Goal: Transaction & Acquisition: Purchase product/service

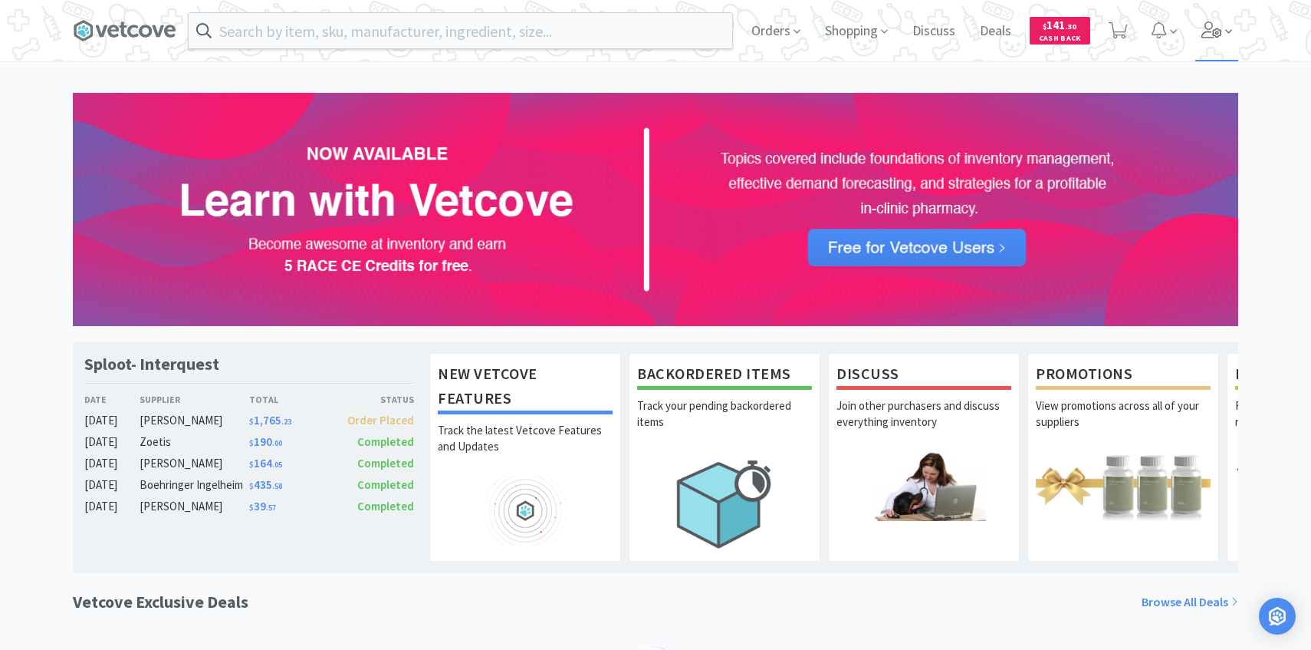
click at [1215, 21] on span at bounding box center [1217, 30] width 44 height 61
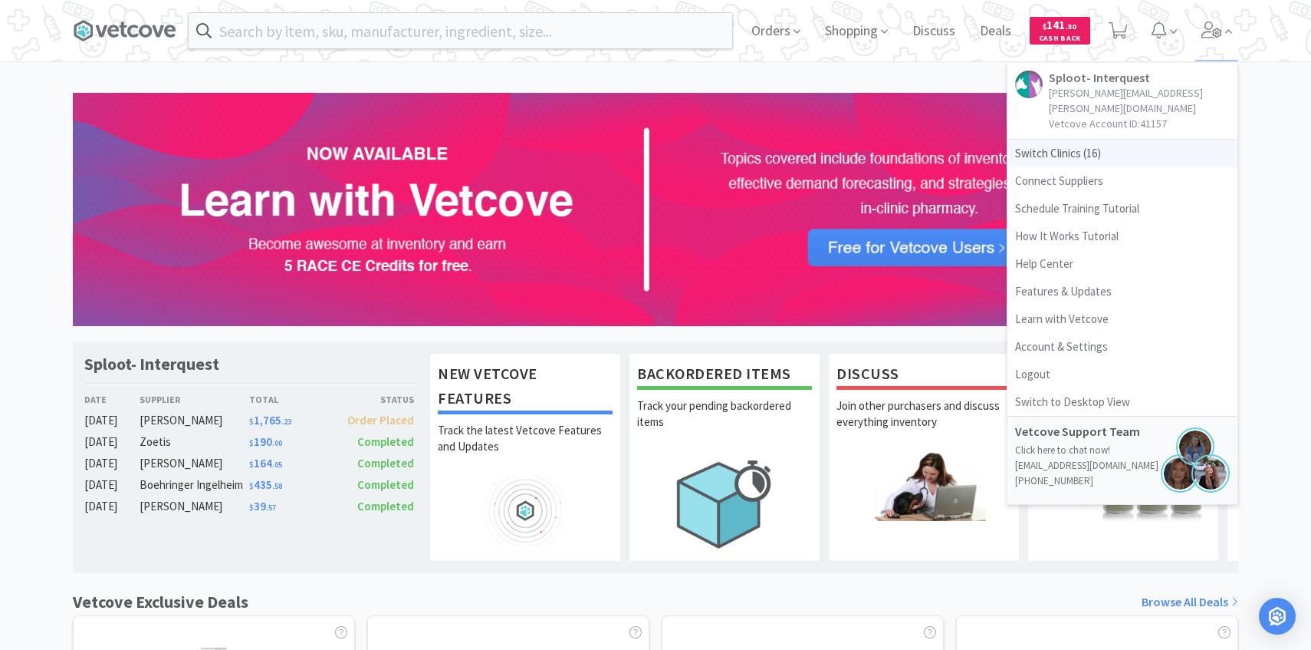
click at [1084, 140] on span "Switch Clinics ( 16 )" at bounding box center [1123, 154] width 230 height 28
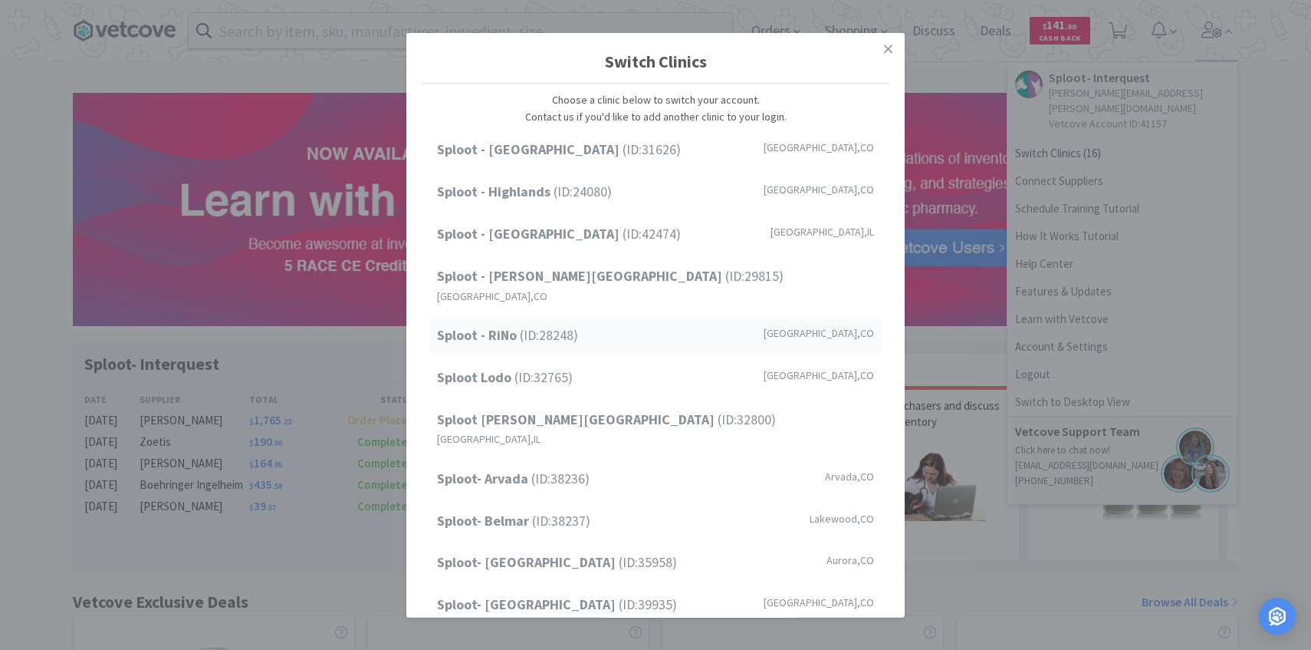
scroll to position [196, 0]
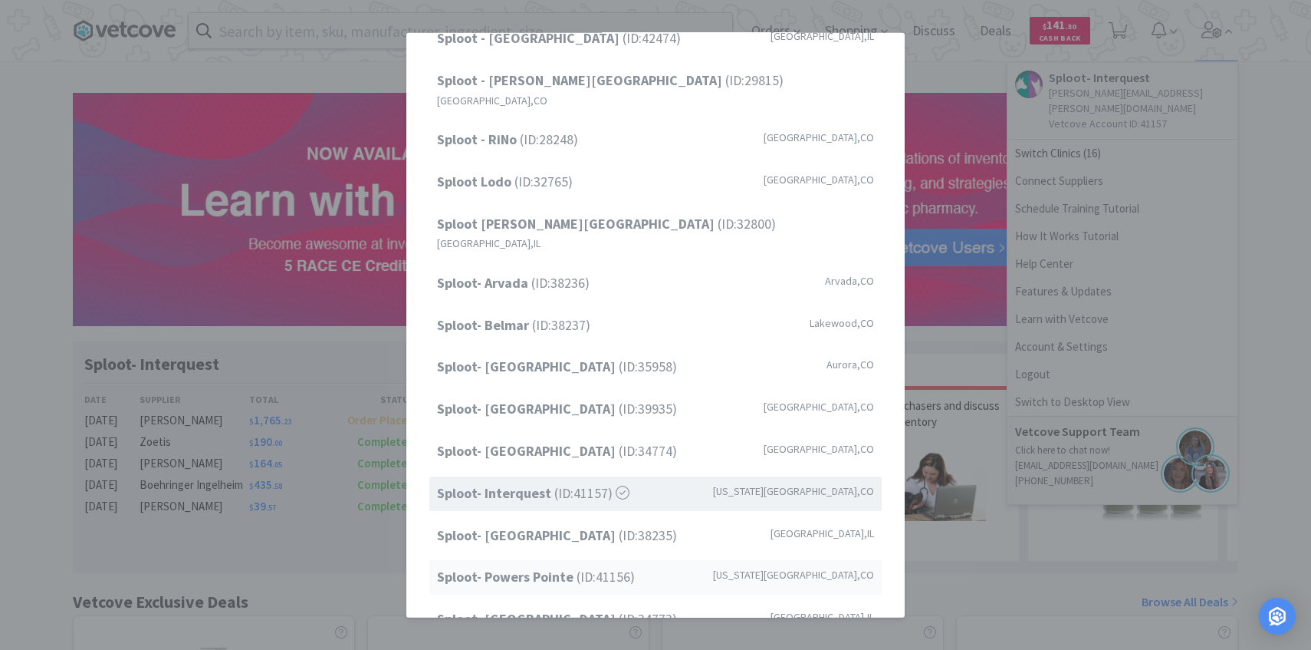
click at [543, 567] on strong "Sploot- Powers Pointe" at bounding box center [507, 576] width 140 height 18
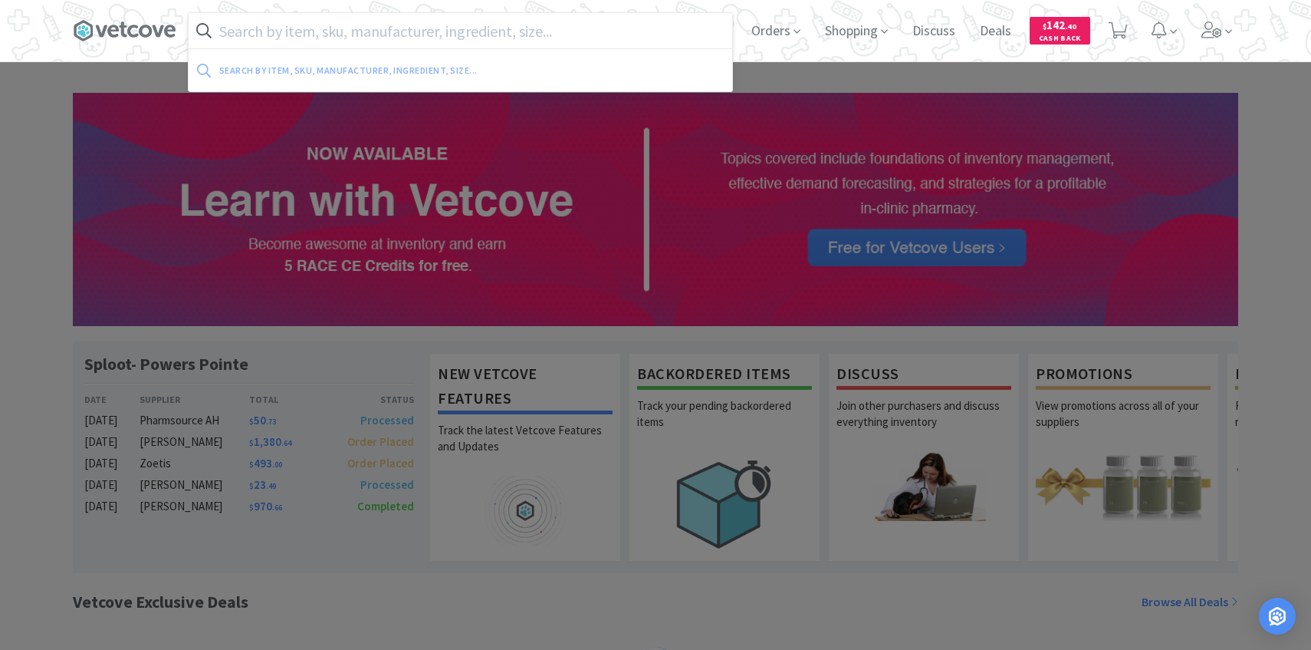
click at [315, 30] on input "text" at bounding box center [461, 30] width 544 height 35
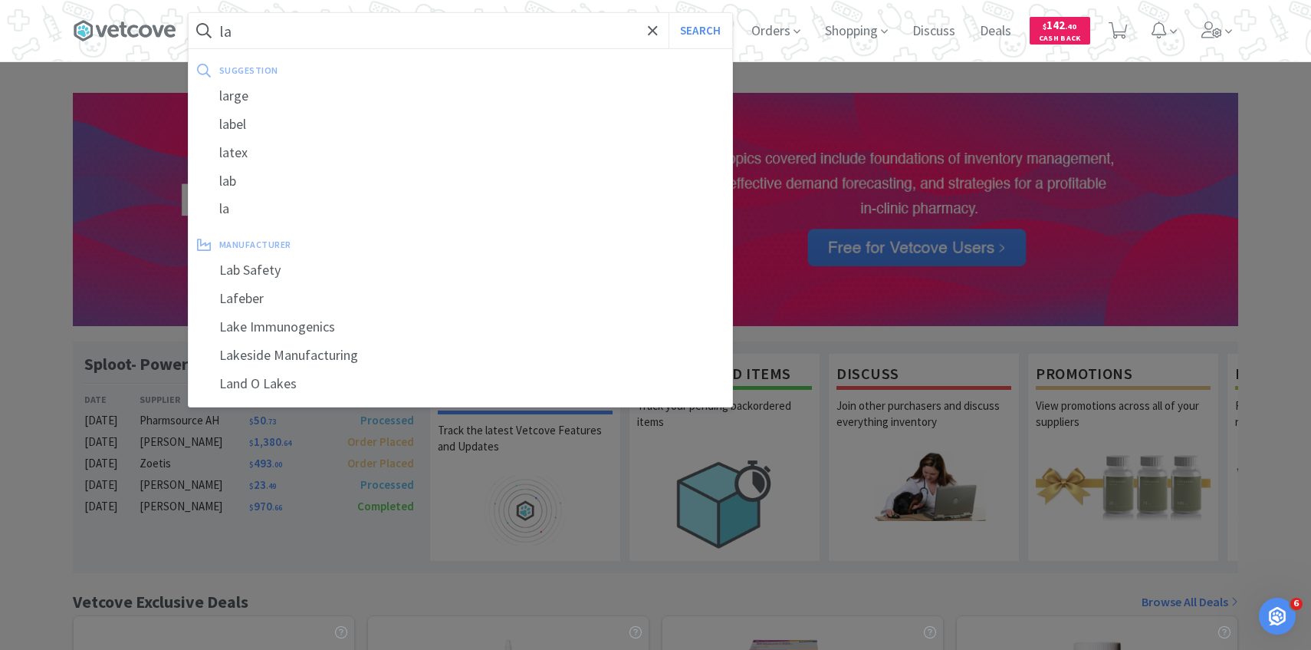
type input "l"
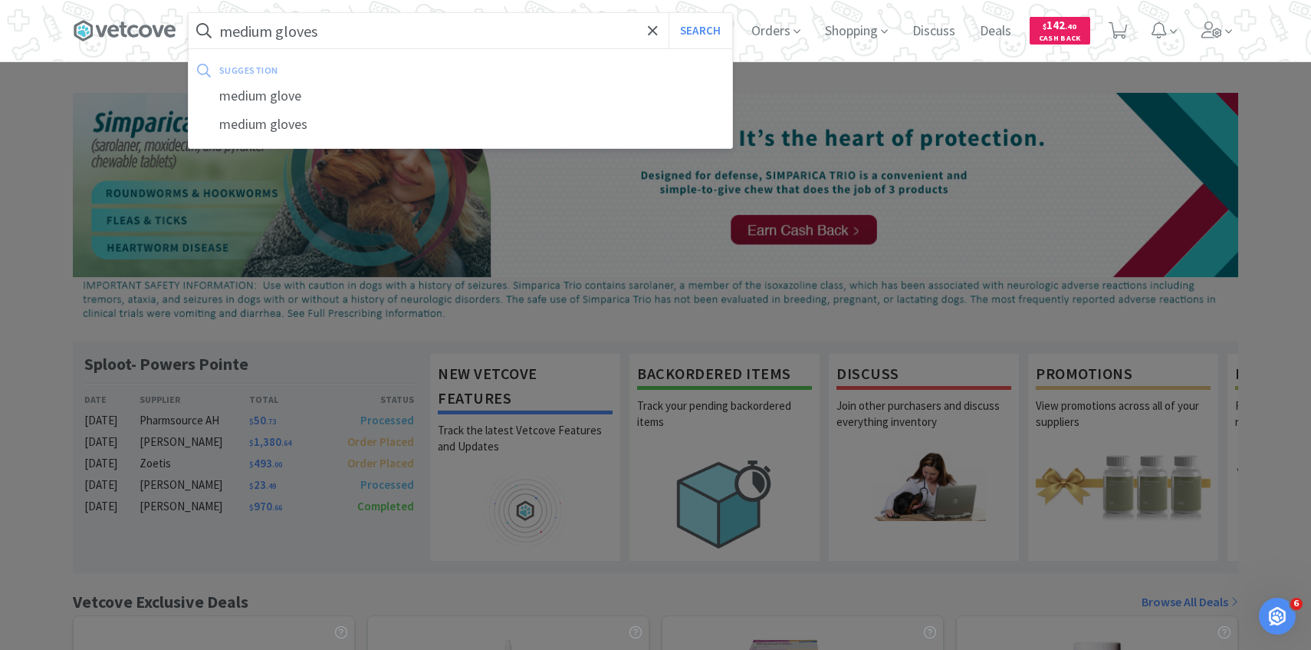
click at [669, 13] on button "Search" at bounding box center [701, 30] width 64 height 35
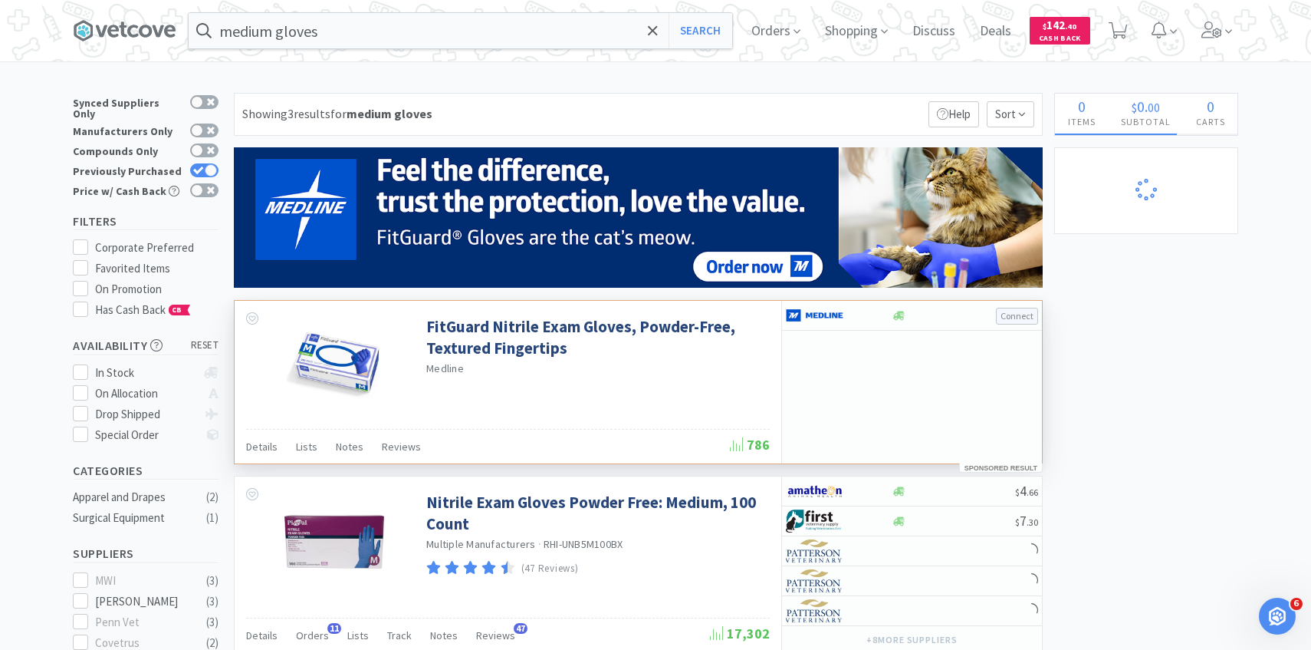
scroll to position [323, 0]
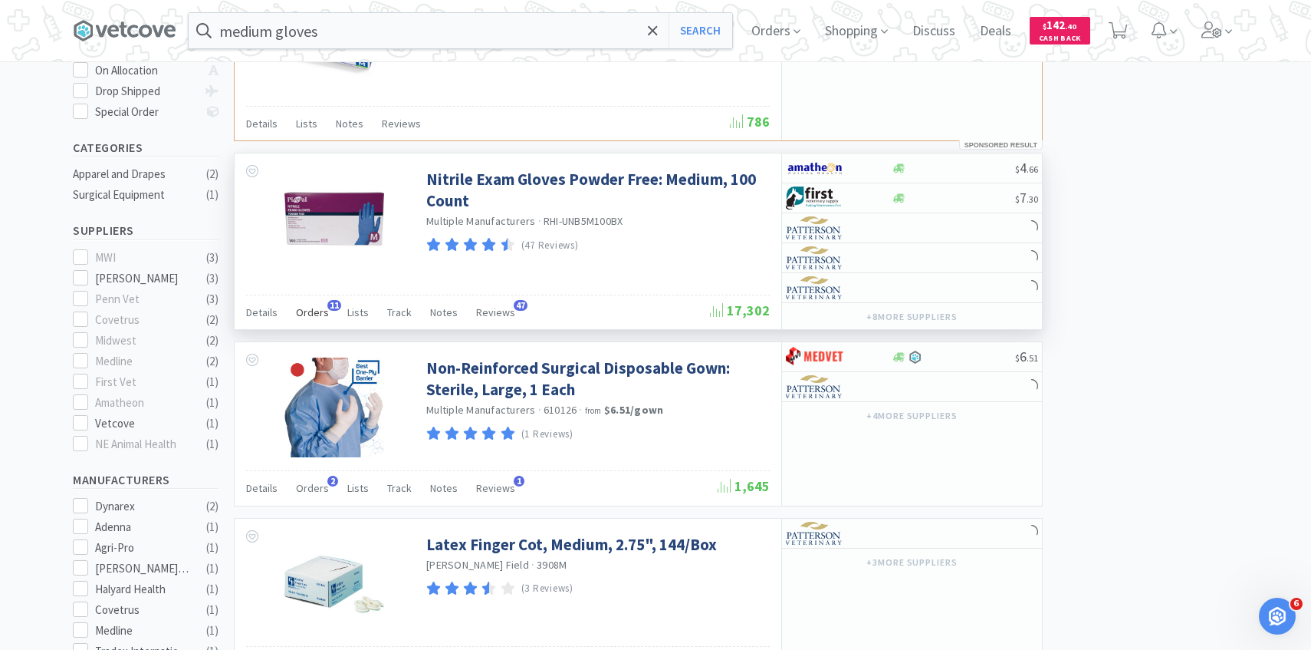
click at [305, 314] on span "Orders" at bounding box center [312, 312] width 33 height 14
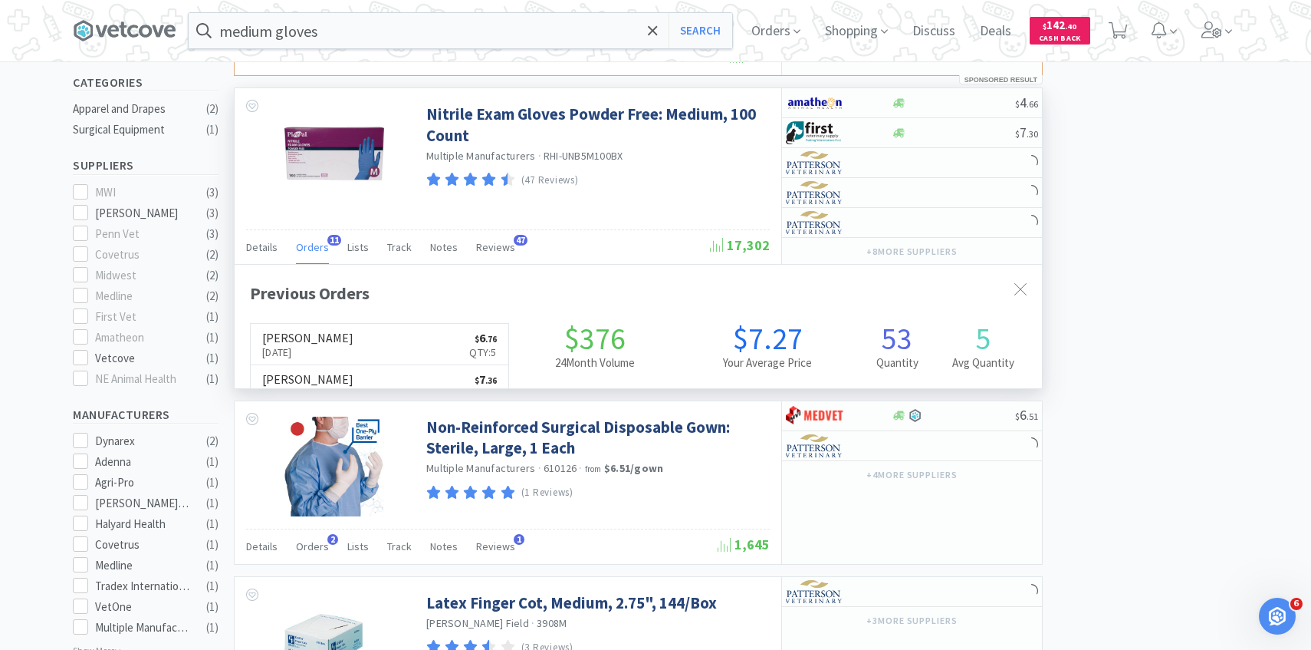
scroll to position [411, 807]
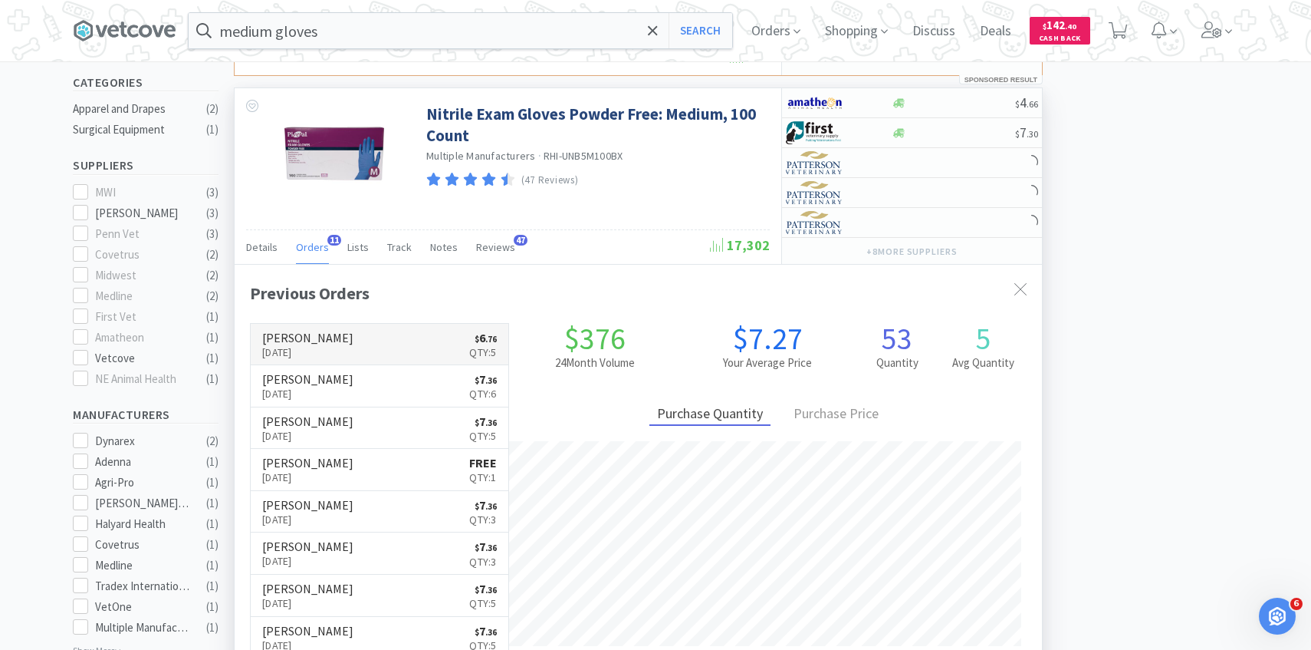
click at [401, 329] on link "Patterson Oct 7th, 2025 $ 6 . 76 Qty: 5" at bounding box center [380, 345] width 258 height 42
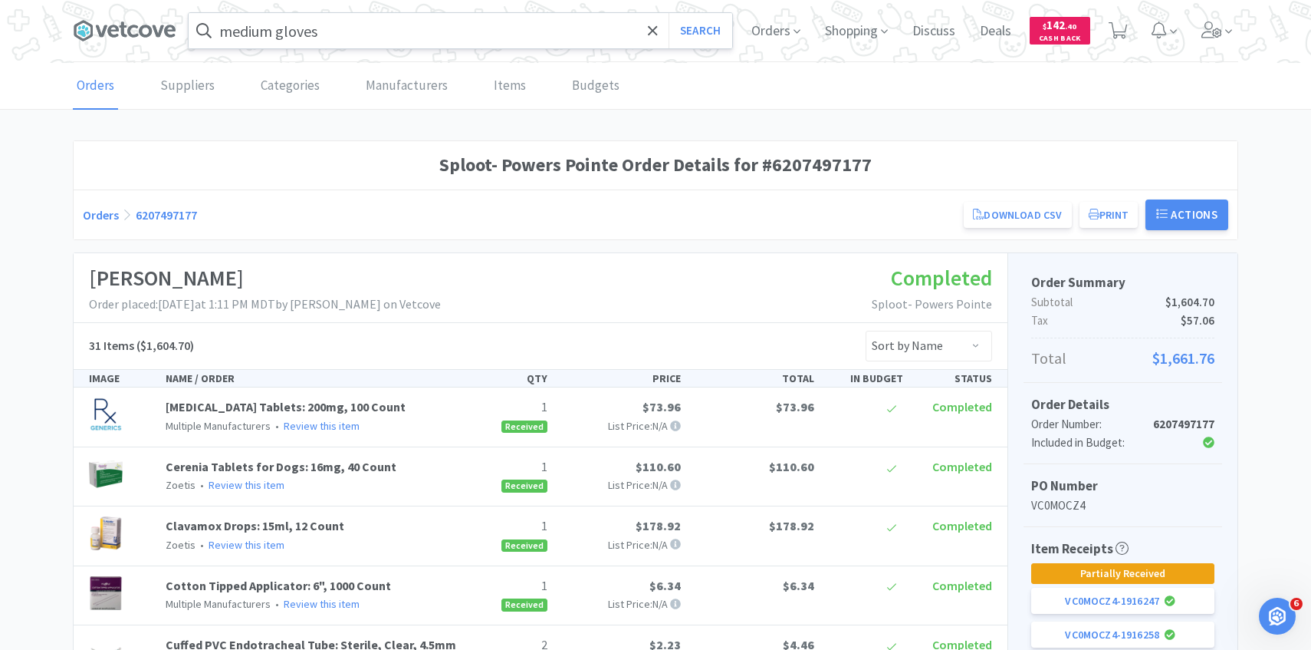
click at [335, 22] on input "medium gloves" at bounding box center [461, 30] width 544 height 35
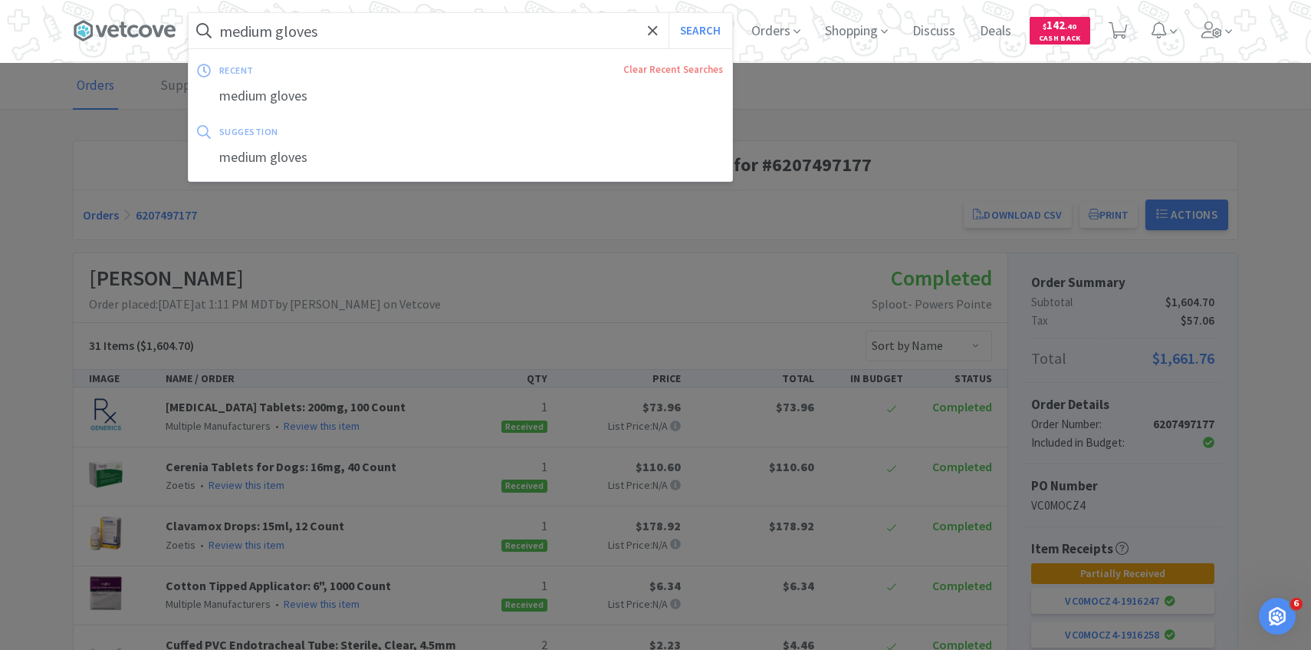
click at [335, 22] on input "medium gloves" at bounding box center [461, 30] width 544 height 35
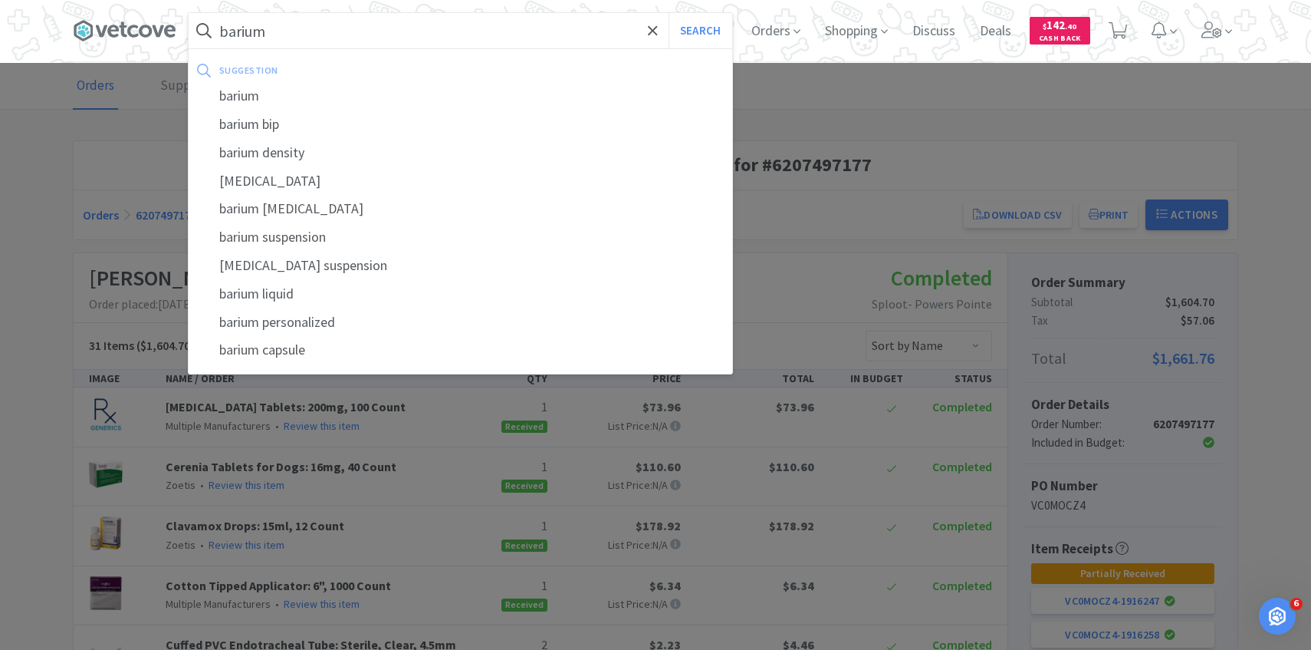
click at [669, 13] on button "Search" at bounding box center [701, 30] width 64 height 35
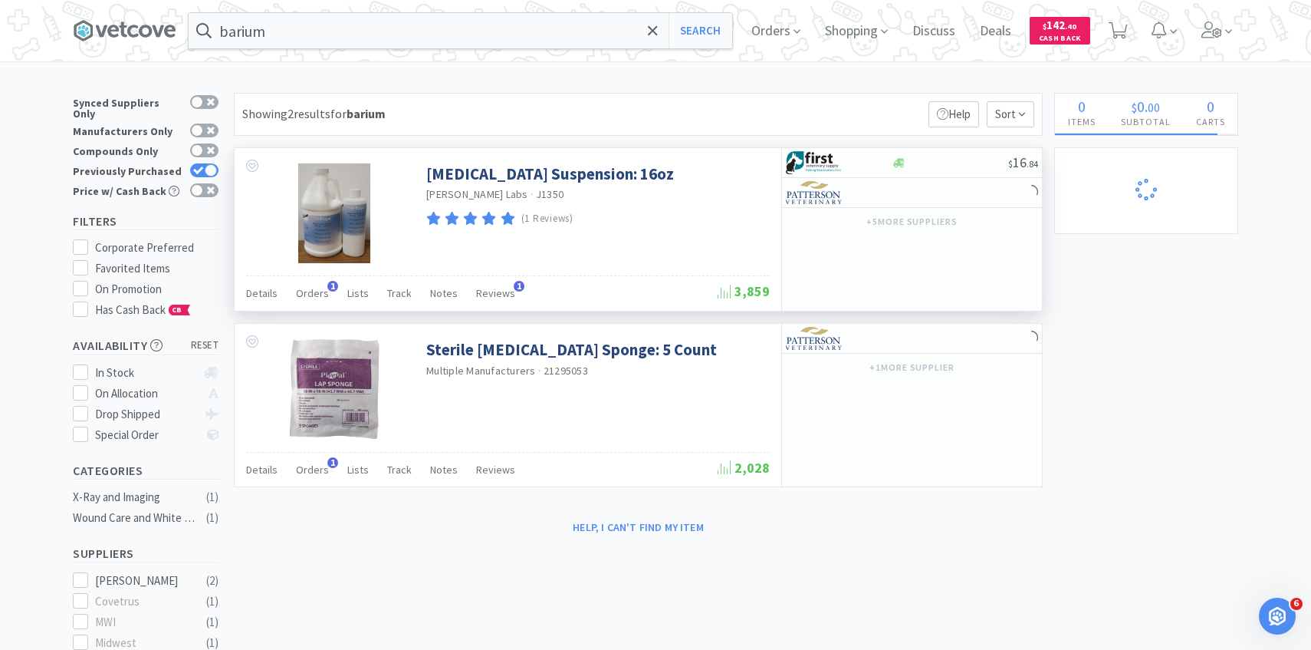
click at [307, 279] on div "Details Orders 1 Lists Track Notes Reviews 1 3,859" at bounding box center [508, 292] width 524 height 35
click at [313, 292] on span "Orders" at bounding box center [312, 293] width 33 height 14
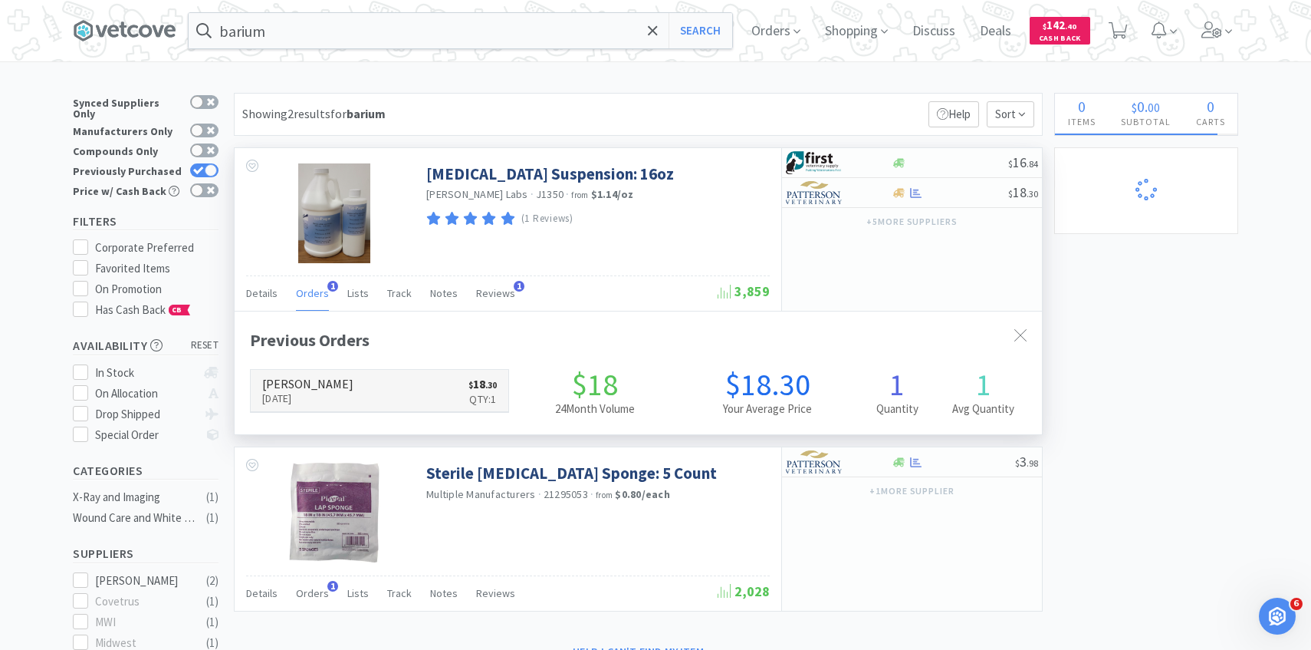
scroll to position [397, 807]
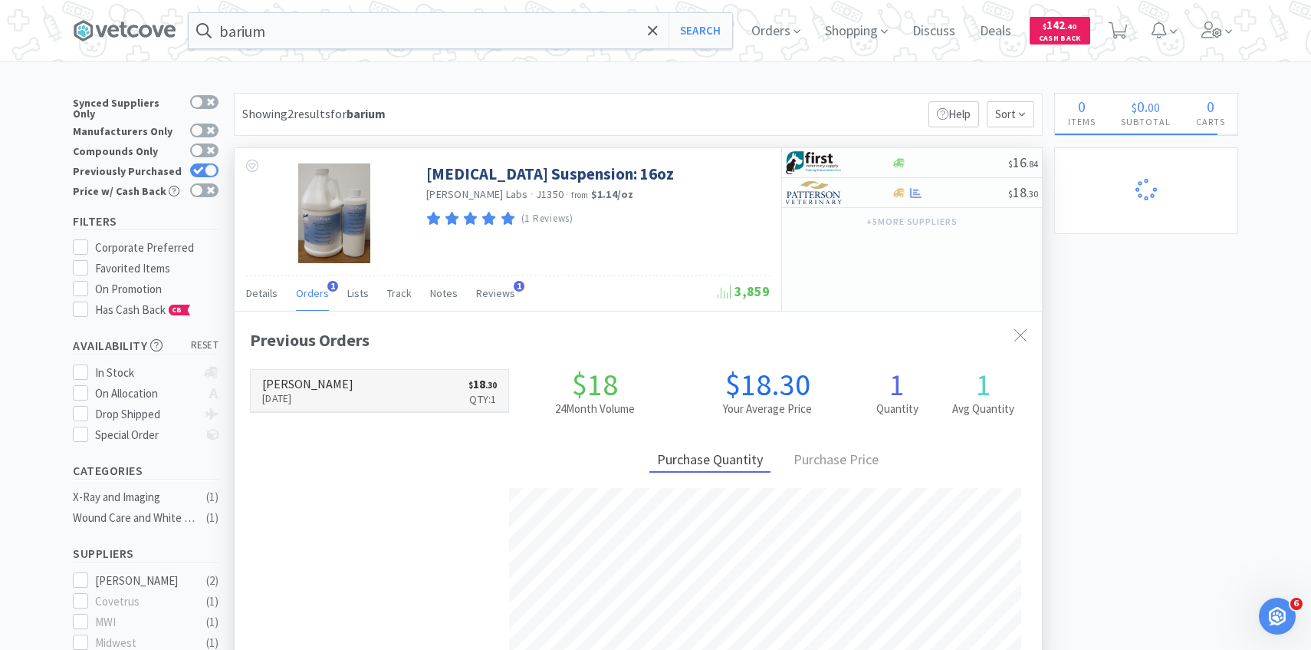
click at [366, 382] on link "Patterson Oct 5th, 2025 $ 18 . 30 Qty: 1" at bounding box center [380, 391] width 258 height 42
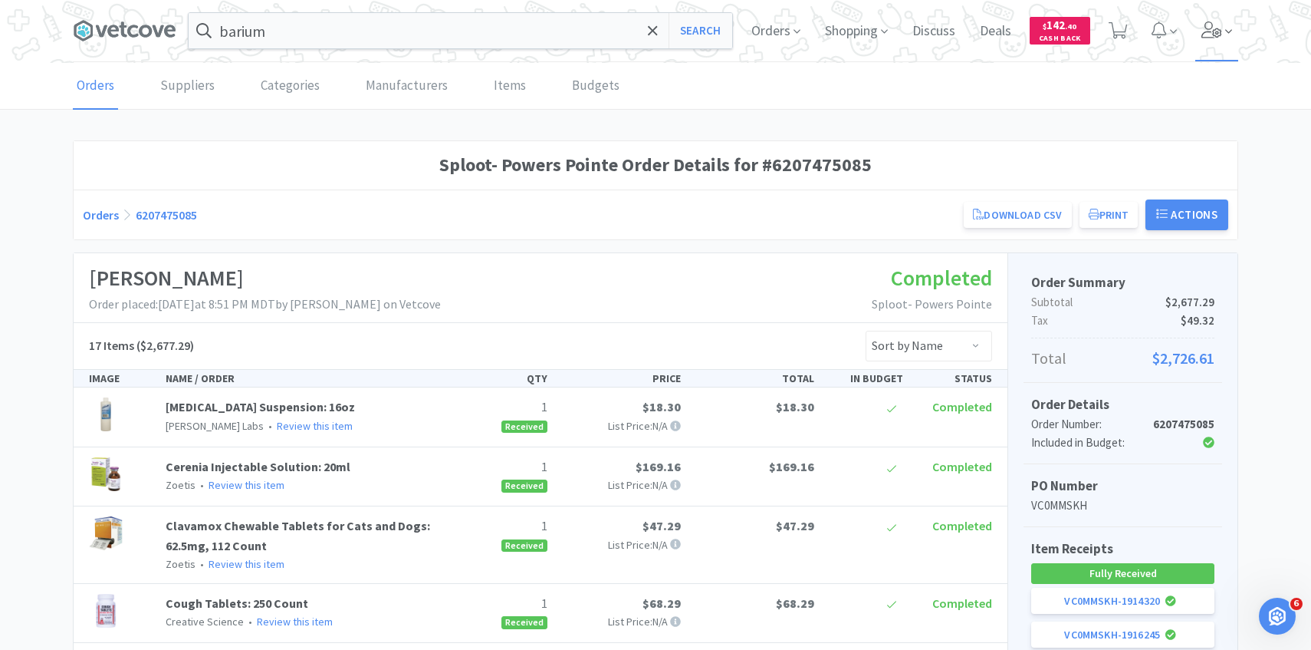
click at [1203, 35] on icon at bounding box center [1212, 29] width 21 height 17
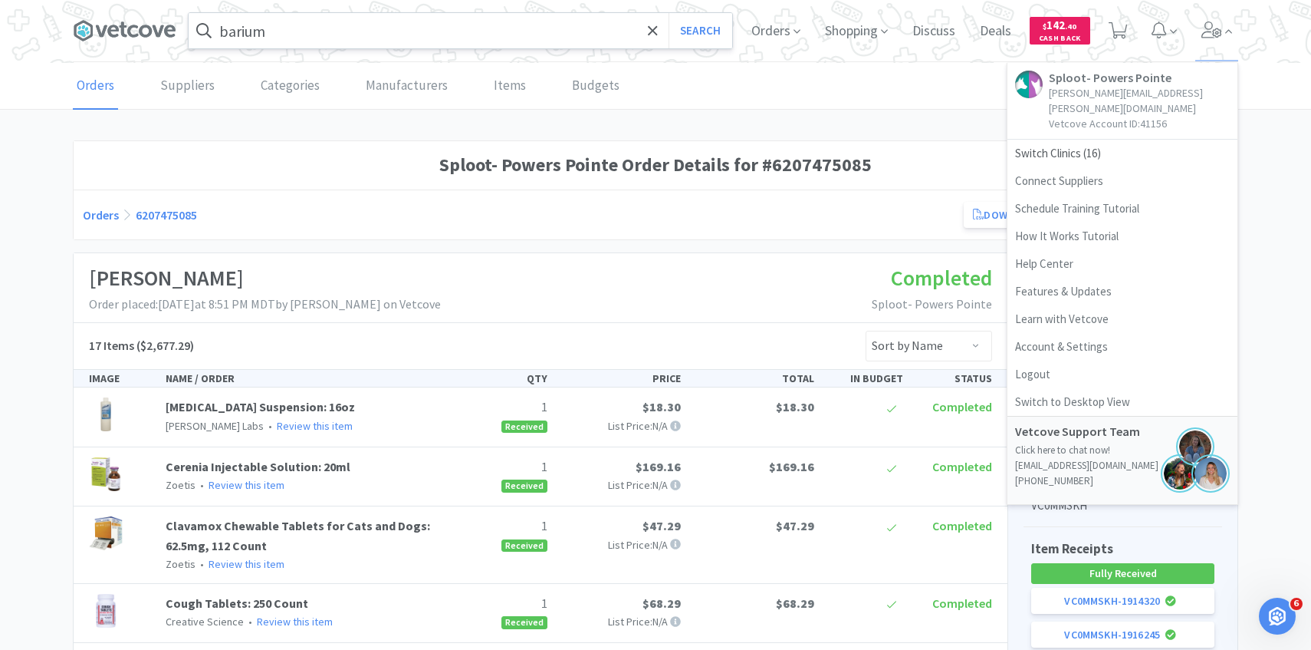
click at [607, 33] on input "barium" at bounding box center [461, 30] width 544 height 35
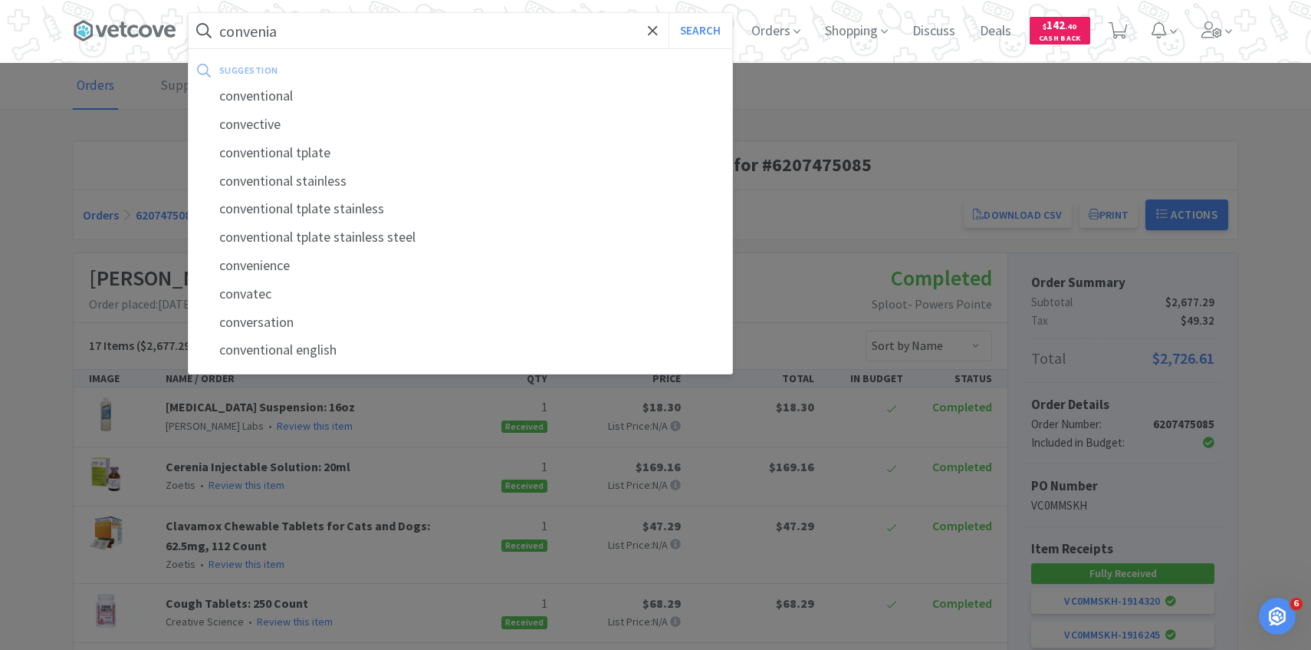
click at [669, 13] on button "Search" at bounding box center [701, 30] width 64 height 35
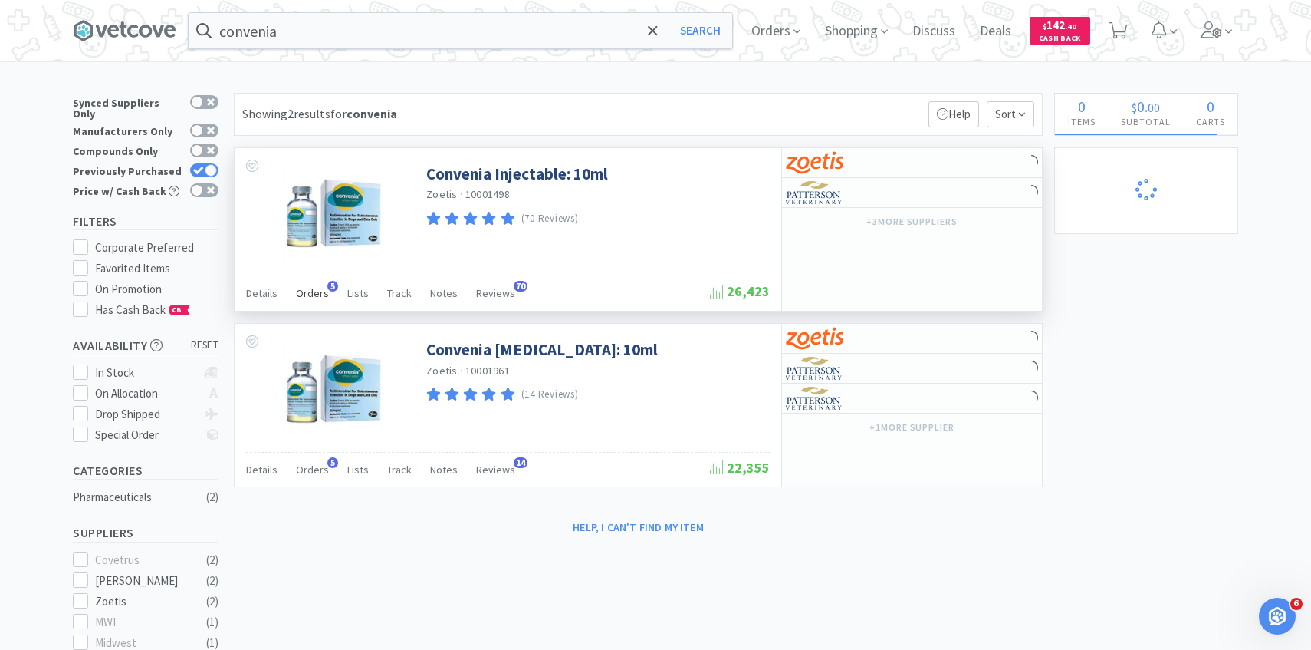
click at [317, 294] on span "Orders" at bounding box center [312, 293] width 33 height 14
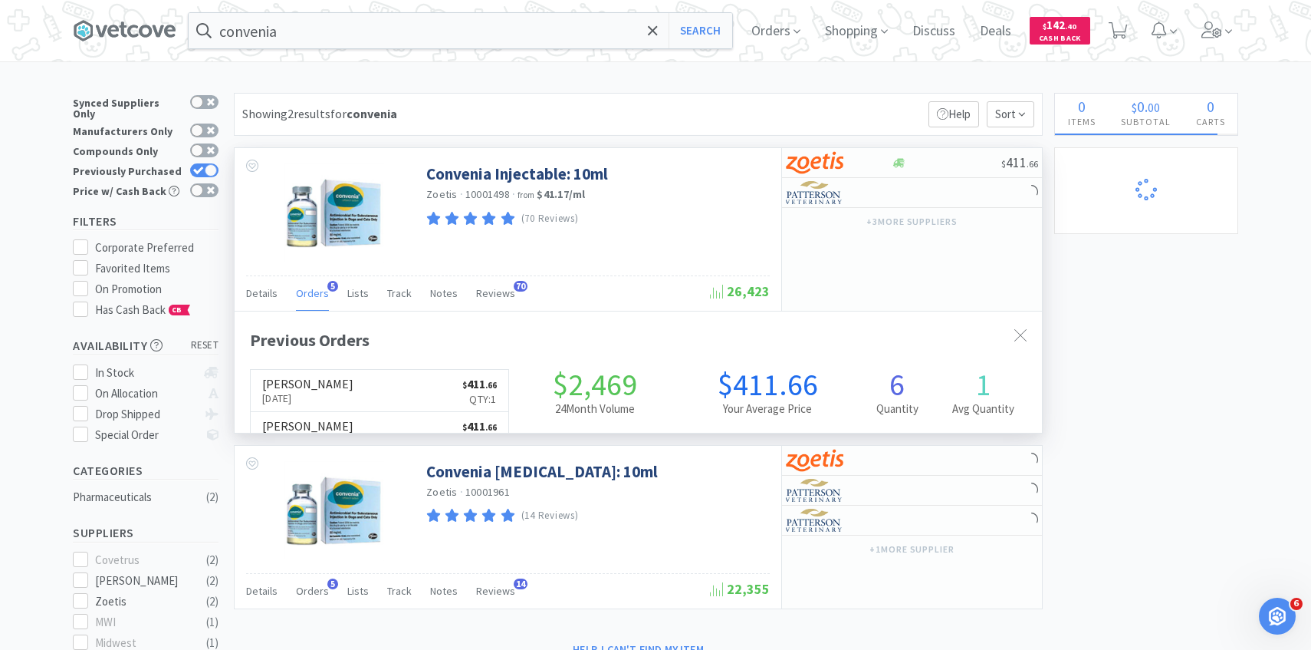
scroll to position [397, 807]
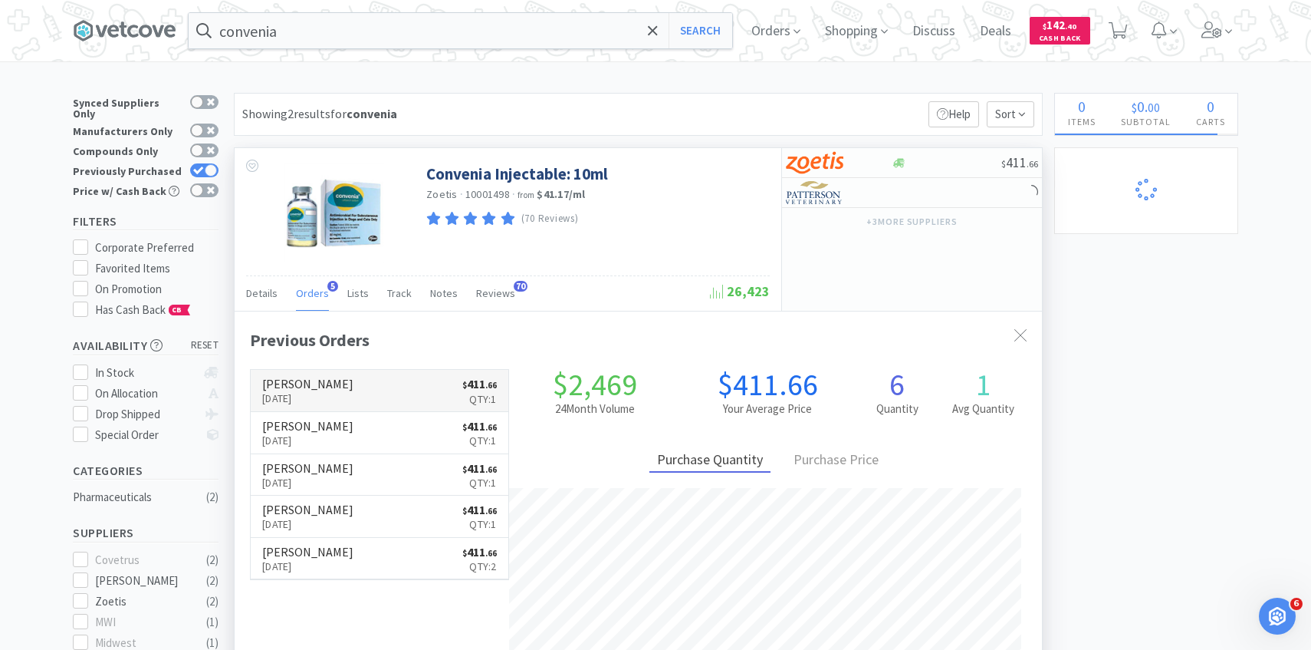
click at [364, 387] on link "Patterson Oct 9th, 2025 $ 411 . 66 Qty: 1" at bounding box center [380, 391] width 258 height 42
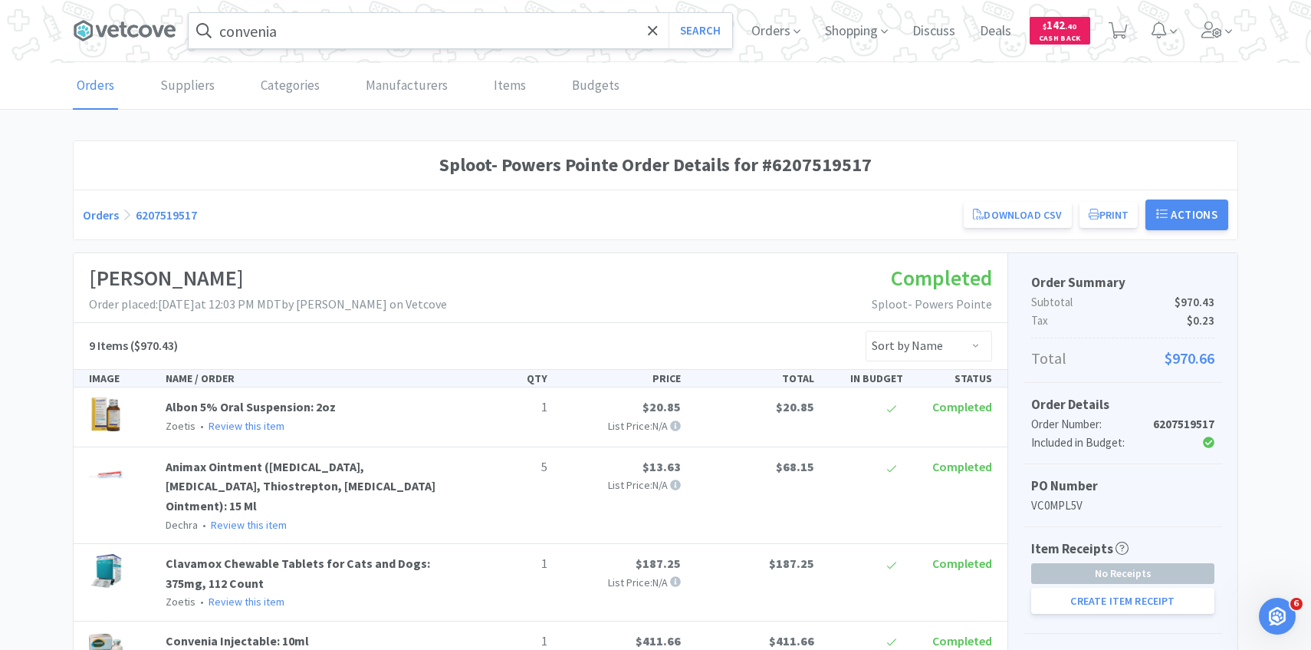
click at [397, 39] on input "convenia" at bounding box center [461, 30] width 544 height 35
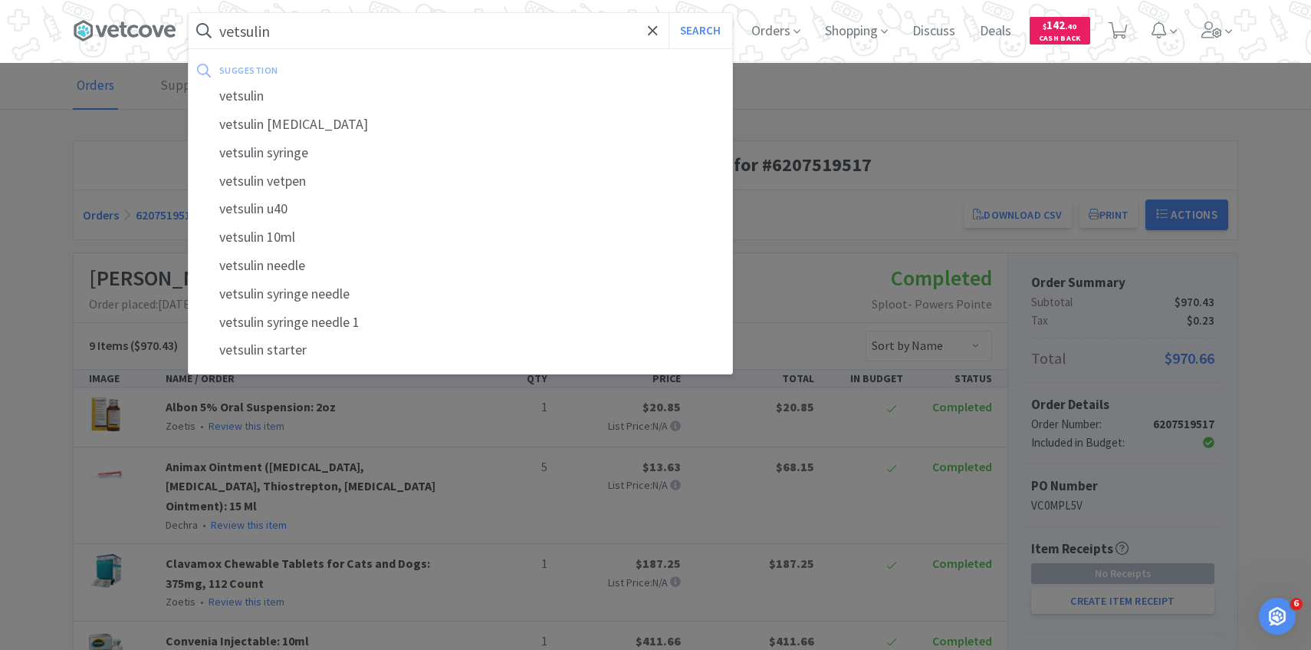
type input "vetsulin"
click at [669, 13] on button "Search" at bounding box center [701, 30] width 64 height 35
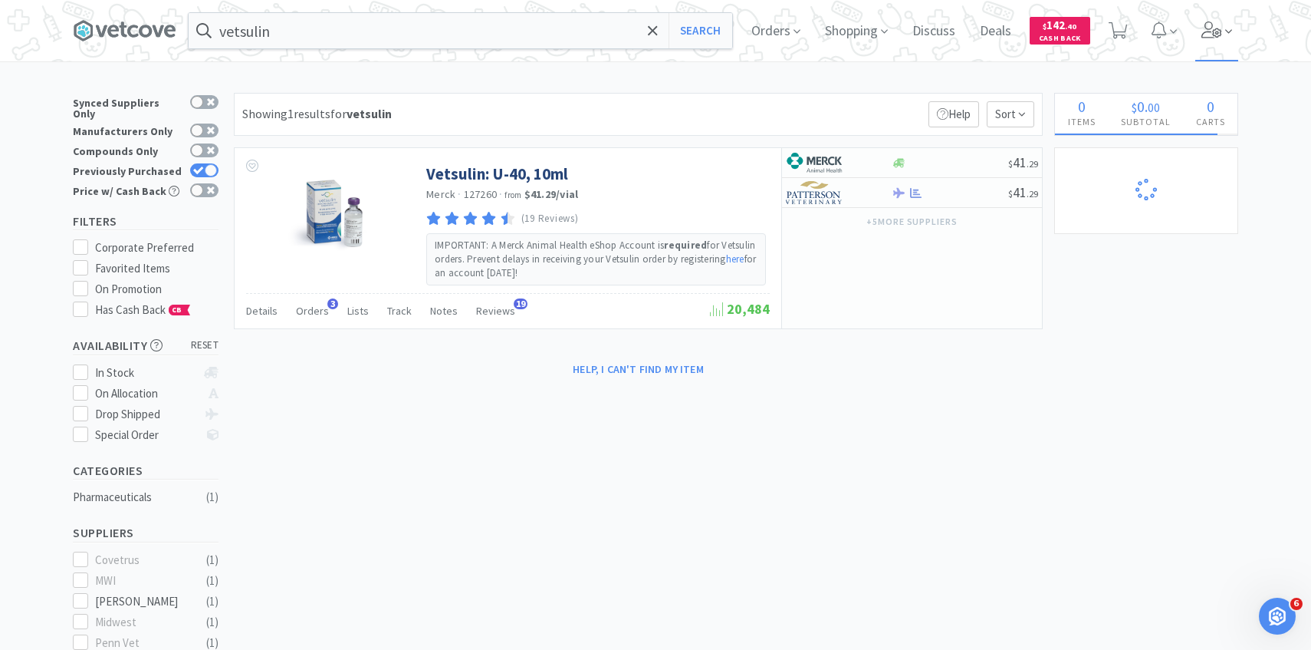
click at [1227, 31] on icon at bounding box center [1228, 32] width 7 height 4
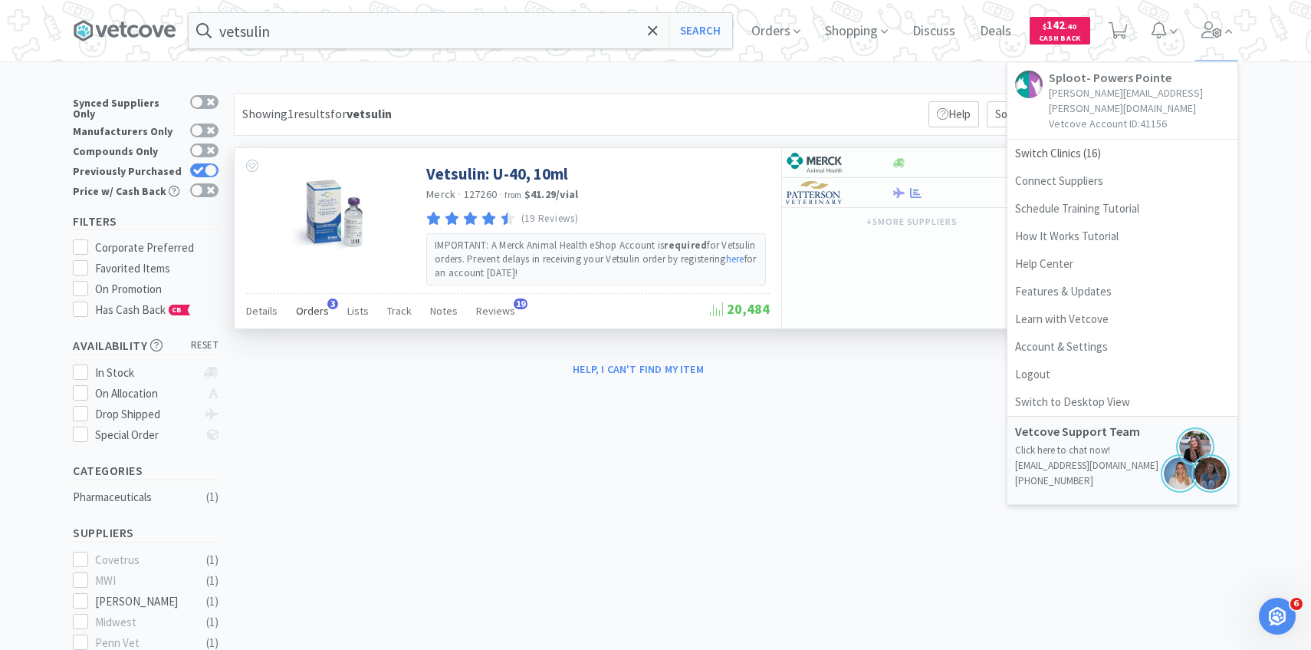
click at [310, 306] on span "Orders" at bounding box center [312, 311] width 33 height 14
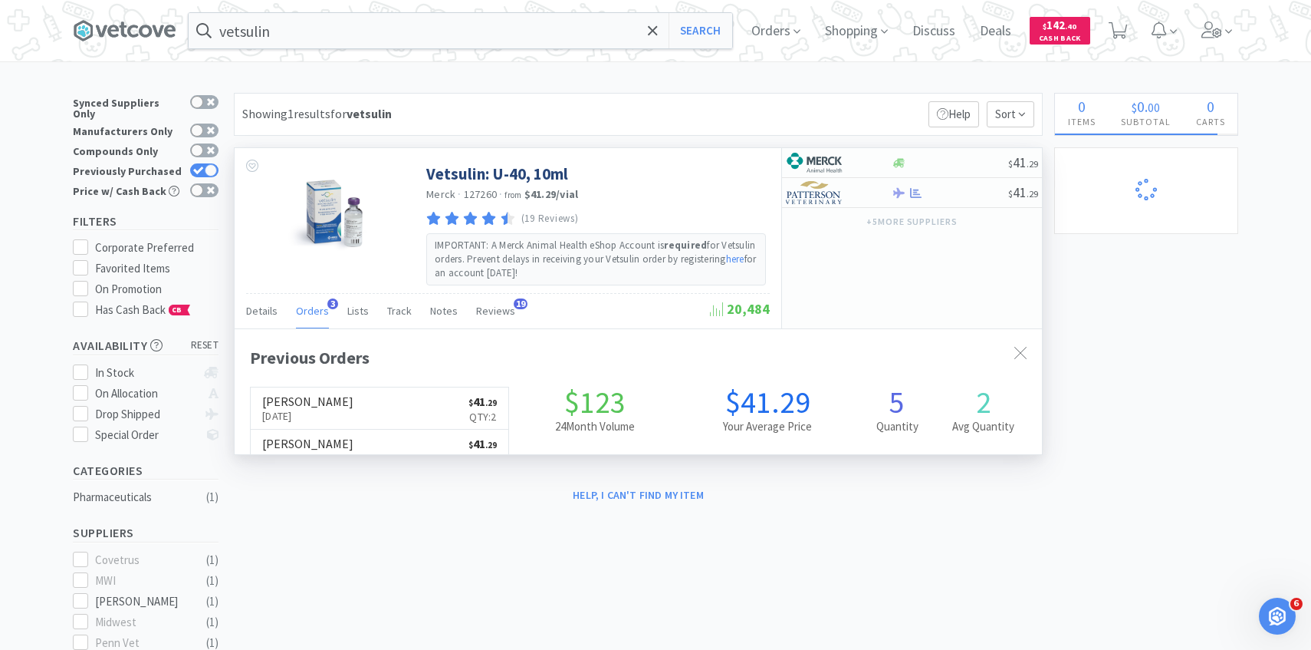
scroll to position [397, 807]
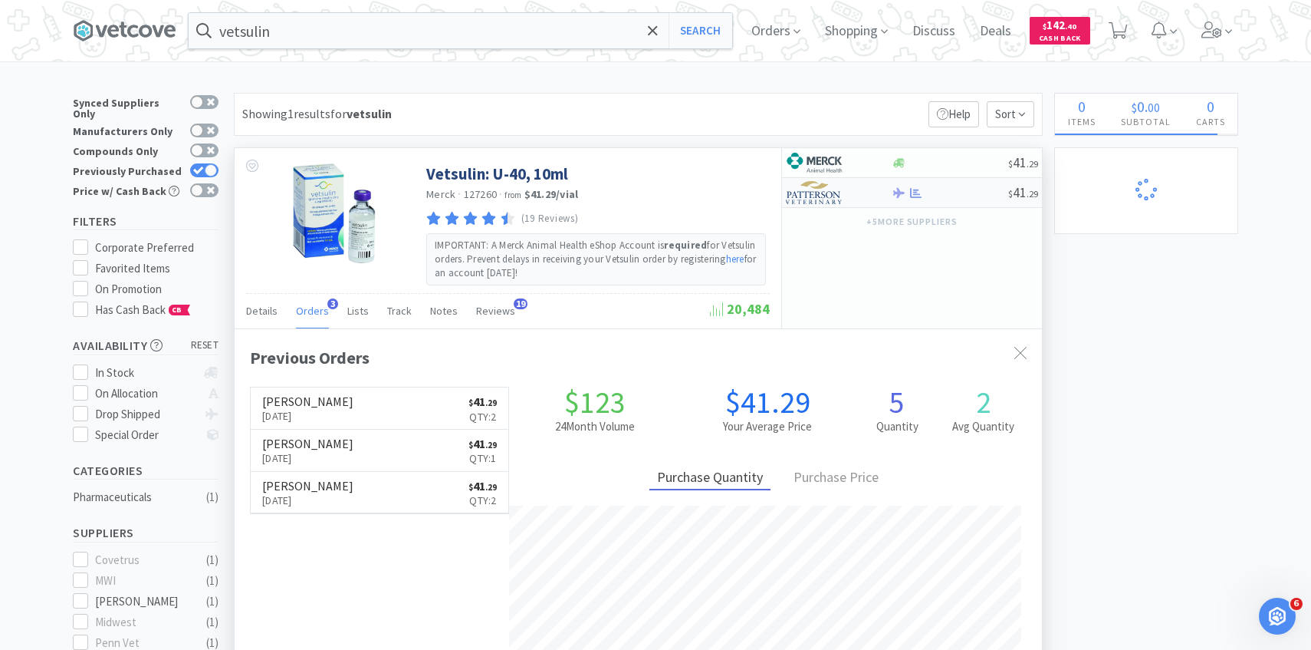
click at [841, 196] on img at bounding box center [815, 192] width 58 height 23
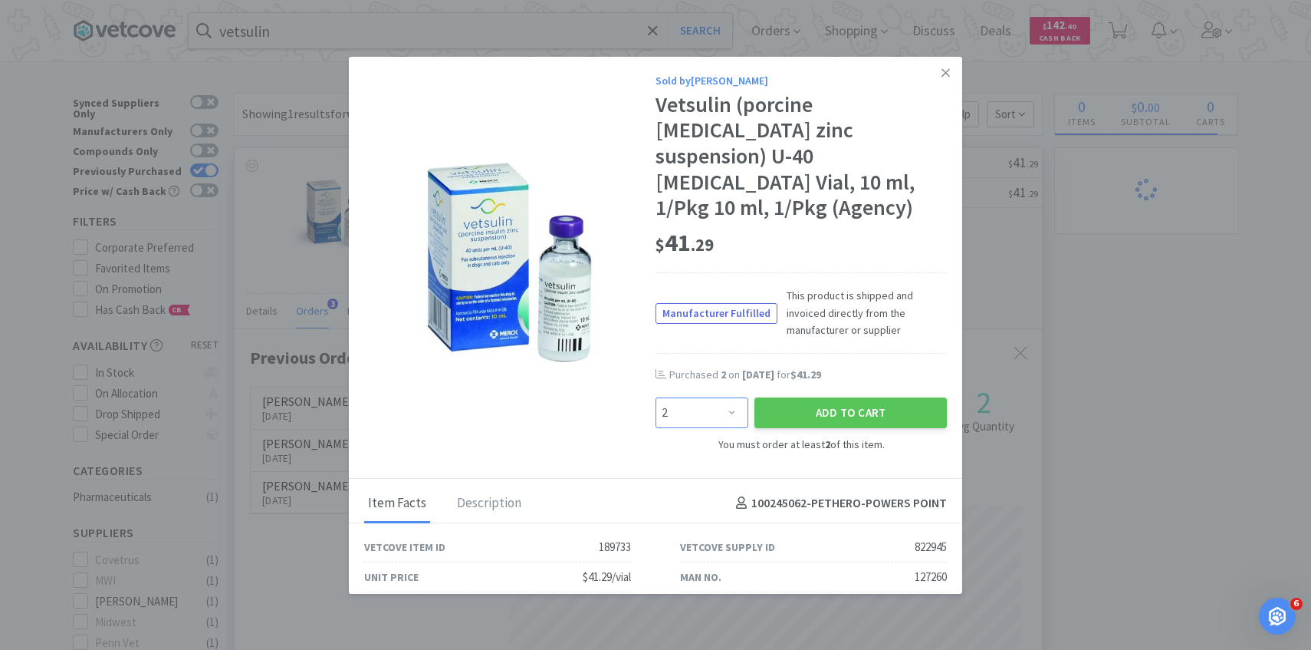
click at [679, 397] on select "Enter Quantity 2 3 4 5 6 7 8 9 10 11 12 13 14 15 16 17 18 19 20 21 Enter Quanti…" at bounding box center [702, 412] width 93 height 31
click at [656, 397] on select "Enter Quantity 2 3 4 5 6 7 8 9 10 11 12 13 14 15 16 17 18 19 20 21 Enter Quanti…" at bounding box center [702, 412] width 93 height 31
click at [718, 397] on select "Enter Quantity 2 3 4 5 6 7 8 9 10 11 12 13 14 15 16 17 18 19 20 21 Enter Quanti…" at bounding box center [702, 412] width 93 height 31
select select "2"
click at [656, 397] on select "Enter Quantity 2 3 4 5 6 7 8 9 10 11 12 13 14 15 16 17 18 19 20 21 Enter Quanti…" at bounding box center [702, 412] width 93 height 31
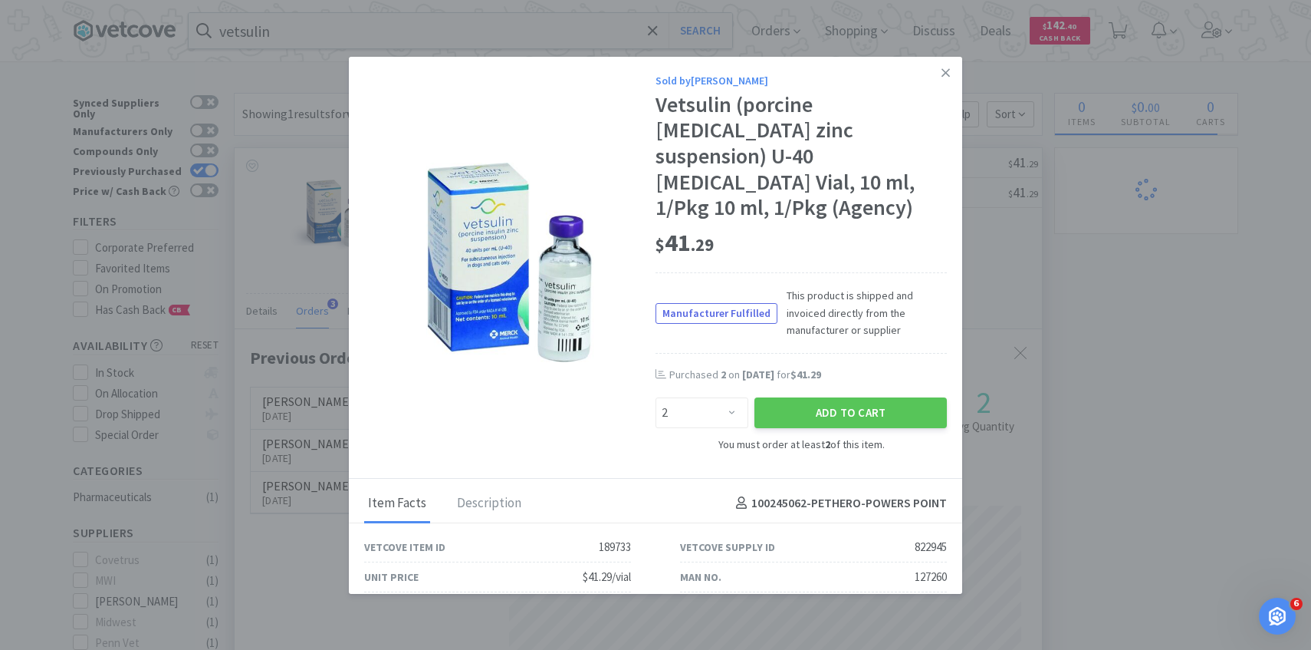
click at [834, 402] on div "Add to Cart" at bounding box center [851, 412] width 199 height 37
click at [825, 397] on button "Add to Cart" at bounding box center [851, 412] width 192 height 31
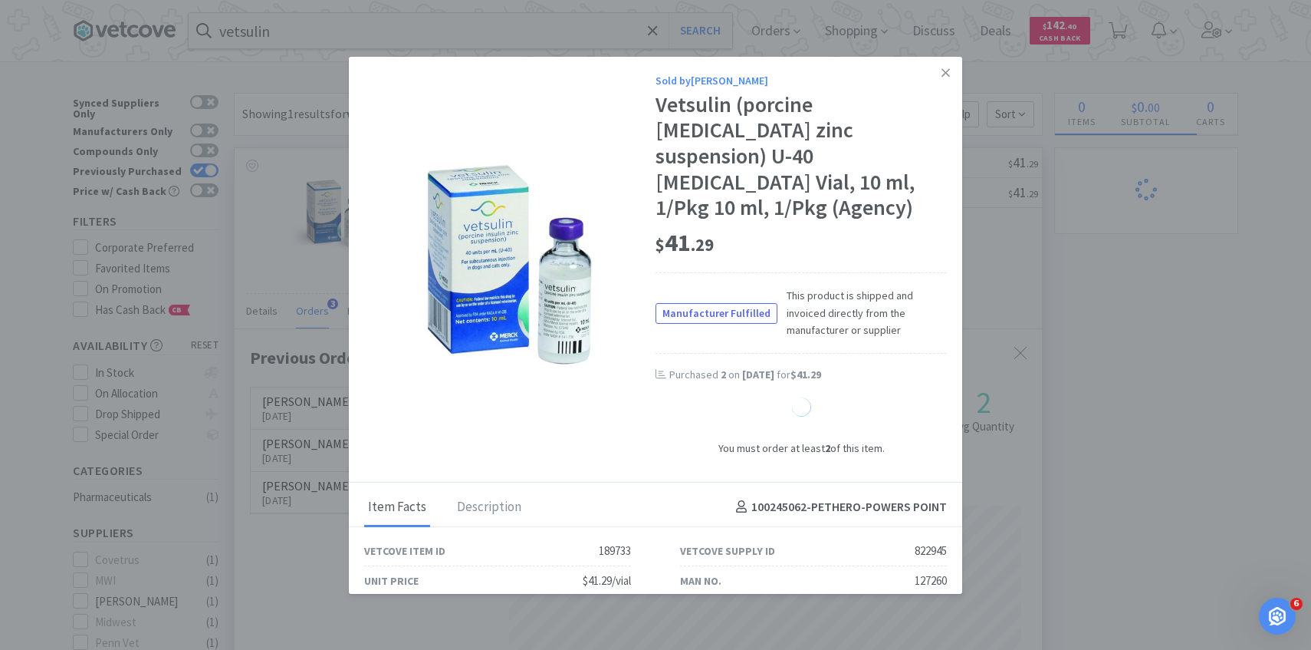
select select "2"
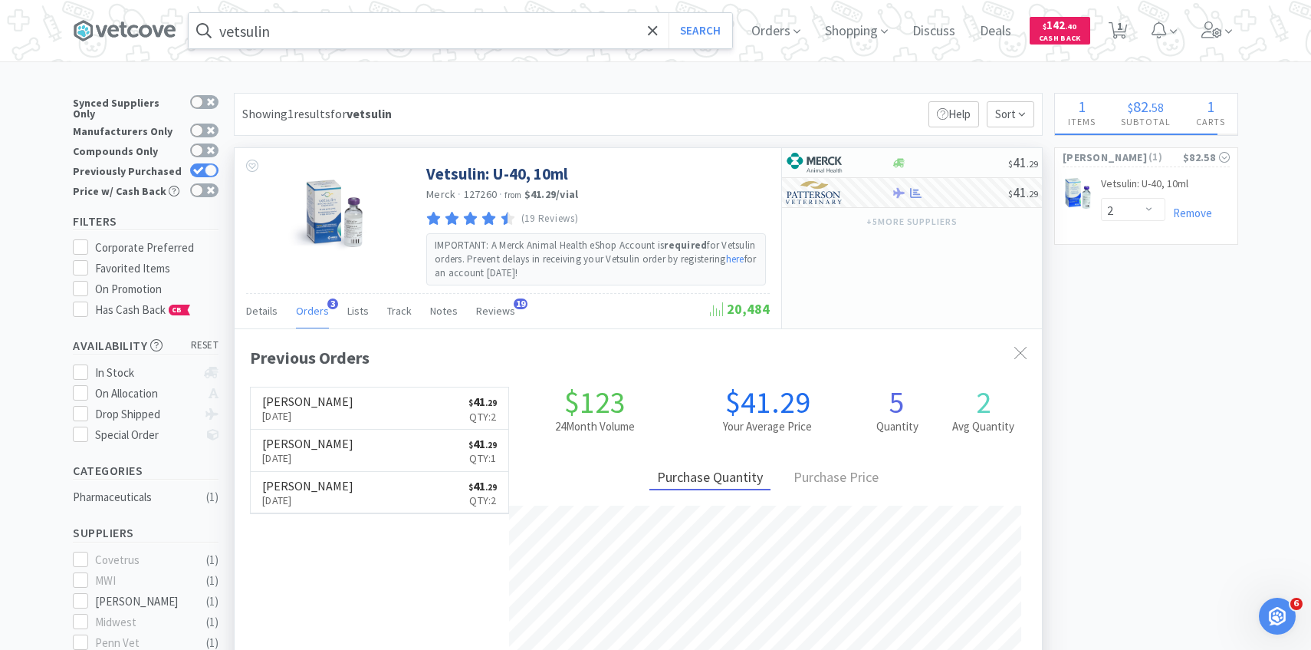
click at [370, 42] on input "vetsulin" at bounding box center [461, 30] width 544 height 35
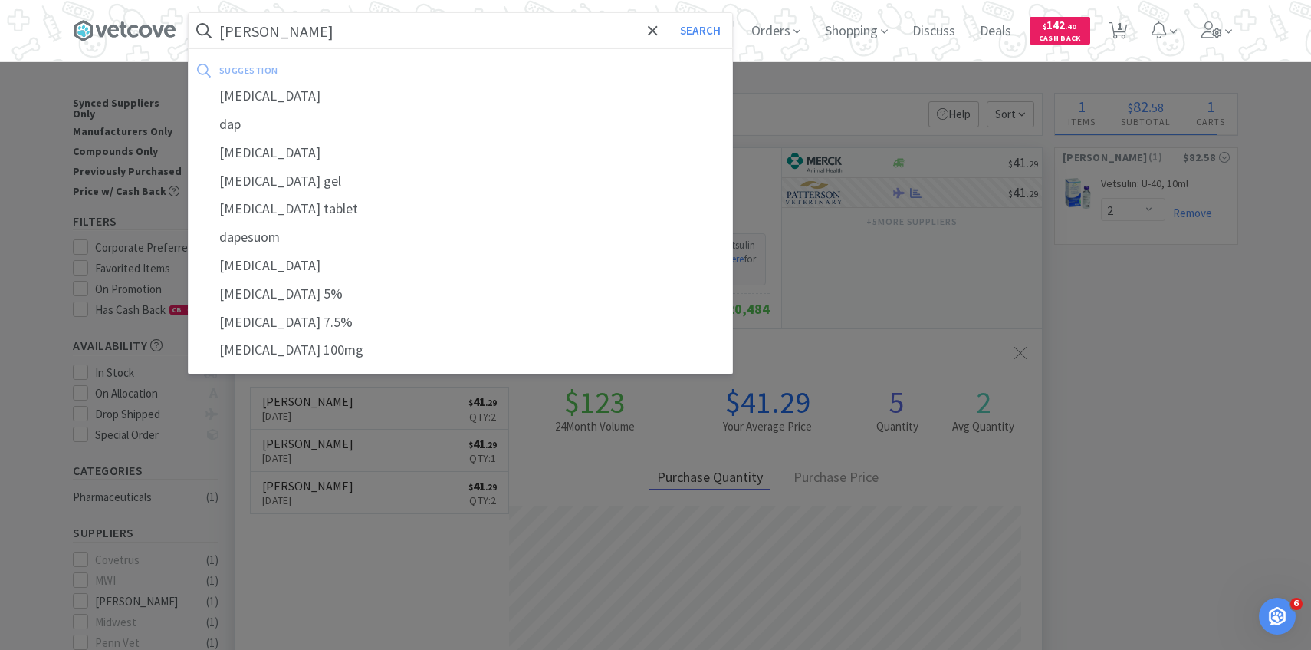
type input "dapp"
click at [669, 13] on button "Search" at bounding box center [701, 30] width 64 height 35
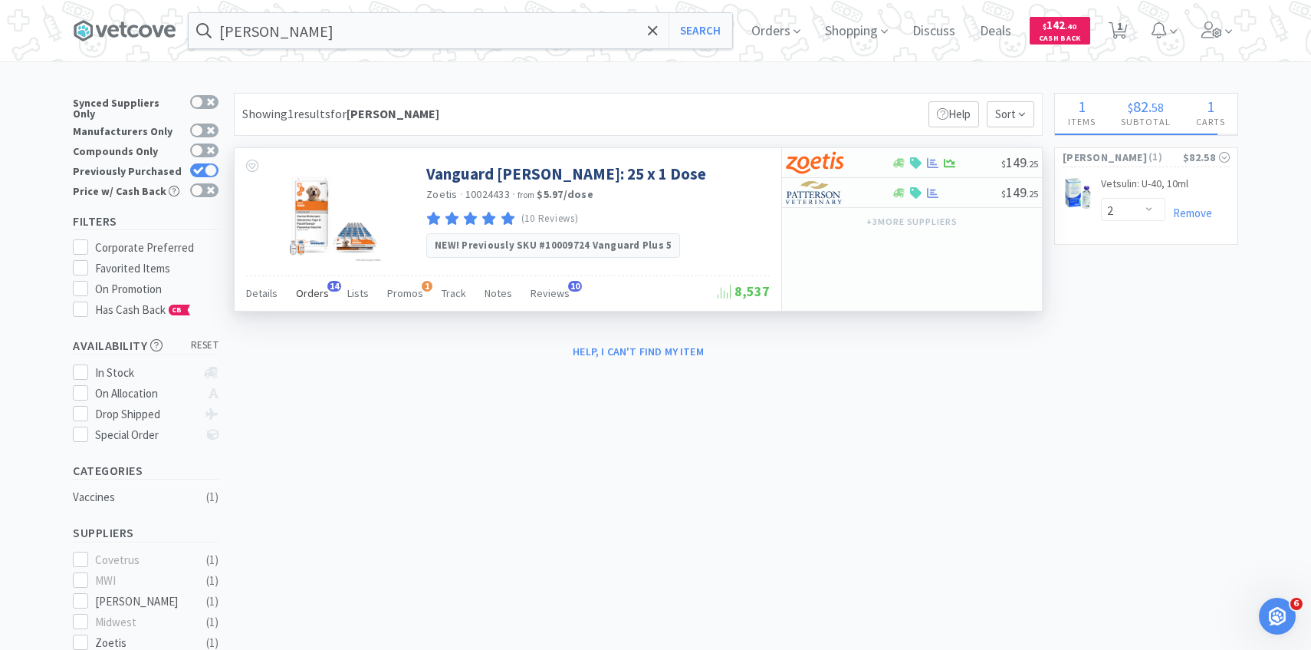
click at [317, 286] on span "Orders" at bounding box center [312, 293] width 33 height 14
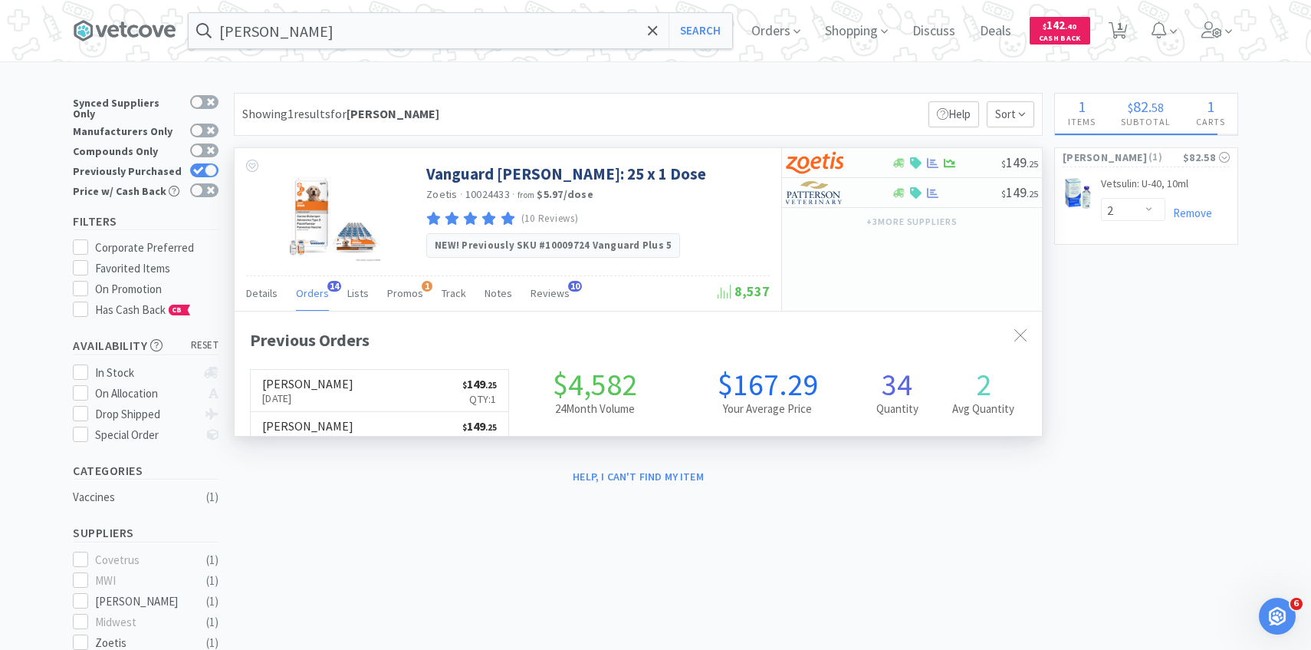
scroll to position [411, 807]
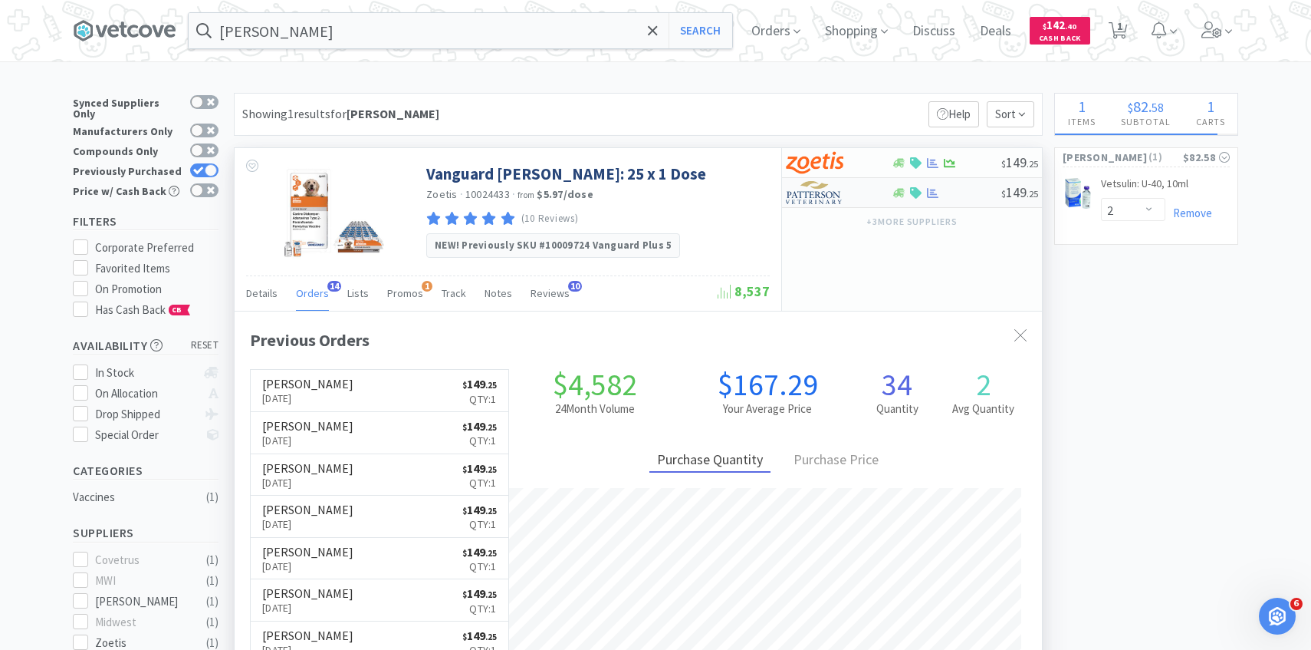
click at [821, 191] on img at bounding box center [815, 192] width 58 height 23
select select "1"
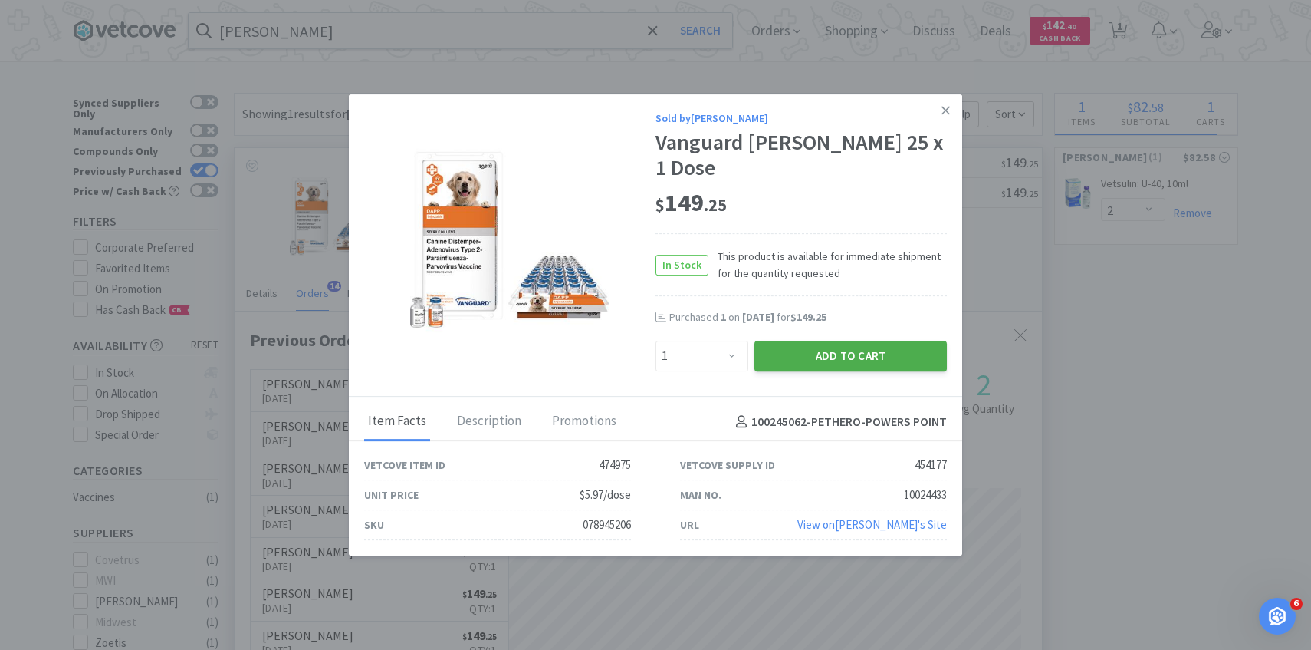
click at [804, 340] on button "Add to Cart" at bounding box center [851, 355] width 192 height 31
select select "1"
select select "2"
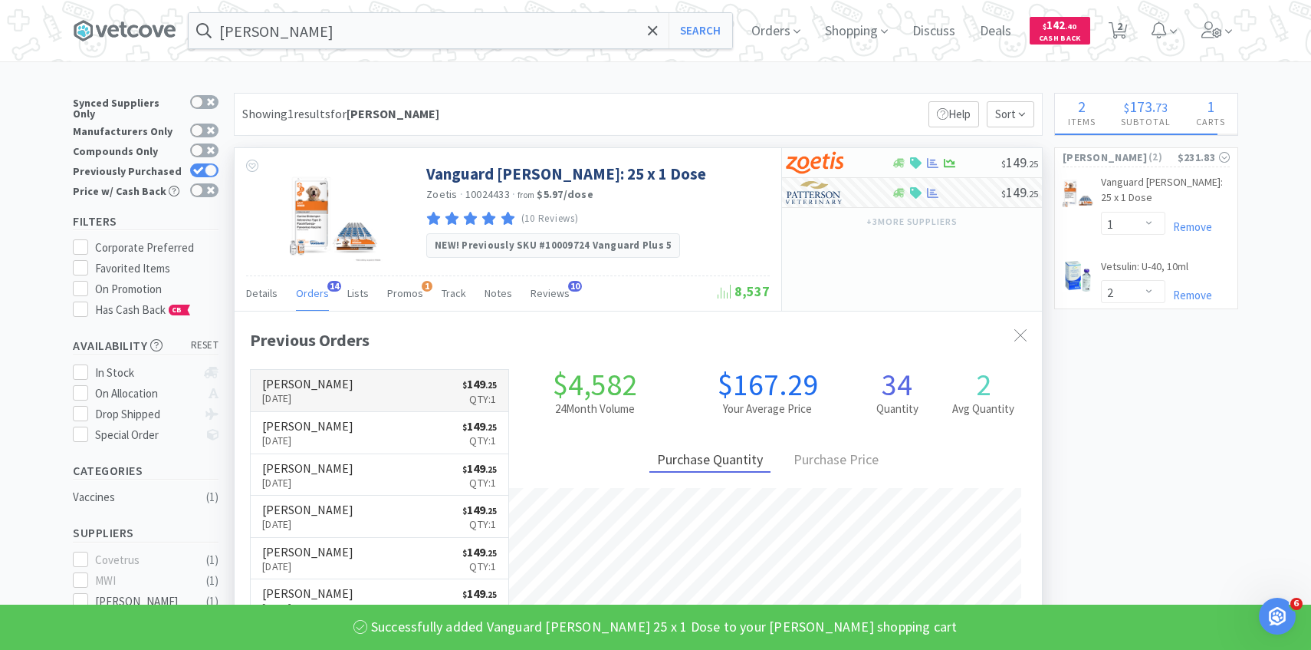
click at [310, 371] on link "Patterson Oct 7th, 2025 $ 149 . 25 Qty: 1" at bounding box center [380, 391] width 258 height 42
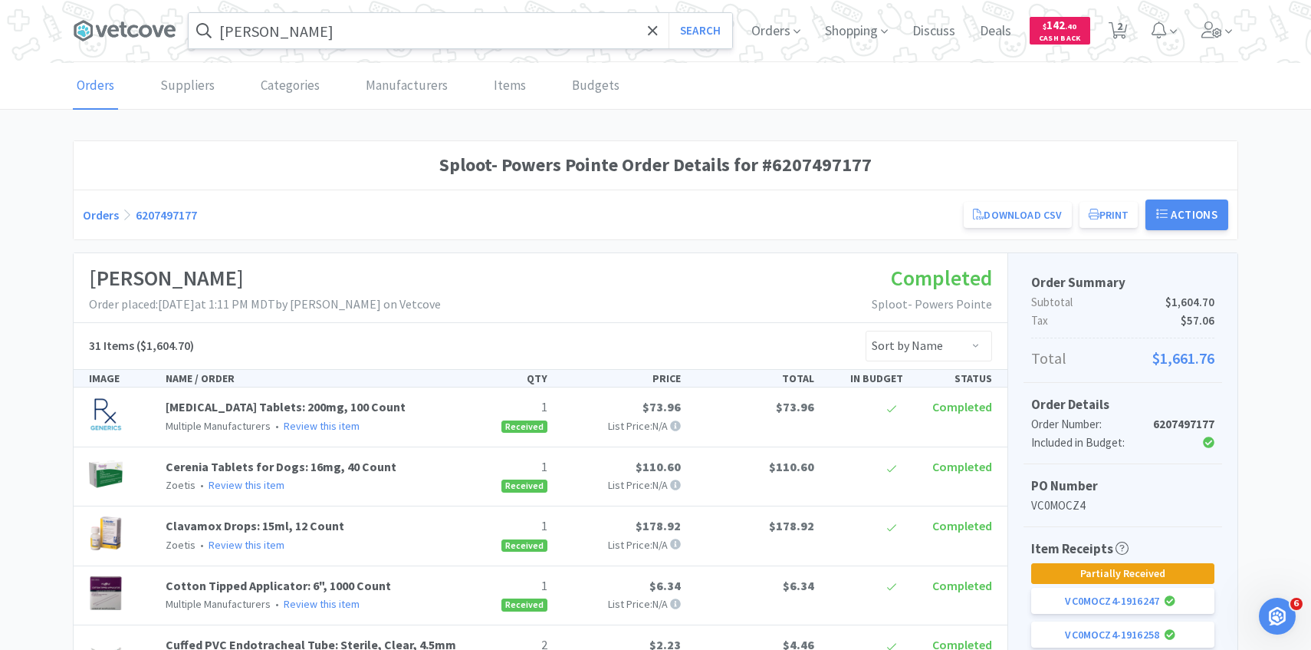
click at [370, 34] on input "dapp" at bounding box center [461, 30] width 544 height 35
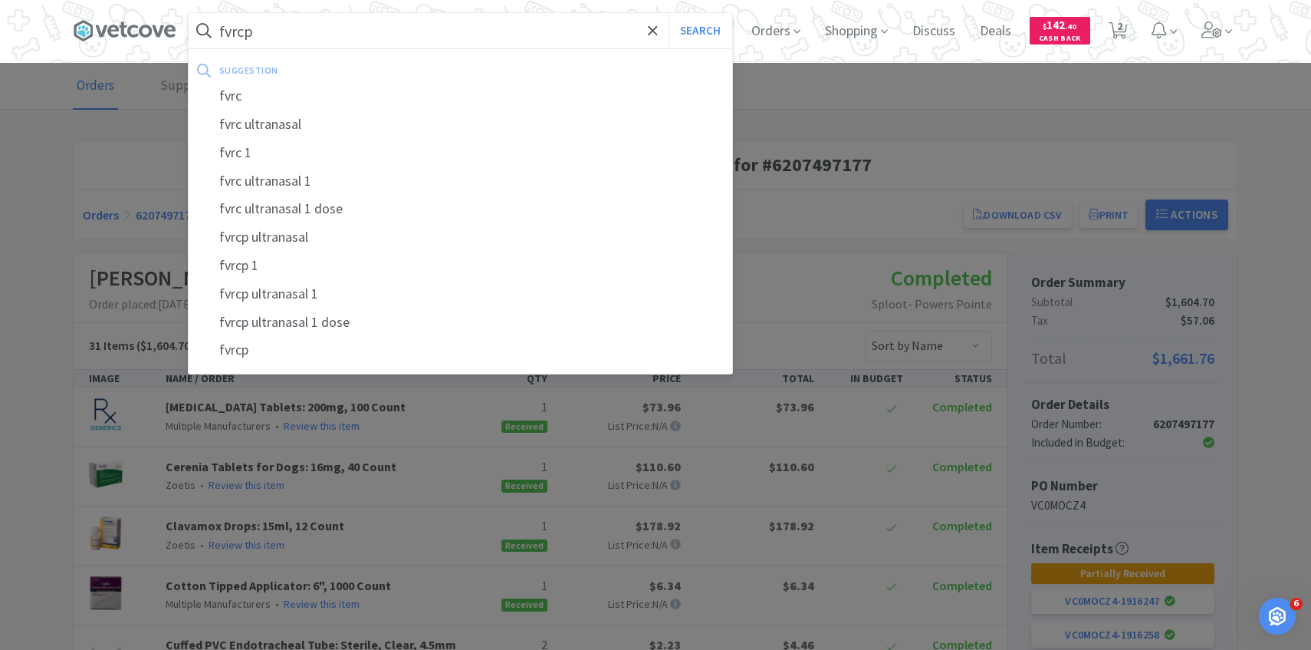
type input "fvrcp"
click at [669, 13] on button "Search" at bounding box center [701, 30] width 64 height 35
select select "1"
select select "2"
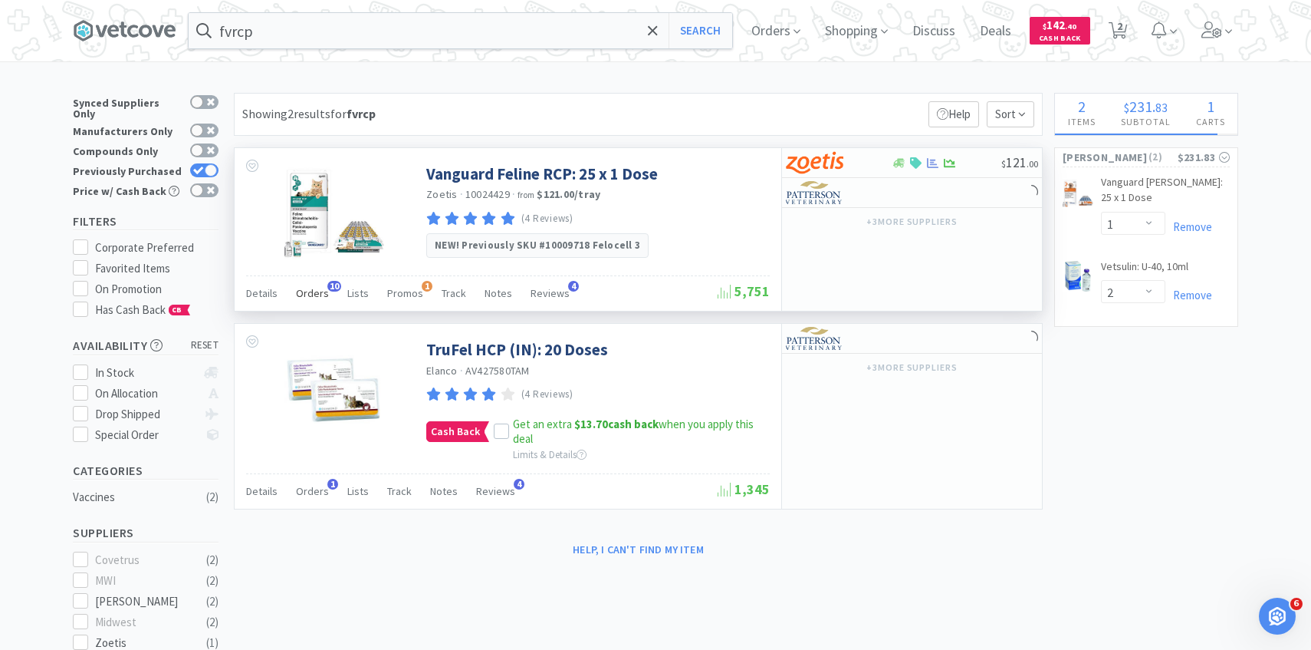
click at [324, 291] on span "Orders" at bounding box center [312, 293] width 33 height 14
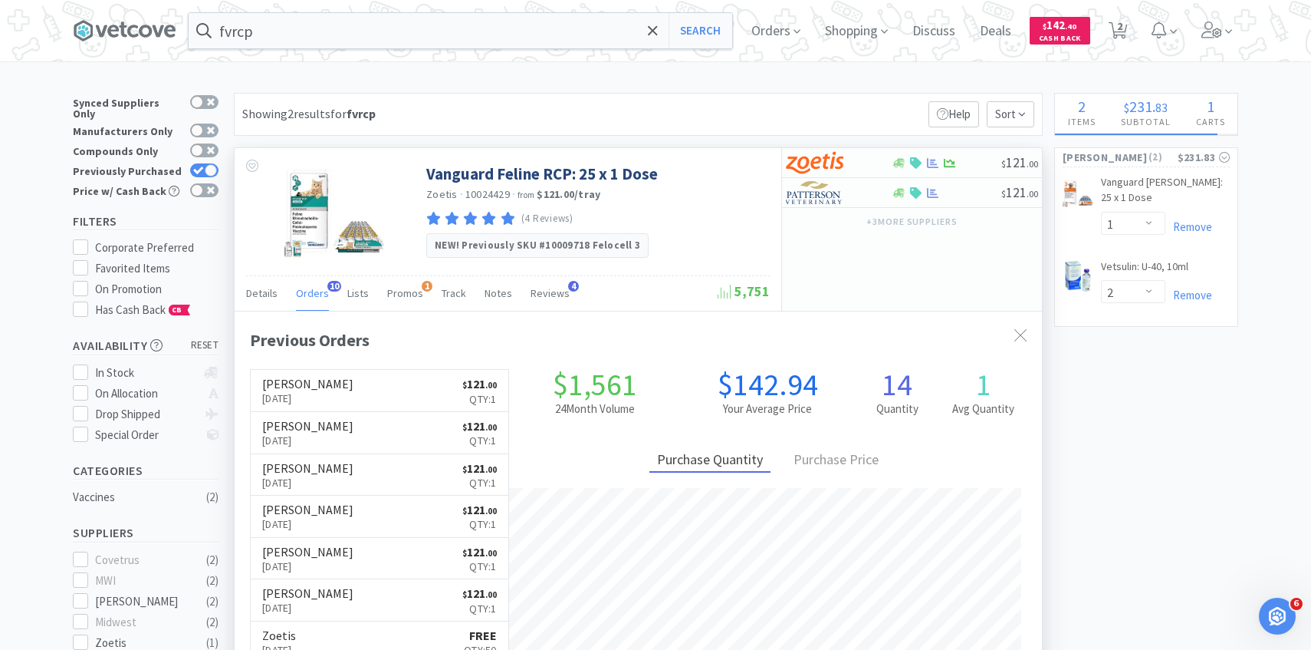
scroll to position [411, 807]
click at [840, 193] on img at bounding box center [815, 192] width 58 height 23
select select "1"
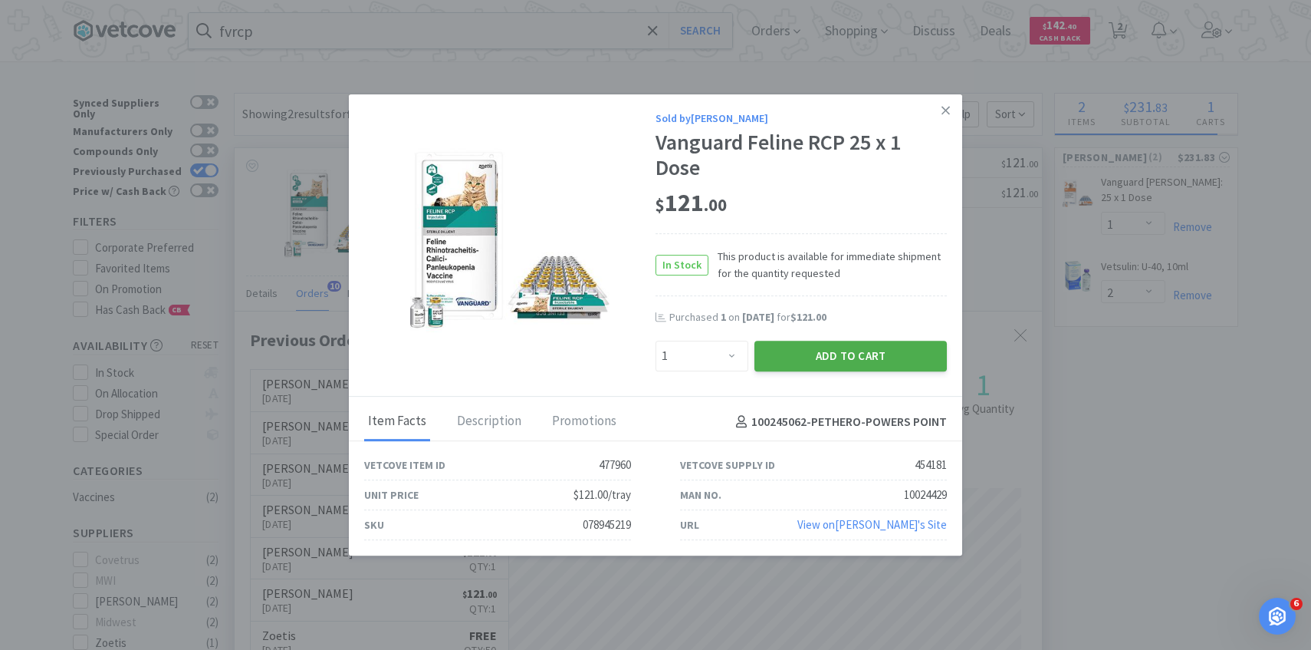
click at [817, 353] on button "Add to Cart" at bounding box center [851, 355] width 192 height 31
select select "1"
select select "2"
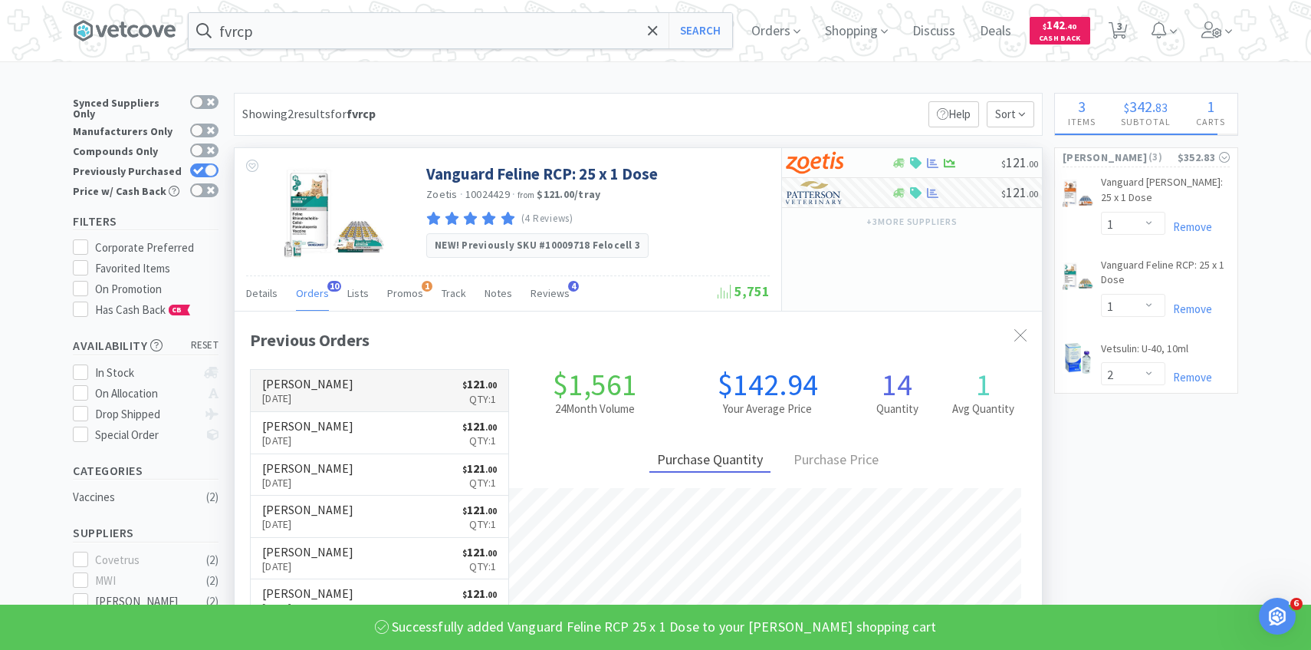
click at [364, 385] on link "Patterson Oct 5th, 2025 $ 121 . 00 Qty: 1" at bounding box center [380, 391] width 258 height 42
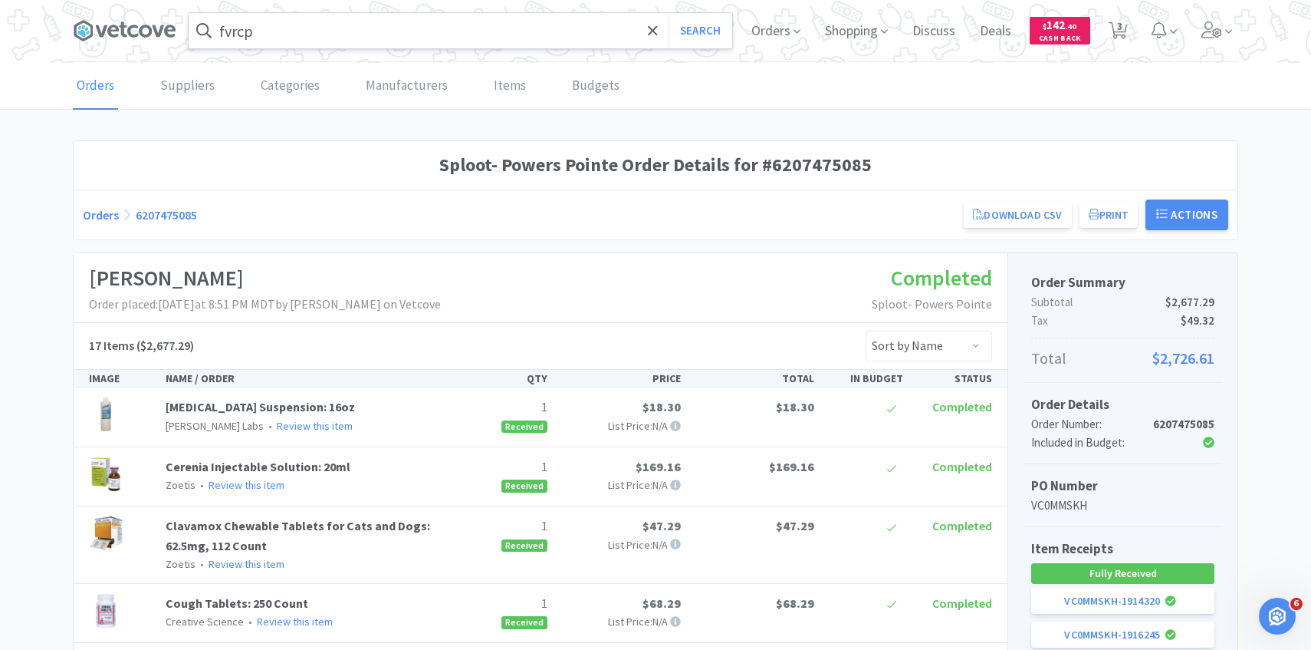
click at [298, 30] on input "fvrcp" at bounding box center [461, 30] width 544 height 35
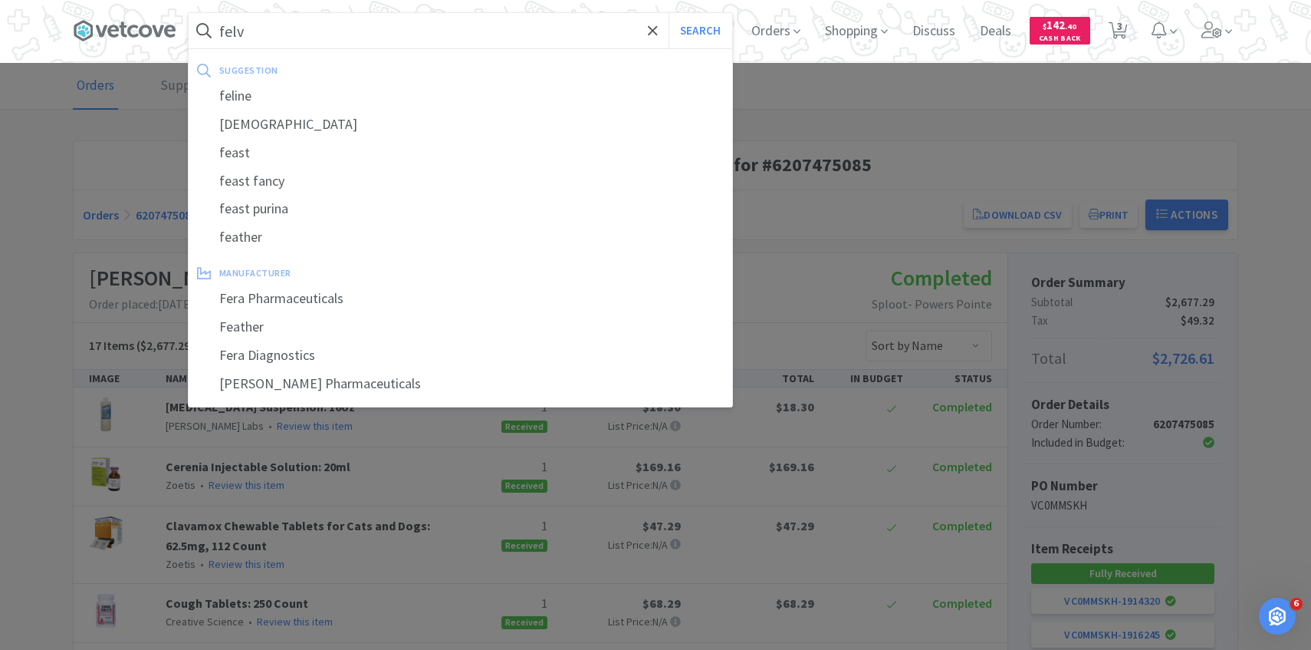
type input "felv"
click at [669, 13] on button "Search" at bounding box center [701, 30] width 64 height 35
select select "1"
select select "2"
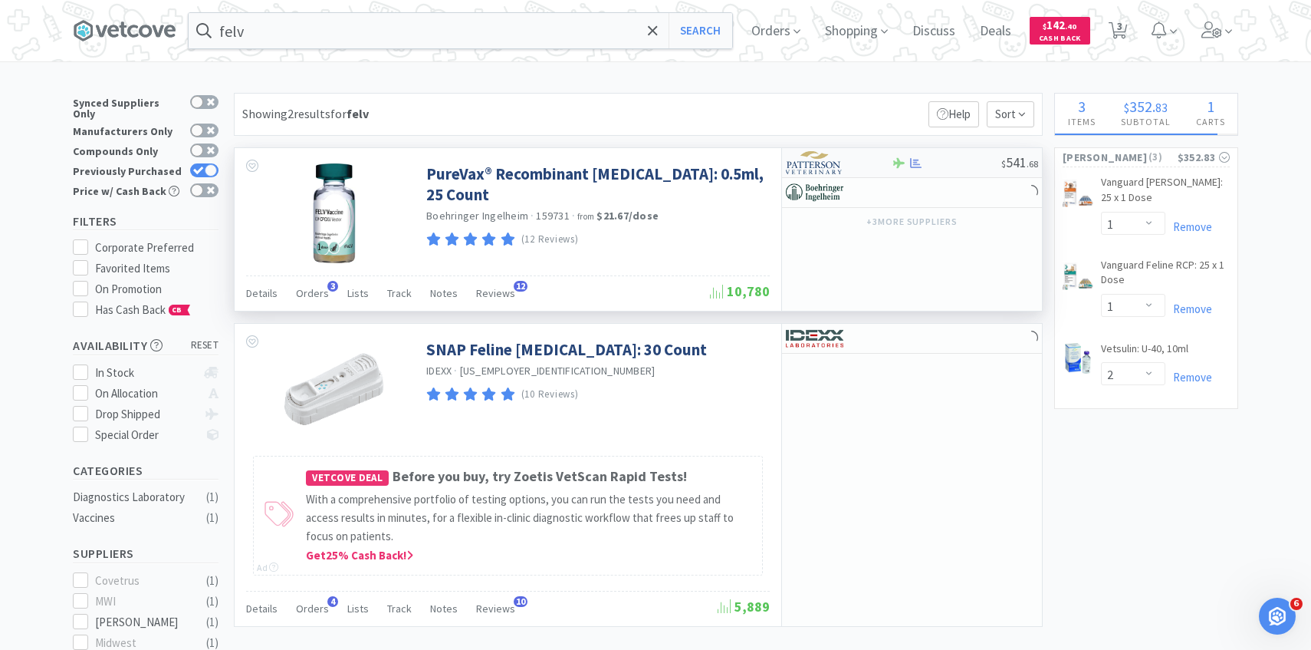
click at [847, 152] on div at bounding box center [828, 163] width 84 height 26
select select "1"
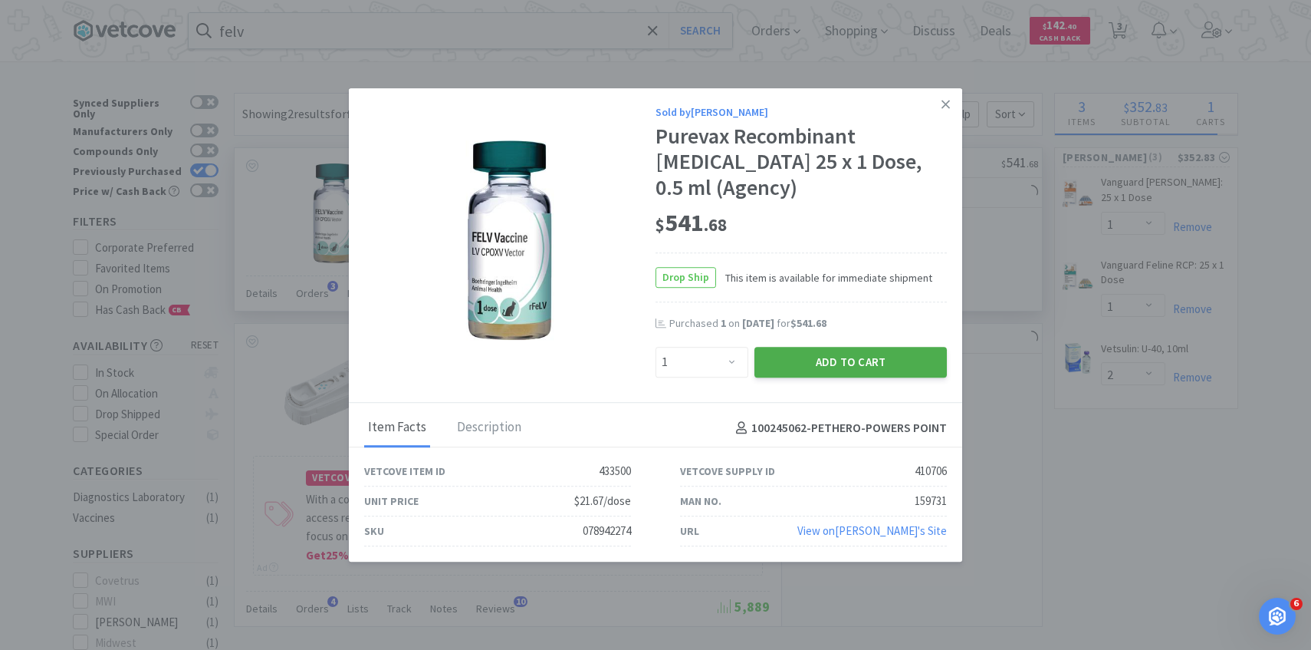
click at [872, 357] on button "Add to Cart" at bounding box center [851, 362] width 192 height 31
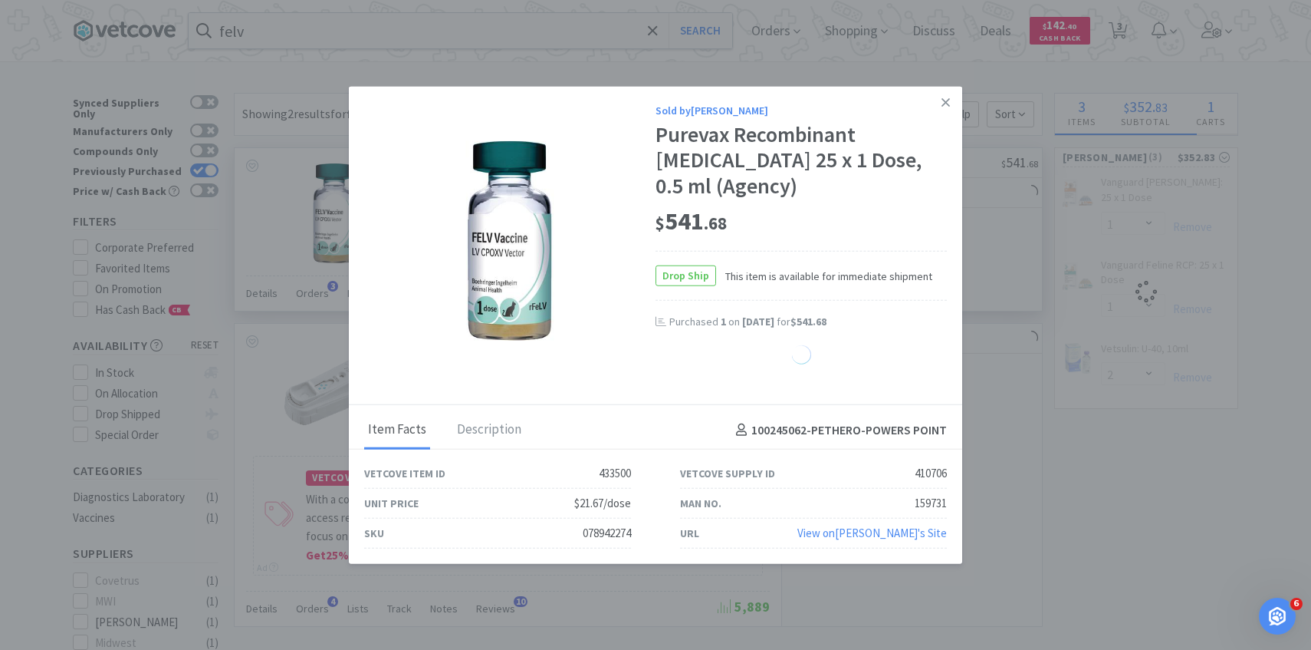
select select "1"
select select "2"
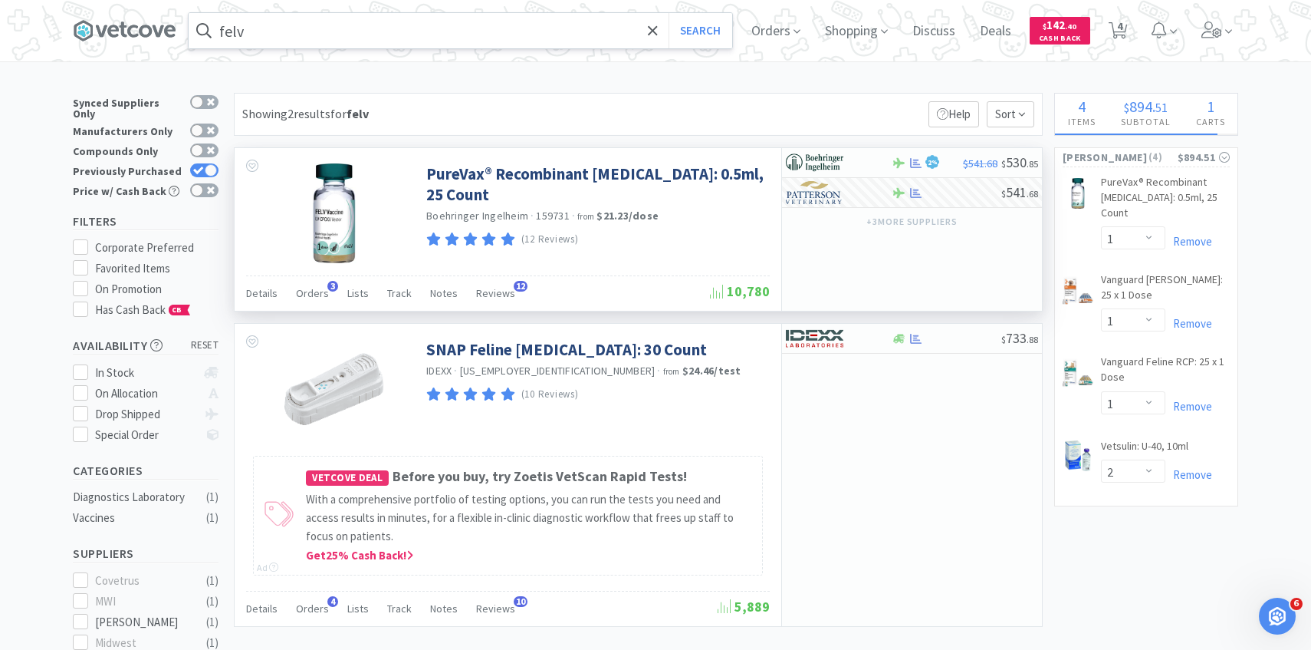
click at [386, 38] on input "felv" at bounding box center [461, 30] width 544 height 35
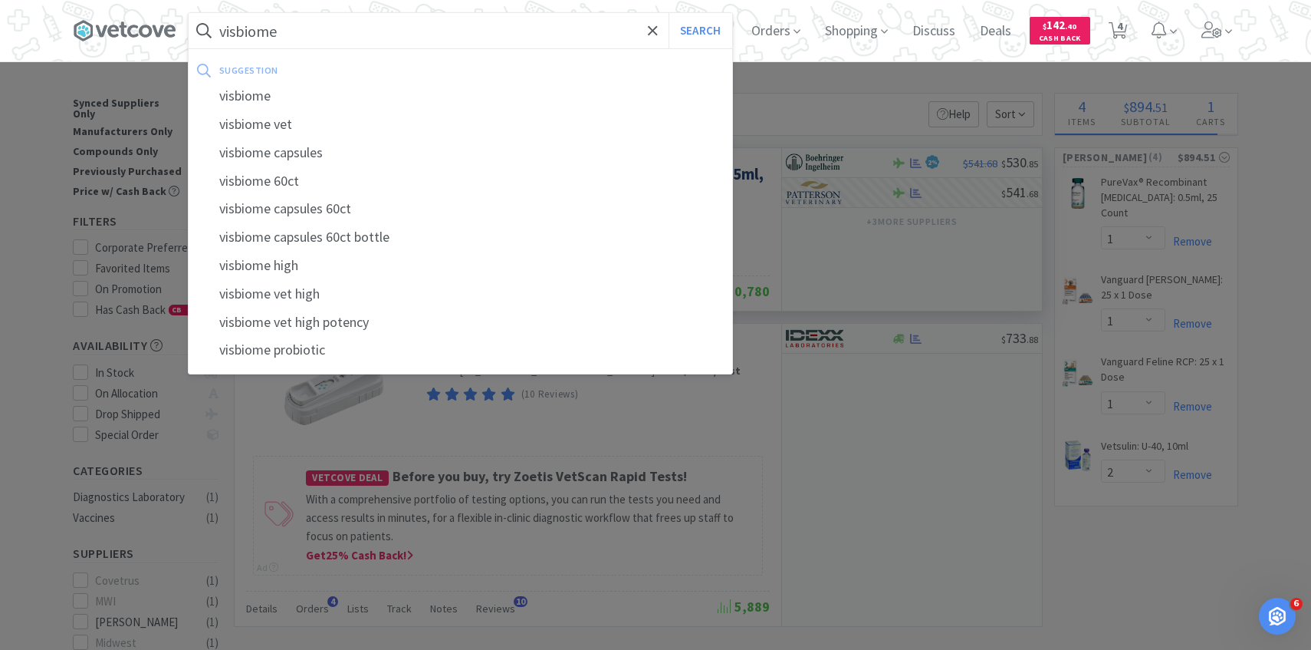
type input "visbiome"
click at [669, 13] on button "Search" at bounding box center [701, 30] width 64 height 35
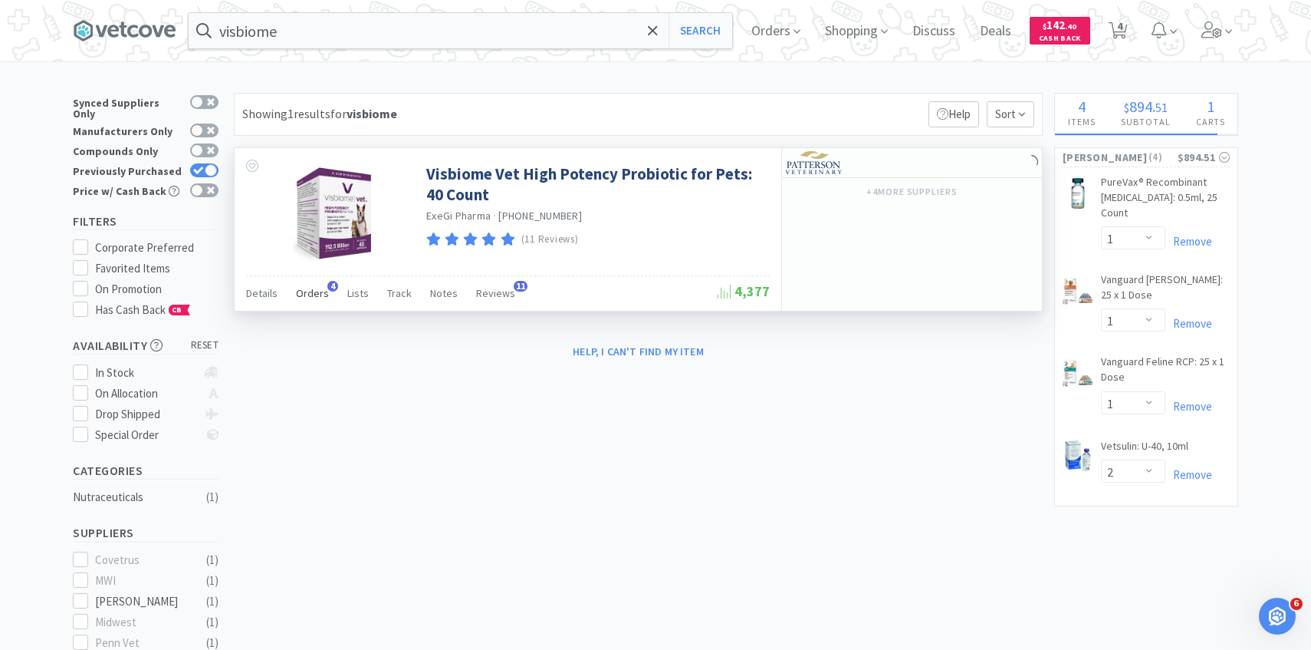
click at [314, 288] on span "Orders" at bounding box center [312, 293] width 33 height 14
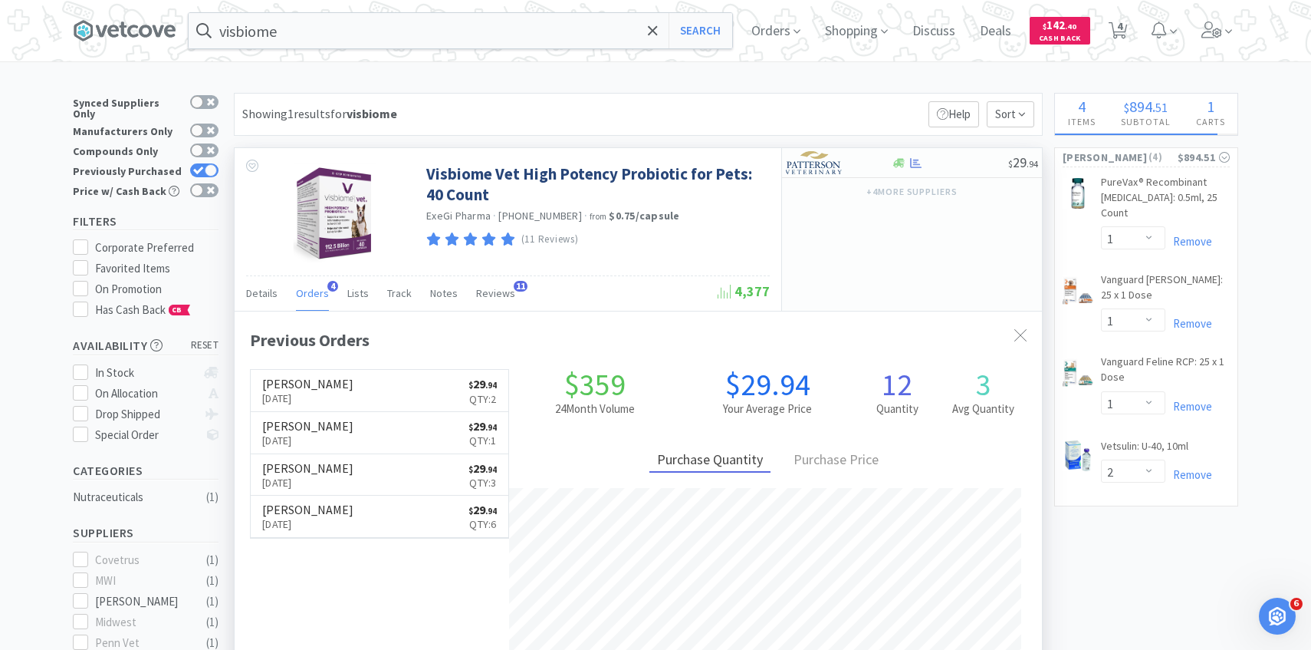
scroll to position [397, 807]
click at [1123, 26] on icon at bounding box center [1118, 30] width 19 height 17
select select "1"
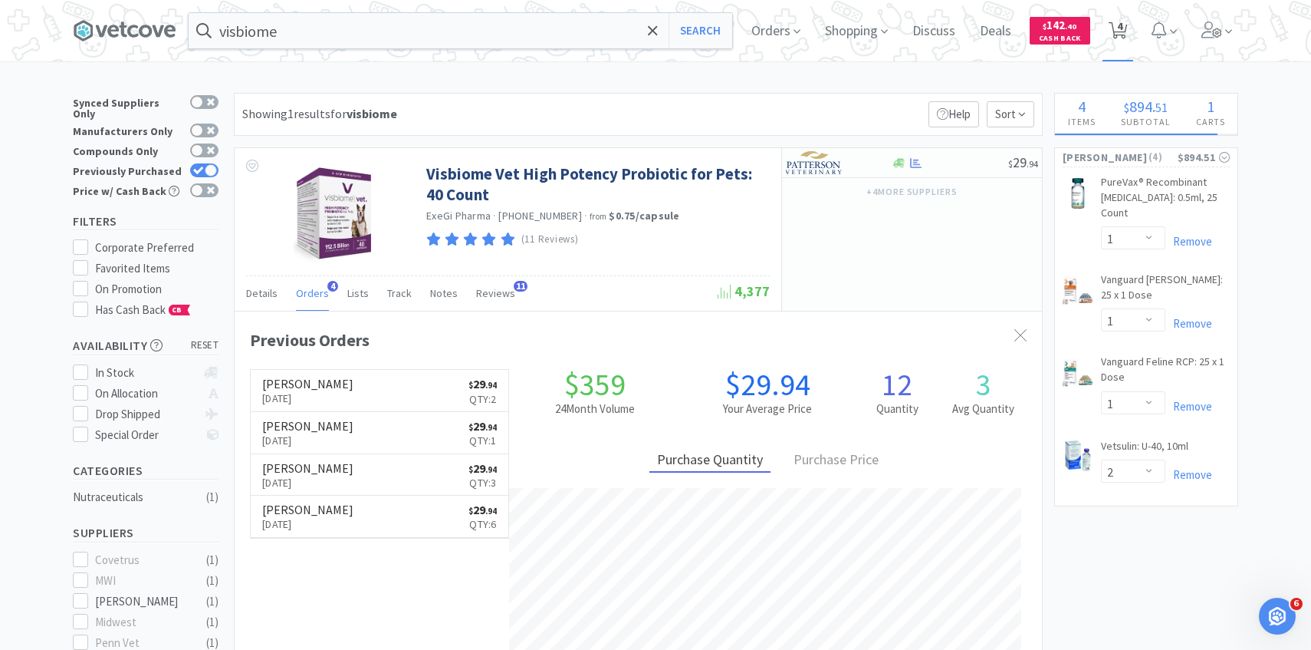
select select "2"
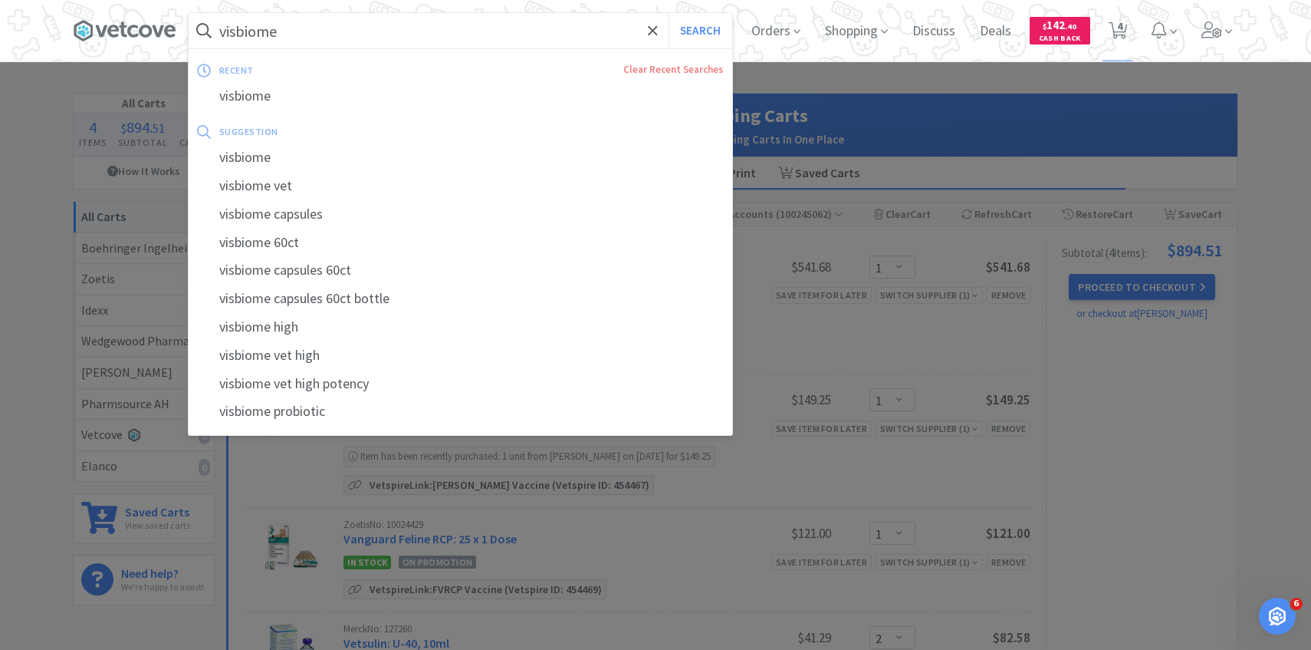
click at [303, 41] on input "visbiome" at bounding box center [461, 30] width 544 height 35
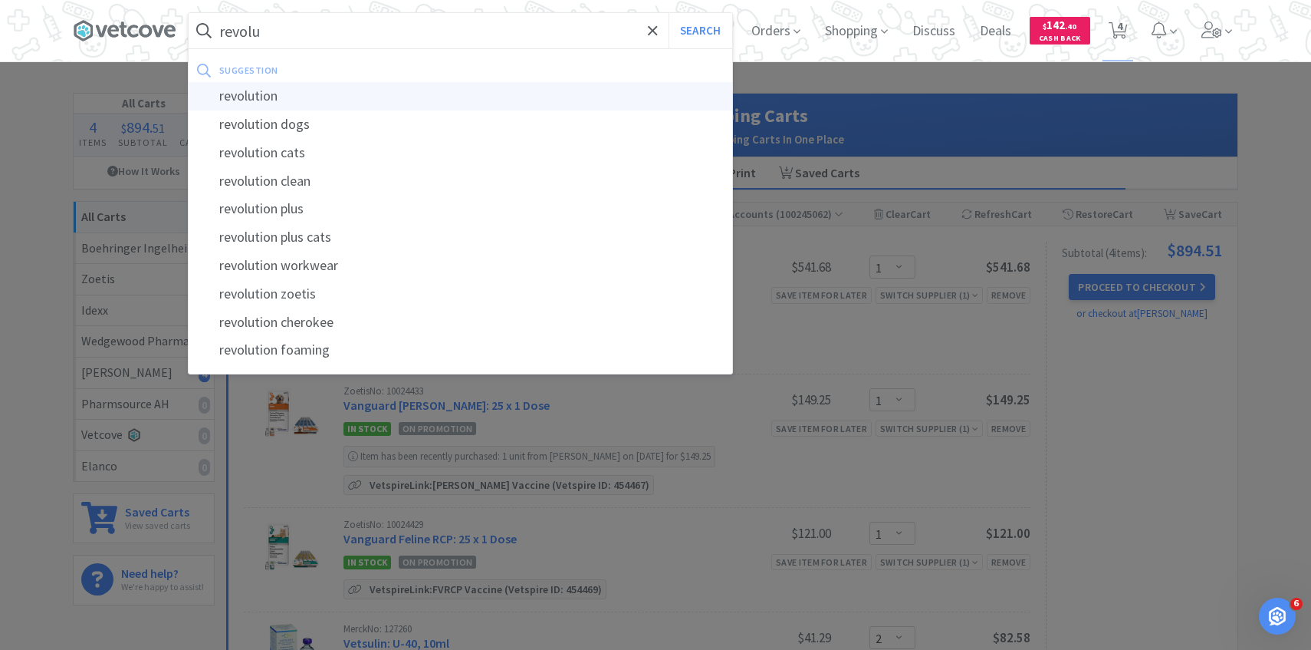
click at [327, 93] on div "revolution" at bounding box center [461, 96] width 544 height 28
type input "revolution"
select select "1"
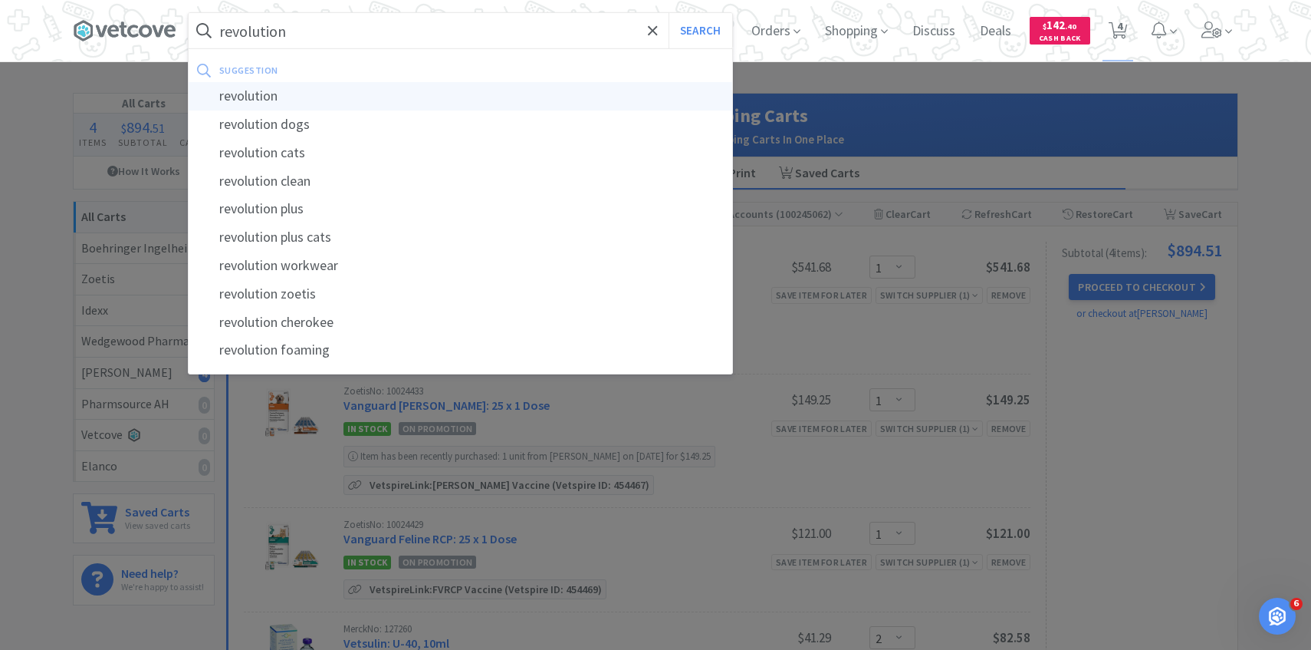
select select "2"
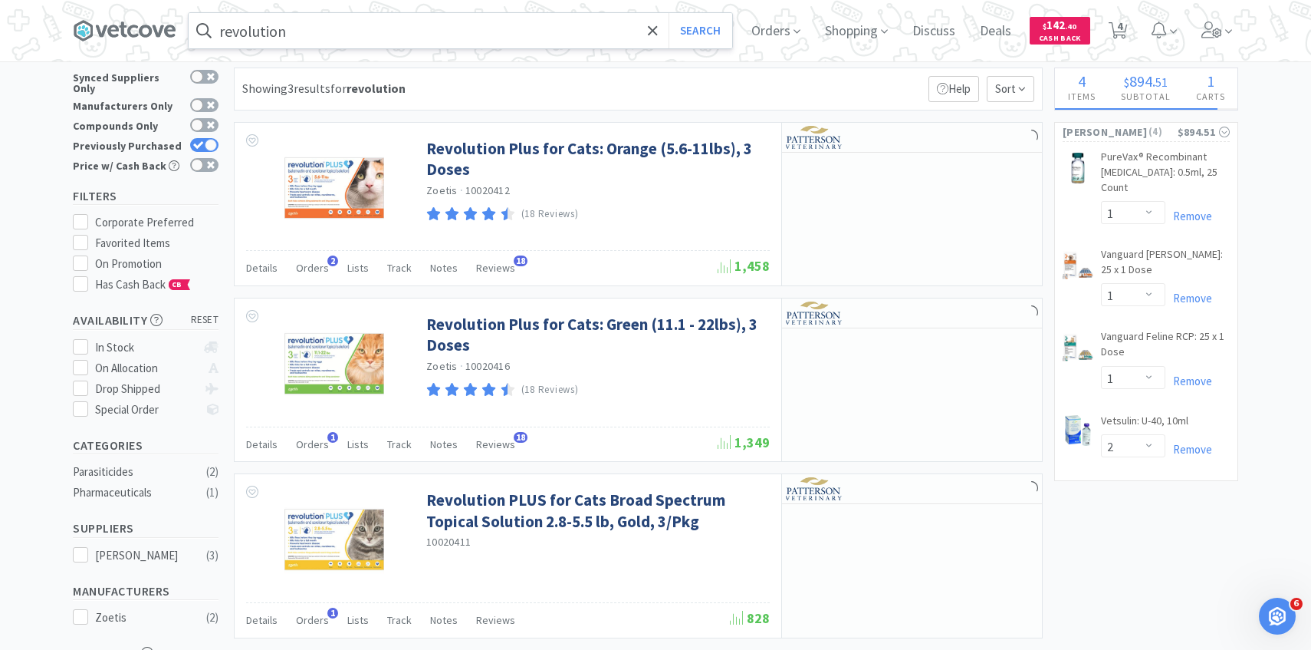
scroll to position [35, 0]
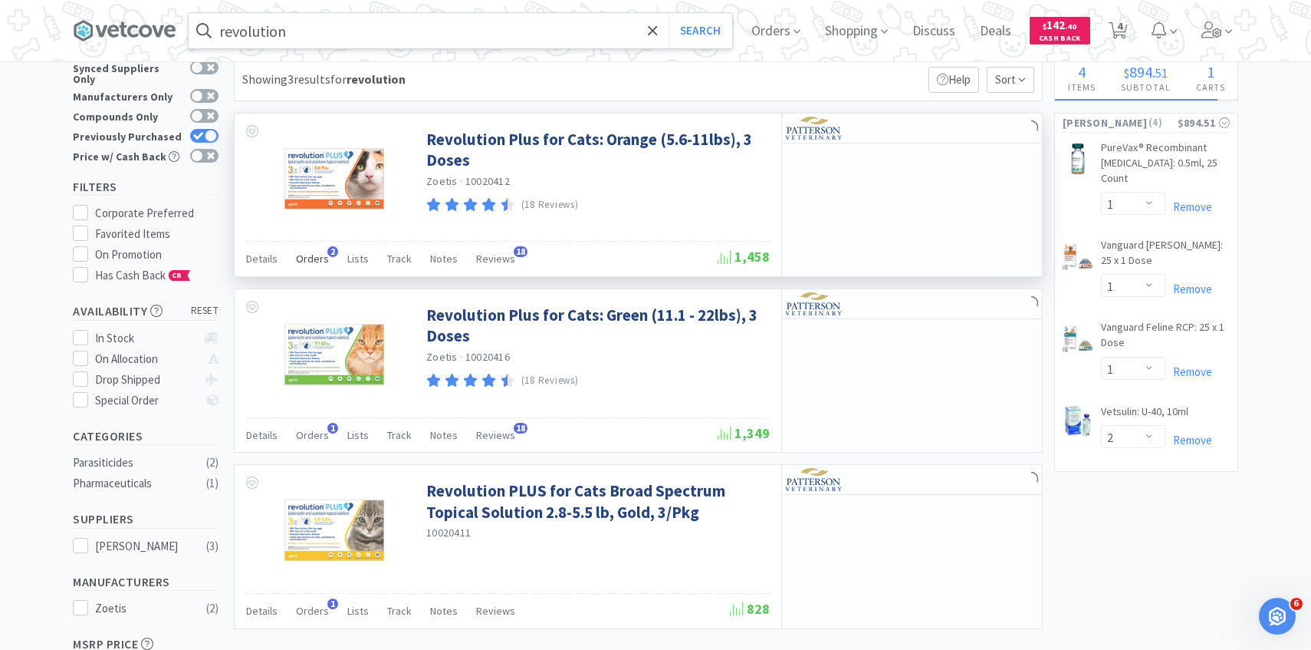
click at [317, 267] on div "Orders 2" at bounding box center [312, 260] width 33 height 29
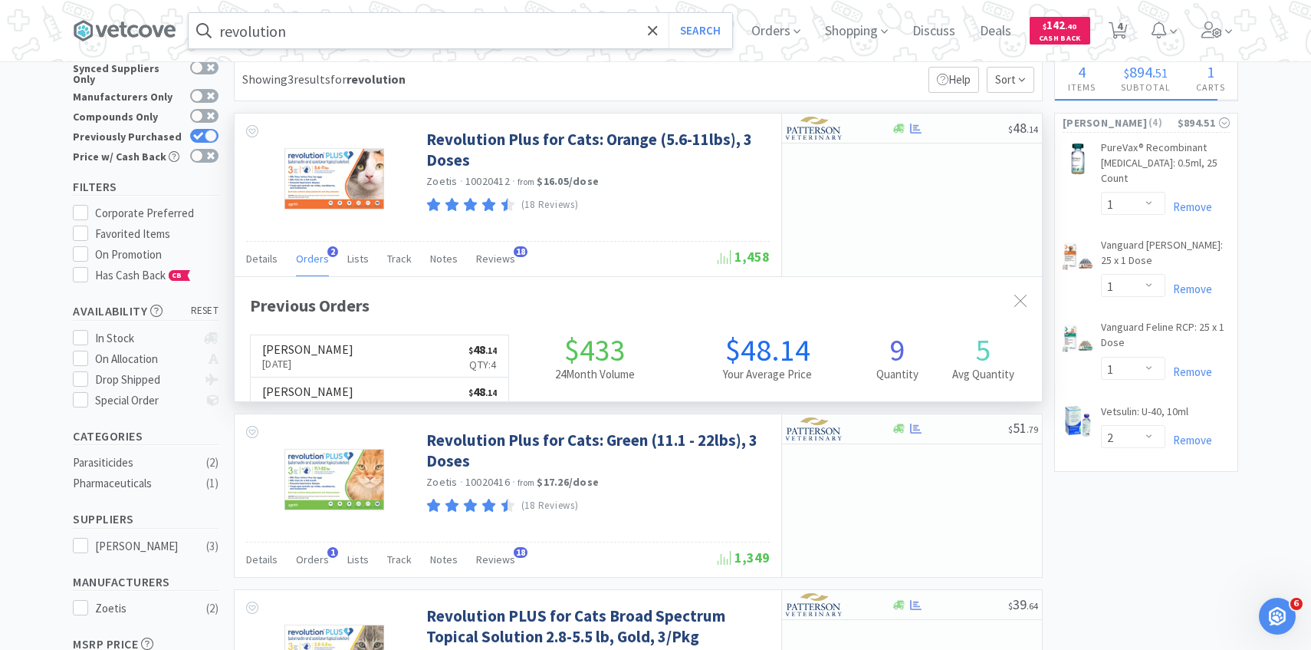
scroll to position [397, 807]
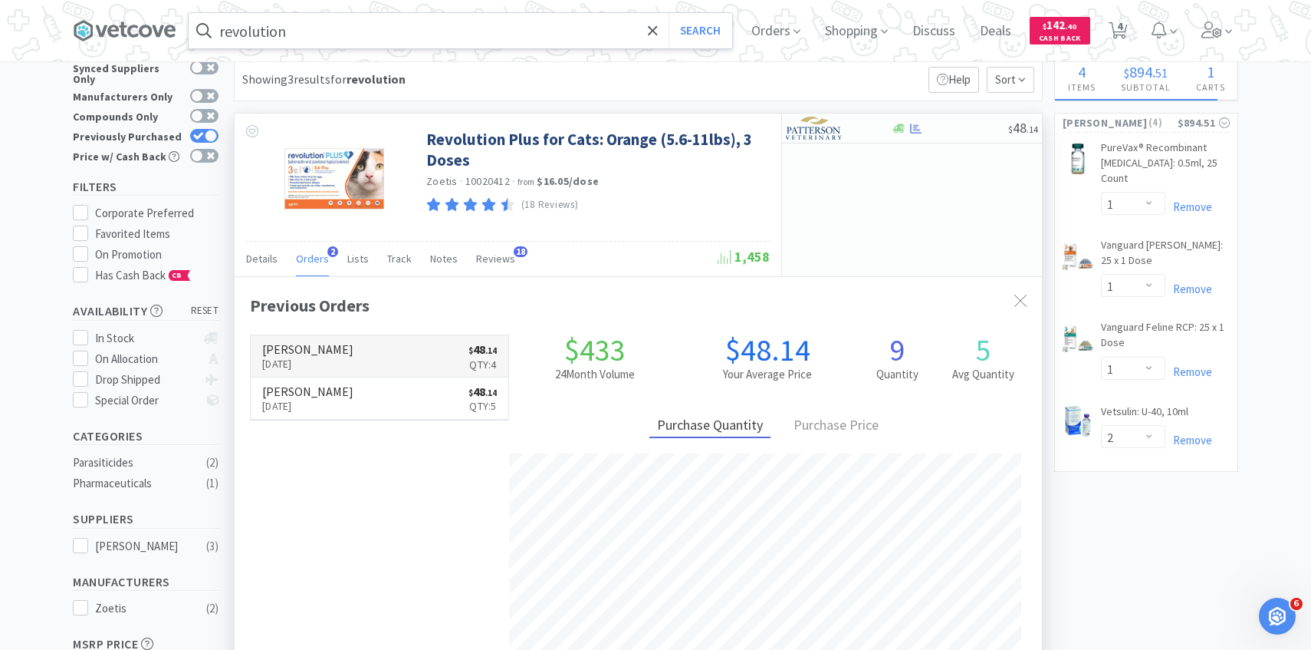
click at [390, 346] on link "Patterson Oct 5th, 2025 $ 48 . 14 Qty: 4" at bounding box center [380, 356] width 258 height 42
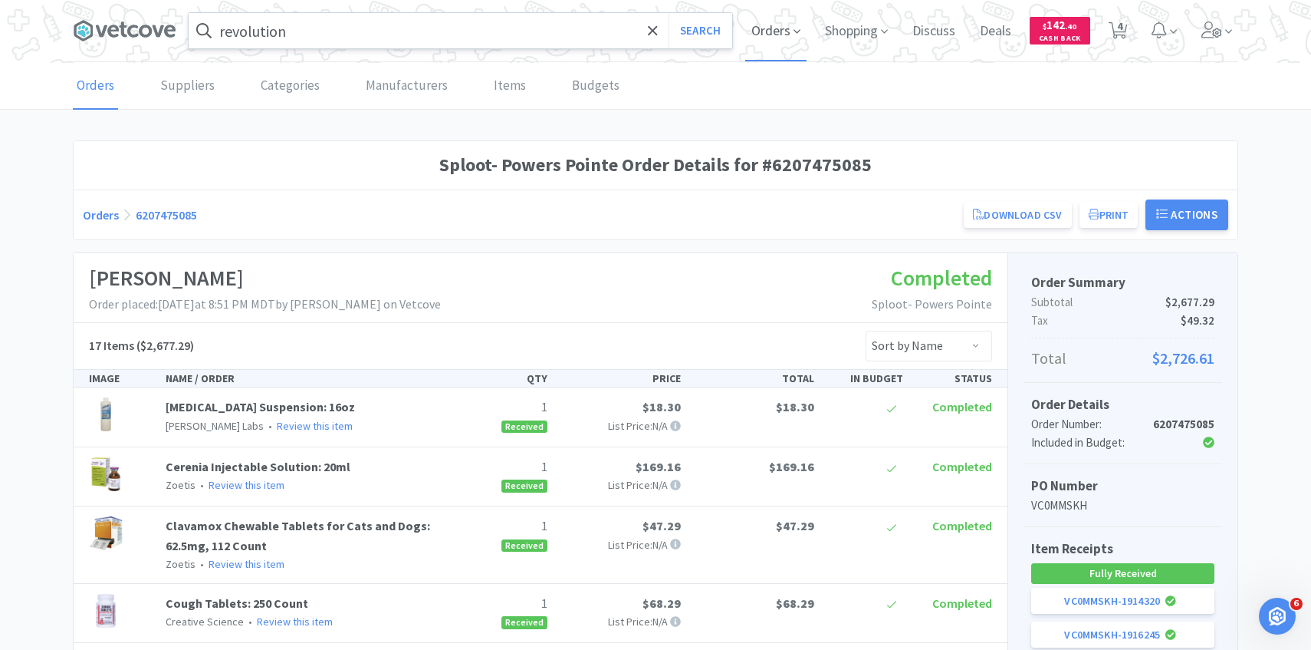
click at [774, 37] on span "Orders" at bounding box center [775, 30] width 61 height 61
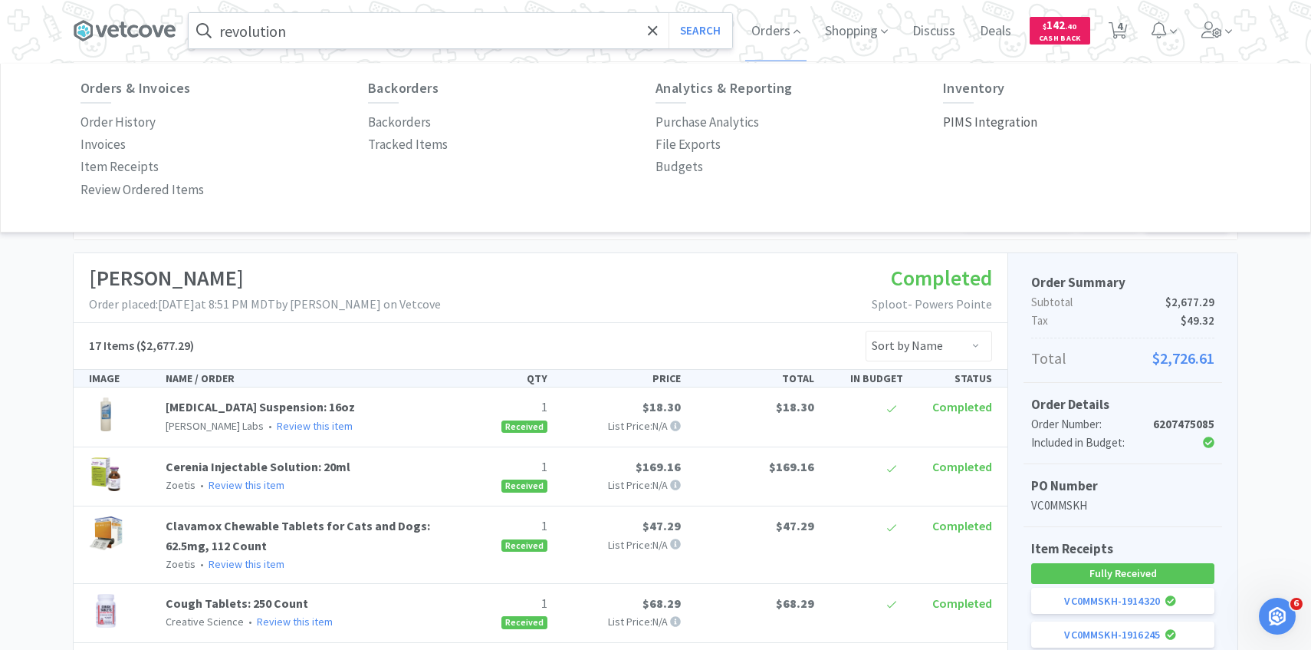
click at [992, 126] on p "PIMS Integration" at bounding box center [990, 122] width 94 height 21
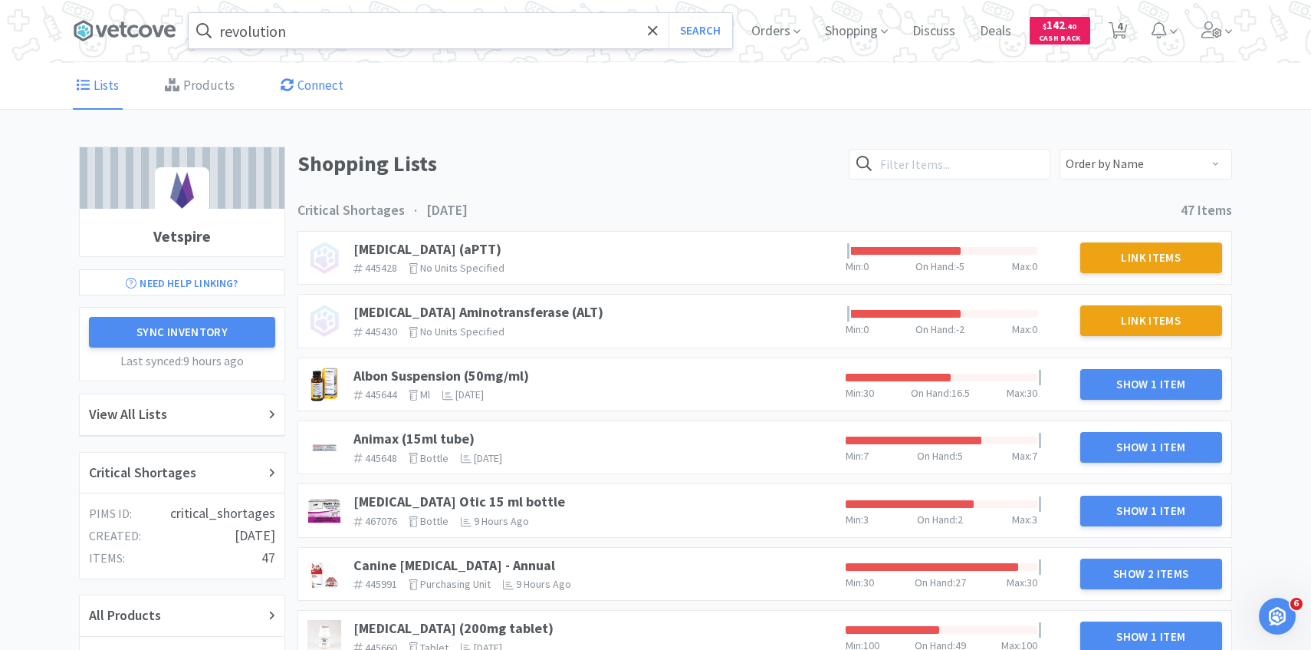
drag, startPoint x: 208, startPoint y: 82, endPoint x: 304, endPoint y: 81, distance: 95.9
click at [208, 81] on link "Products" at bounding box center [199, 86] width 77 height 47
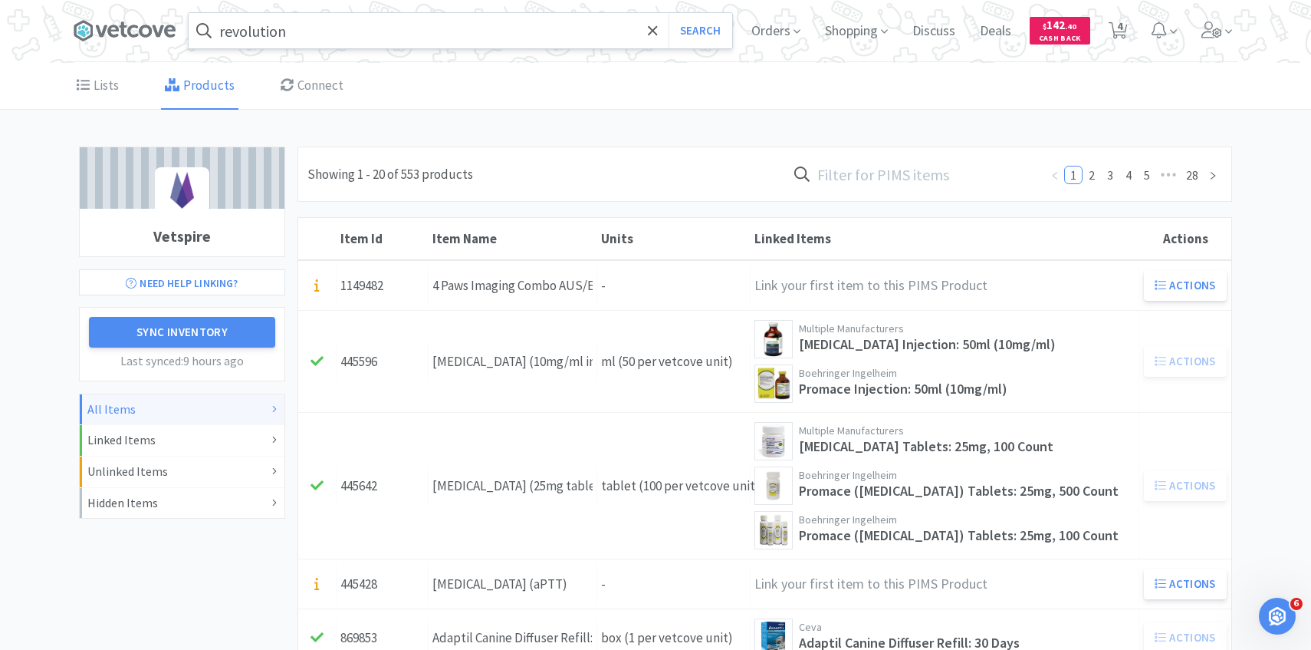
click at [927, 179] on input "text" at bounding box center [913, 173] width 253 height 35
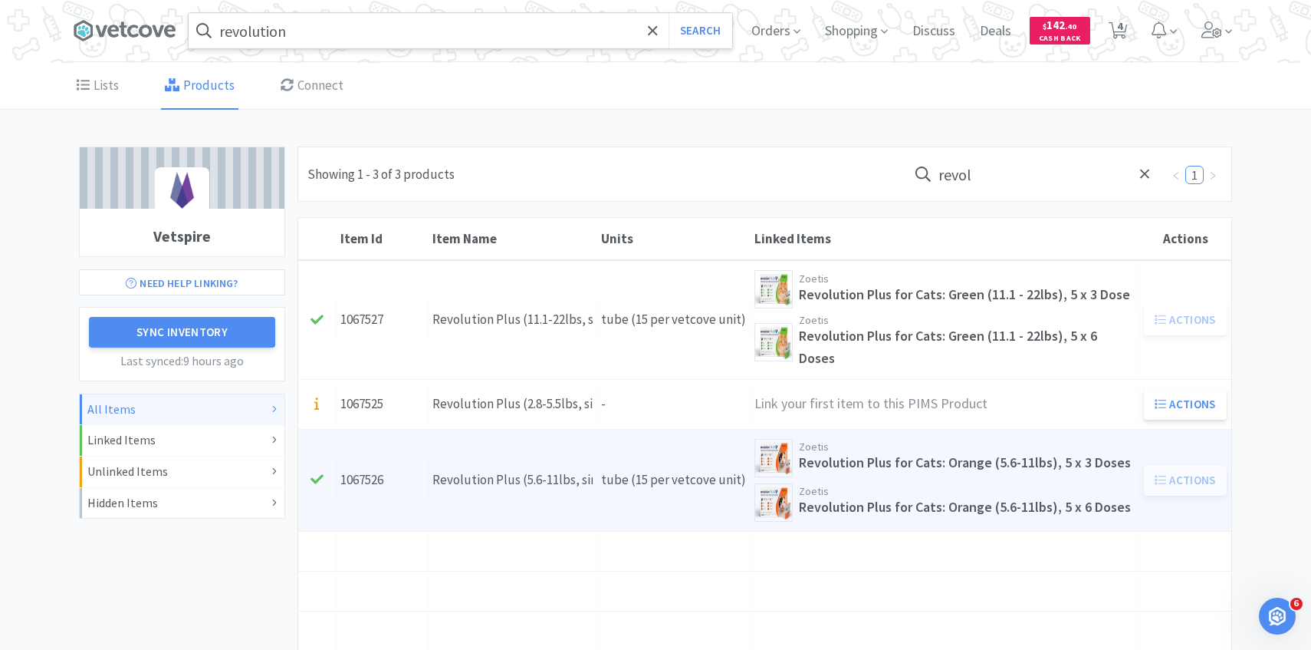
type input "revol"
click at [681, 439] on link "Item Id 1067526 Item Name Revolution Plus (5.6-11lbs, single dose) Units tube (…" at bounding box center [764, 479] width 933 height 101
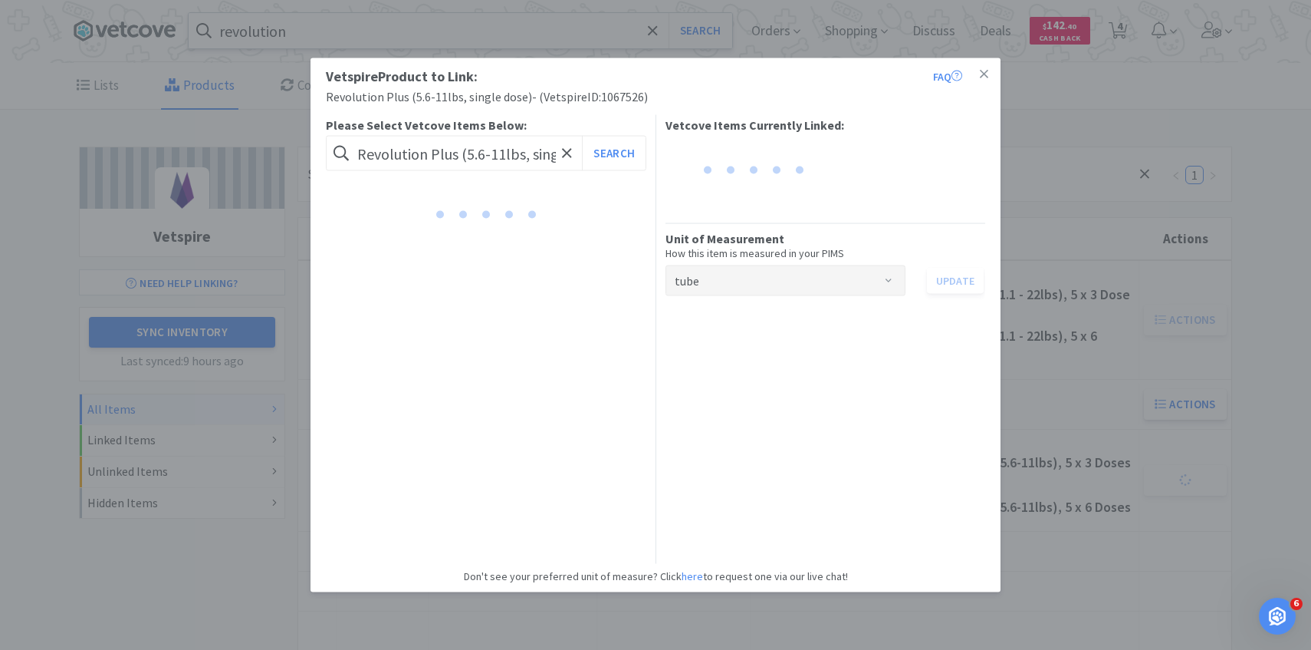
scroll to position [0, 51]
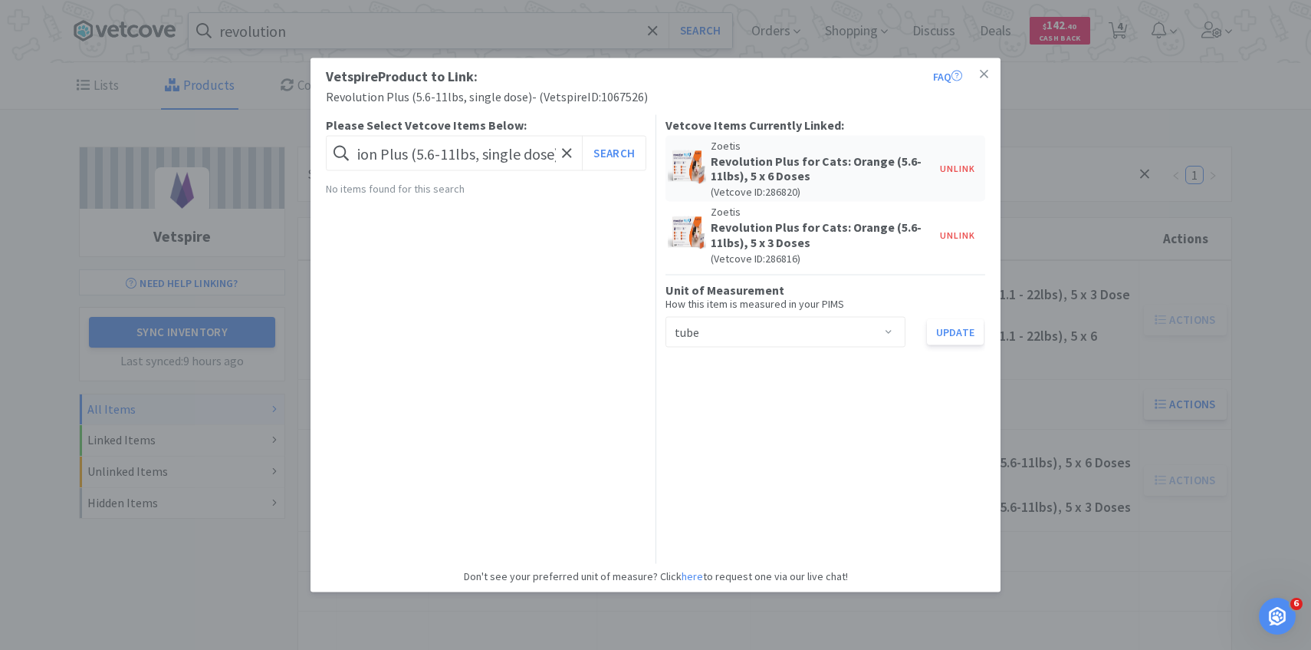
click at [1059, 442] on div "Vetspire Product to Link: FAQ Revolution Plus (5.6-11lbs, single dose) - ( Vets…" at bounding box center [655, 325] width 1311 height 650
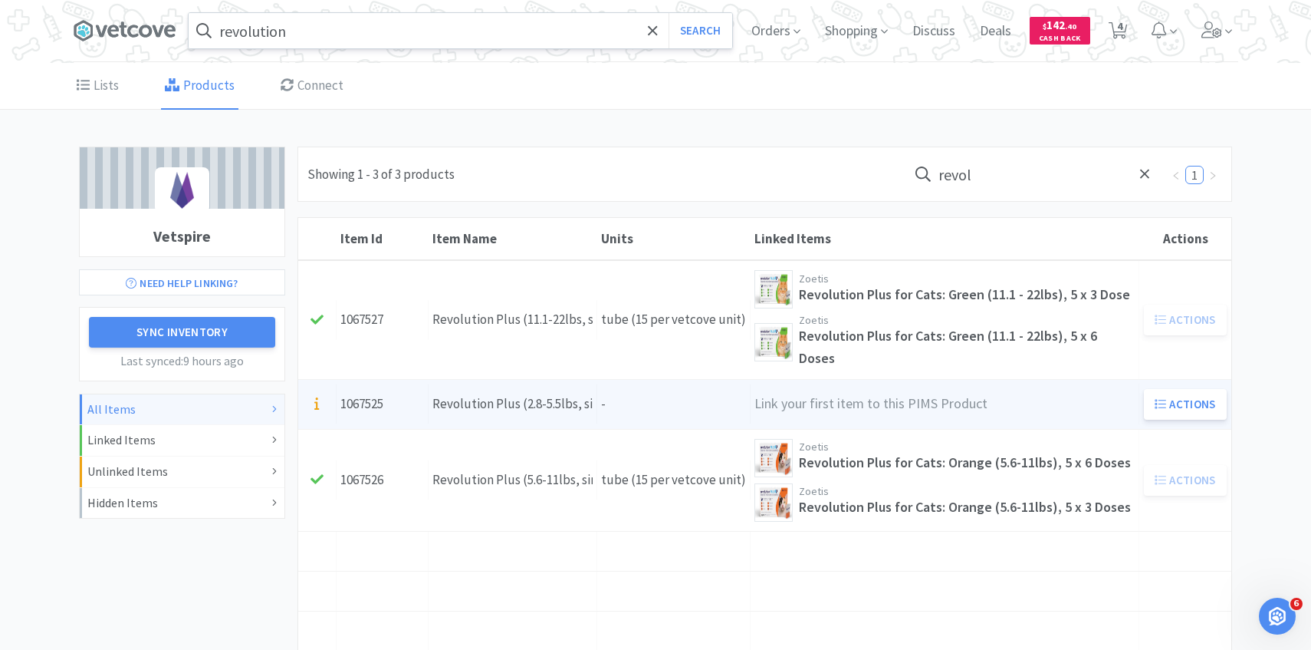
click at [712, 384] on div "Units -" at bounding box center [673, 403] width 153 height 39
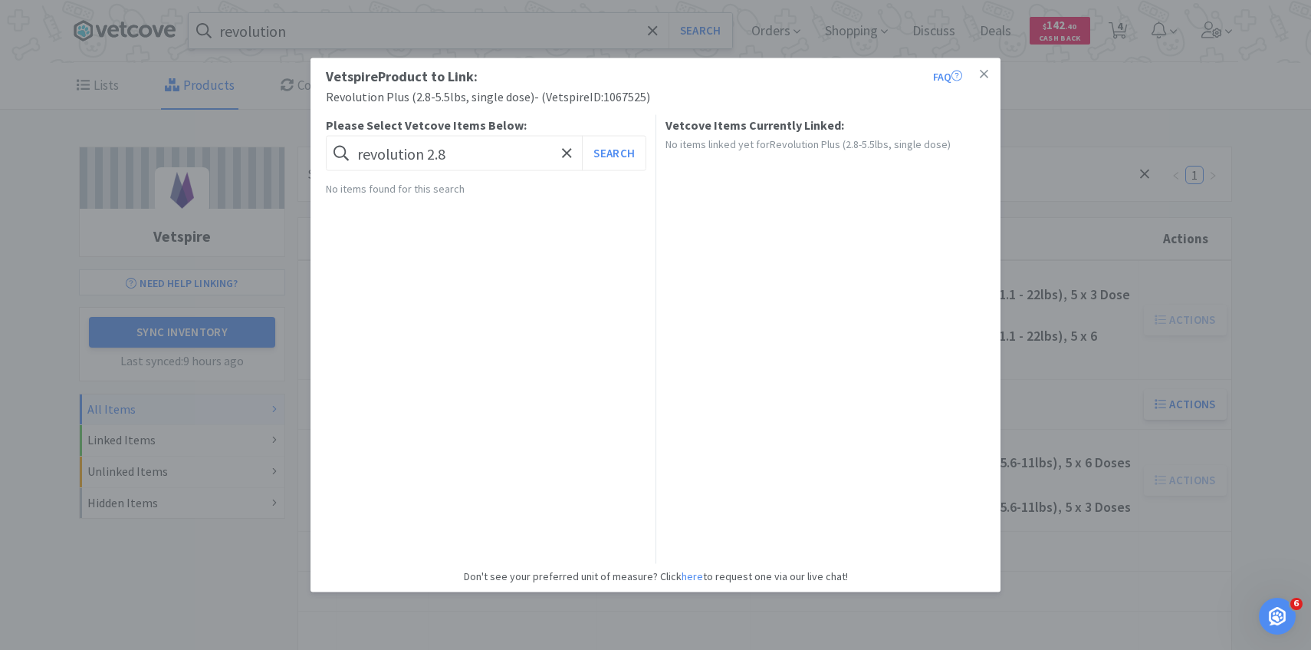
type input "revolution 2.8"
click at [582, 136] on button "Search" at bounding box center [614, 153] width 64 height 35
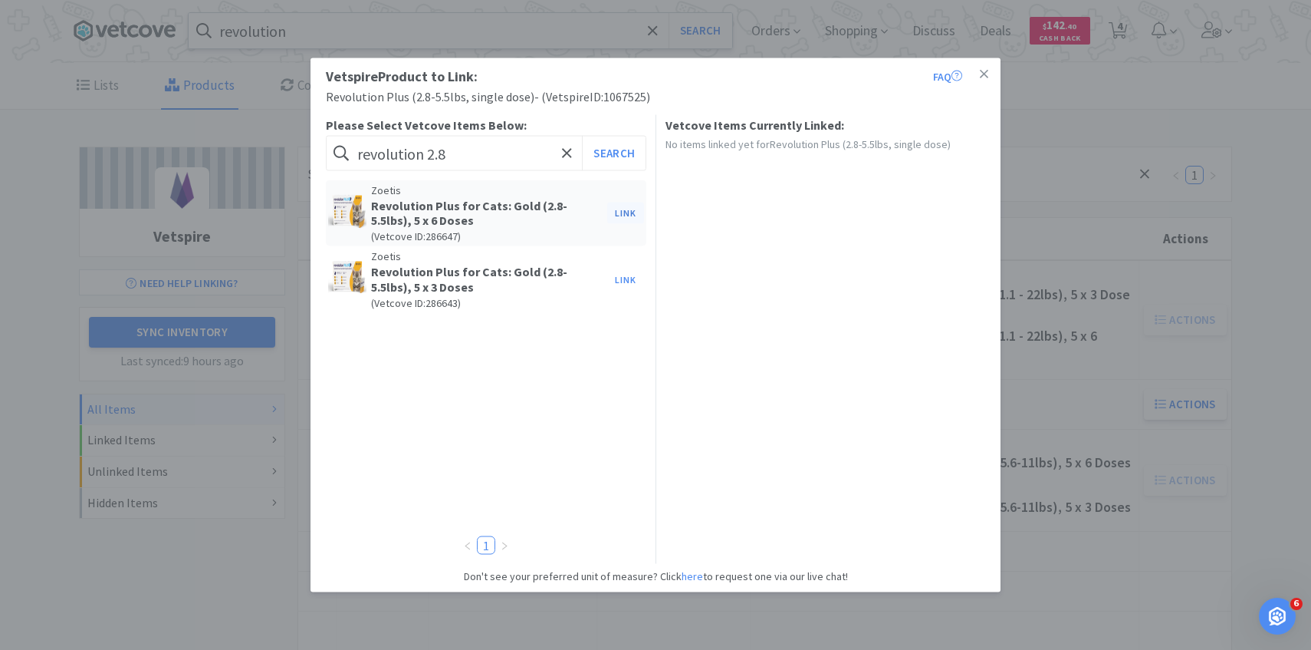
click at [630, 212] on button "Link" at bounding box center [625, 212] width 37 height 21
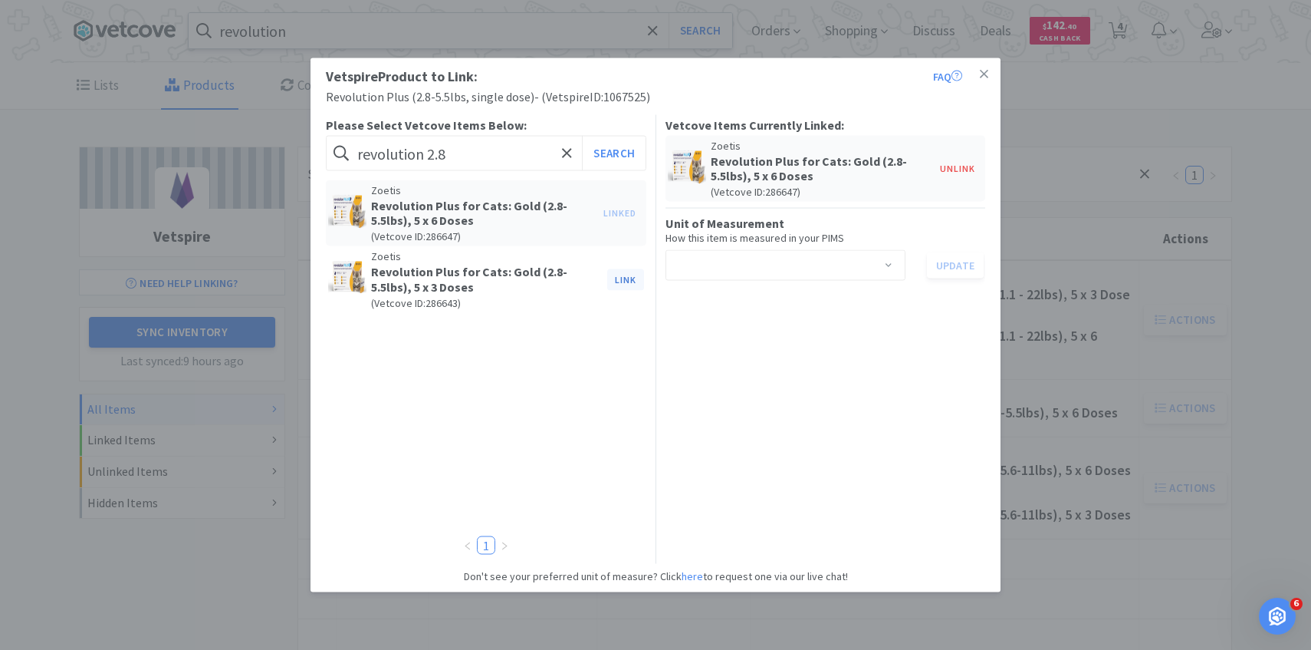
click at [627, 278] on button "Link" at bounding box center [625, 278] width 37 height 21
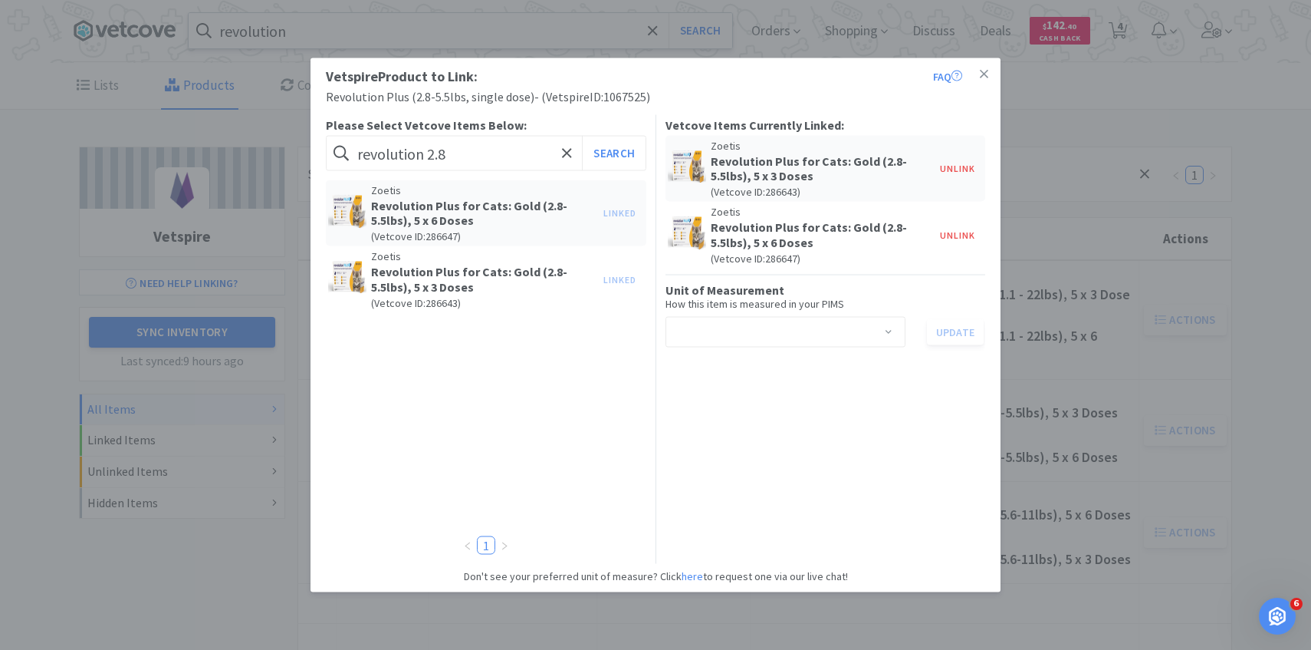
click at [732, 274] on div "Unit of Measurement How this item is measured in your PIMS Select unit of measu…" at bounding box center [826, 310] width 321 height 73
click at [727, 319] on div "Select unit of measurement" at bounding box center [781, 331] width 212 height 29
click at [718, 419] on li "tube" at bounding box center [785, 414] width 240 height 25
click at [966, 335] on button "Update" at bounding box center [955, 331] width 57 height 26
click at [235, 186] on div "Vetspire Product to Link: FAQ Revolution Plus (2.8-5.5lbs, single dose) - ( Vet…" at bounding box center [655, 325] width 1311 height 650
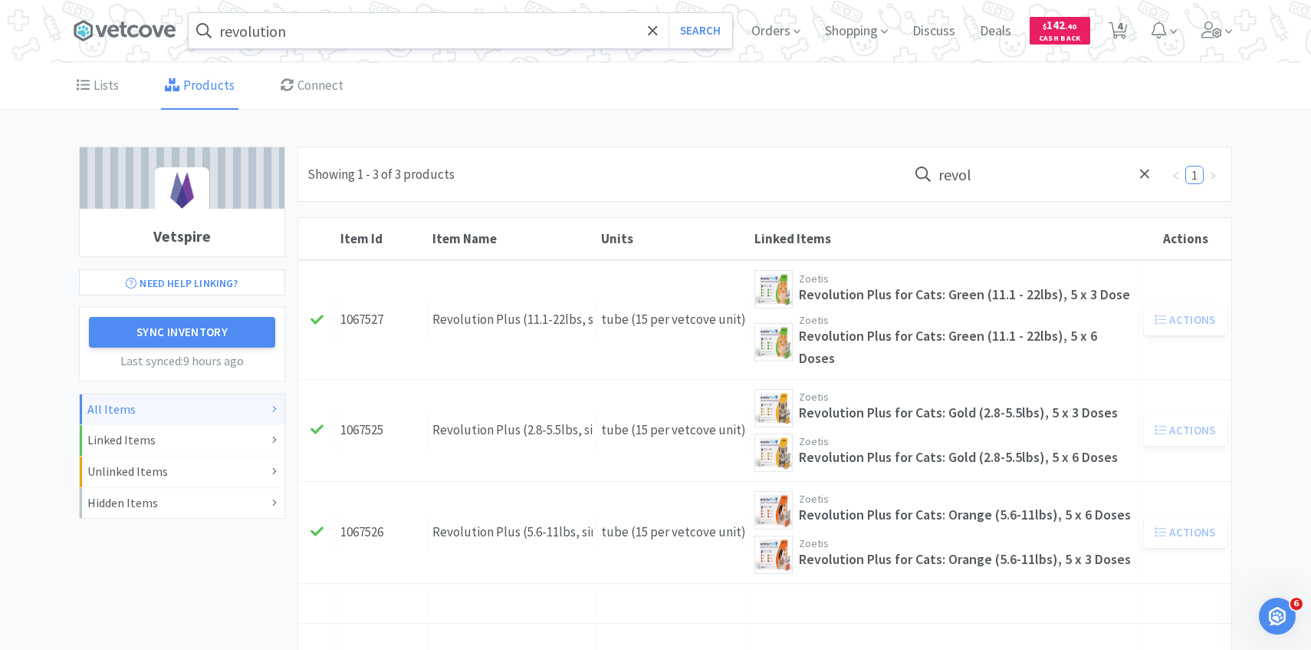
click at [364, 30] on input "revolution" at bounding box center [461, 30] width 544 height 35
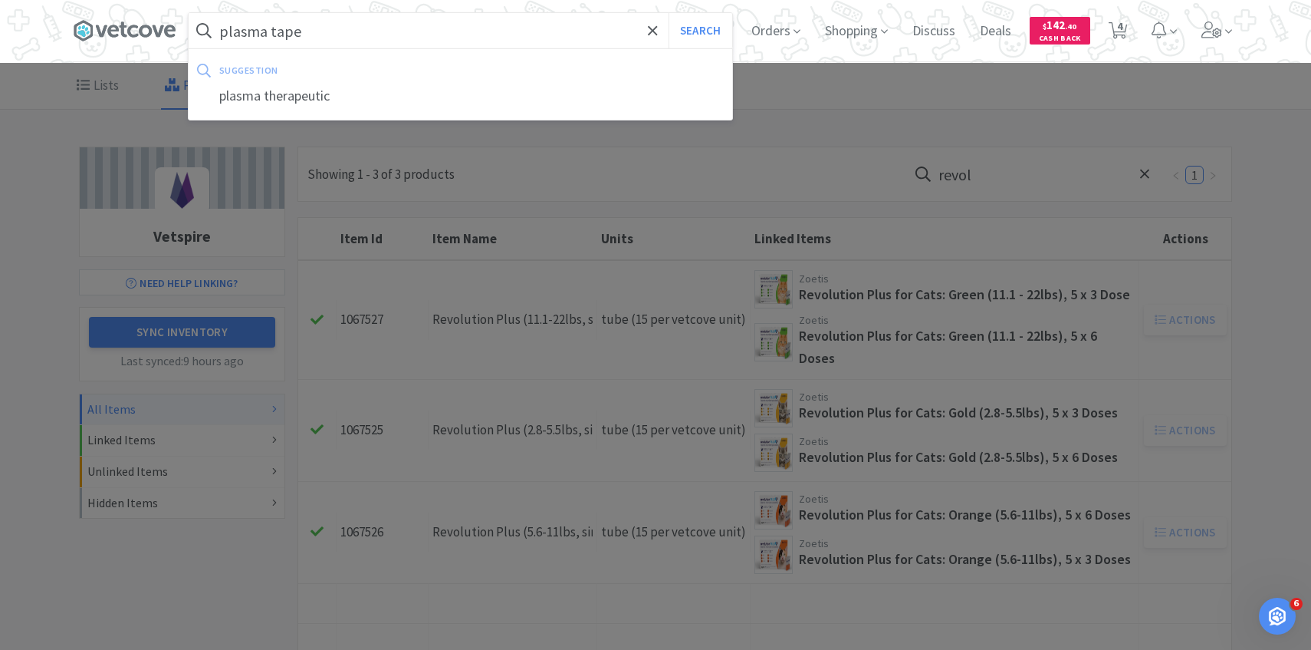
type input "plasma tape"
click at [669, 13] on button "Search" at bounding box center [701, 30] width 64 height 35
select select "1"
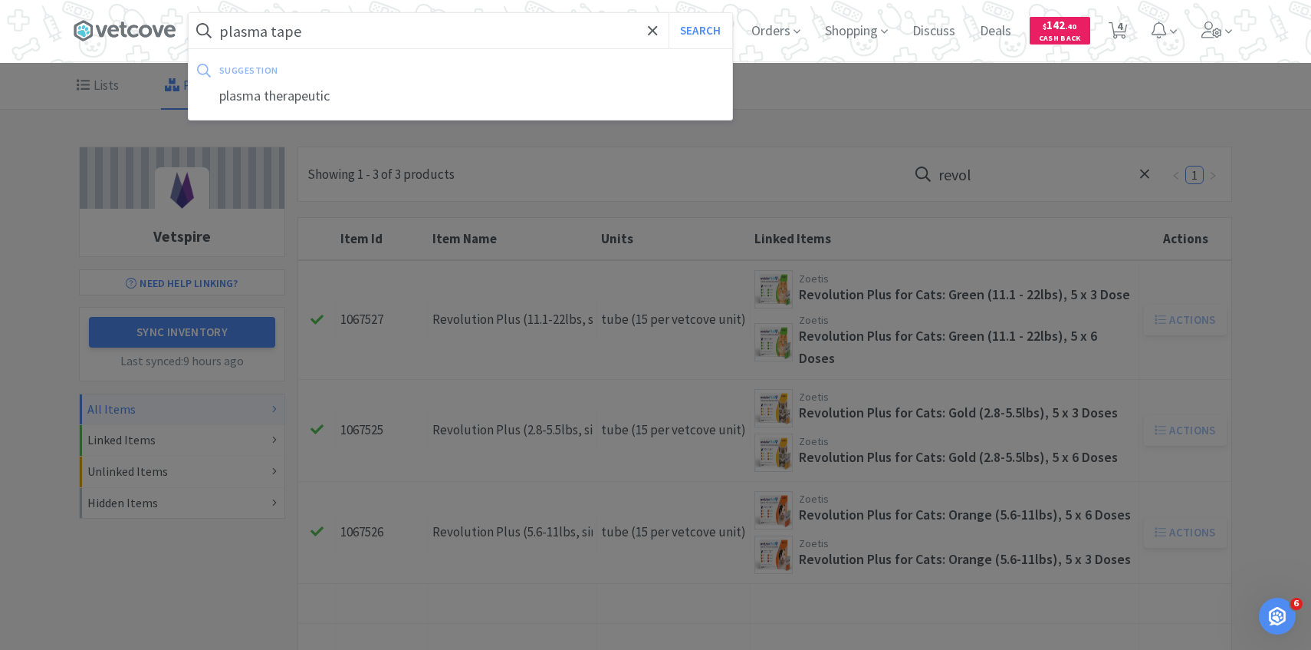
select select "2"
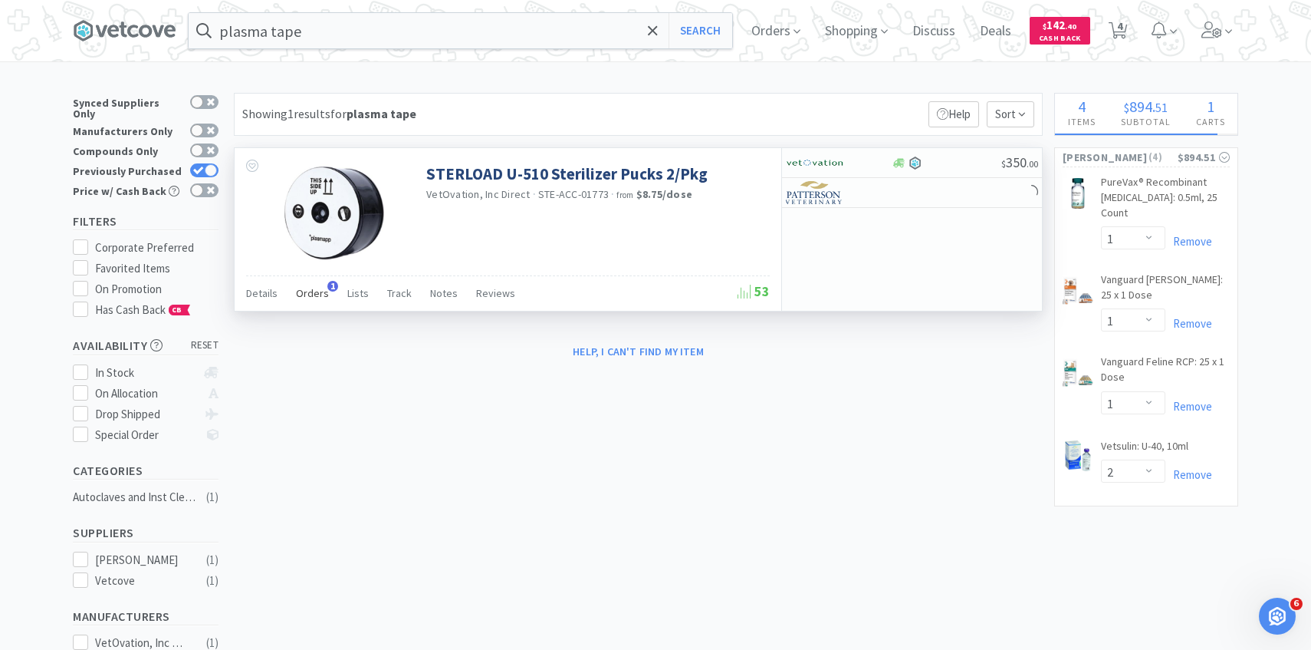
click at [308, 294] on span "Orders" at bounding box center [312, 293] width 33 height 14
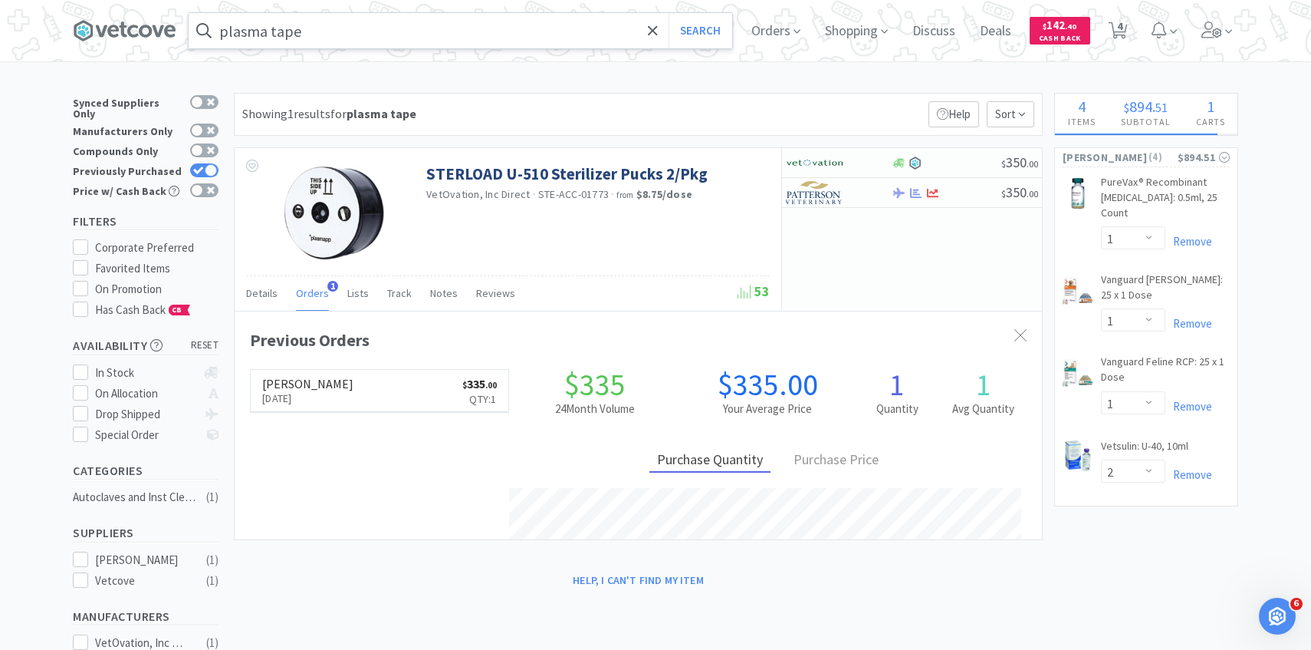
scroll to position [397, 807]
click at [314, 36] on input "plasma tape" at bounding box center [461, 30] width 544 height 35
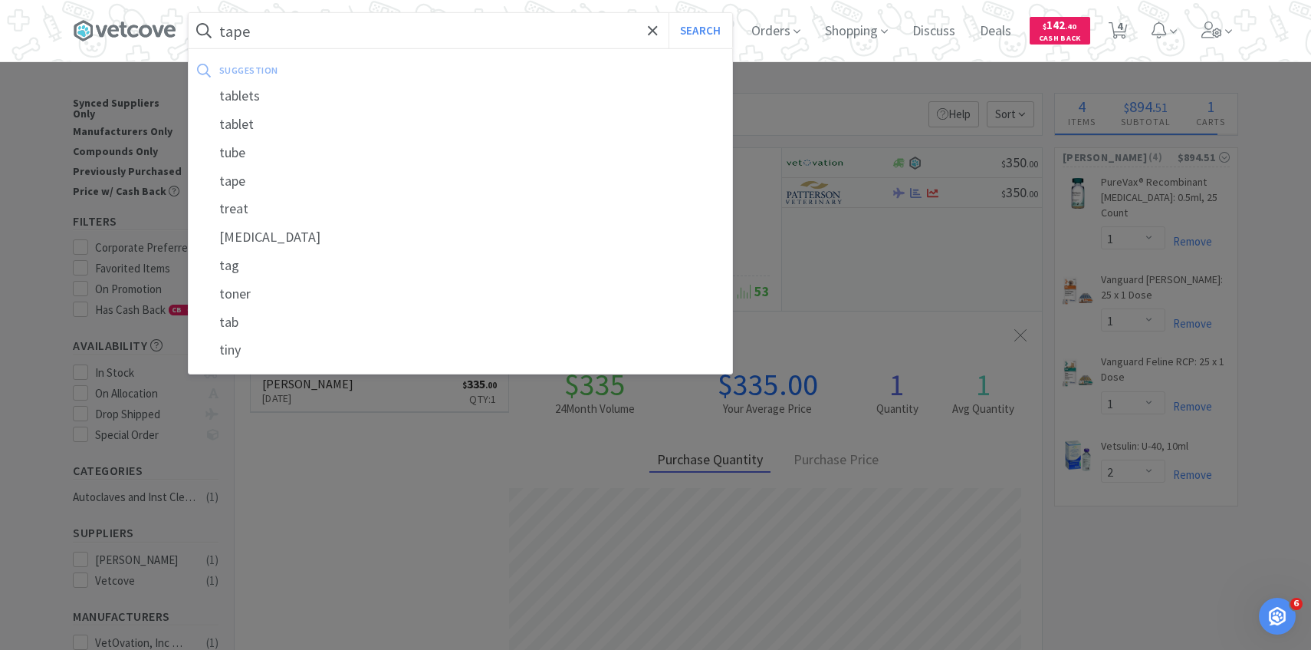
type input "tape"
click at [669, 13] on button "Search" at bounding box center [701, 30] width 64 height 35
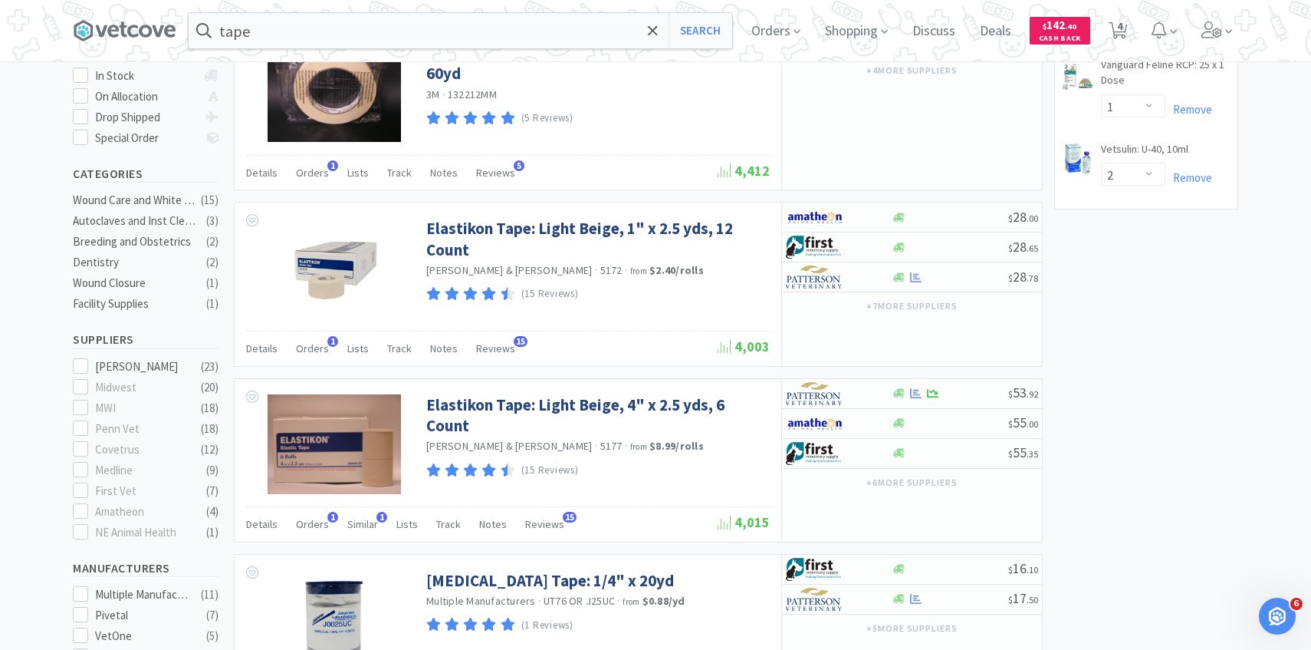
scroll to position [141, 0]
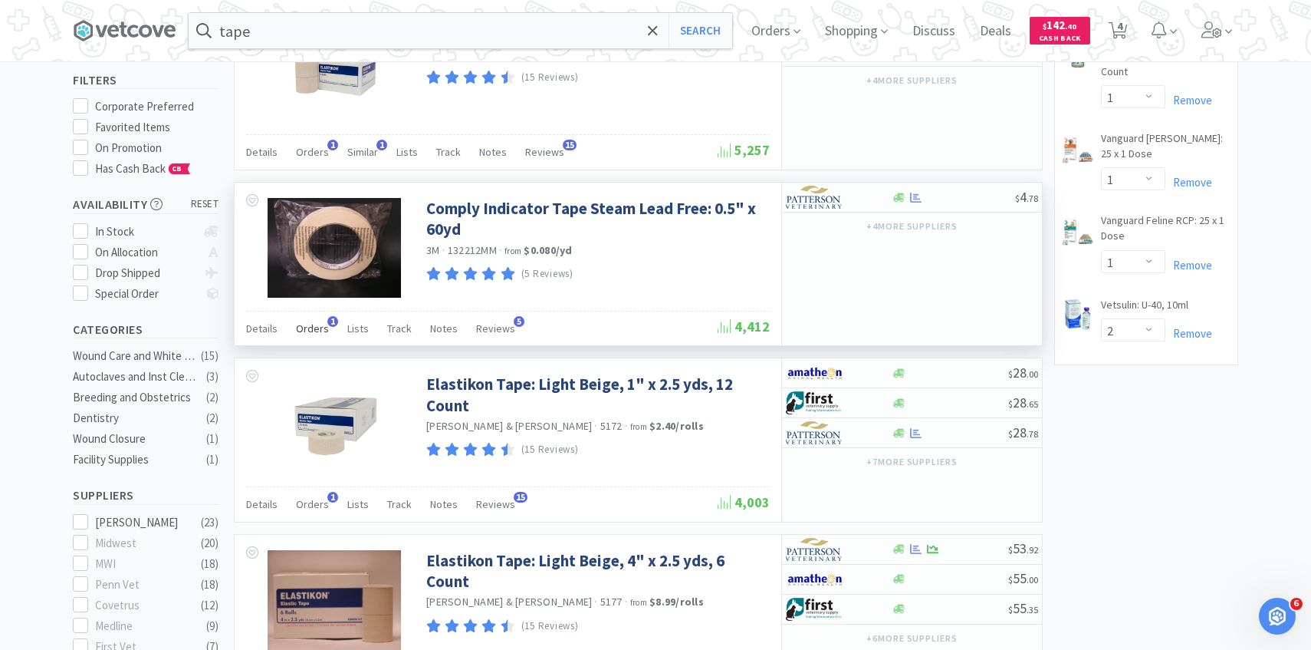
click at [314, 324] on span "Orders" at bounding box center [312, 328] width 33 height 14
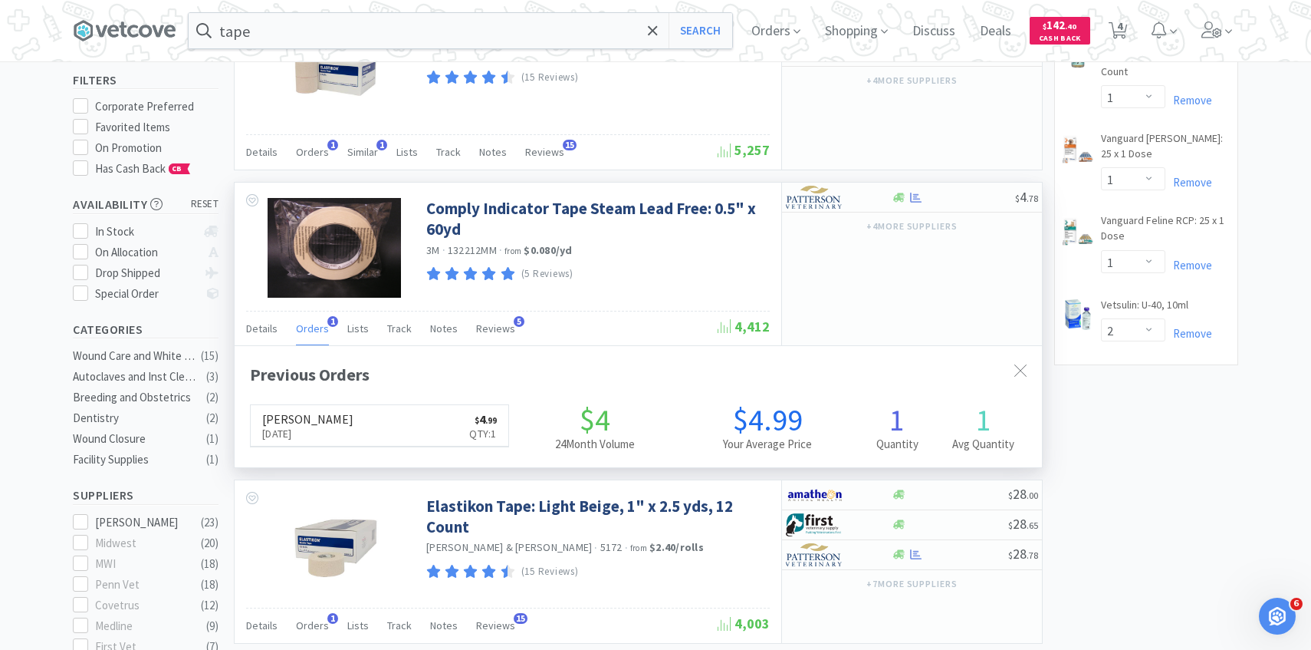
scroll to position [397, 807]
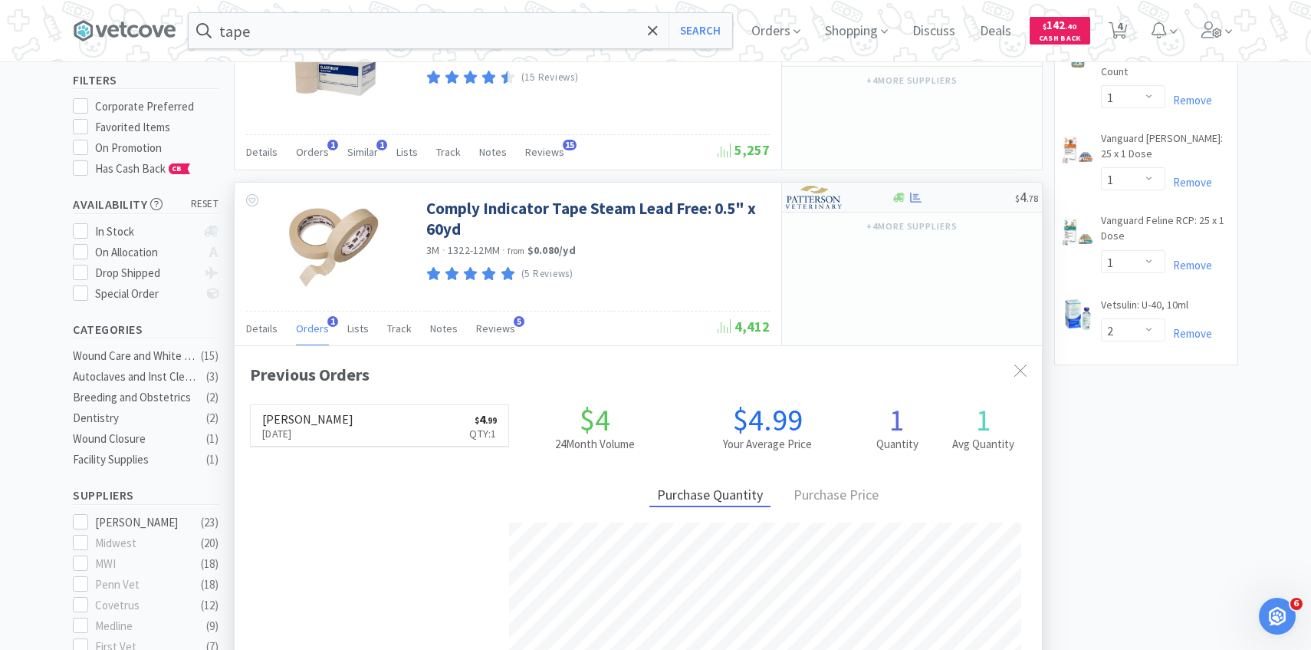
click at [852, 189] on div at bounding box center [828, 197] width 84 height 26
select select "1"
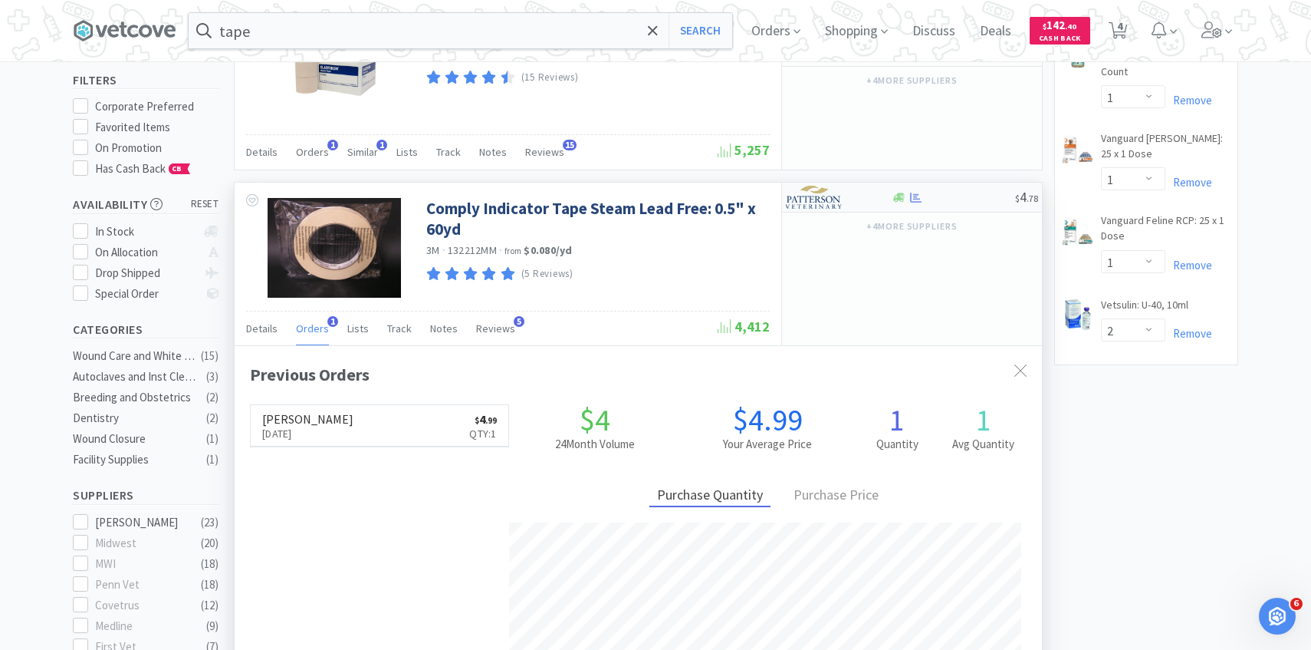
click at [830, 205] on img at bounding box center [815, 197] width 58 height 23
select select "1"
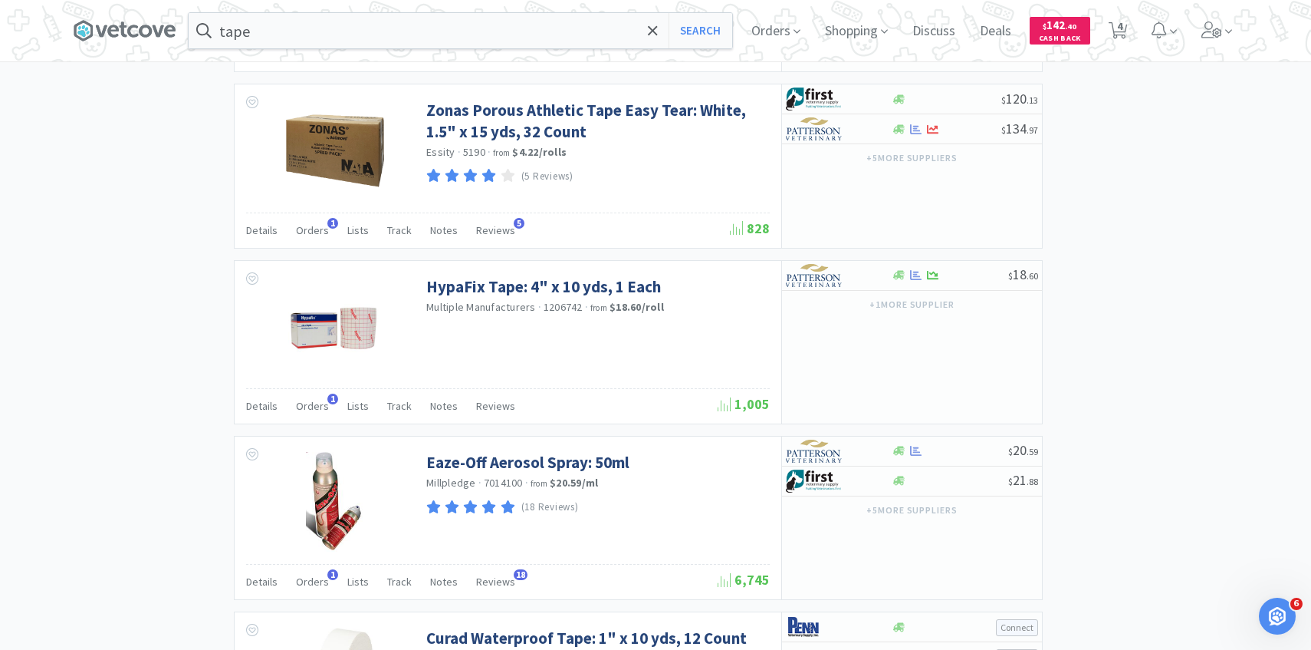
scroll to position [1908, 0]
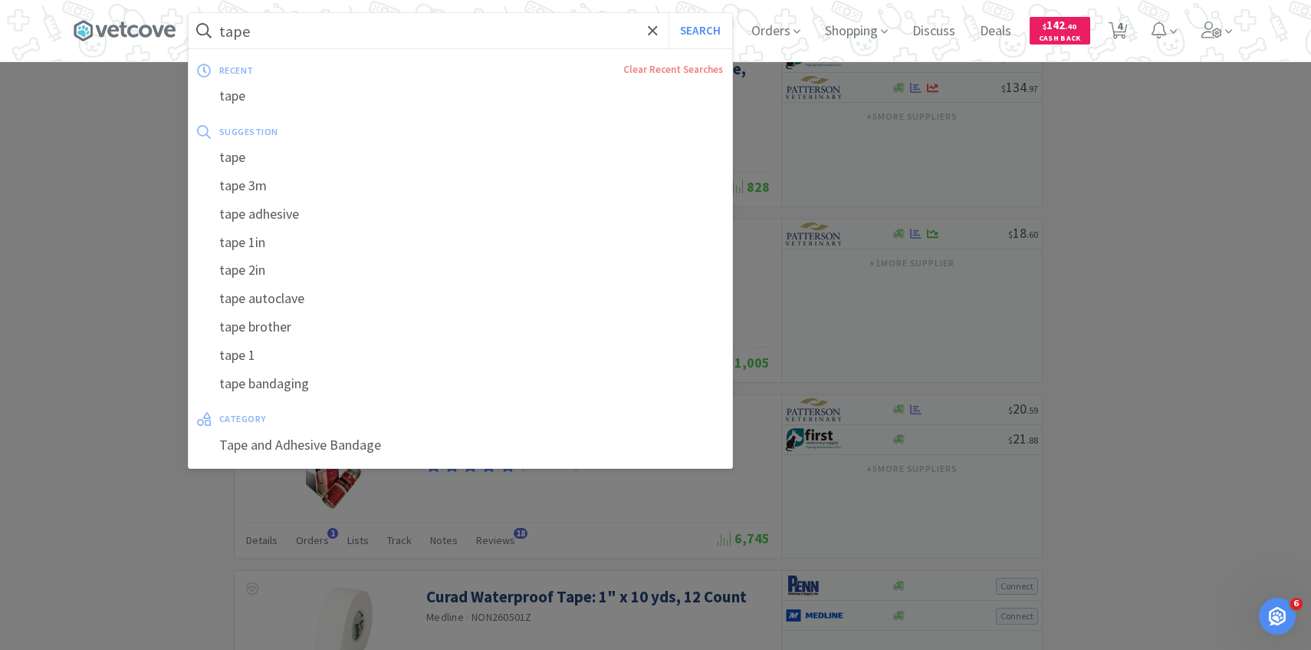
click at [315, 33] on input "tape" at bounding box center [461, 30] width 544 height 35
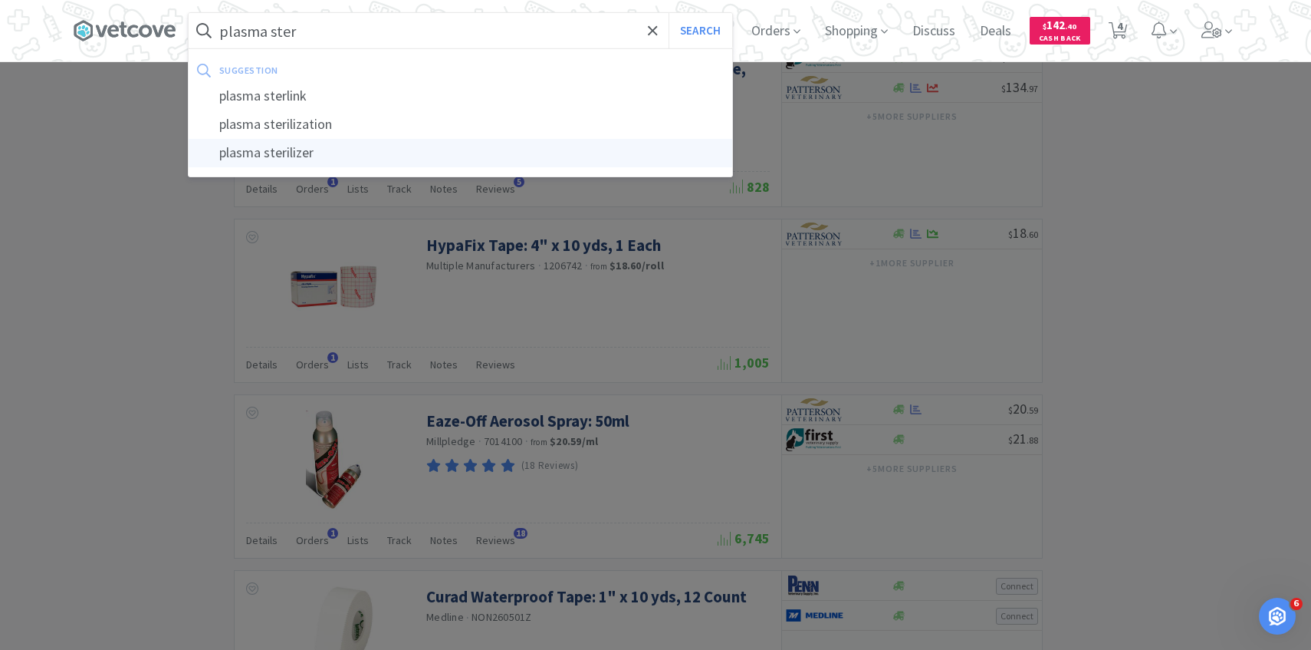
click at [311, 156] on div "plasma sterilizer" at bounding box center [461, 153] width 544 height 28
type input "plasma sterilizer"
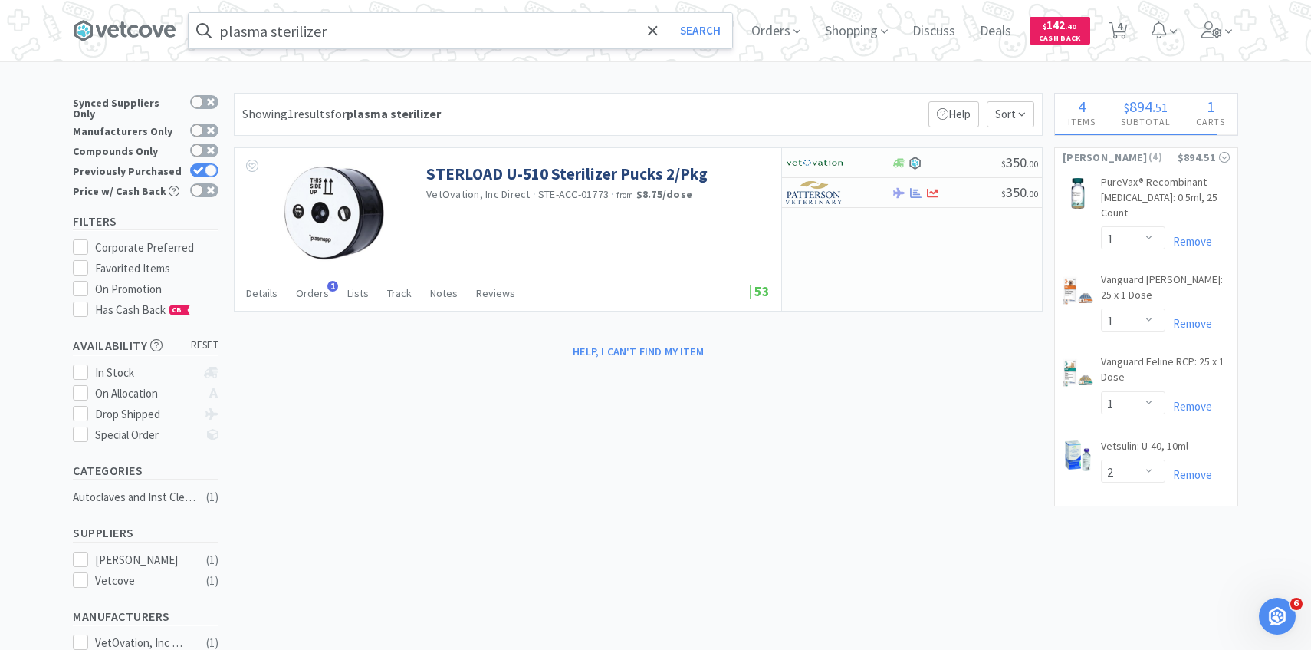
click at [207, 161] on div "Previously Purchased" at bounding box center [146, 171] width 146 height 20
click at [207, 164] on div at bounding box center [211, 170] width 12 height 12
checkbox input "false"
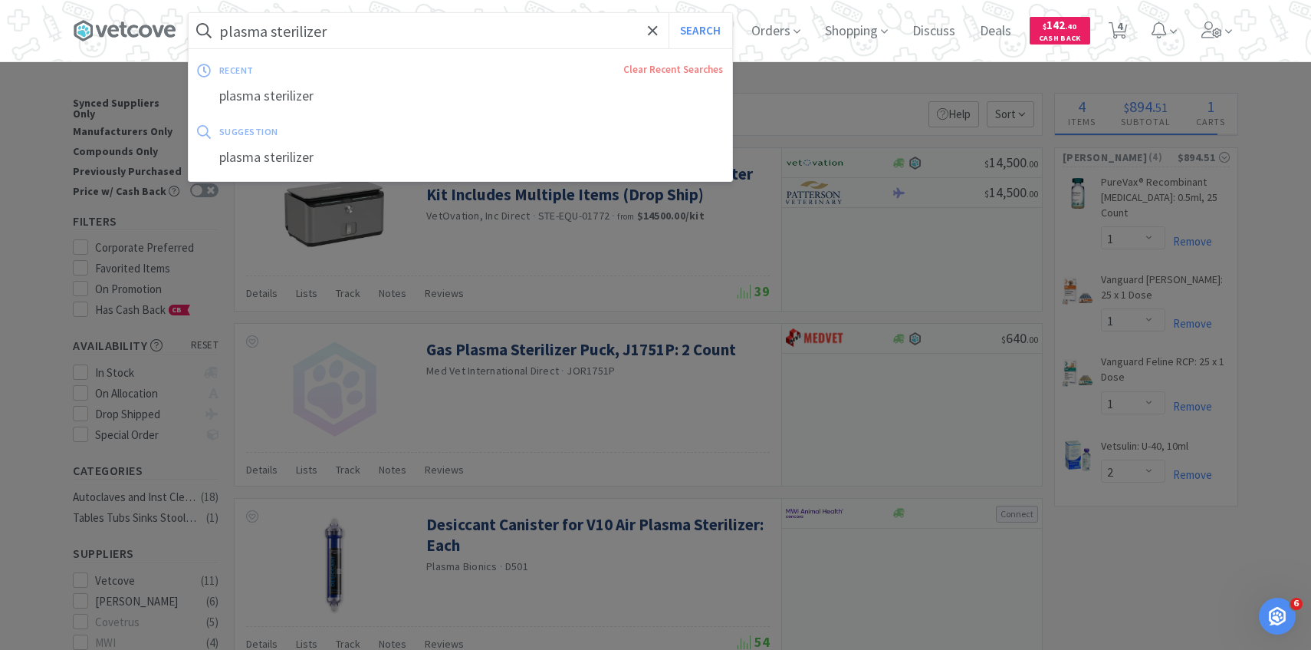
click at [343, 18] on input "plasma sterilizer" at bounding box center [461, 30] width 544 height 35
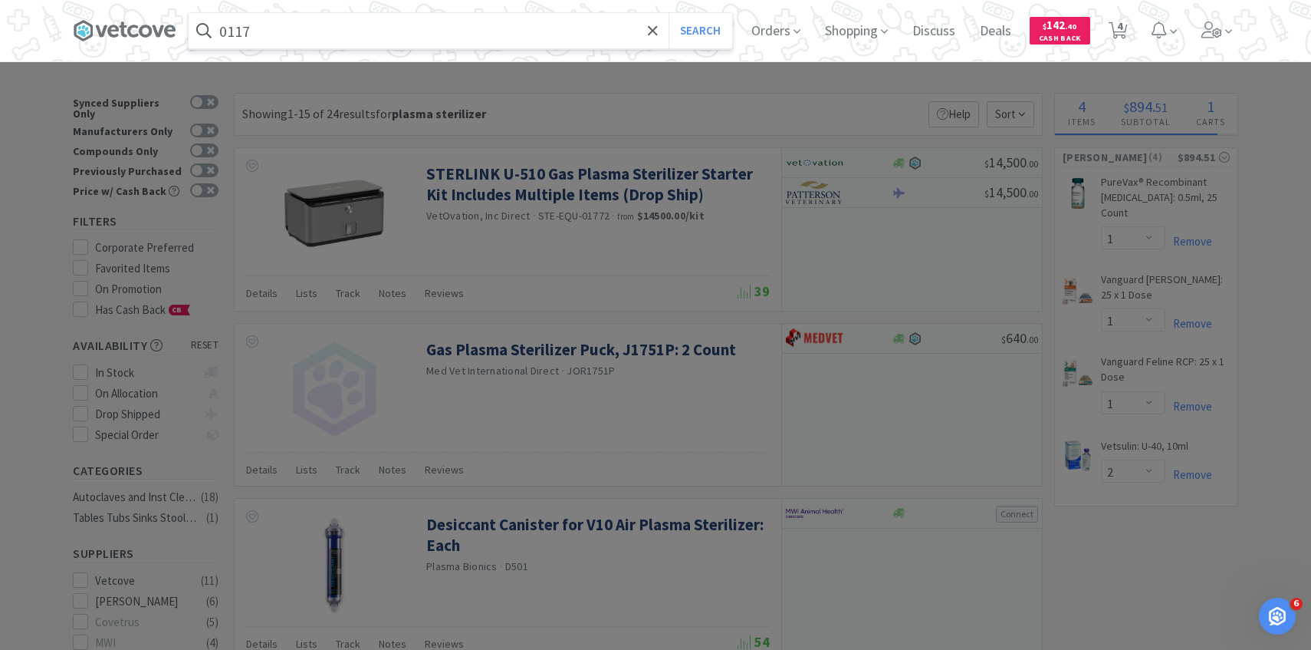
click at [669, 13] on button "Search" at bounding box center [701, 30] width 64 height 35
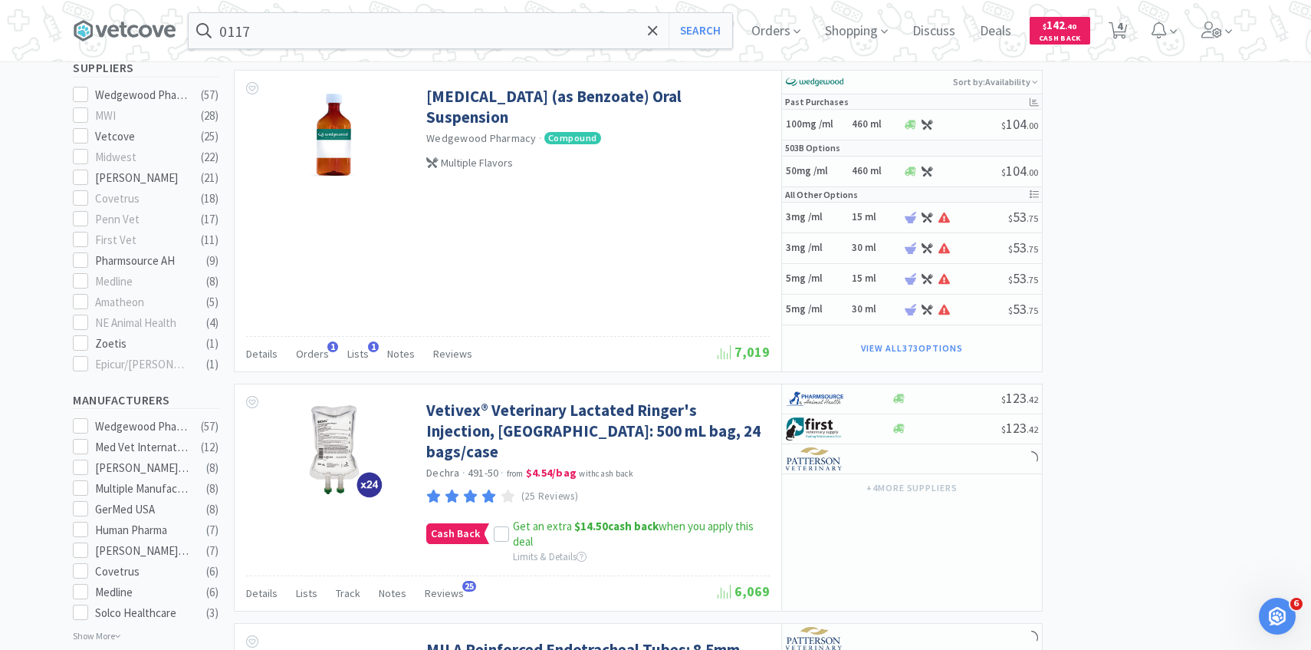
scroll to position [631, 0]
click at [288, 38] on input "0117" at bounding box center [461, 30] width 544 height 35
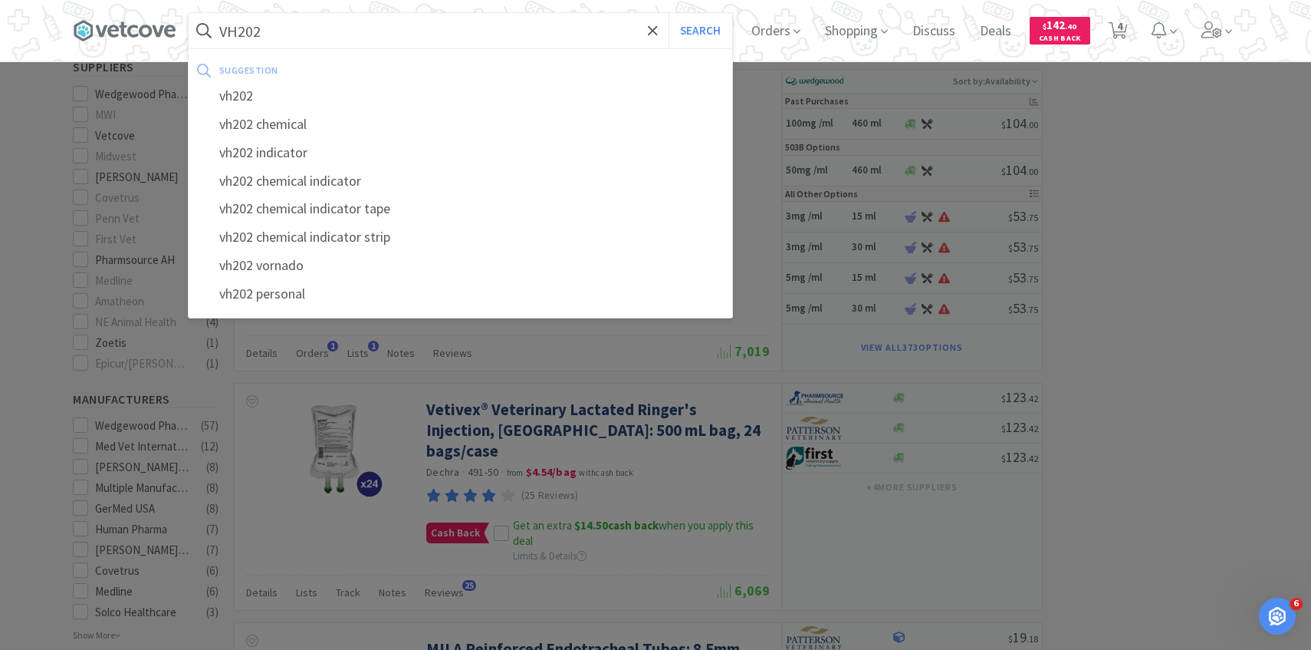
type input "VH202"
click at [669, 13] on button "Search" at bounding box center [701, 30] width 64 height 35
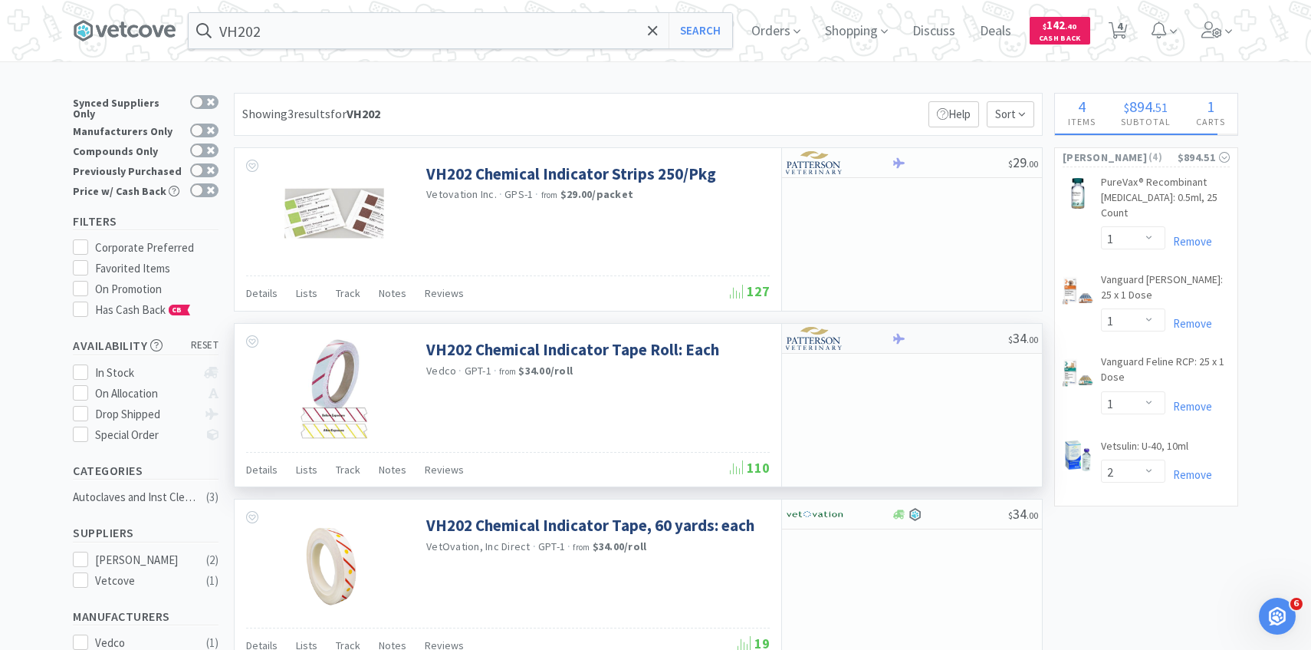
click at [827, 347] on img at bounding box center [815, 338] width 58 height 23
select select "1"
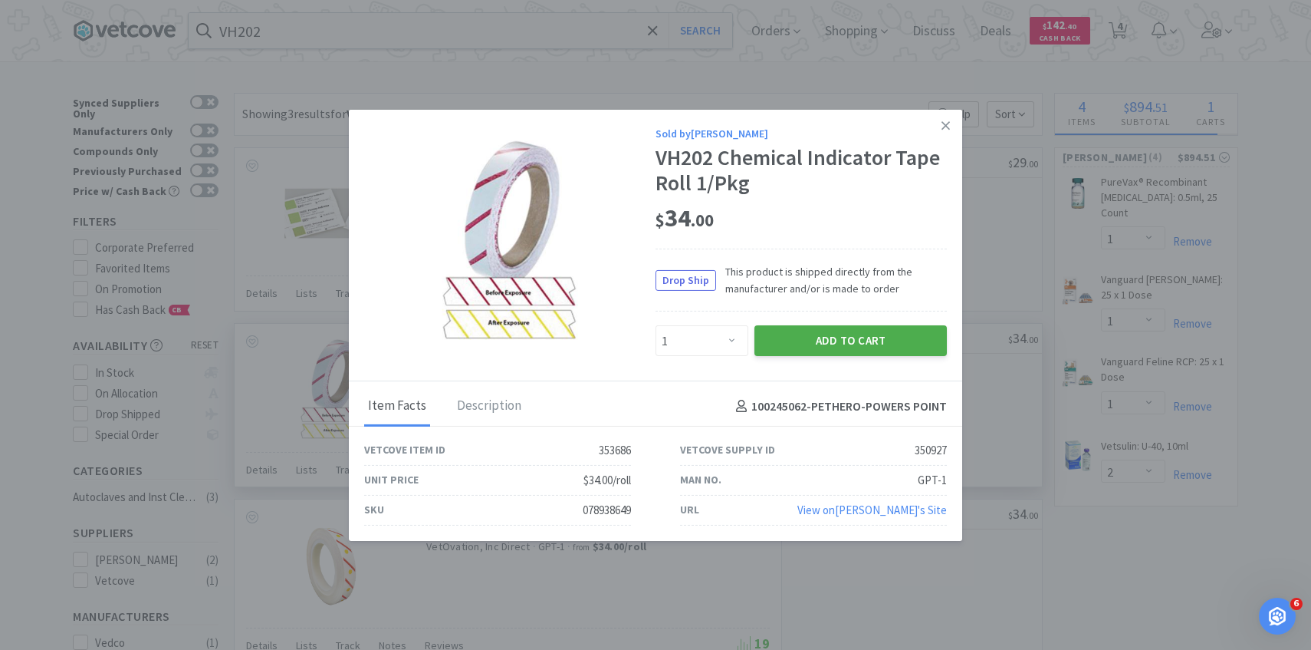
click at [798, 338] on button "Add to Cart" at bounding box center [851, 340] width 192 height 31
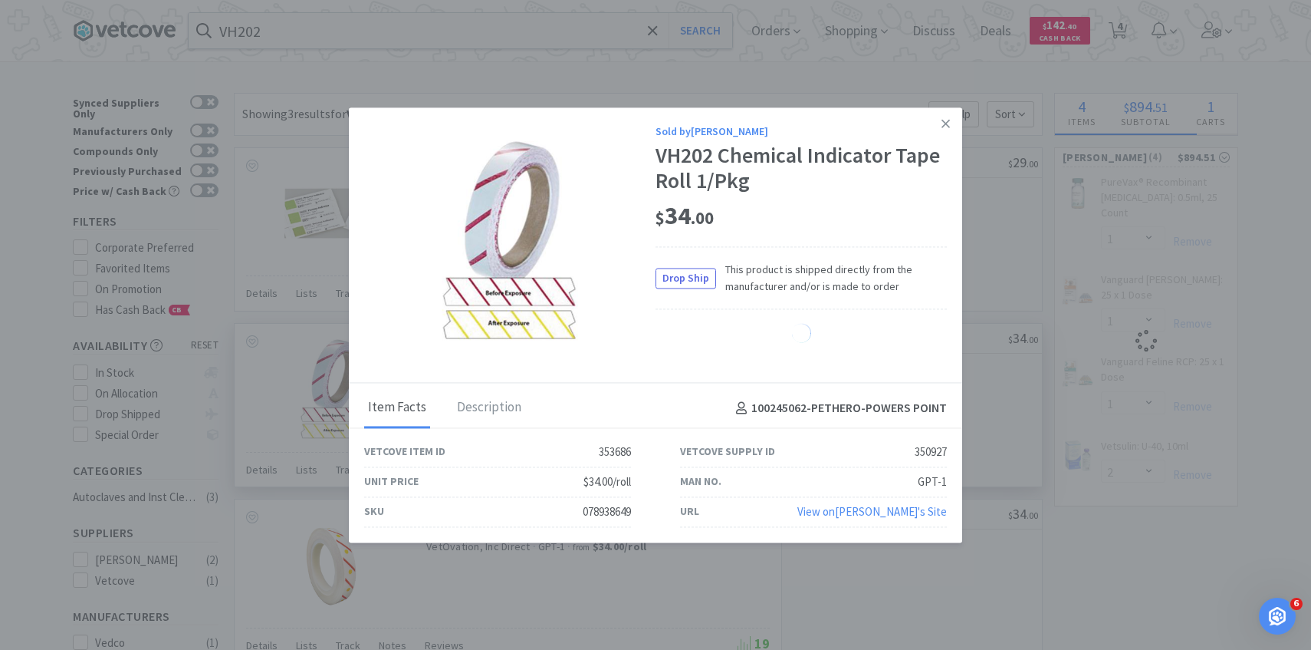
select select "1"
select select "2"
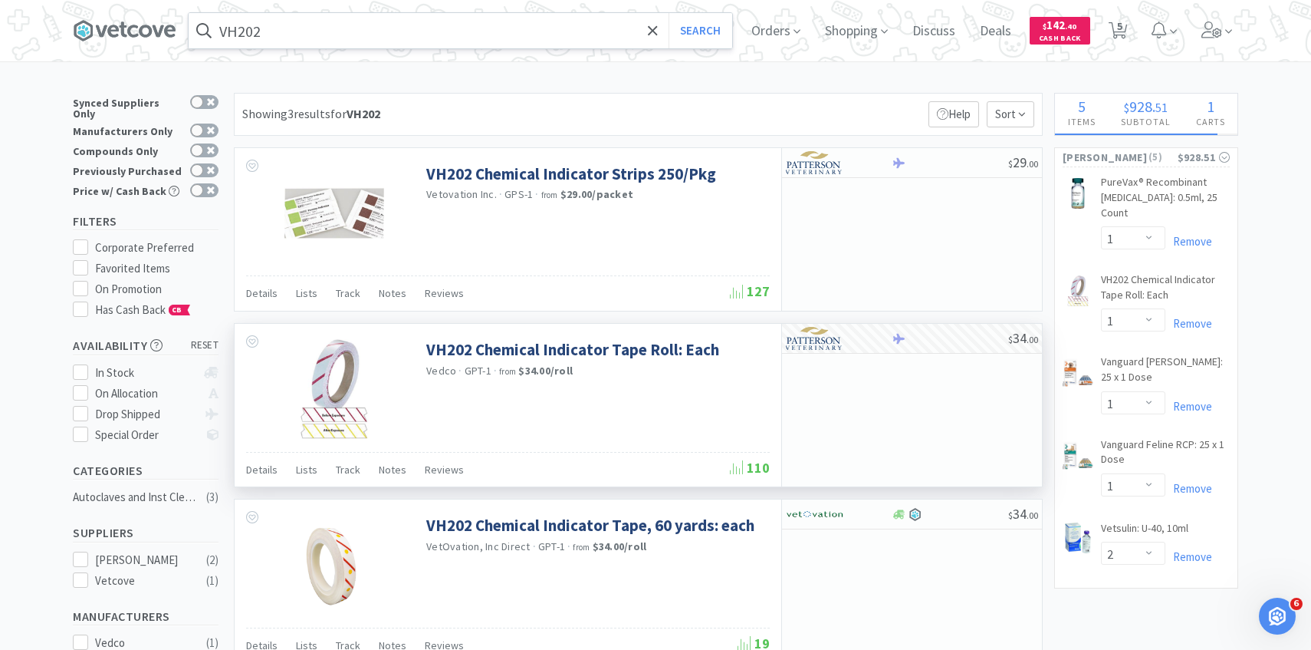
click at [291, 41] on input "VH202" at bounding box center [461, 30] width 544 height 35
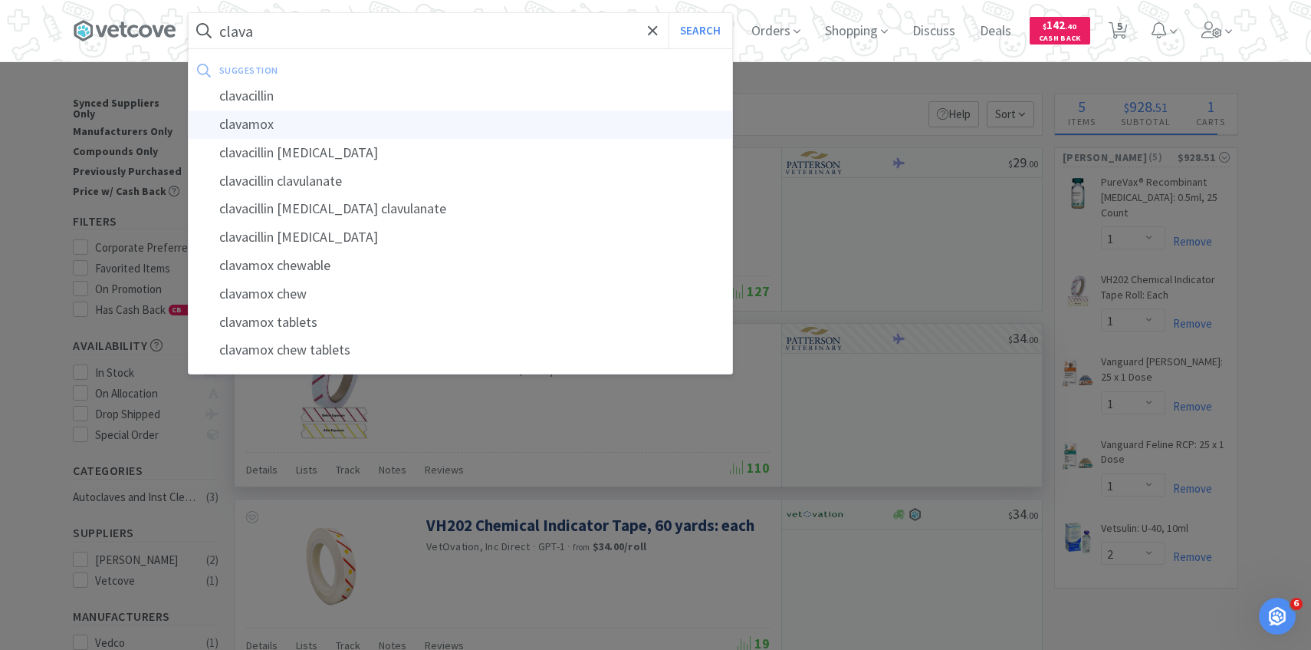
click at [358, 124] on div "clavamox" at bounding box center [461, 124] width 544 height 28
type input "clavamox"
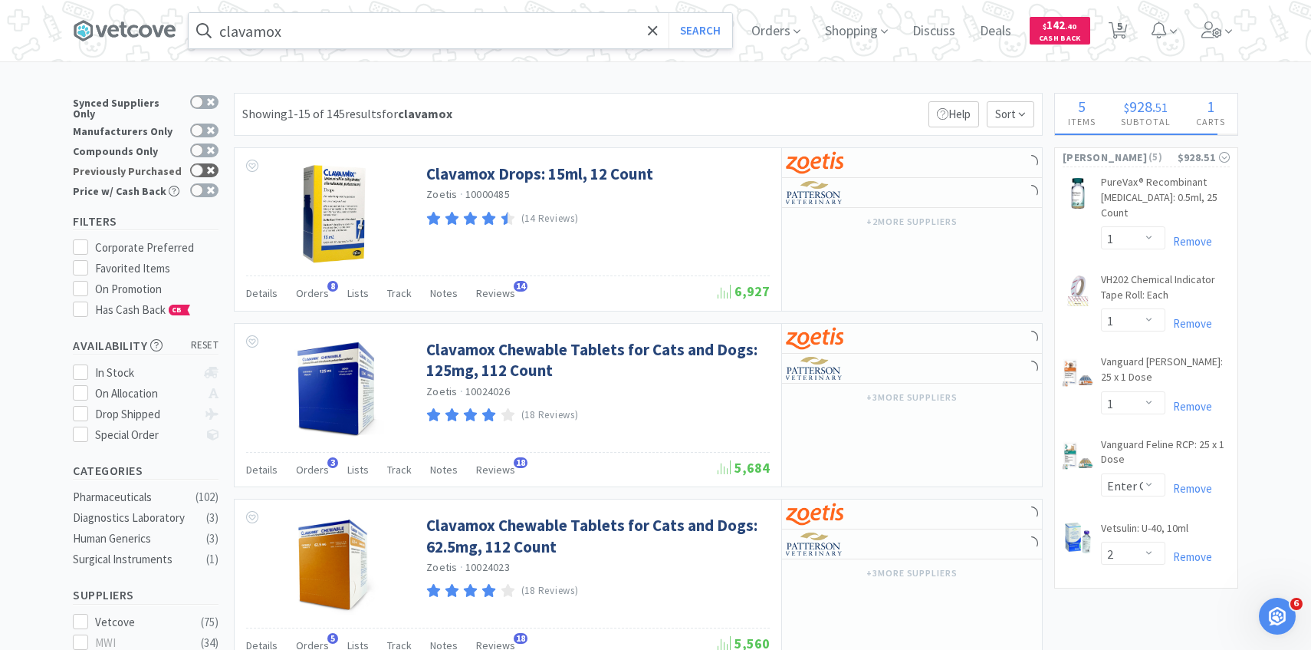
click at [206, 163] on div at bounding box center [204, 170] width 28 height 14
checkbox input "true"
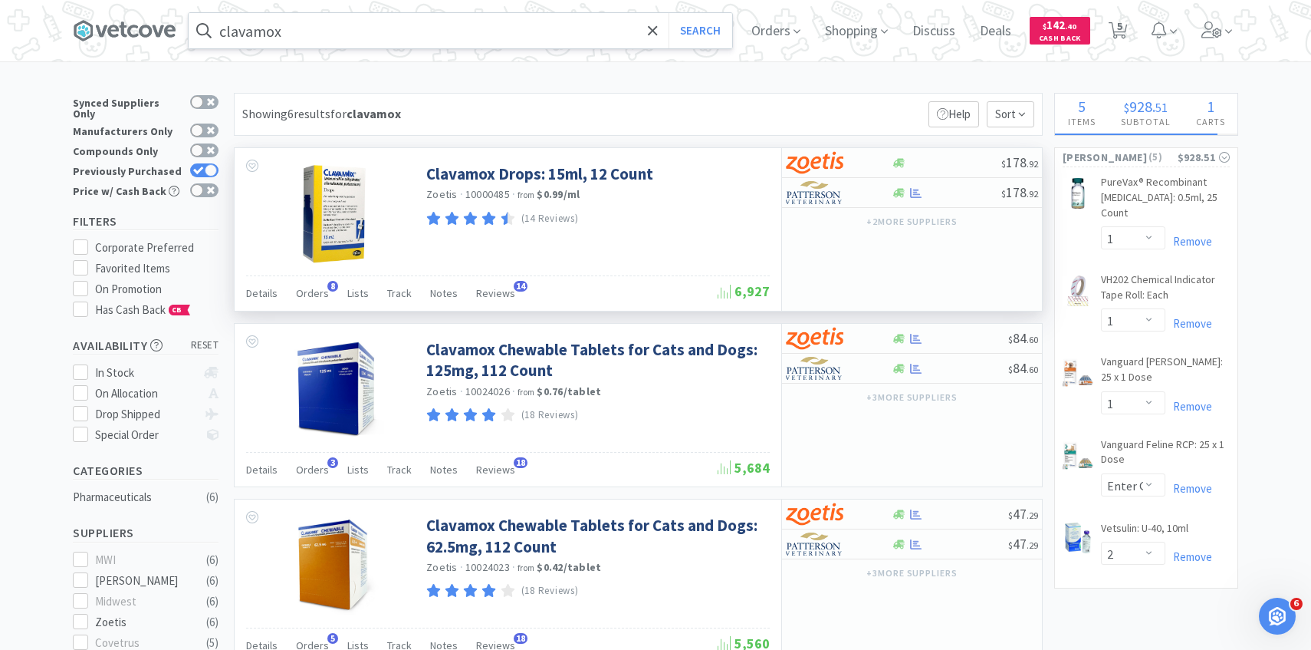
scroll to position [172, 0]
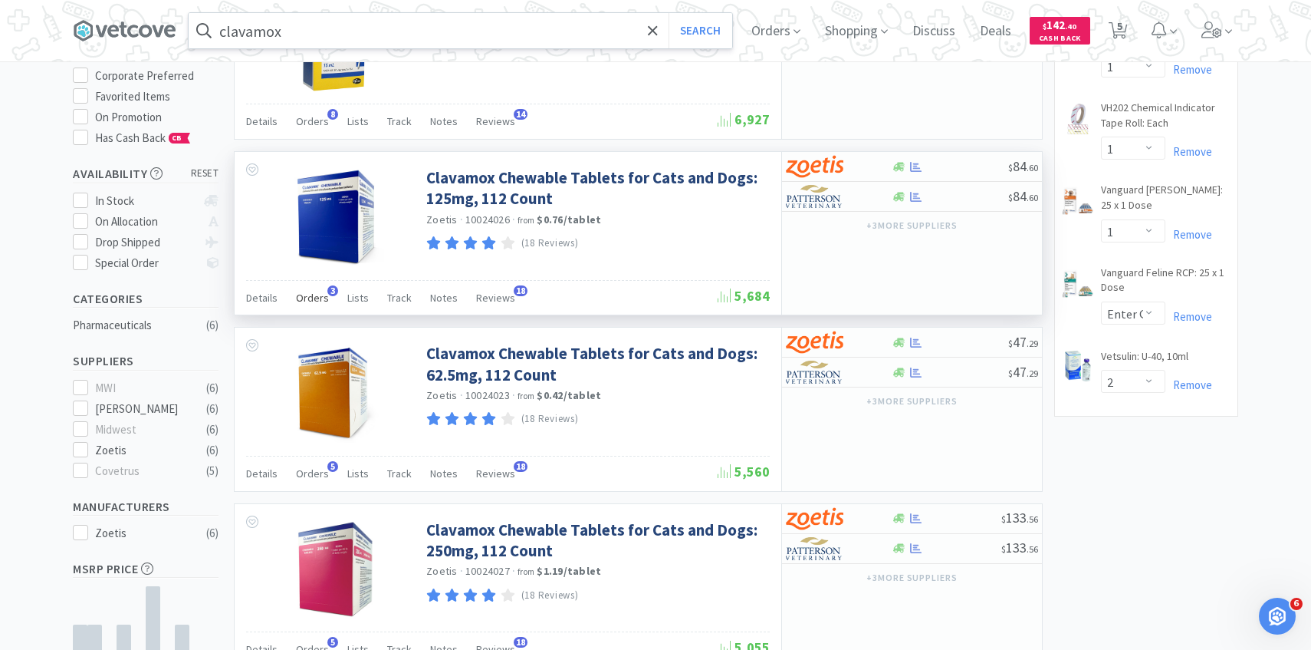
click at [311, 300] on span "Orders" at bounding box center [312, 298] width 33 height 14
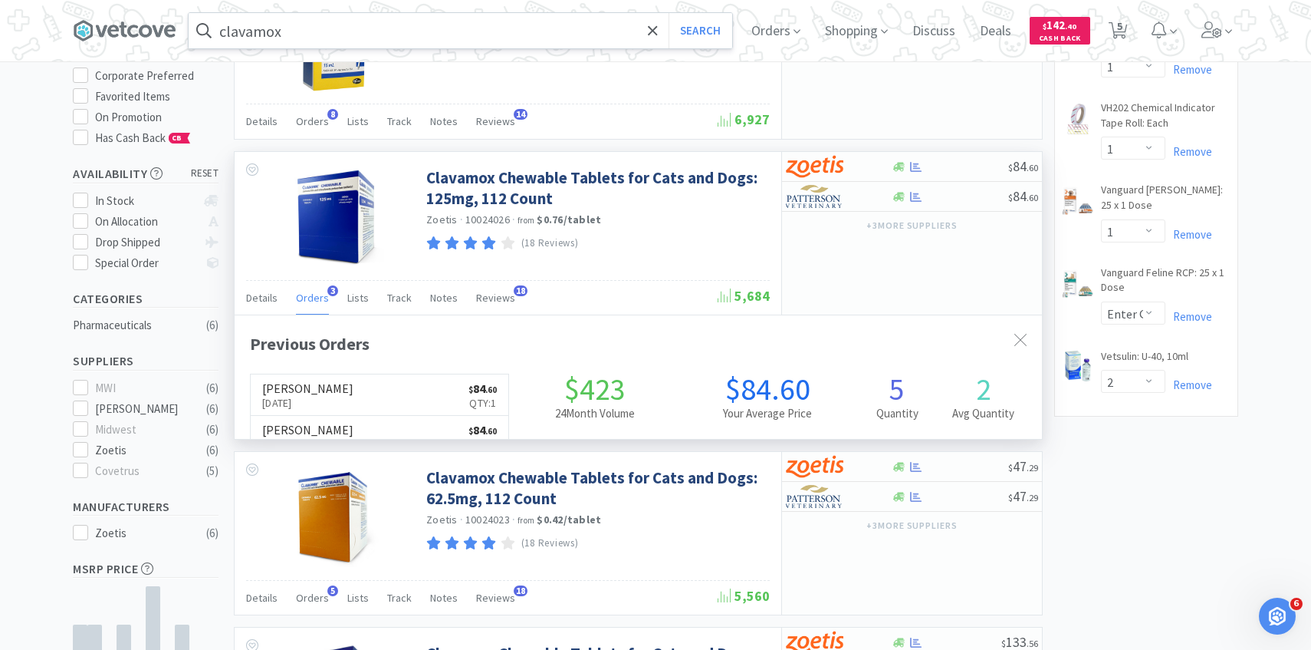
scroll to position [397, 807]
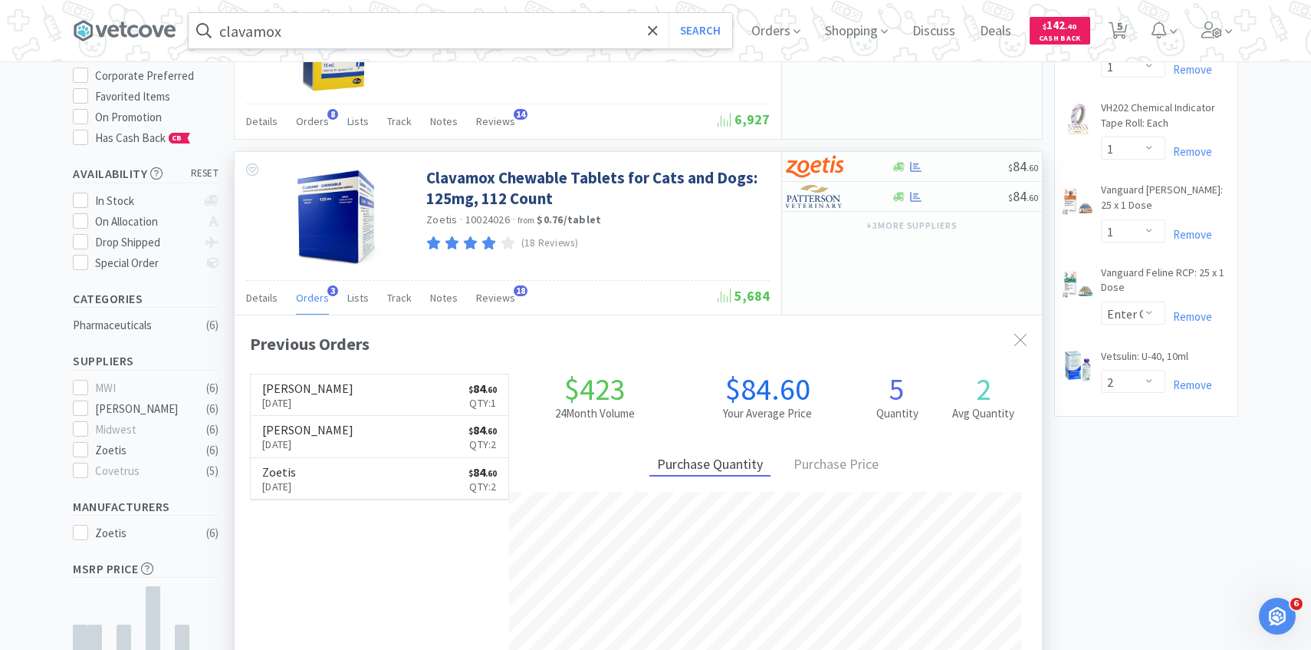
click at [311, 300] on span "Orders" at bounding box center [312, 298] width 33 height 14
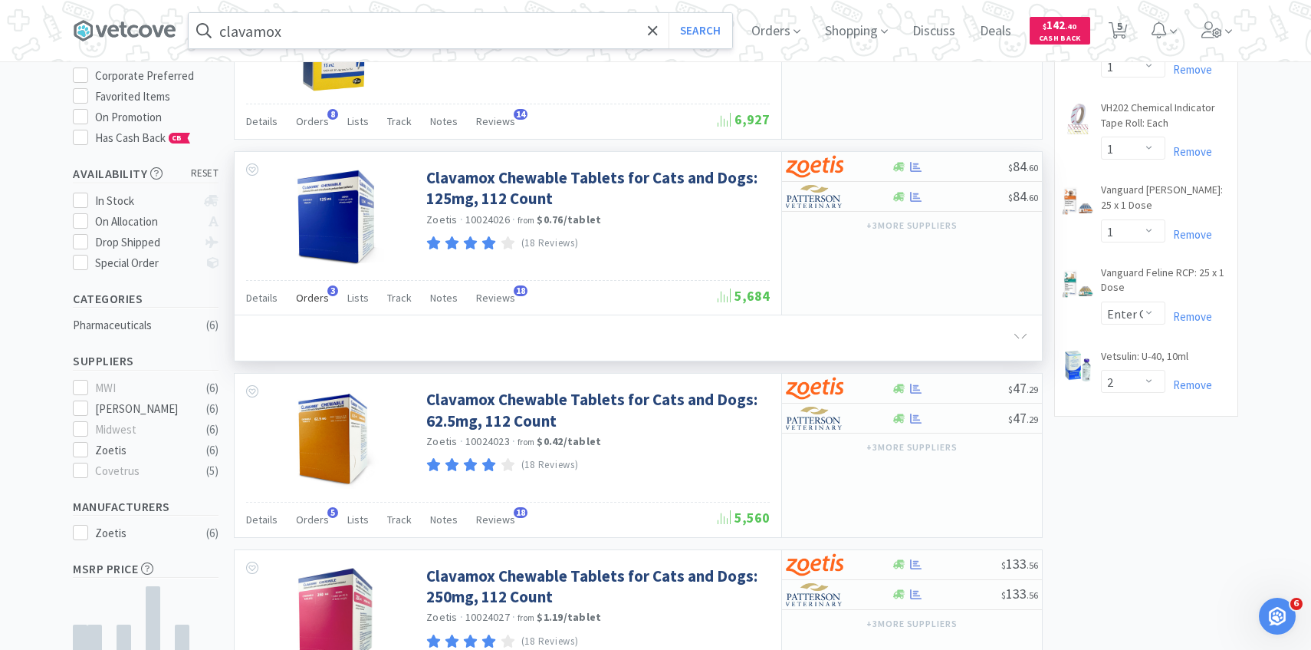
scroll to position [306, 0]
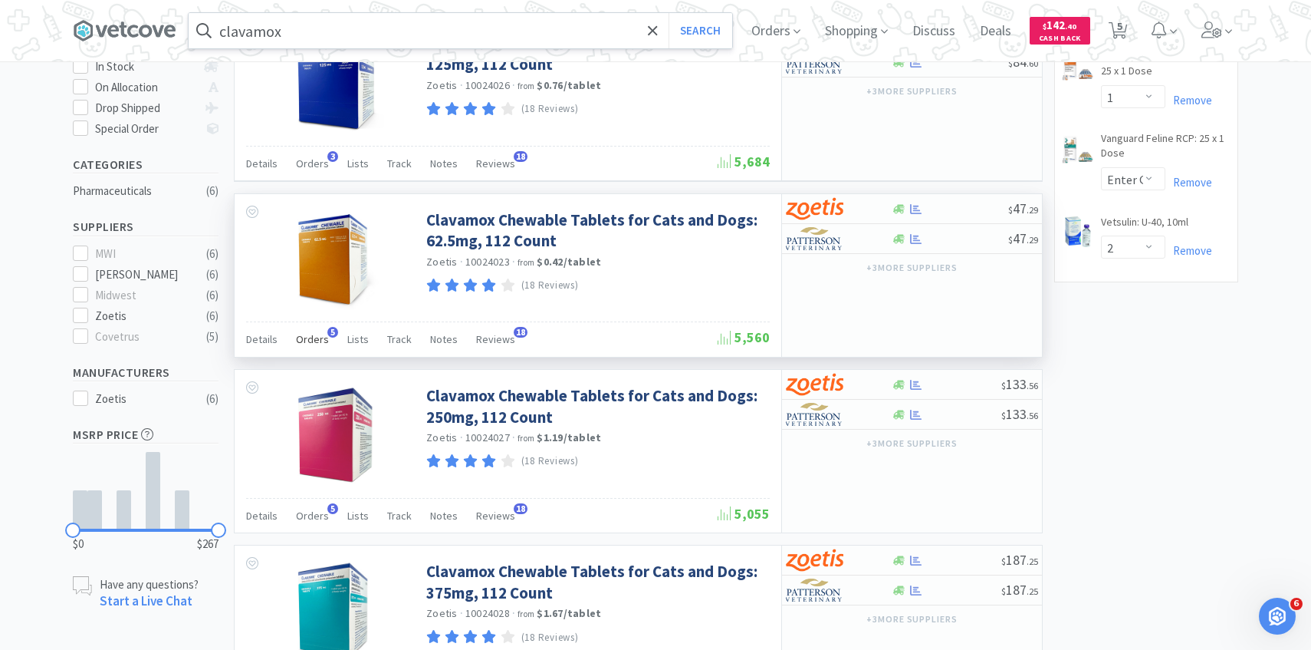
click at [317, 347] on div "Orders 5" at bounding box center [312, 341] width 33 height 29
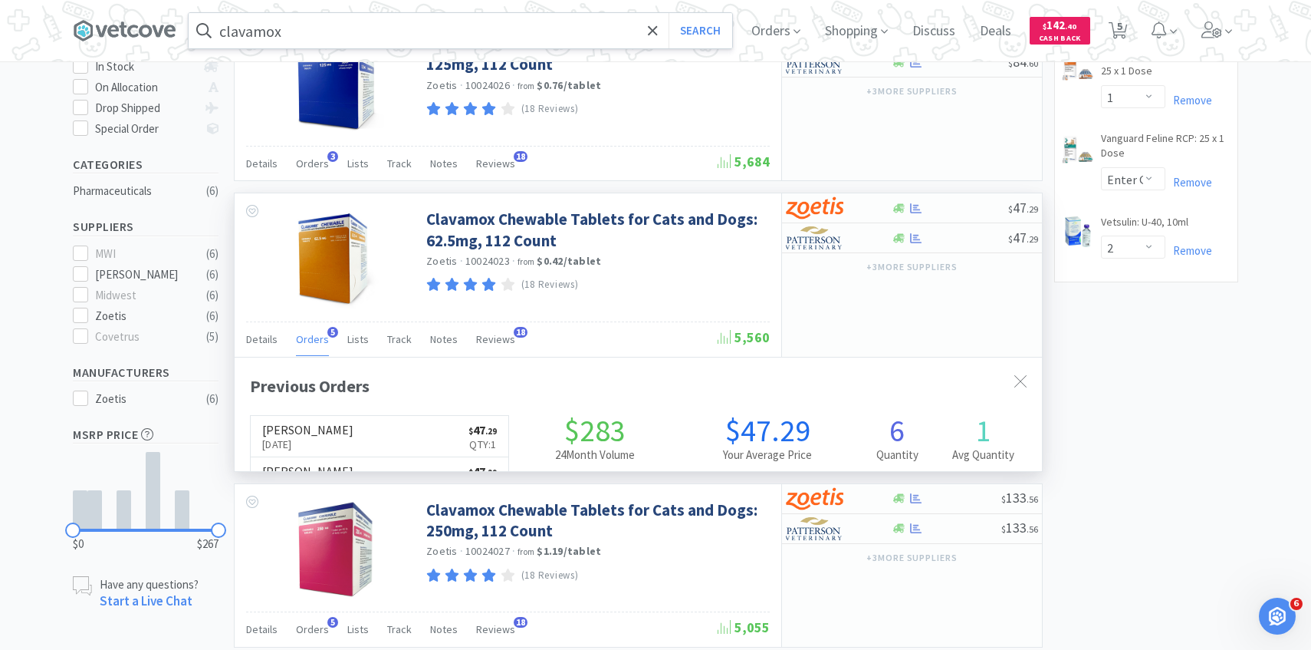
scroll to position [397, 807]
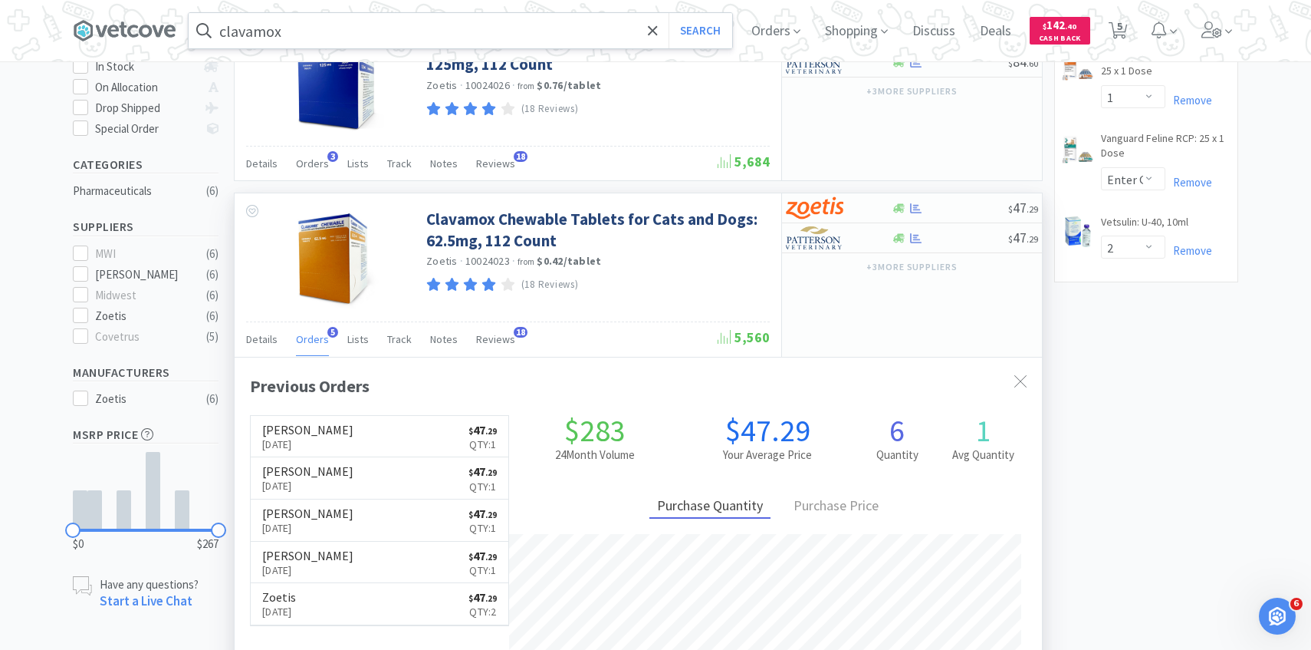
click at [323, 367] on div "Previous Orders Patterson Oct 5th, 2025 $ 47 . 29 Qty: 1 Patterson Aug 18th, 20…" at bounding box center [638, 555] width 807 height 397
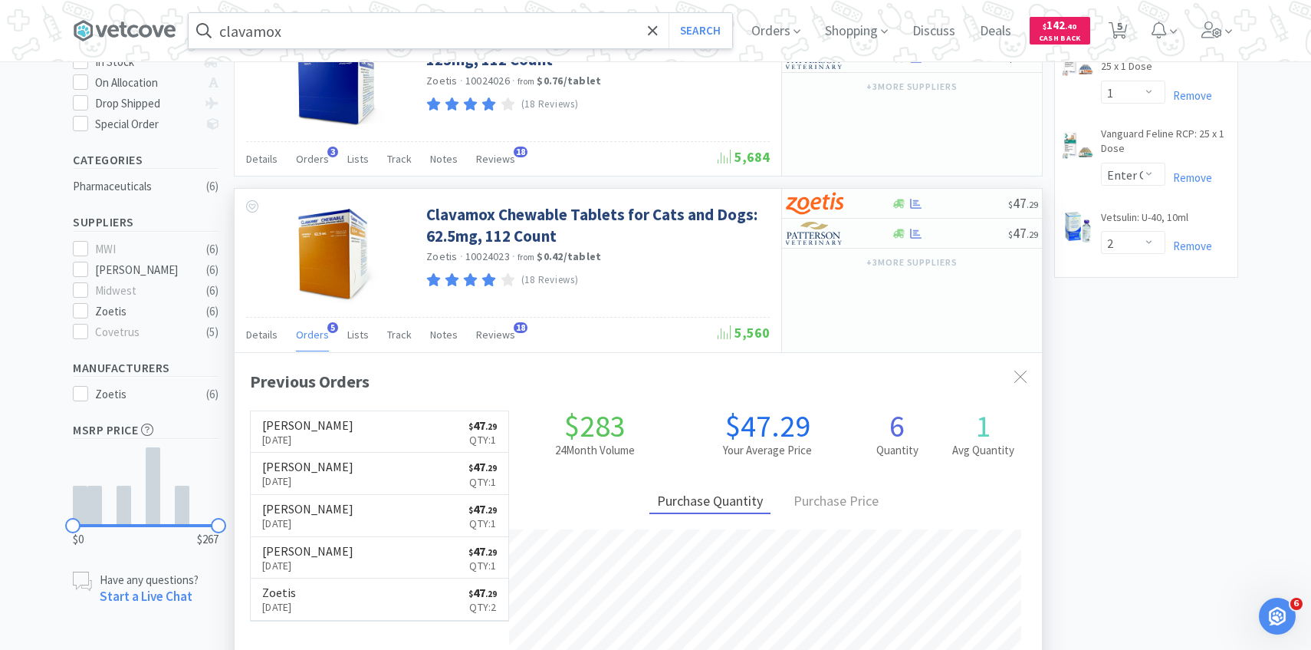
click at [316, 335] on span "Orders" at bounding box center [312, 334] width 33 height 14
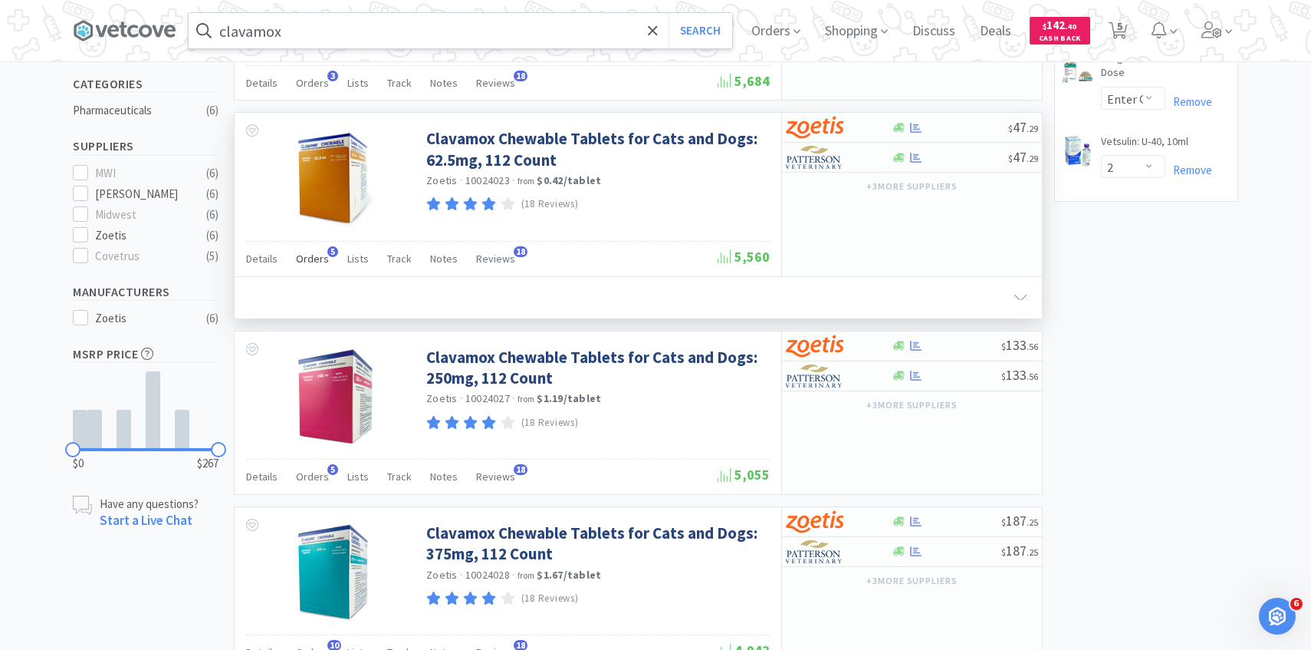
scroll to position [475, 0]
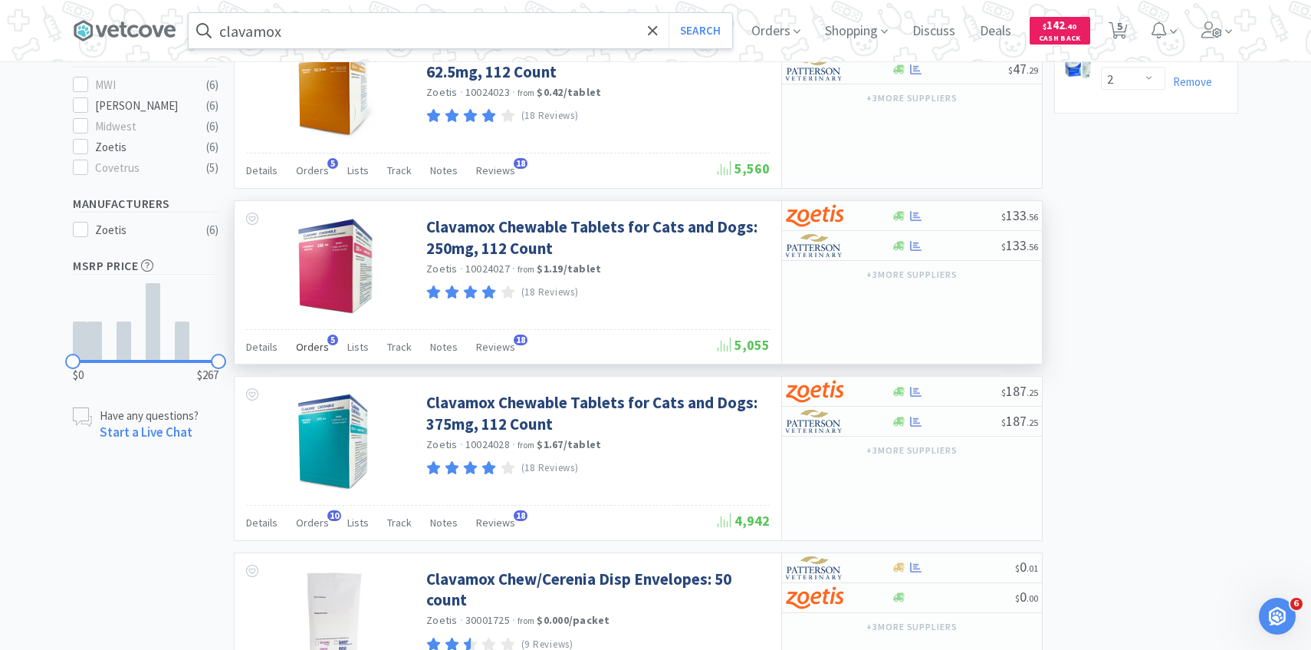
click at [317, 350] on span "Orders" at bounding box center [312, 347] width 33 height 14
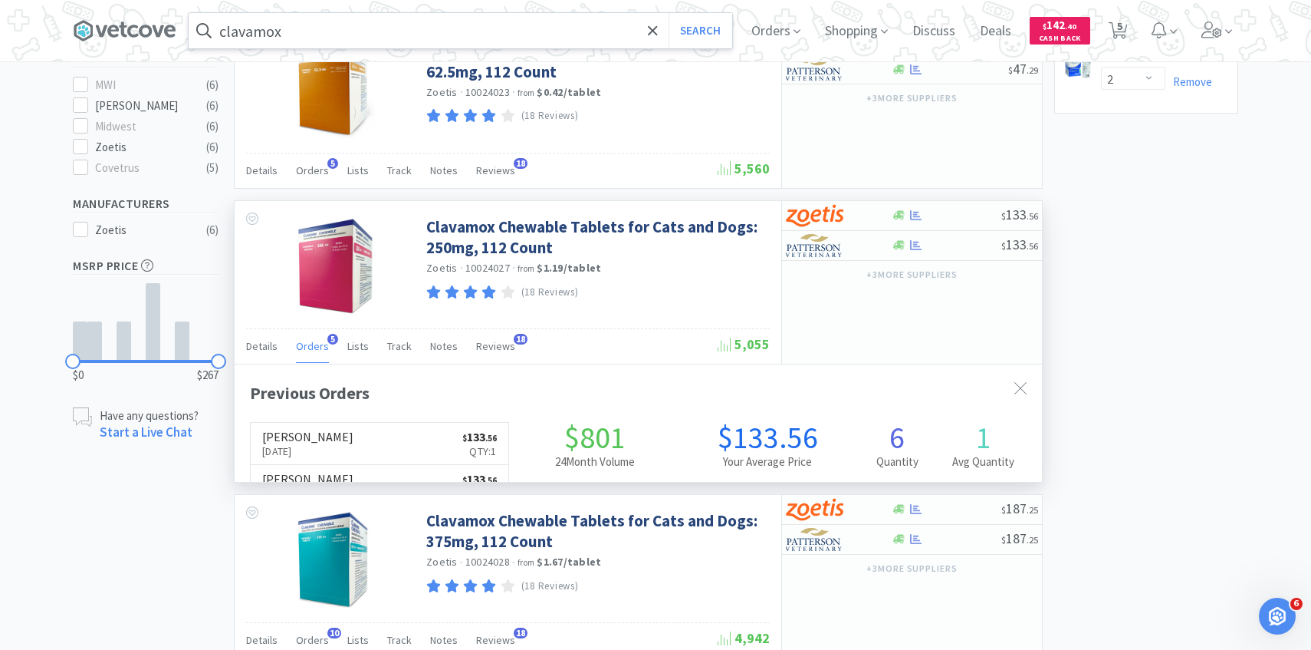
scroll to position [397, 807]
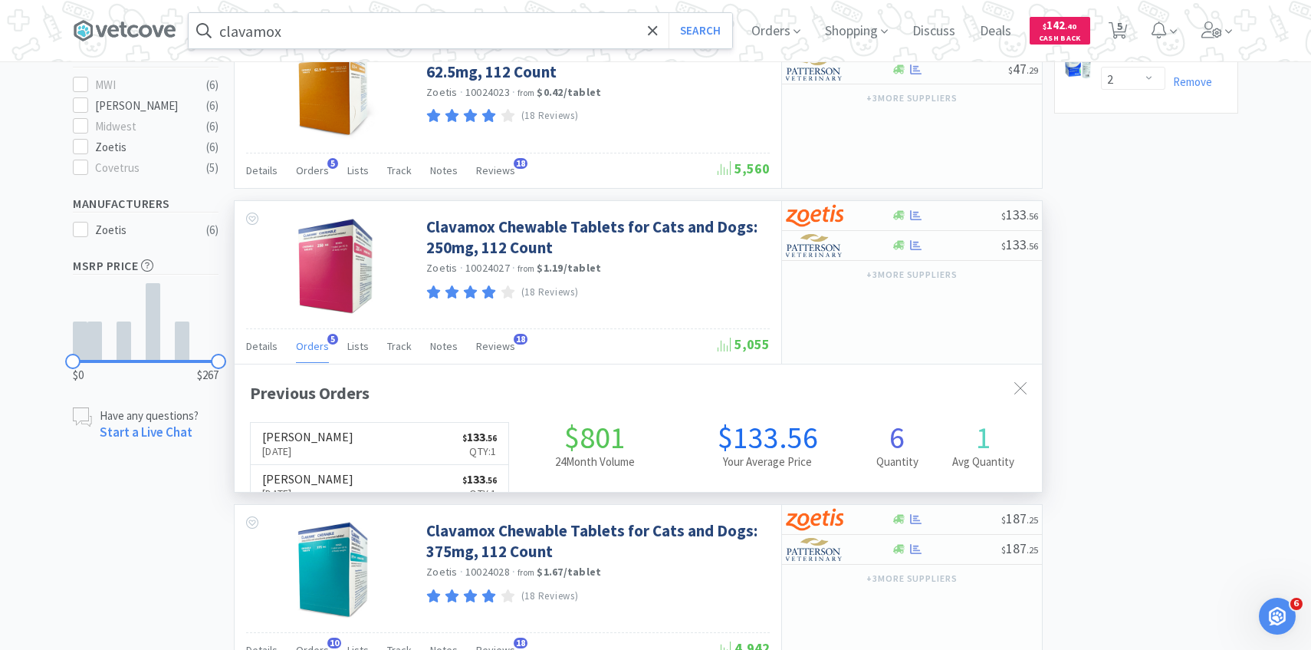
click at [317, 350] on span "Orders" at bounding box center [312, 346] width 33 height 14
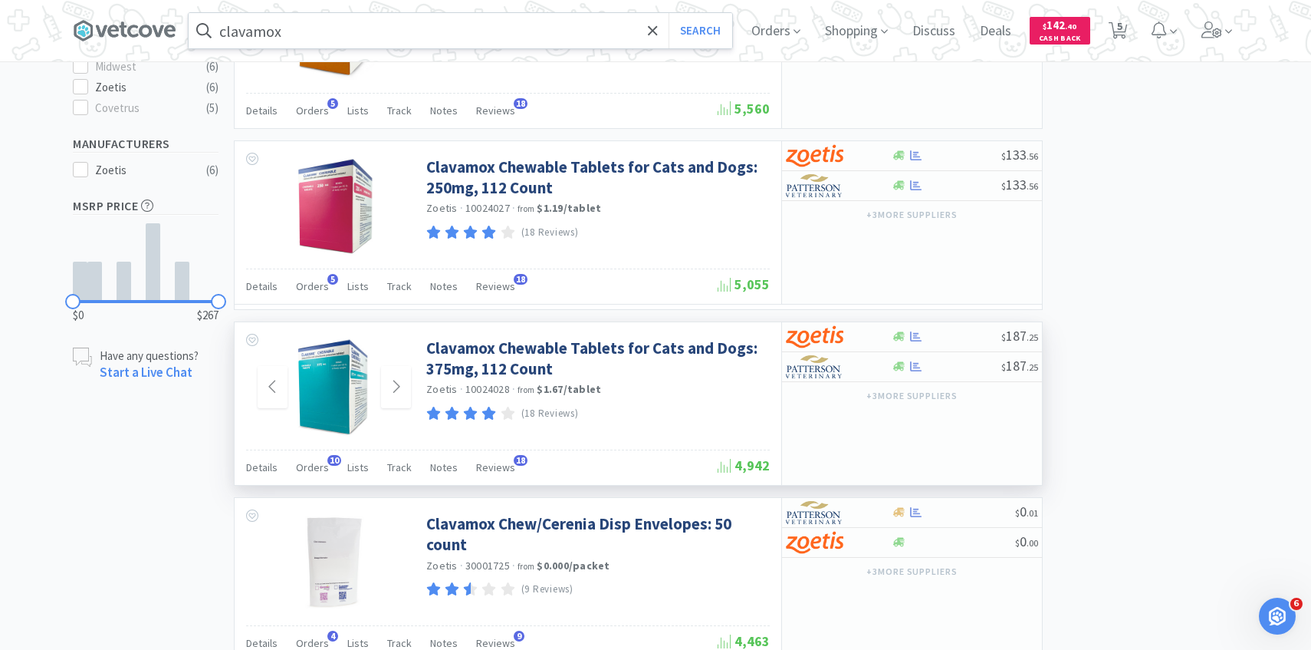
scroll to position [587, 0]
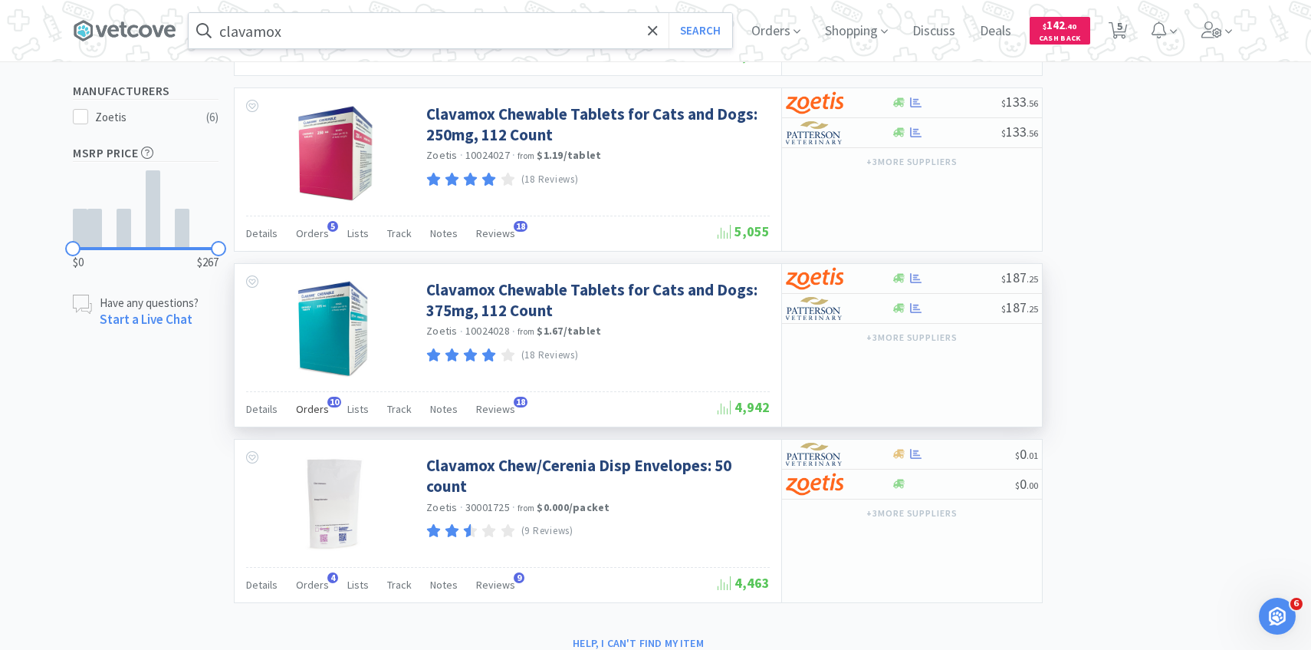
click at [312, 400] on div "Orders 10" at bounding box center [312, 410] width 33 height 29
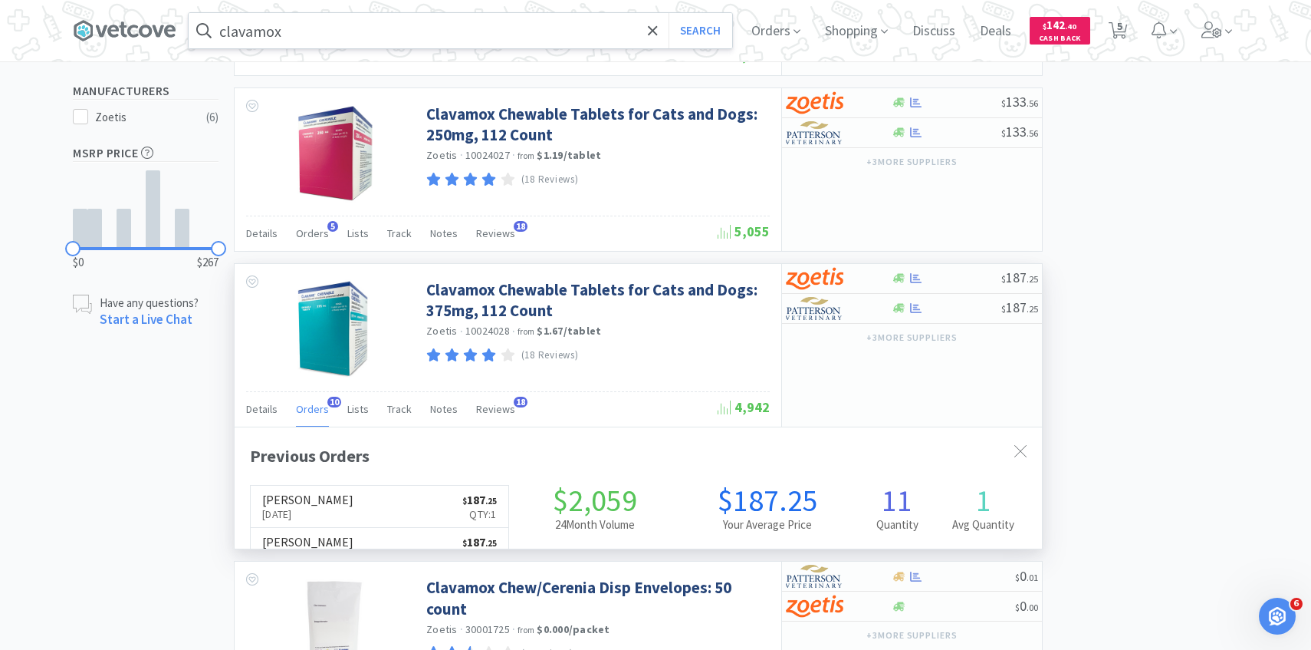
scroll to position [411, 807]
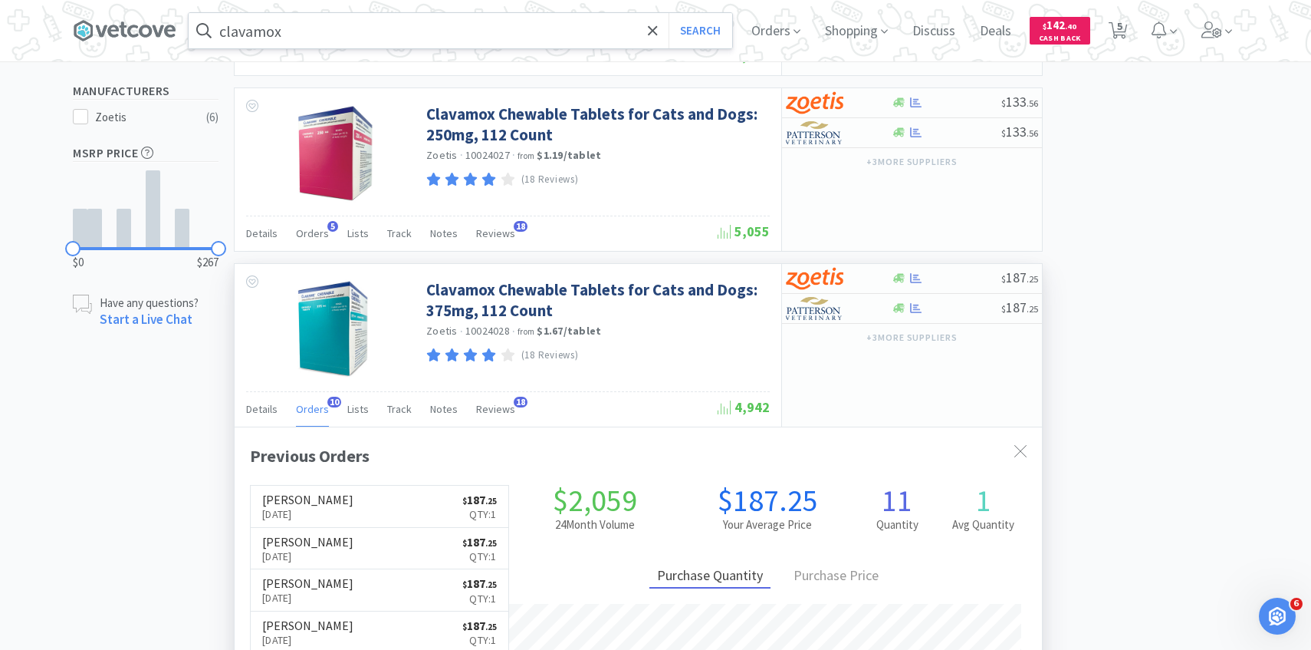
click at [312, 400] on div "Orders 10" at bounding box center [312, 410] width 33 height 29
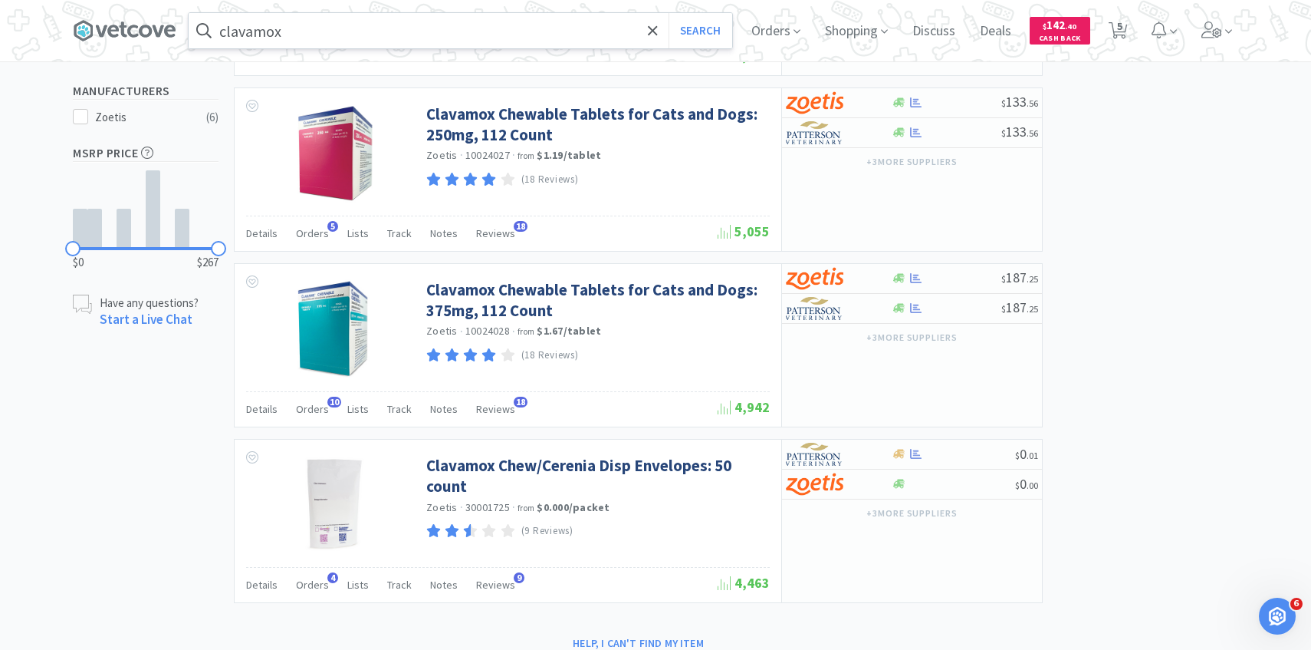
click at [352, 40] on input "clavamox" at bounding box center [461, 30] width 544 height 35
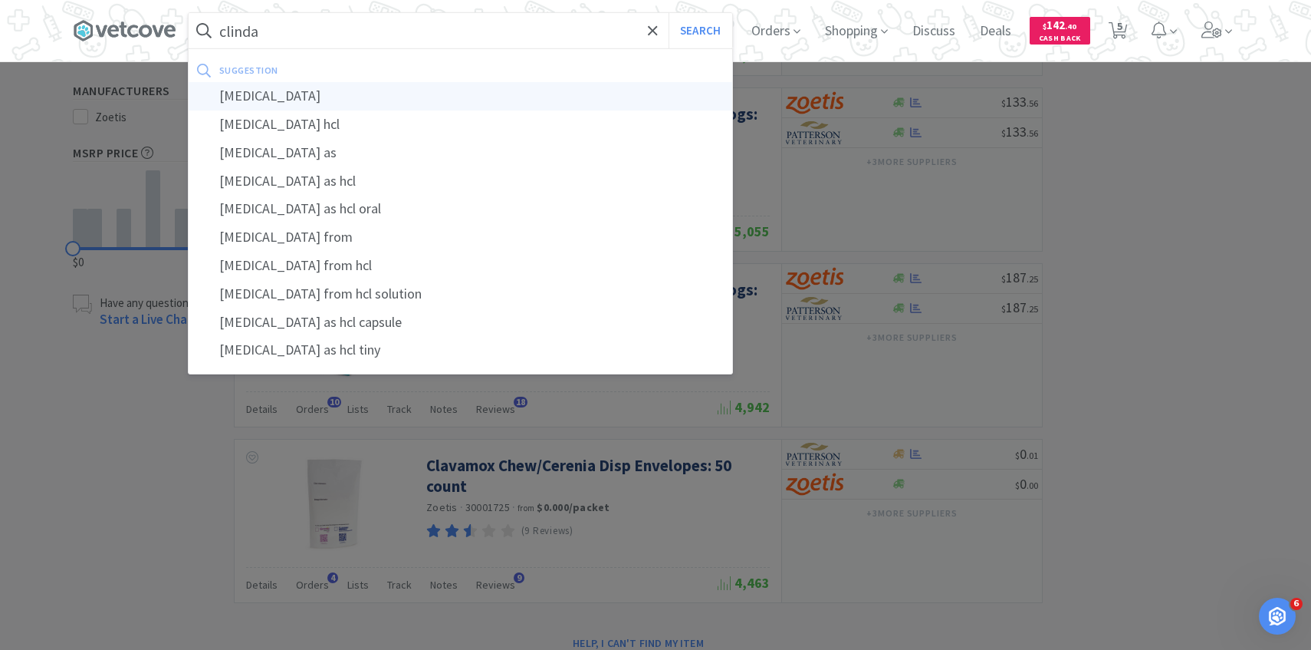
click at [360, 99] on div "clindamycin" at bounding box center [461, 96] width 544 height 28
type input "clindamycin"
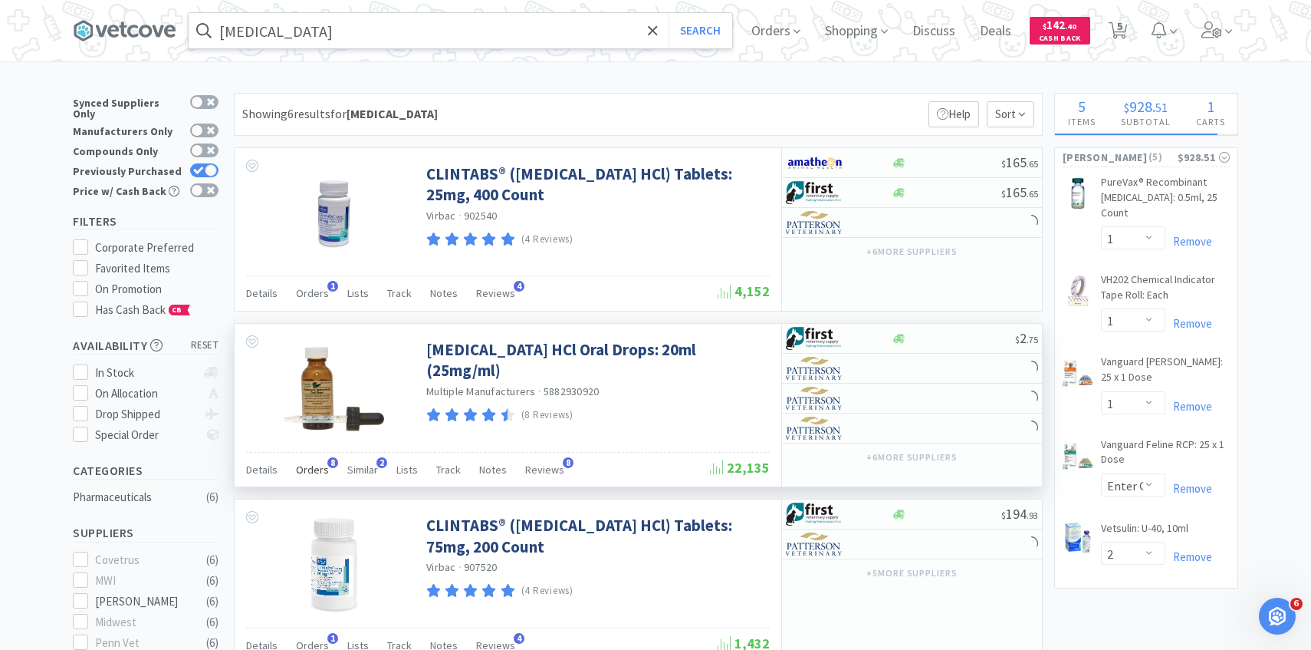
click at [319, 473] on span "Orders" at bounding box center [312, 469] width 33 height 14
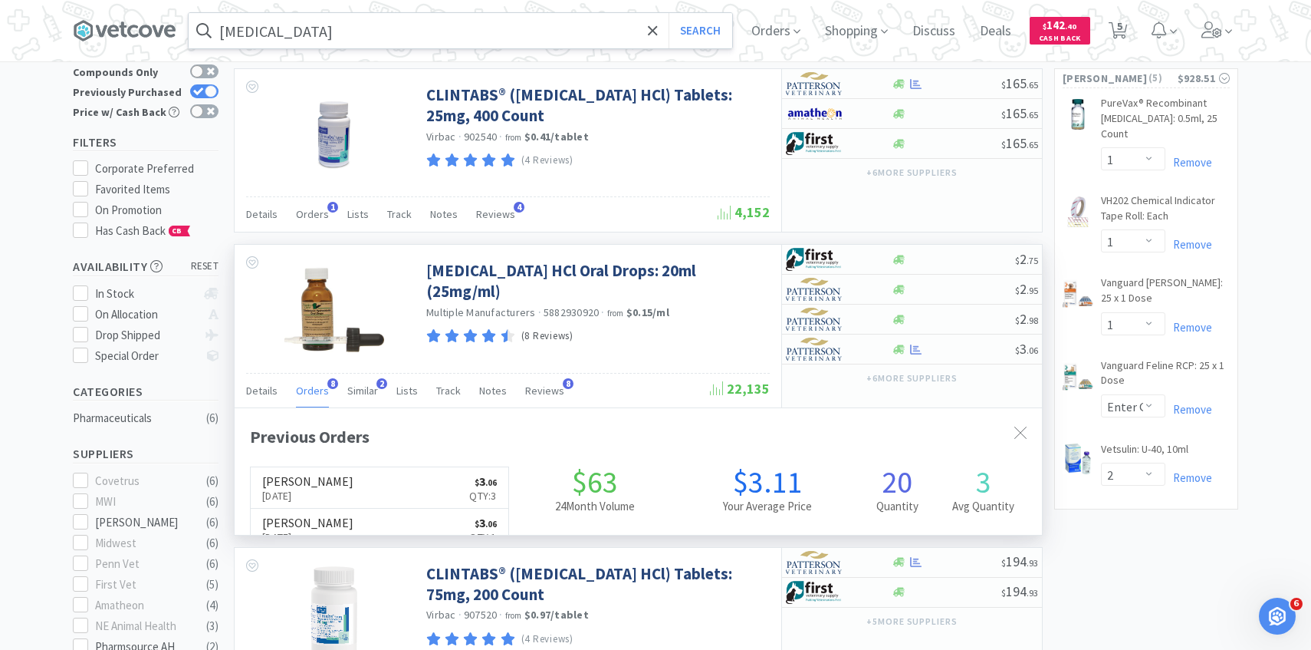
scroll to position [409, 807]
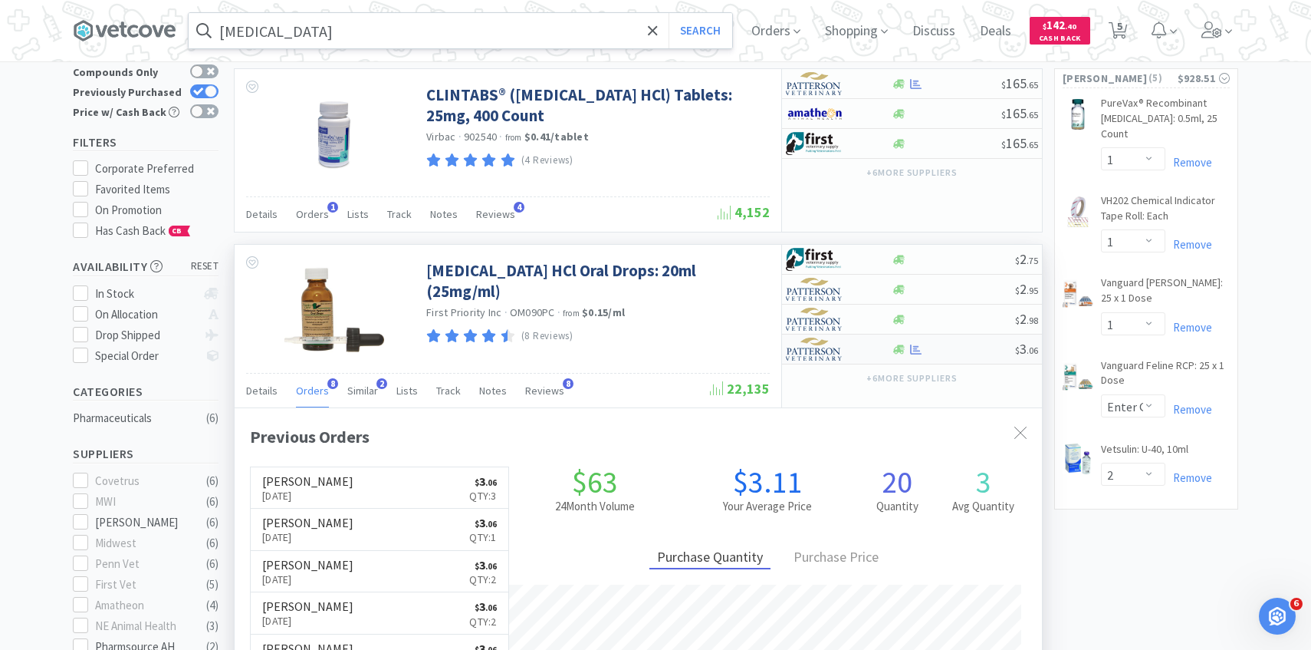
click at [829, 337] on img at bounding box center [815, 348] width 58 height 23
select select "1"
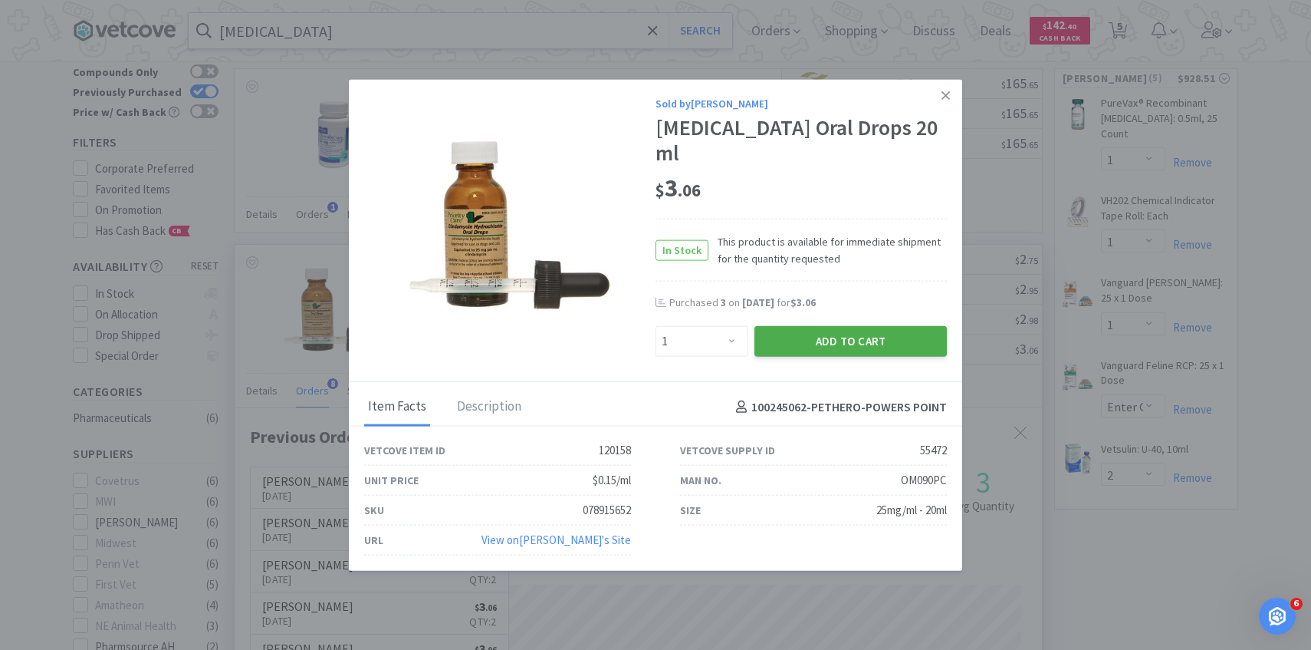
click at [823, 333] on button "Add to Cart" at bounding box center [851, 341] width 192 height 31
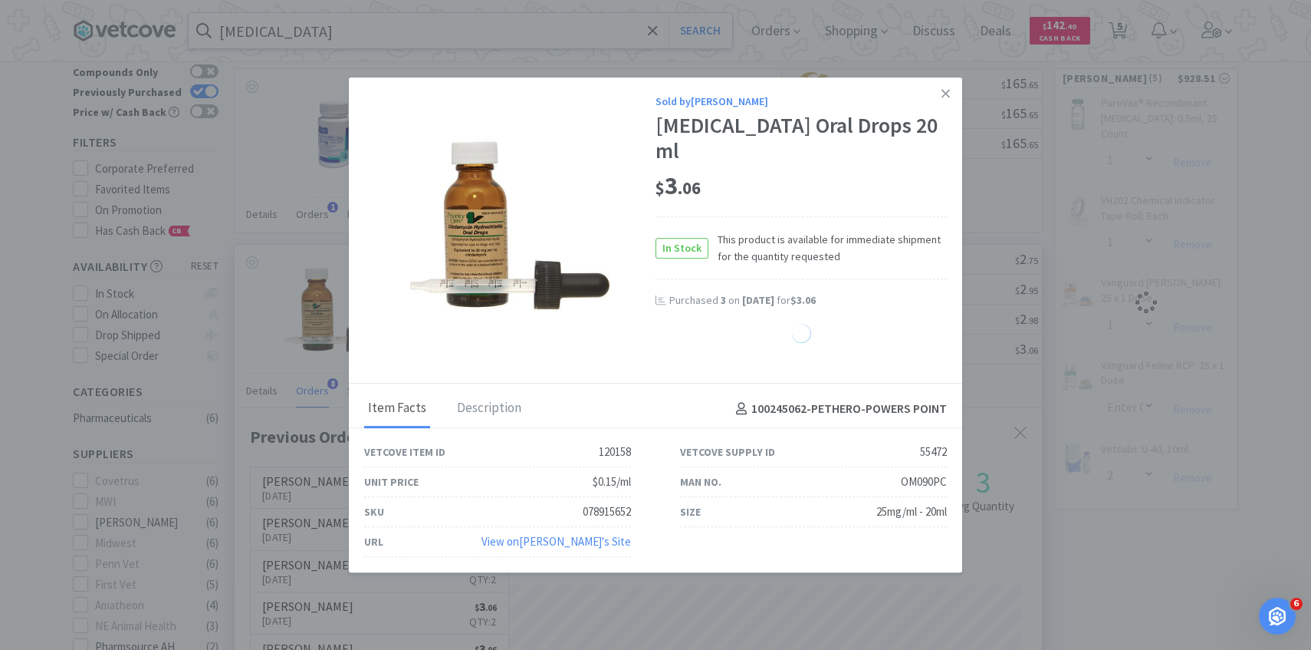
select select "1"
select select "2"
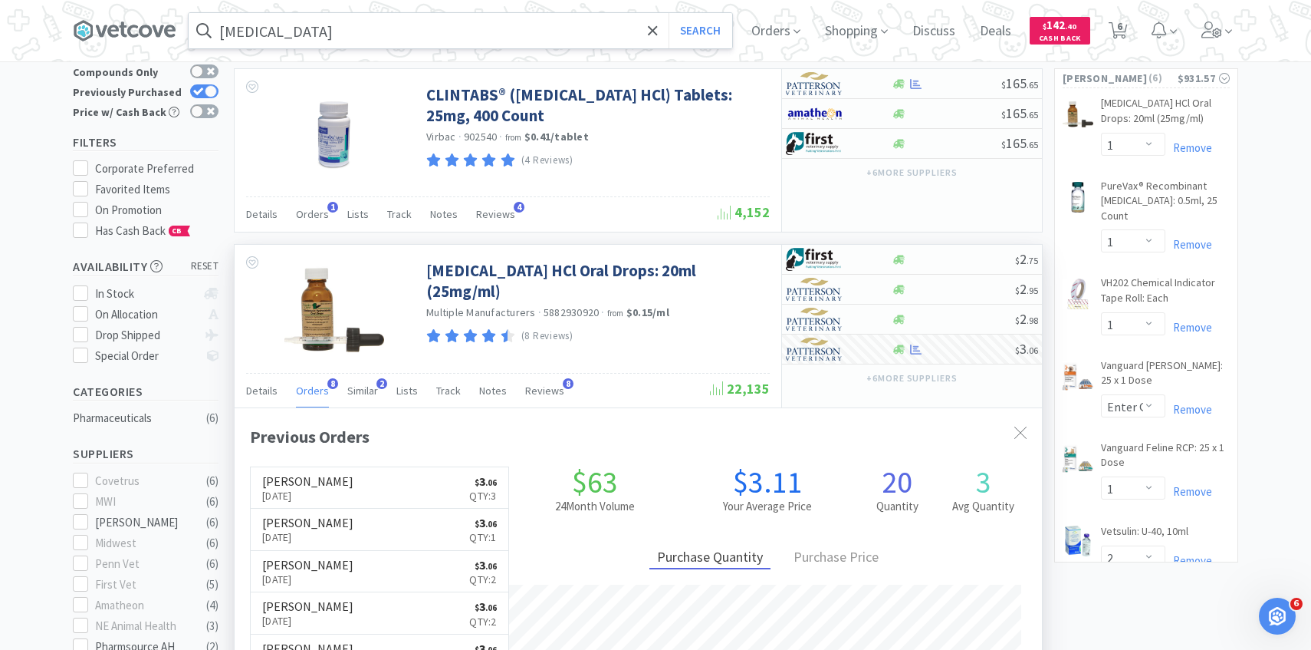
click at [331, 21] on input "clindamycin" at bounding box center [461, 30] width 544 height 35
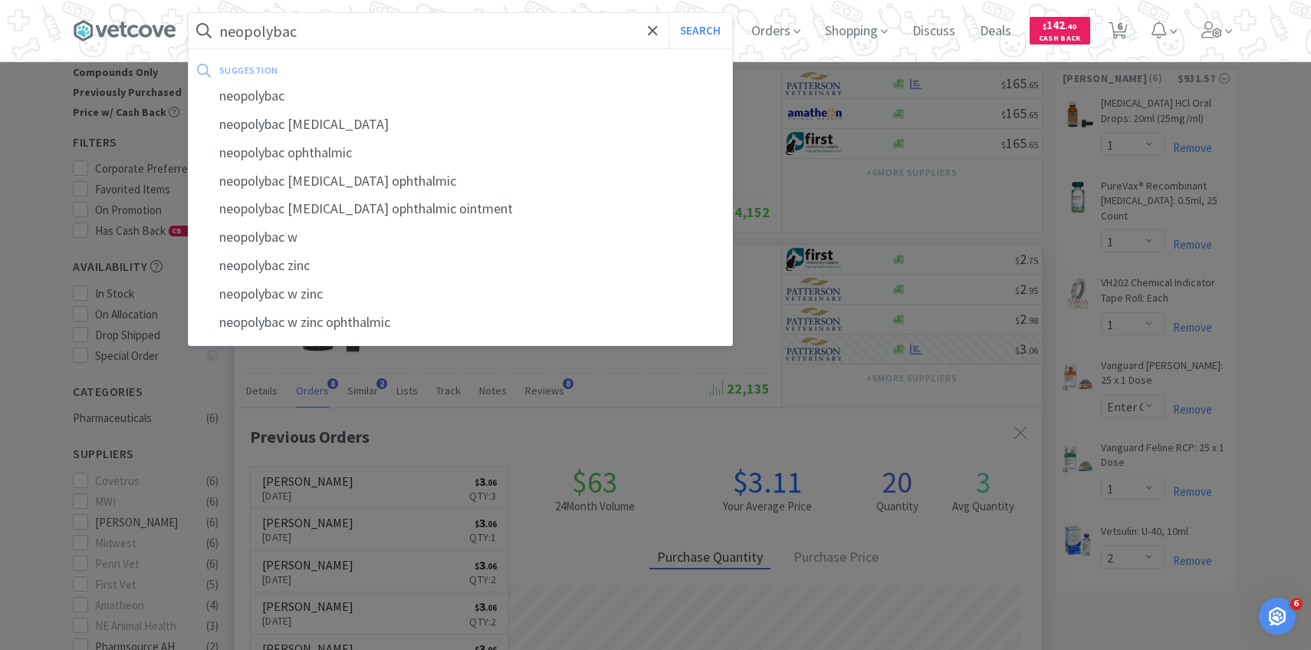
click at [669, 13] on button "Search" at bounding box center [701, 30] width 64 height 35
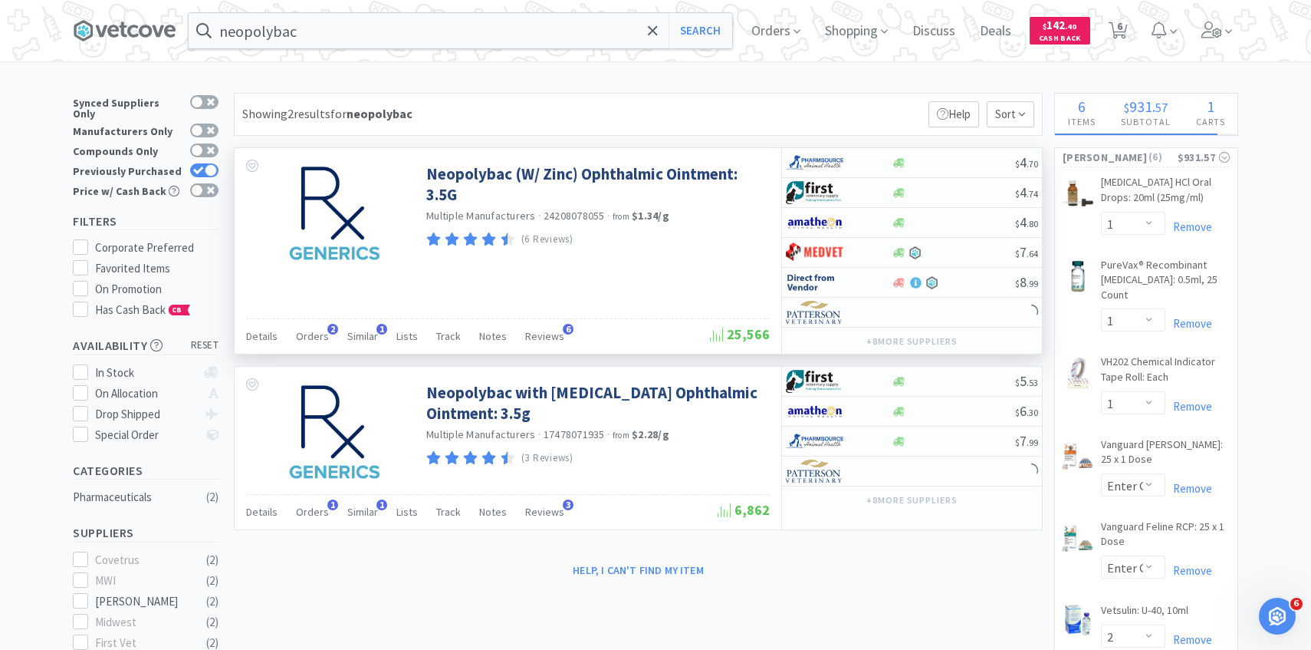
click at [328, 340] on div "Details Orders 2 Similar 1 Lists Track Notes Reviews 6" at bounding box center [478, 338] width 464 height 29
click at [313, 333] on span "Orders" at bounding box center [312, 336] width 33 height 14
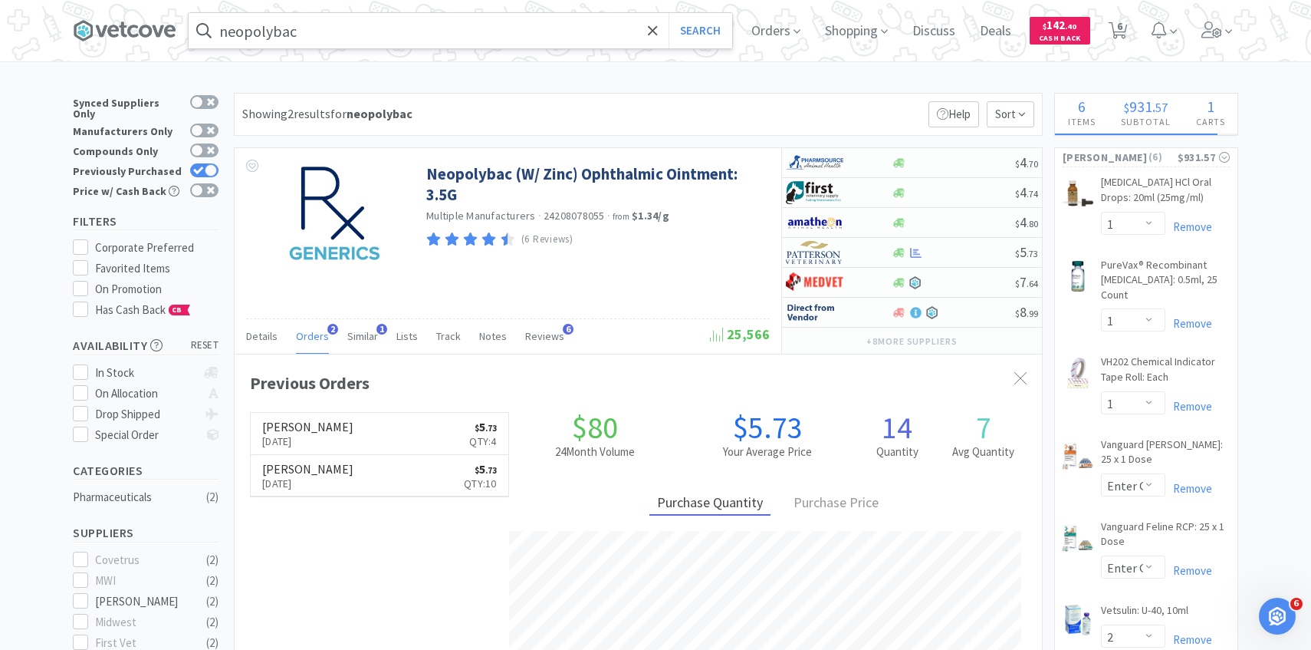
scroll to position [397, 807]
click at [366, 25] on input "neopolybac" at bounding box center [461, 30] width 544 height 35
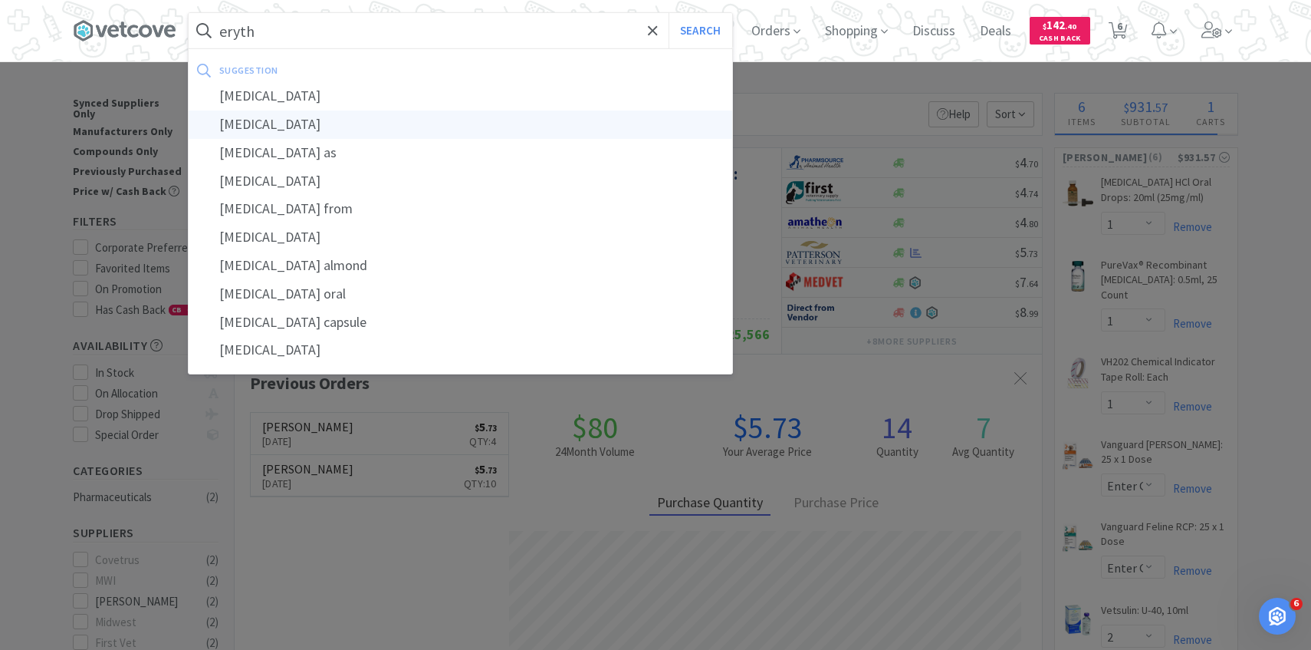
click at [397, 112] on div "erythromycin ethylsuccinate" at bounding box center [461, 124] width 544 height 28
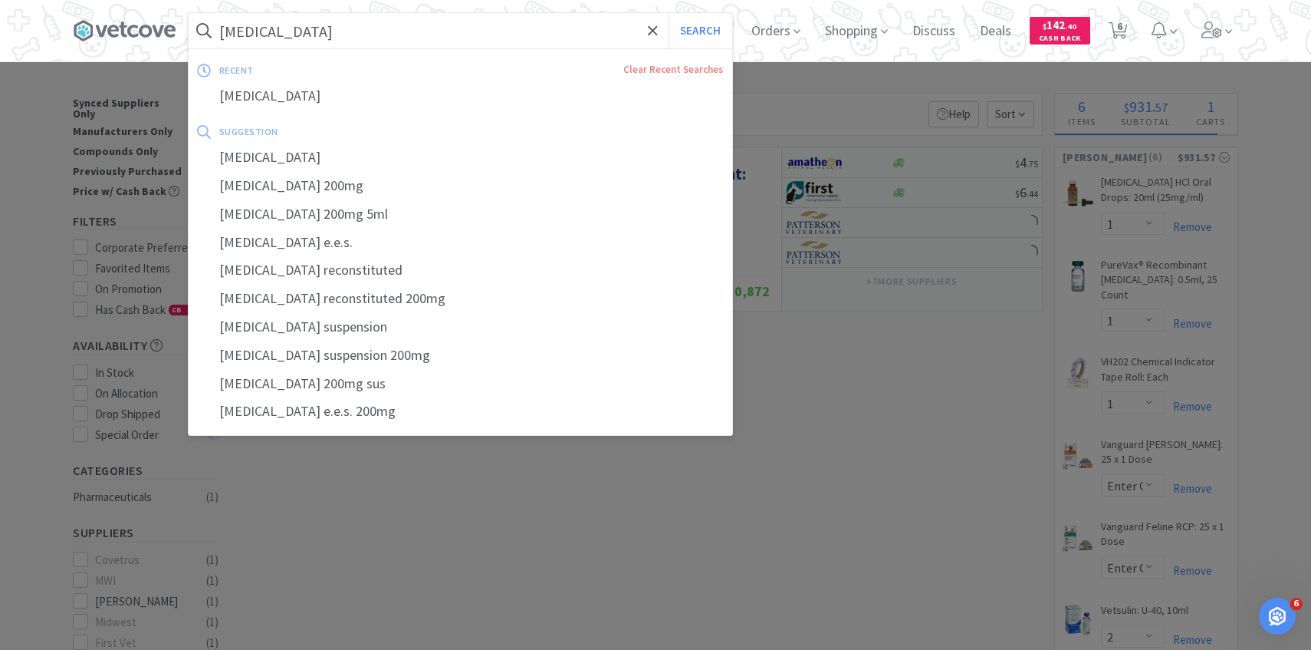
drag, startPoint x: 420, startPoint y: 30, endPoint x: 347, endPoint y: 30, distance: 72.8
click at [347, 30] on input "erythromycin ethylsuccinate" at bounding box center [461, 30] width 544 height 35
drag, startPoint x: 312, startPoint y: 31, endPoint x: 431, endPoint y: 28, distance: 118.9
click at [431, 28] on input "erythromycin ethylsuccinate" at bounding box center [461, 30] width 544 height 35
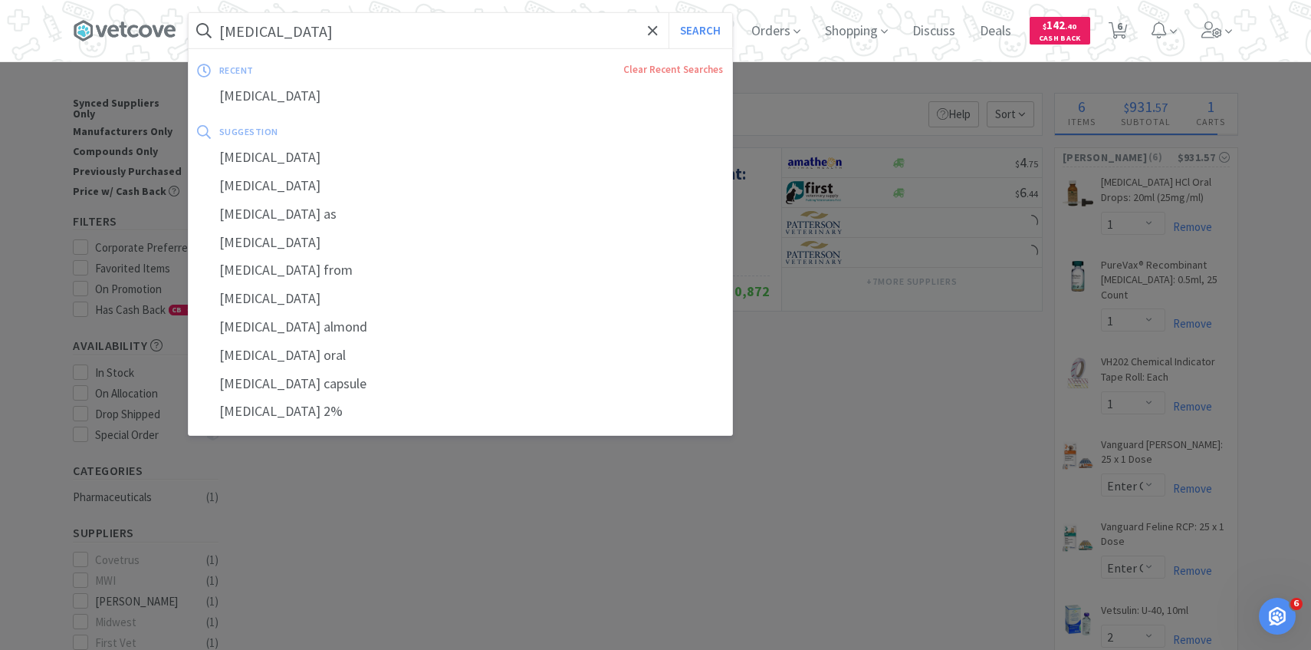
click at [669, 13] on button "Search" at bounding box center [701, 30] width 64 height 35
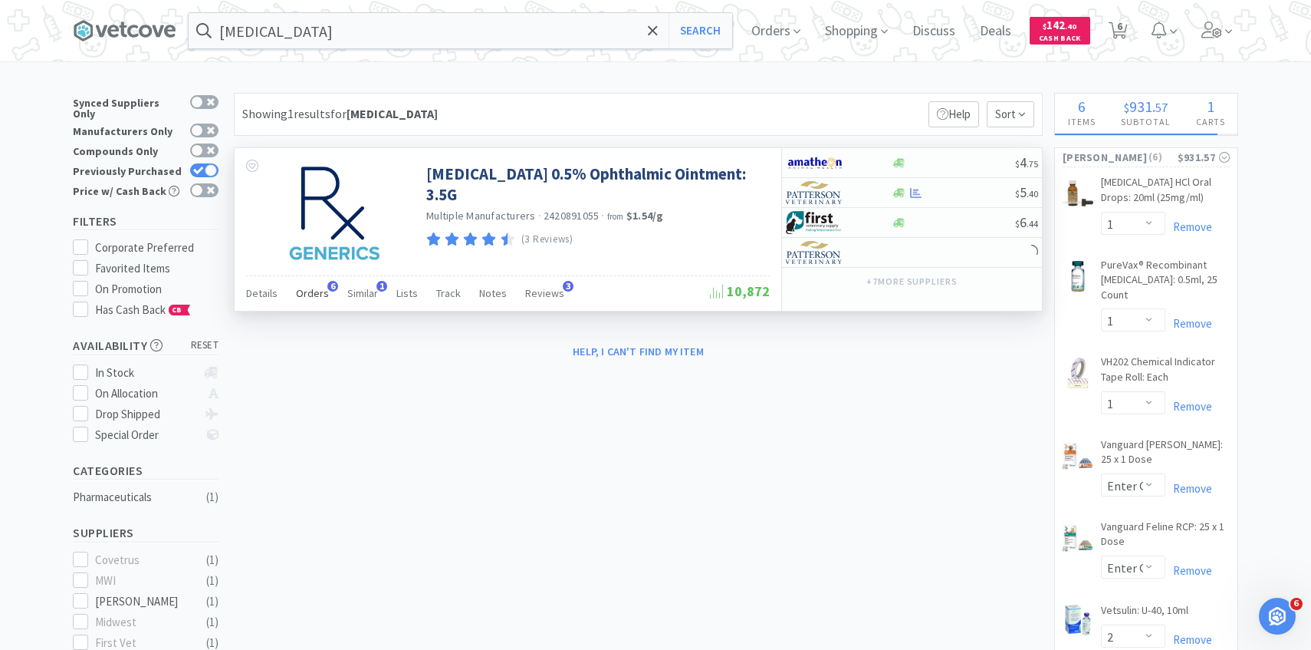
click at [327, 288] on span "6" at bounding box center [332, 286] width 11 height 11
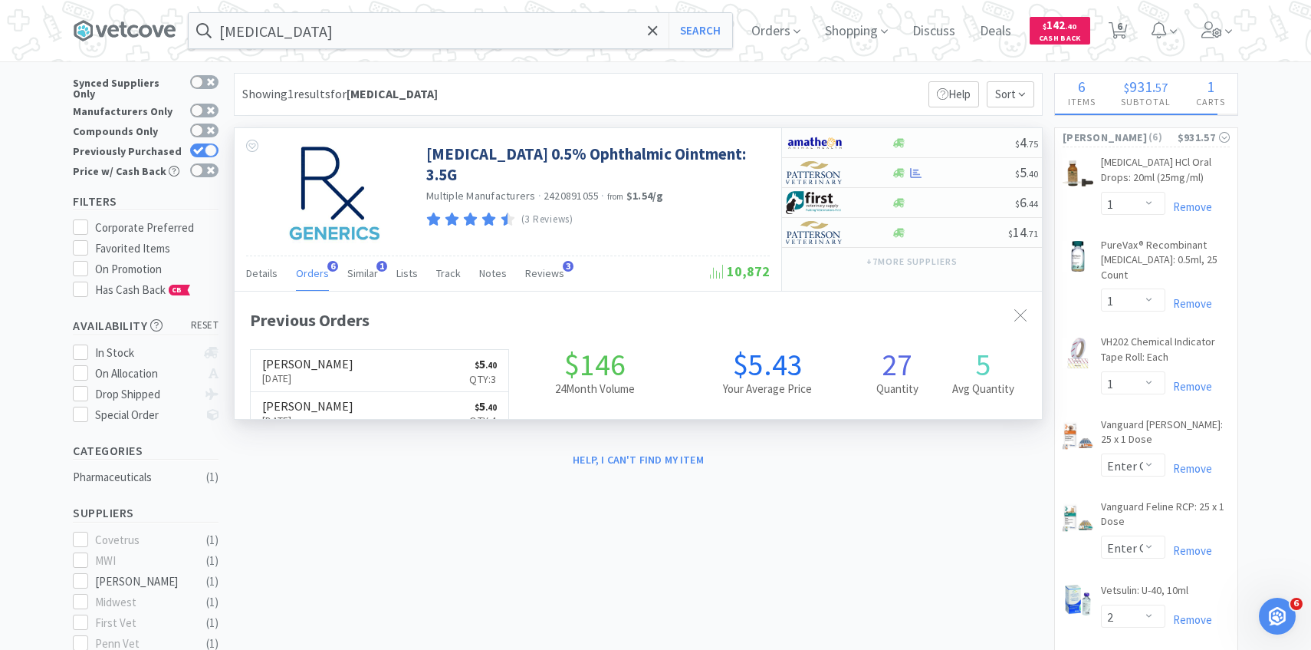
scroll to position [21, 0]
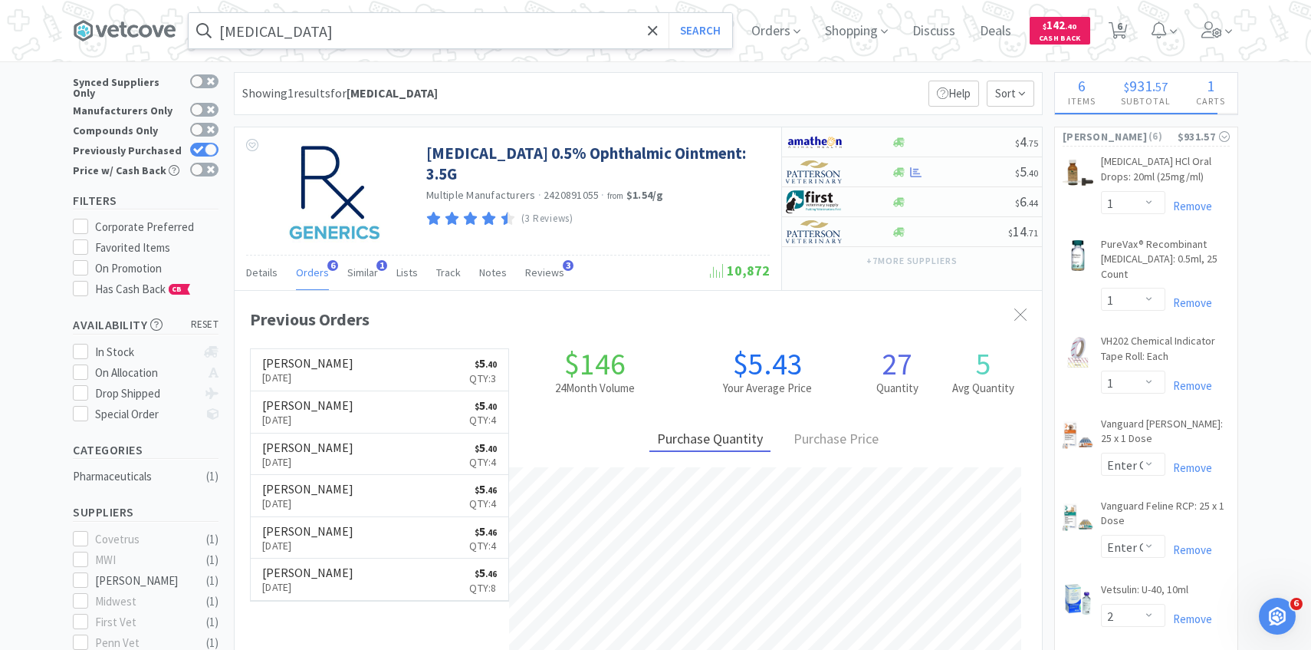
click at [344, 36] on input "erythromycin" at bounding box center [461, 30] width 544 height 35
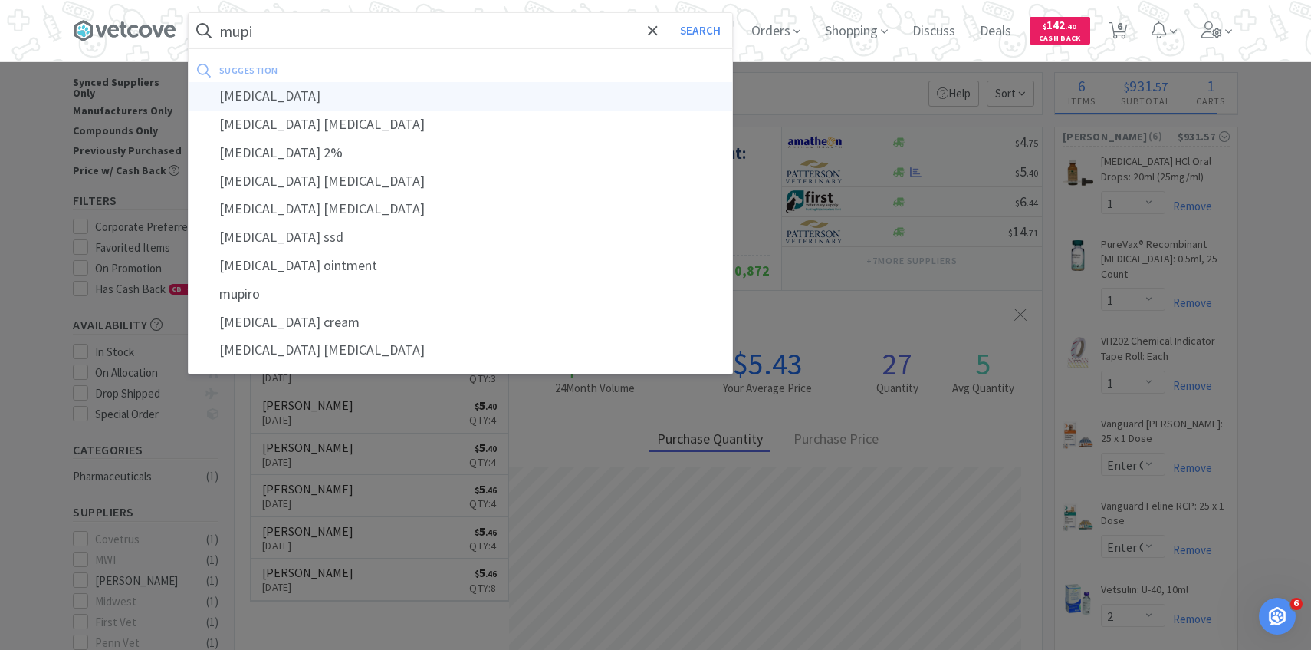
click at [367, 97] on div "mupirocin" at bounding box center [461, 96] width 544 height 28
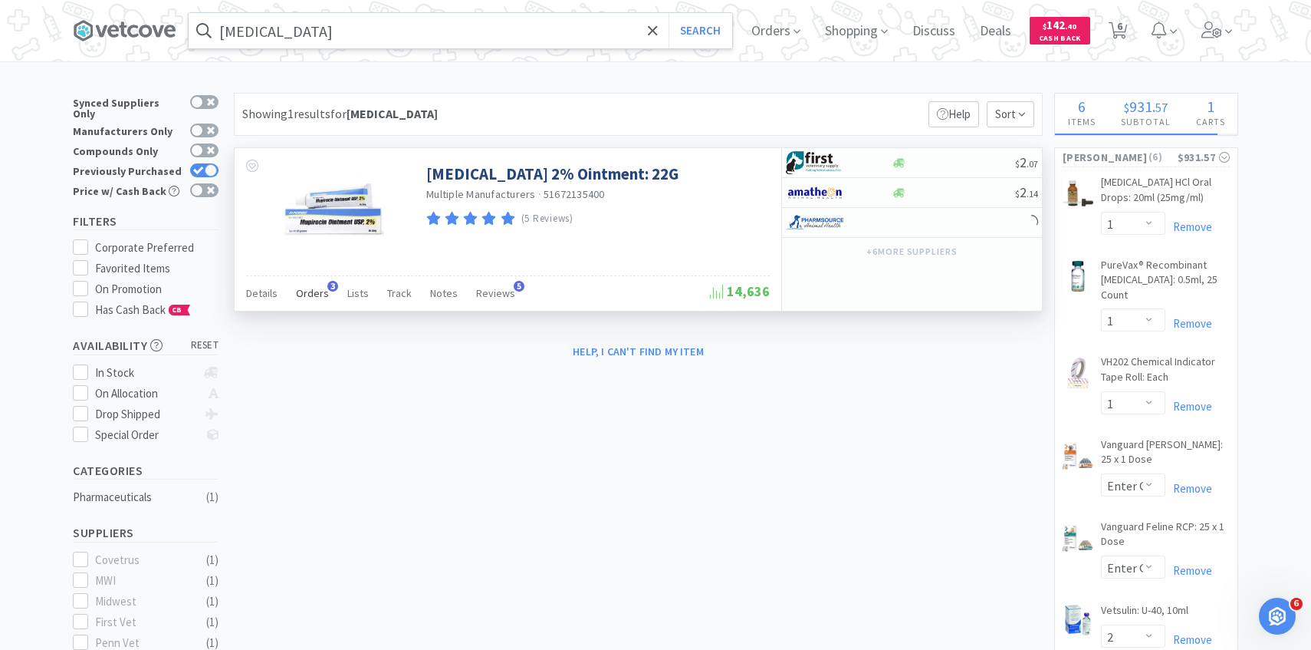
click at [313, 296] on span "Orders" at bounding box center [312, 293] width 33 height 14
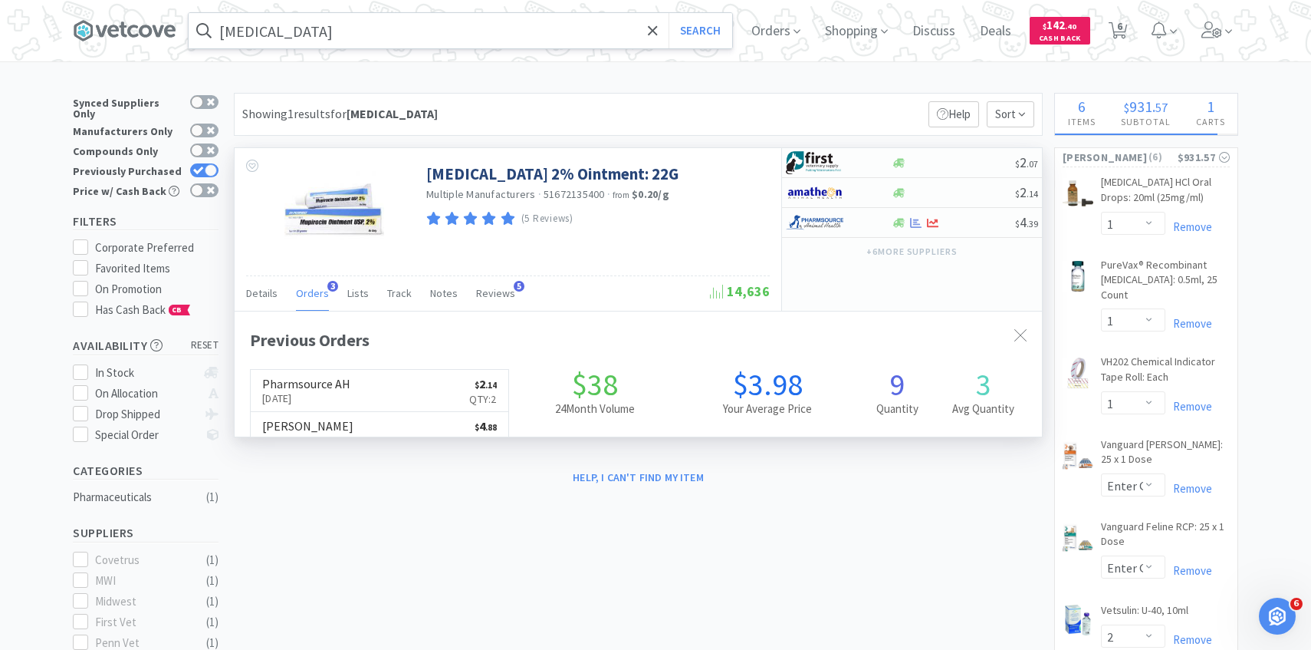
scroll to position [397, 807]
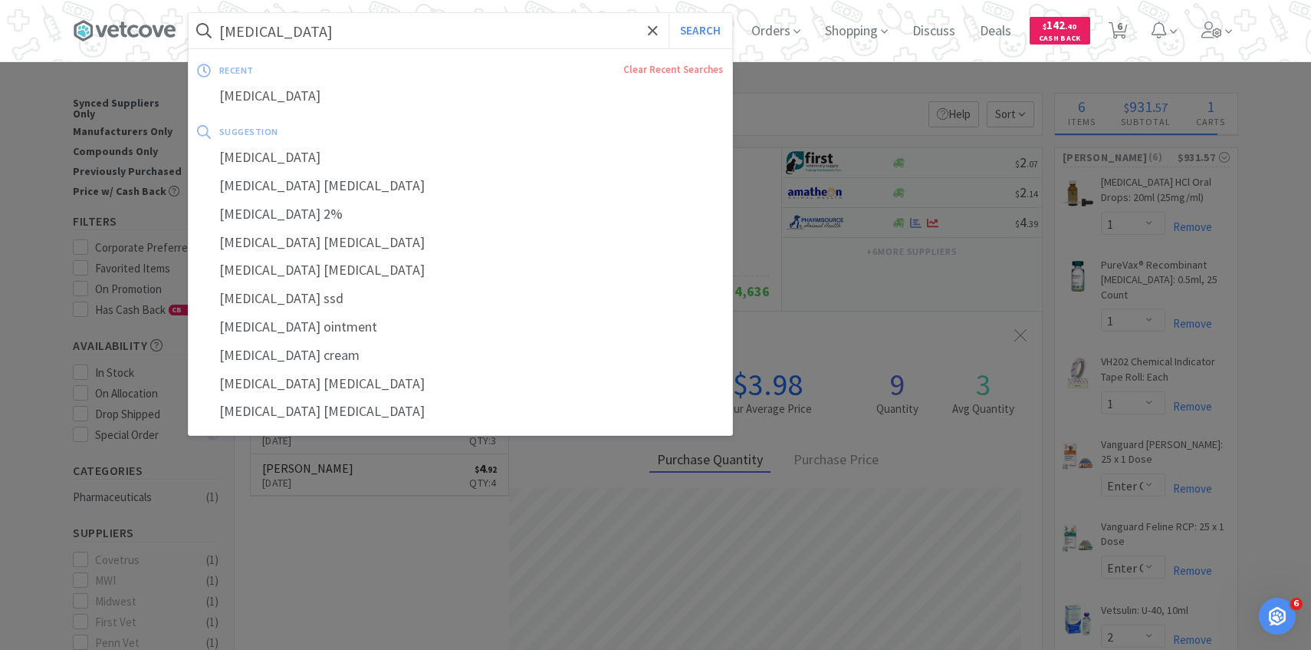
click at [327, 31] on input "mupirocin" at bounding box center [461, 30] width 544 height 35
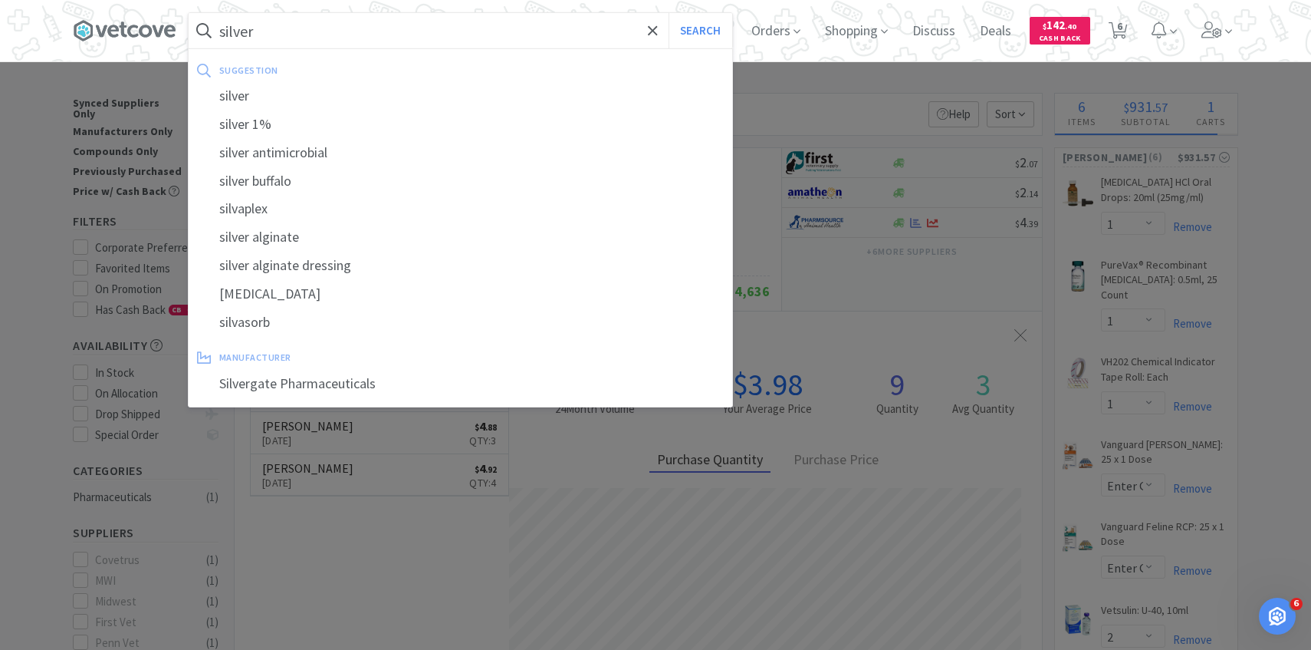
click at [669, 13] on button "Search" at bounding box center [701, 30] width 64 height 35
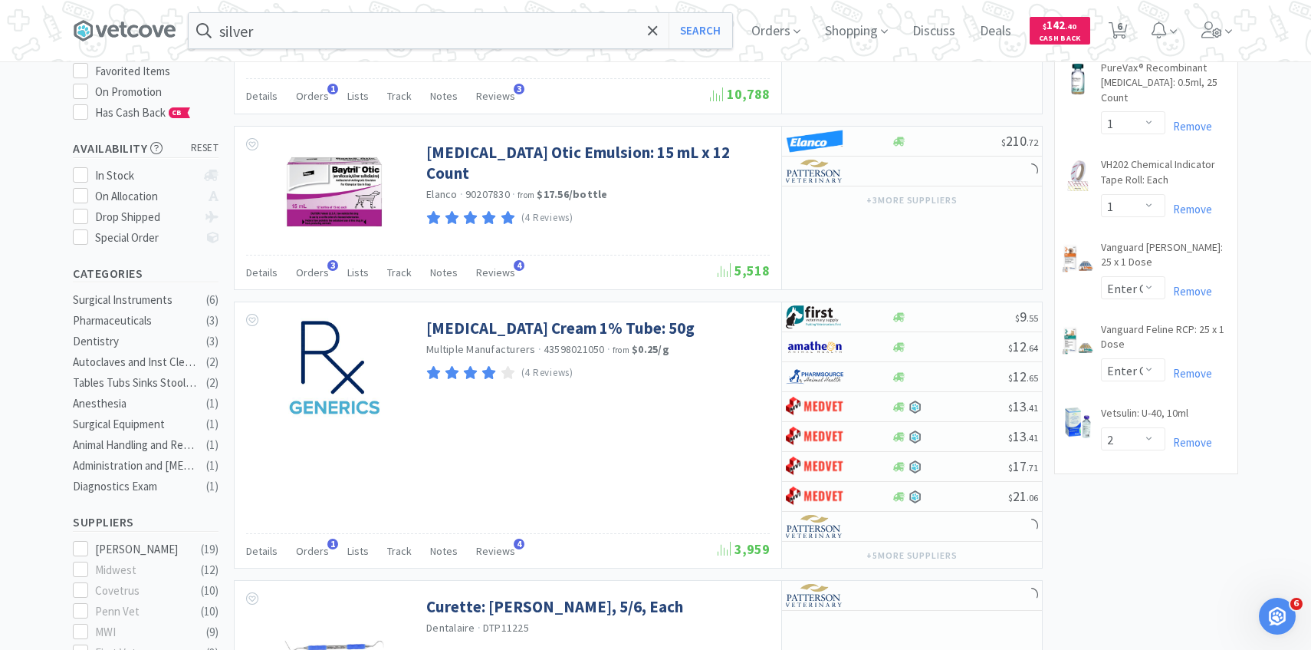
scroll to position [346, 0]
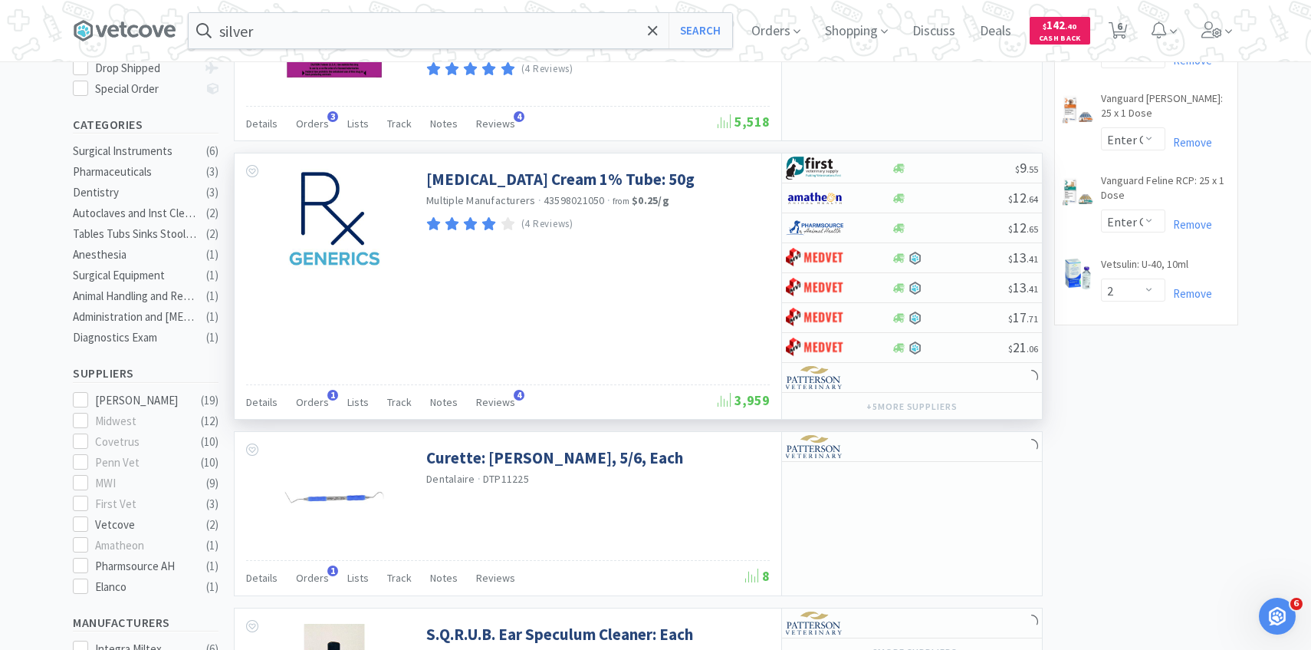
click at [318, 419] on div "Silver Sulfadiazine Cream 1% Tube: 50g Multiple Manufacturers · 43598021050 · f…" at bounding box center [638, 286] width 809 height 267
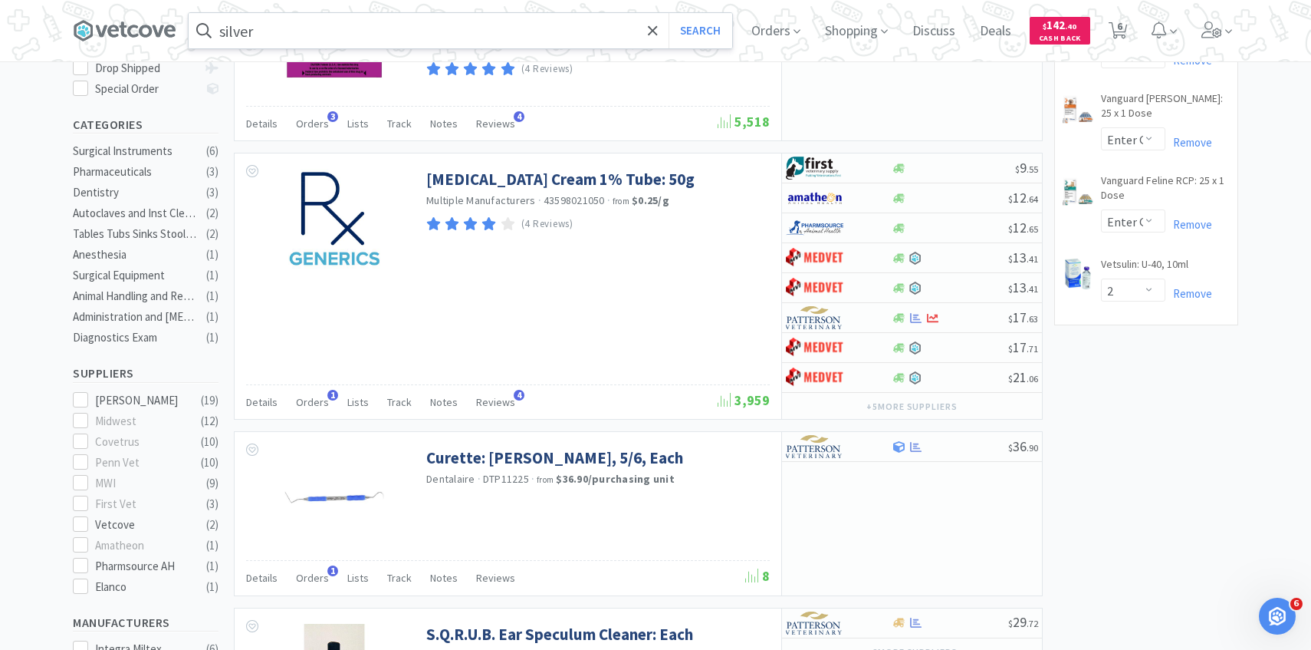
click at [341, 32] on input "silver" at bounding box center [461, 30] width 544 height 35
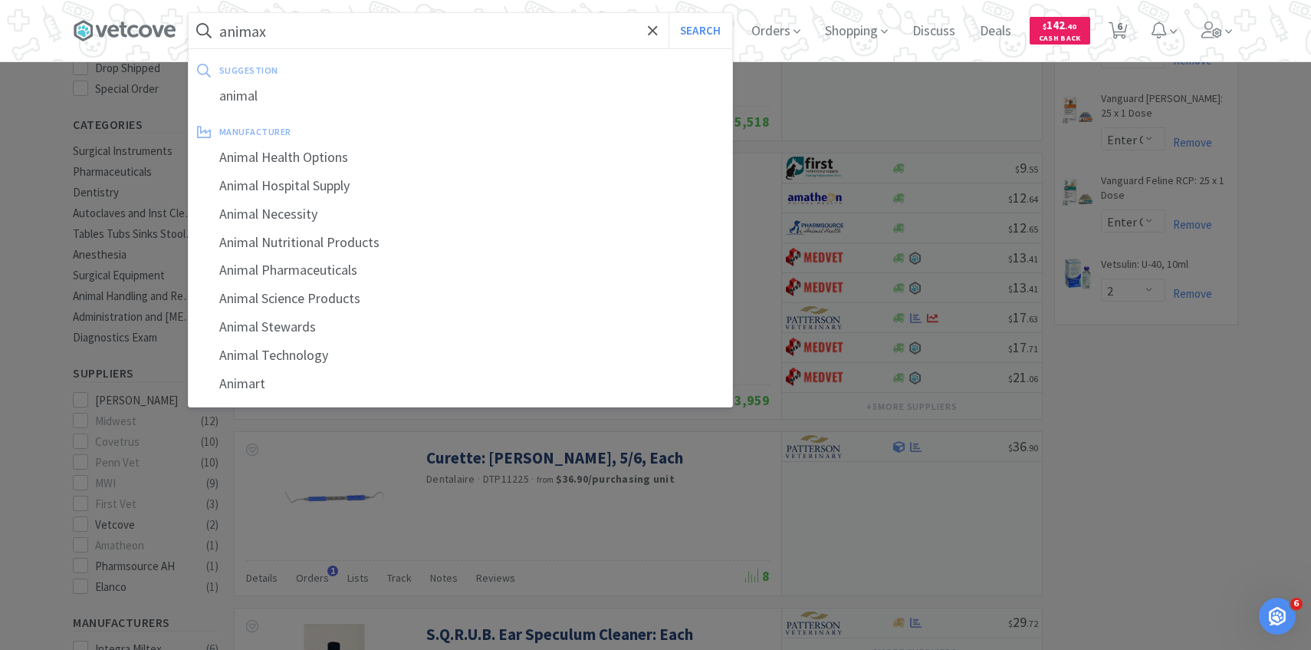
click at [669, 13] on button "Search" at bounding box center [701, 30] width 64 height 35
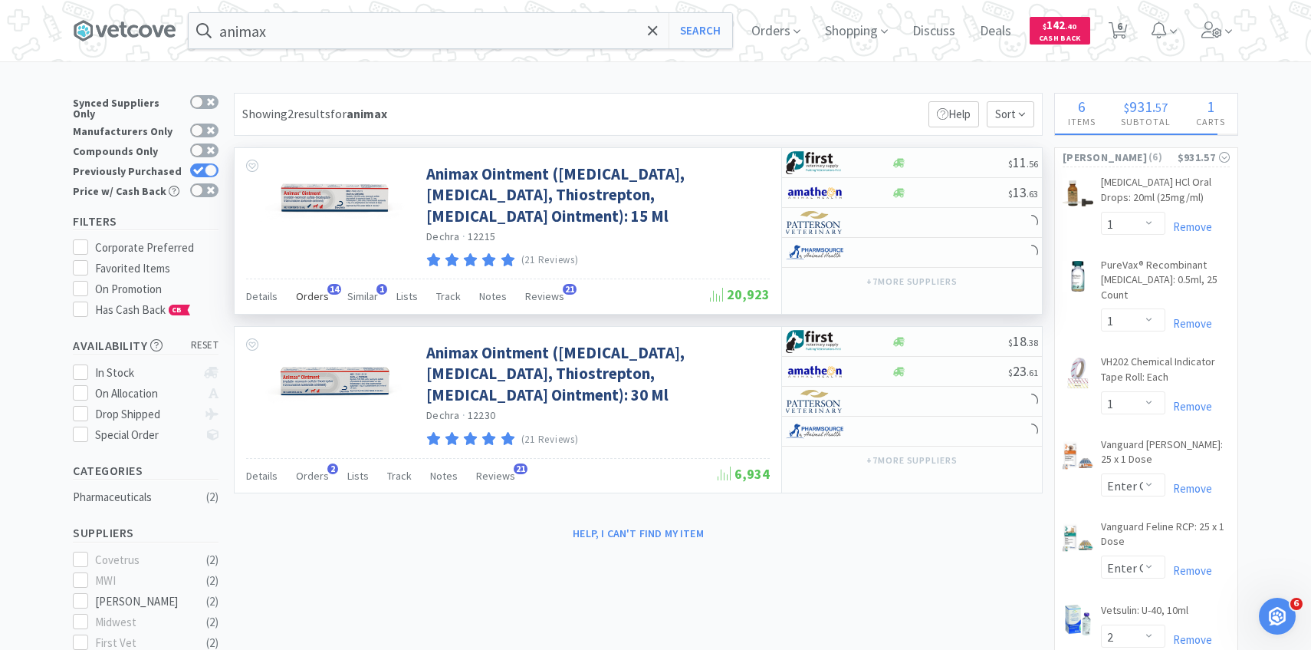
click at [323, 308] on div "Orders 14" at bounding box center [312, 298] width 33 height 29
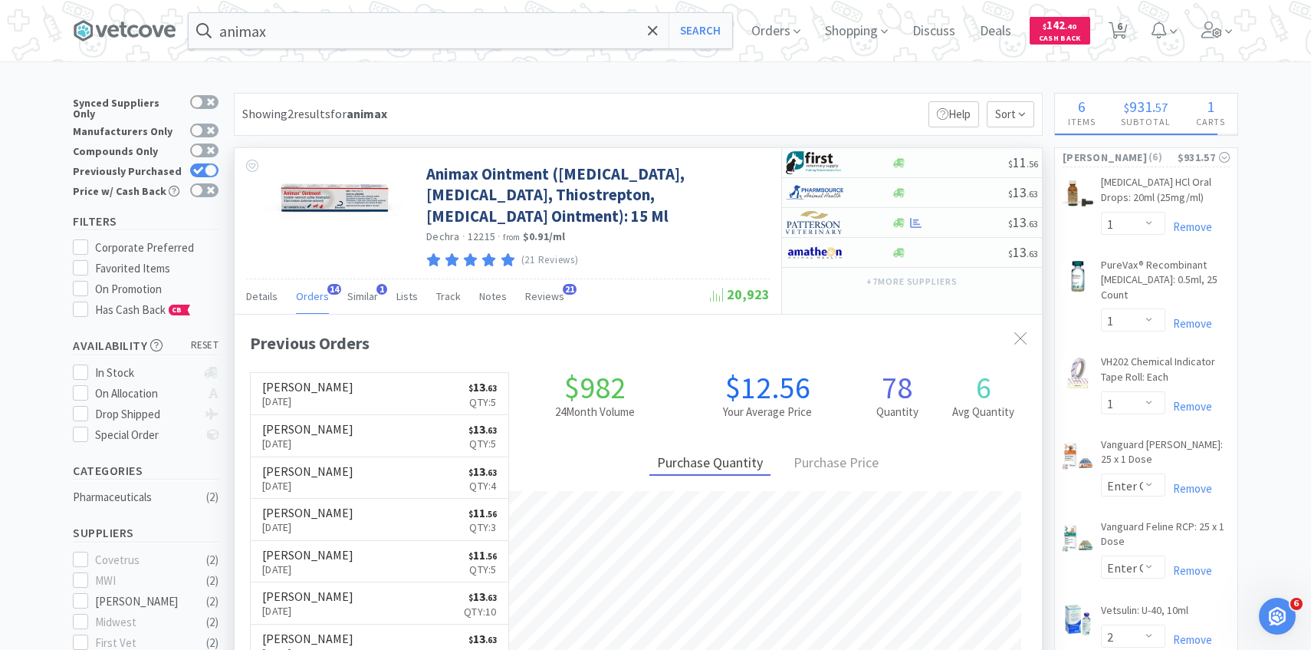
scroll to position [411, 807]
click at [324, 409] on p "Oct 9th, 2025" at bounding box center [307, 401] width 91 height 17
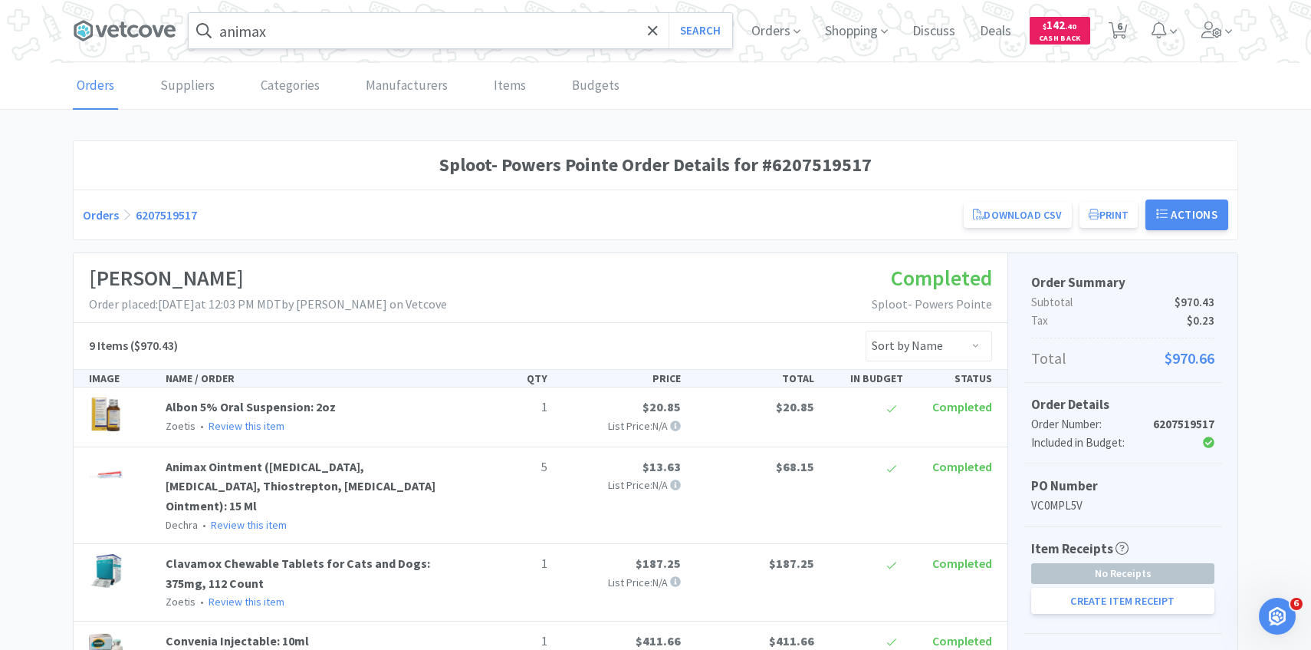
click at [350, 31] on input "animax" at bounding box center [461, 30] width 544 height 35
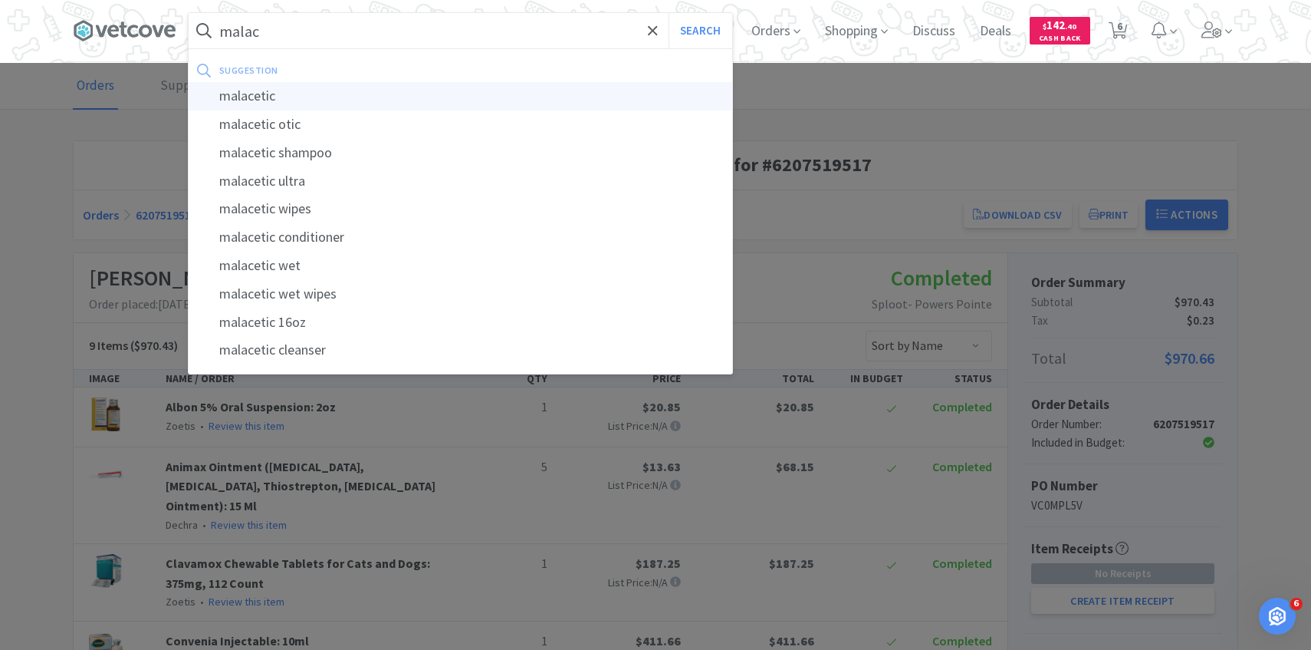
click at [346, 98] on div "malacetic" at bounding box center [461, 96] width 544 height 28
type input "malacetic"
select select "1"
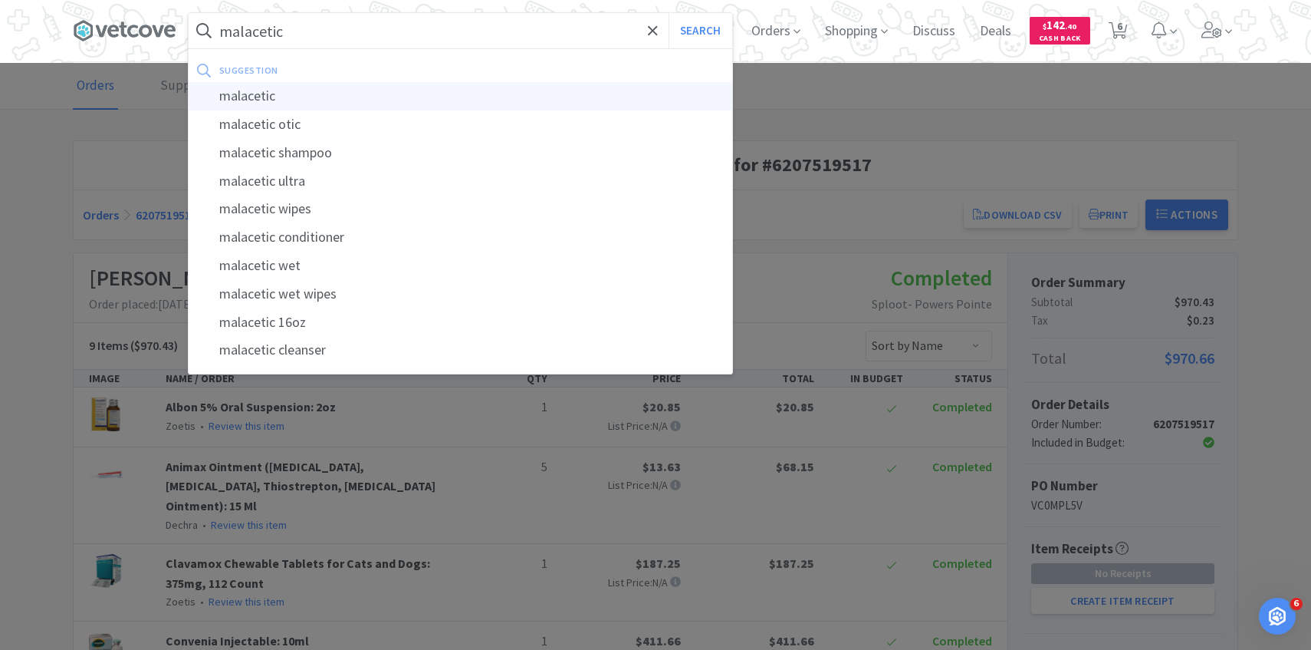
select select "1"
select select "2"
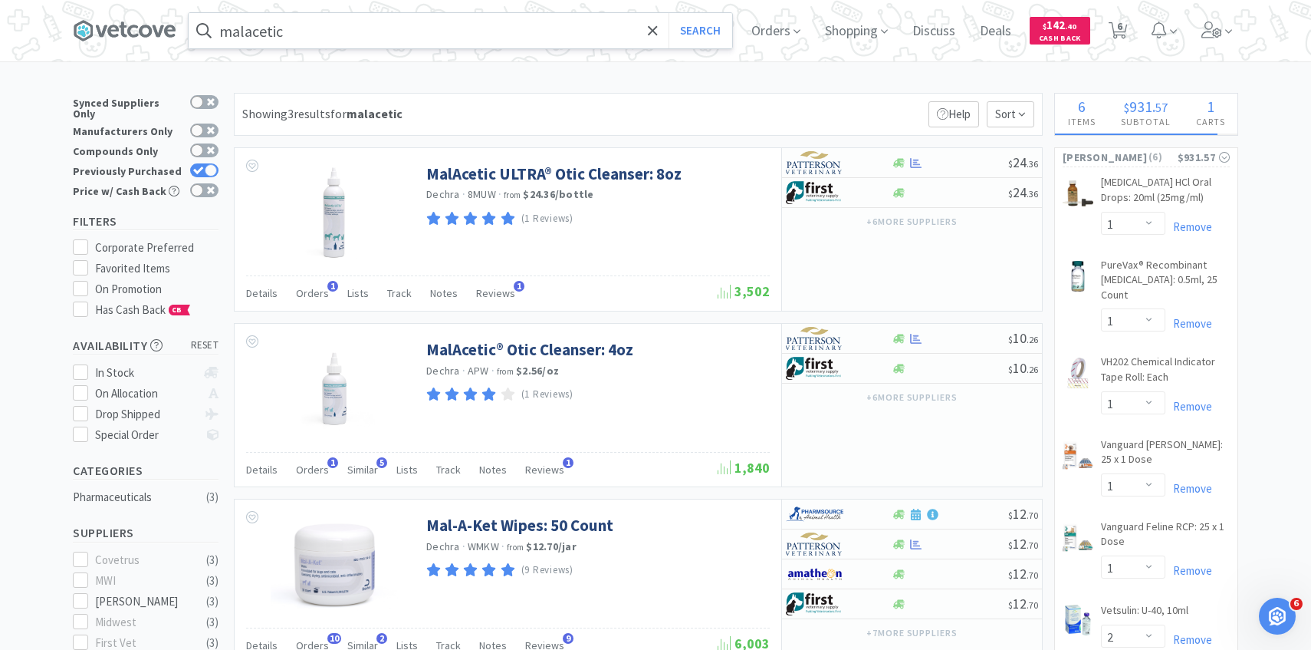
click at [334, 35] on input "malacetic" at bounding box center [461, 30] width 544 height 35
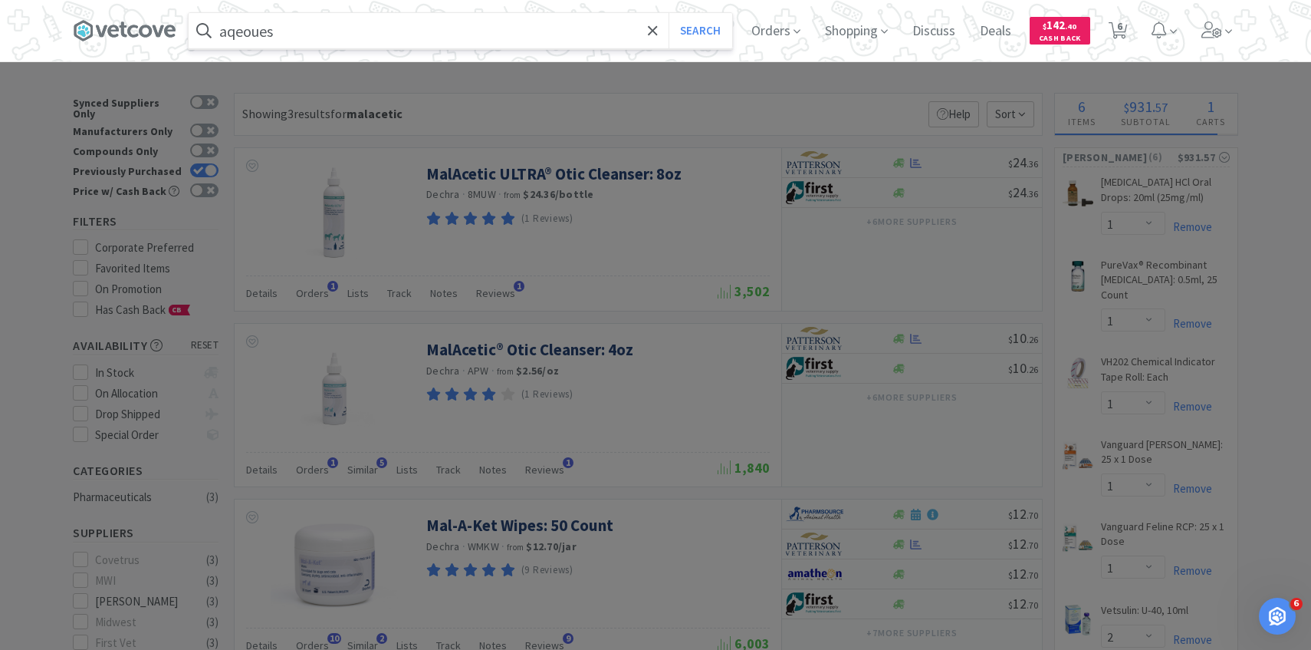
click at [669, 13] on button "Search" at bounding box center [701, 30] width 64 height 35
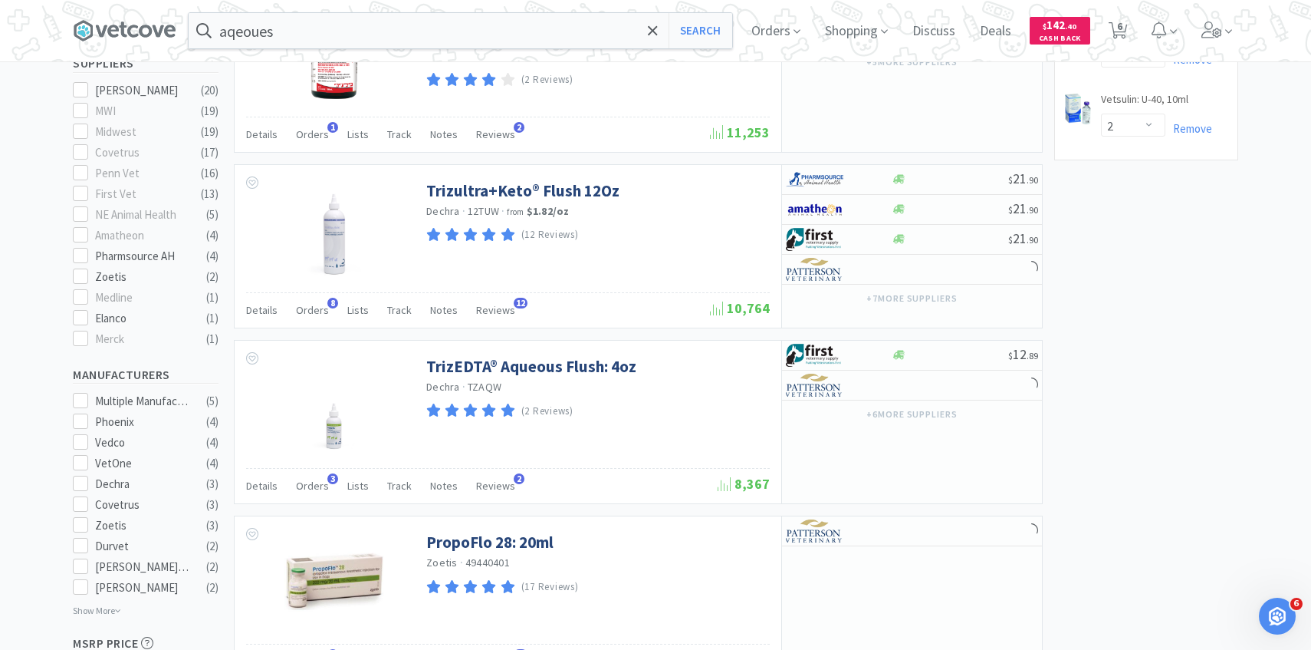
scroll to position [600, 0]
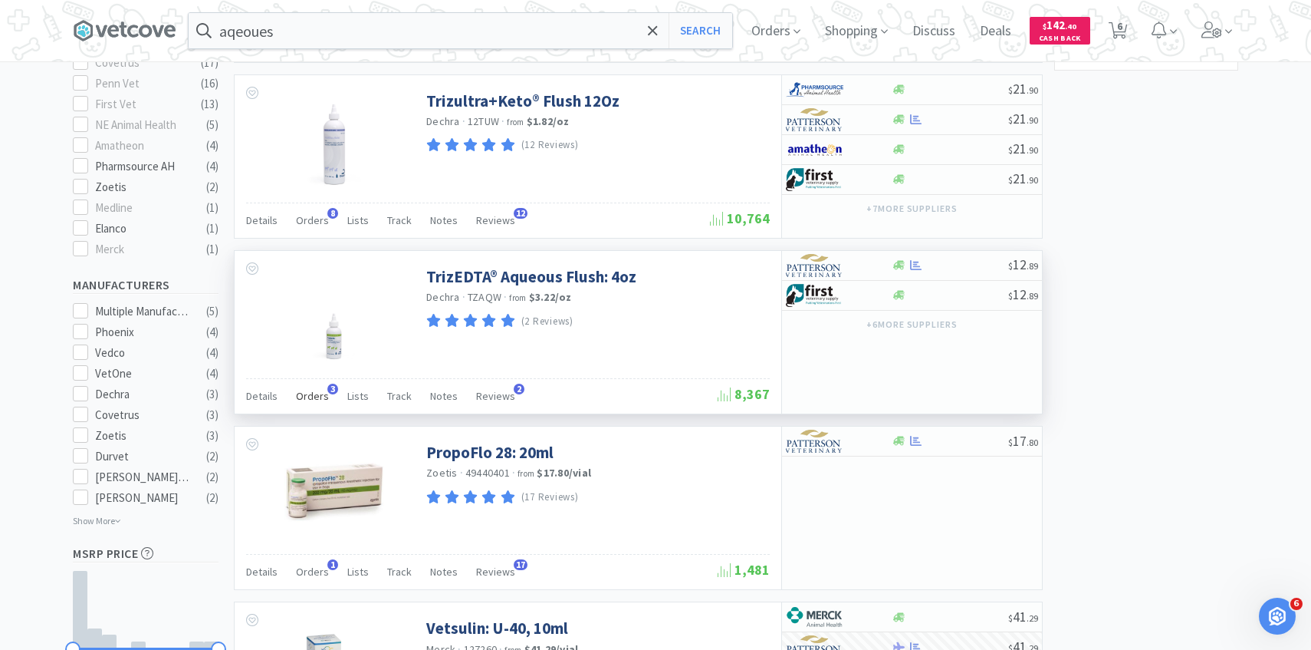
click at [323, 405] on div "Orders 3" at bounding box center [312, 397] width 33 height 29
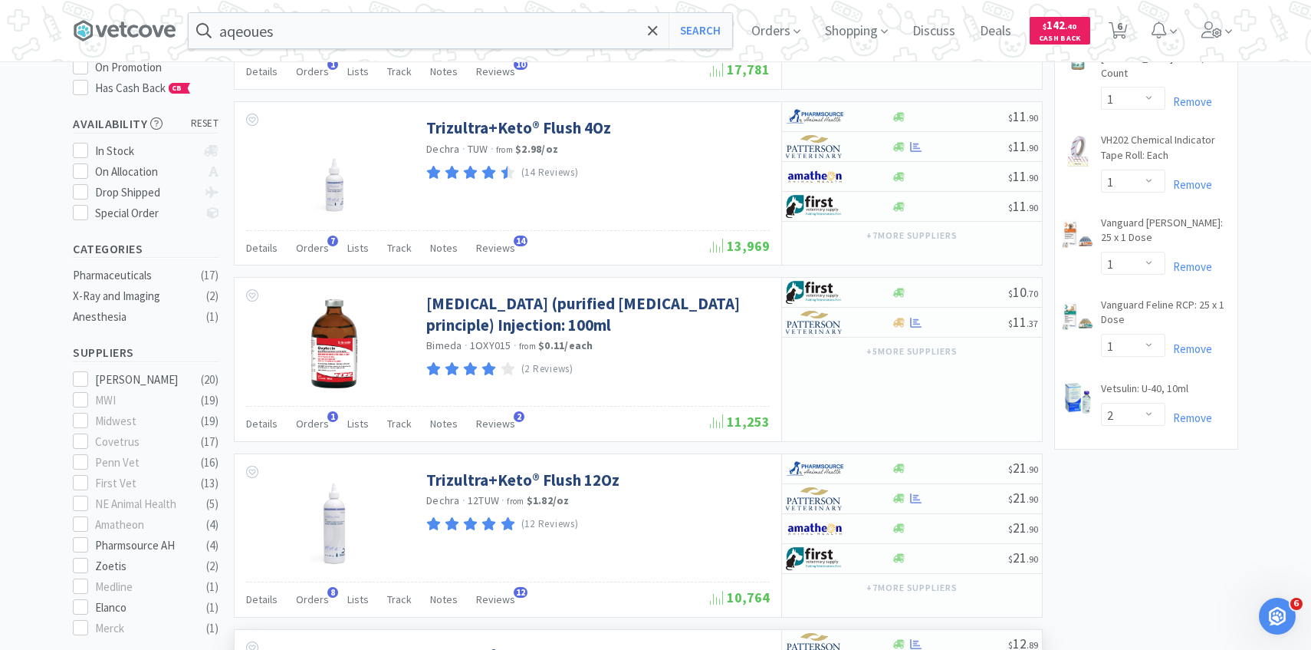
scroll to position [0, 0]
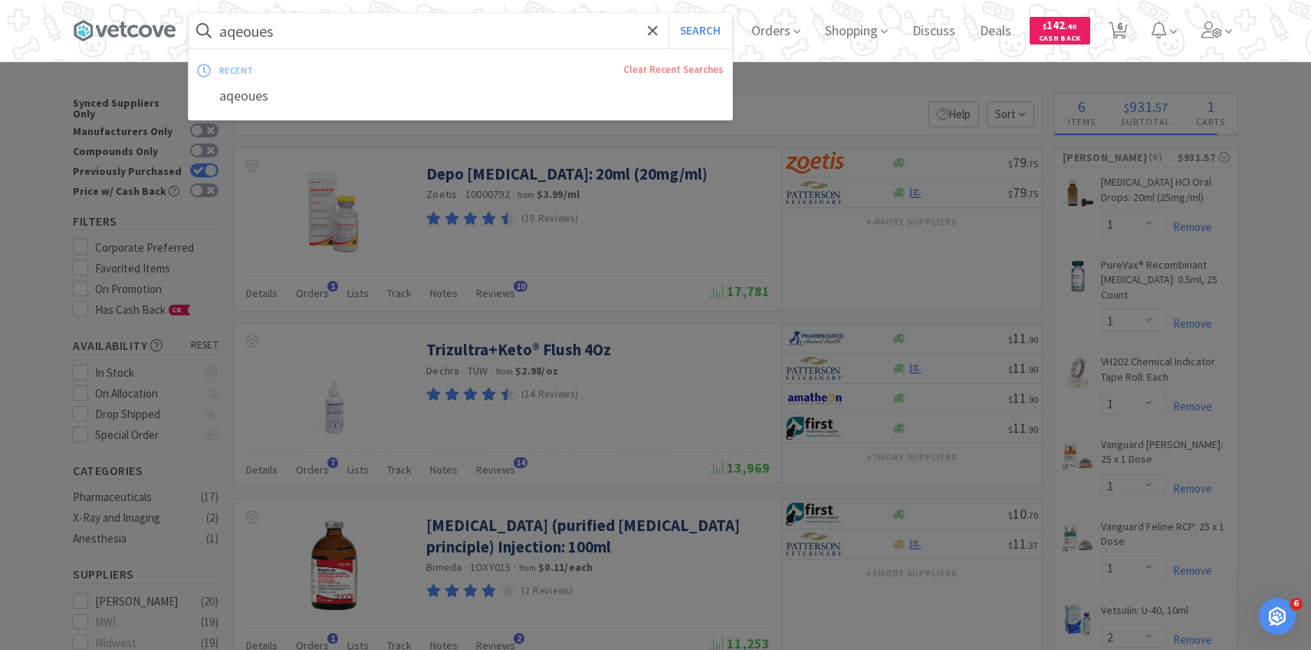
click at [350, 30] on input "aqeoues" at bounding box center [461, 30] width 544 height 35
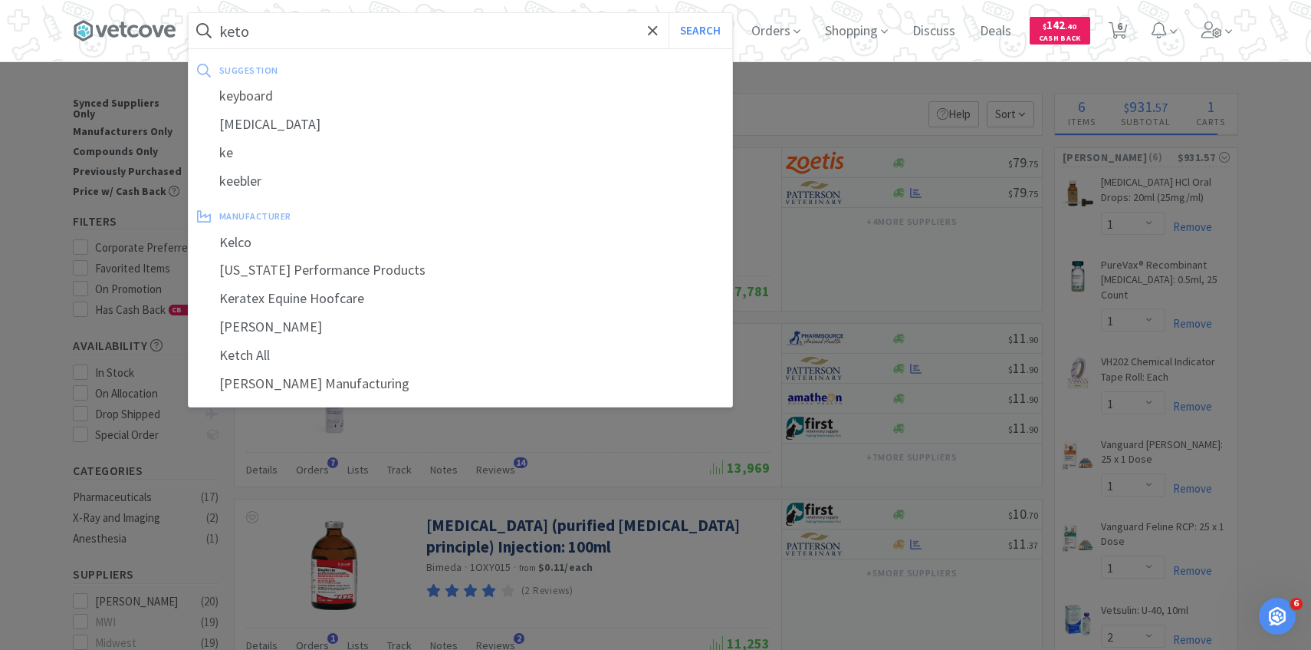
type input "keto"
click at [669, 13] on button "Search" at bounding box center [701, 30] width 64 height 35
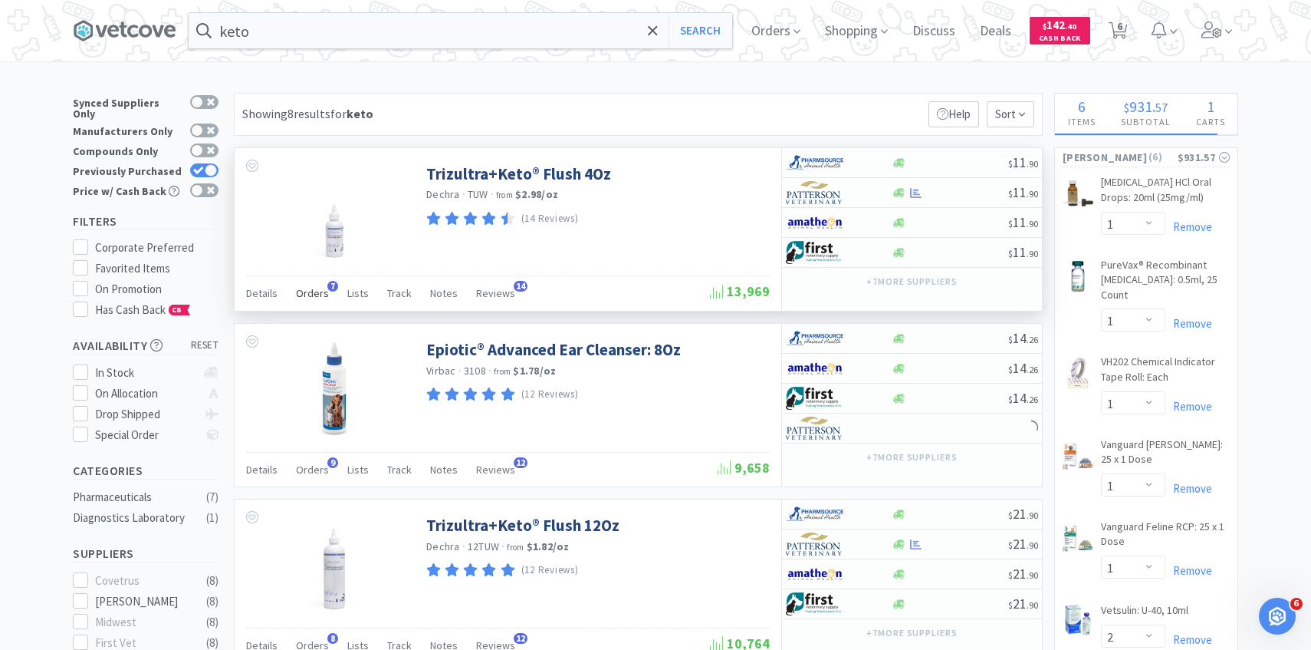
click at [315, 289] on span "Orders" at bounding box center [312, 293] width 33 height 14
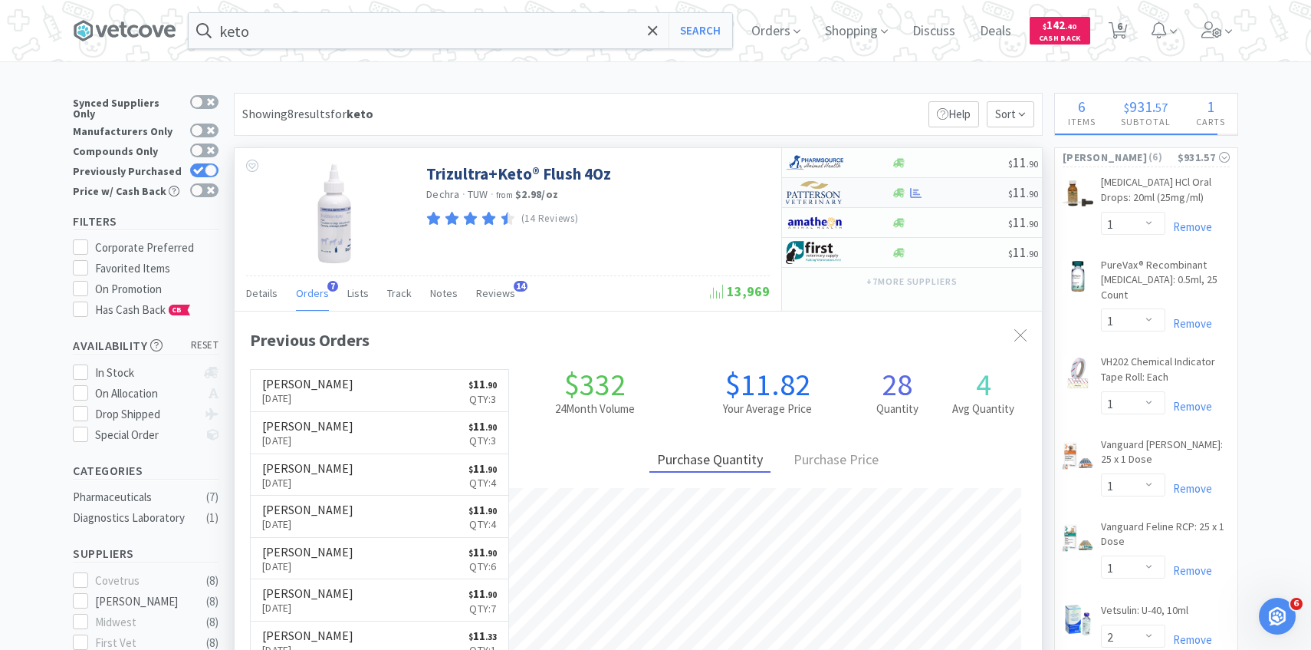
scroll to position [397, 807]
click at [852, 192] on div at bounding box center [828, 192] width 84 height 26
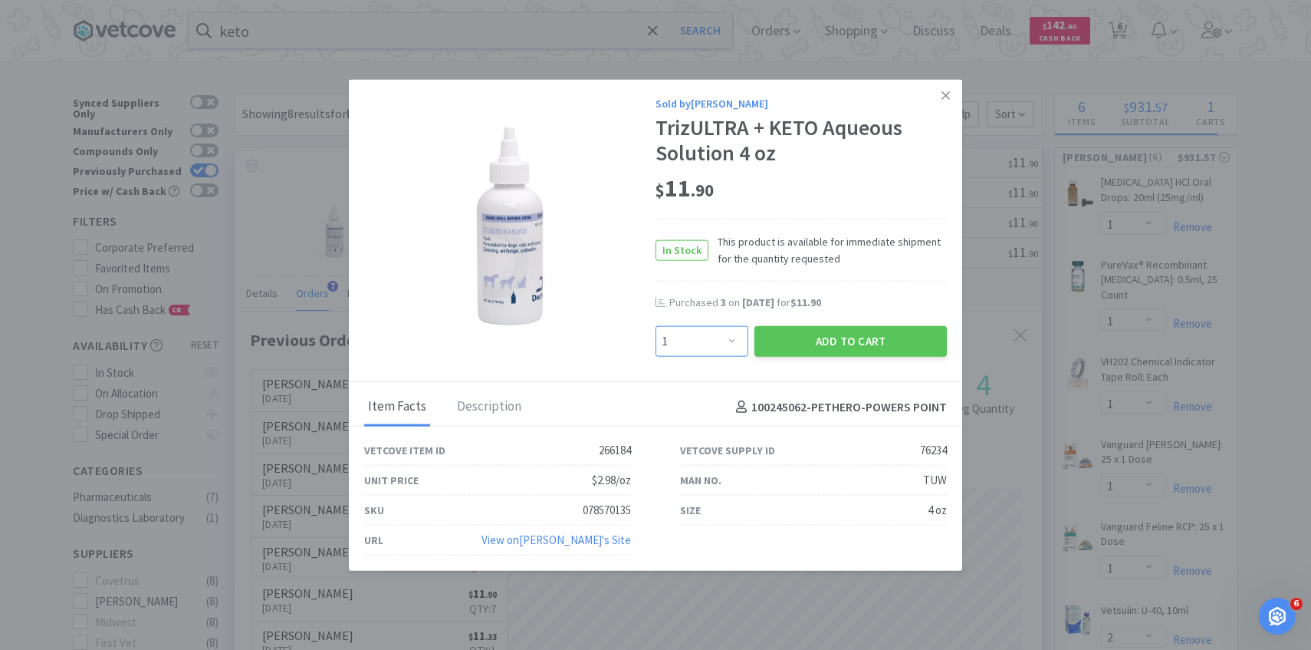
click at [707, 338] on select "Enter Quantity 1 2 3 4 5 6 7 8 9 10 11 12 13 14 15 16 17 18 19 20 Enter Quantity" at bounding box center [702, 341] width 93 height 31
select select "3"
click at [656, 326] on select "Enter Quantity 1 2 3 4 5 6 7 8 9 10 11 12 13 14 15 16 17 18 19 20 Enter Quantity" at bounding box center [702, 341] width 93 height 31
click at [806, 341] on button "Add to Cart" at bounding box center [851, 341] width 192 height 31
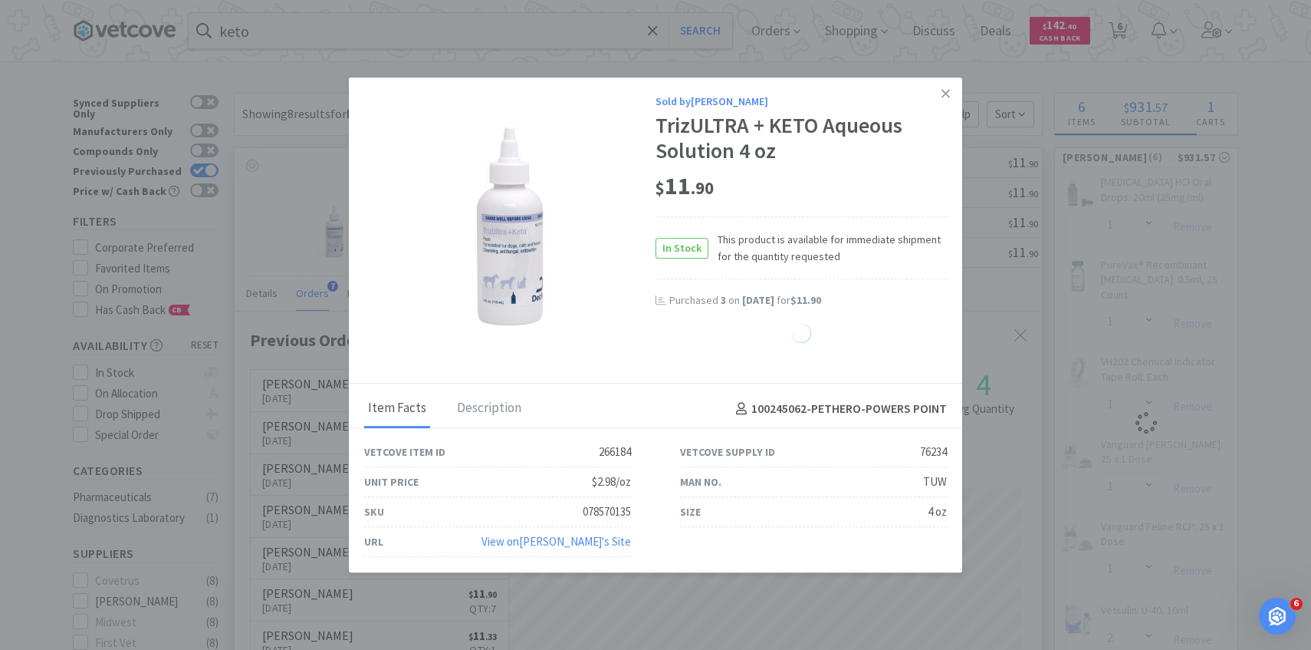
select select "2"
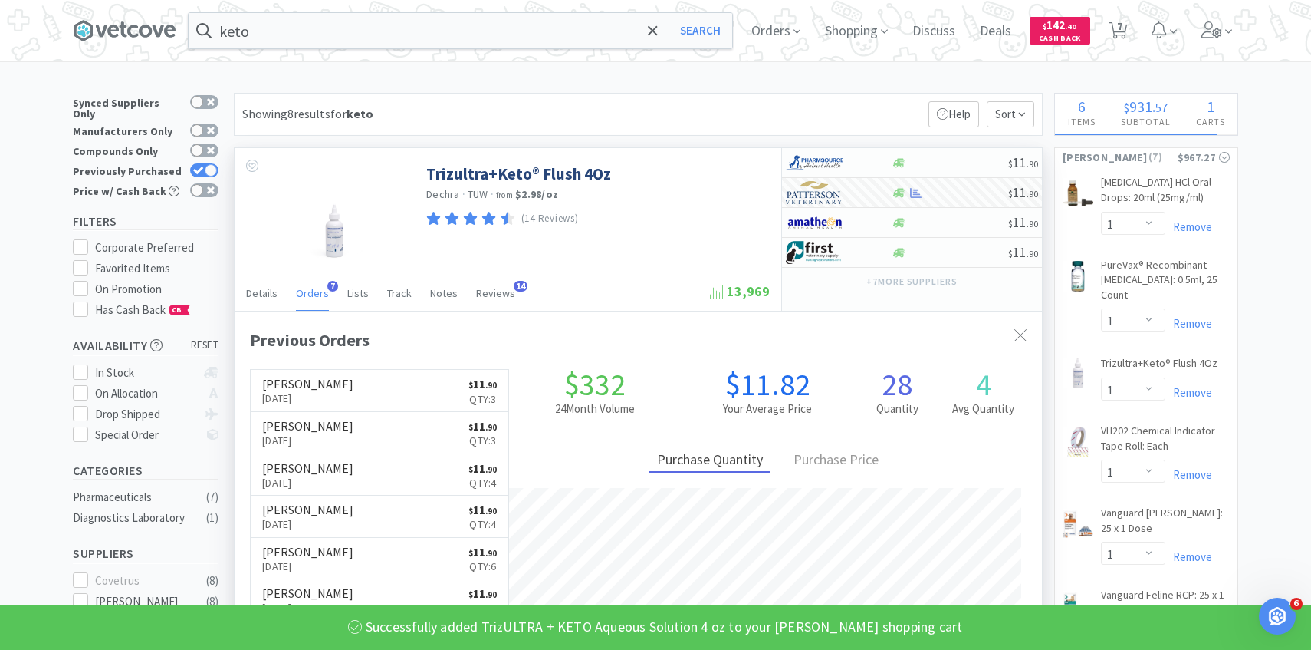
select select "3"
select select "1"
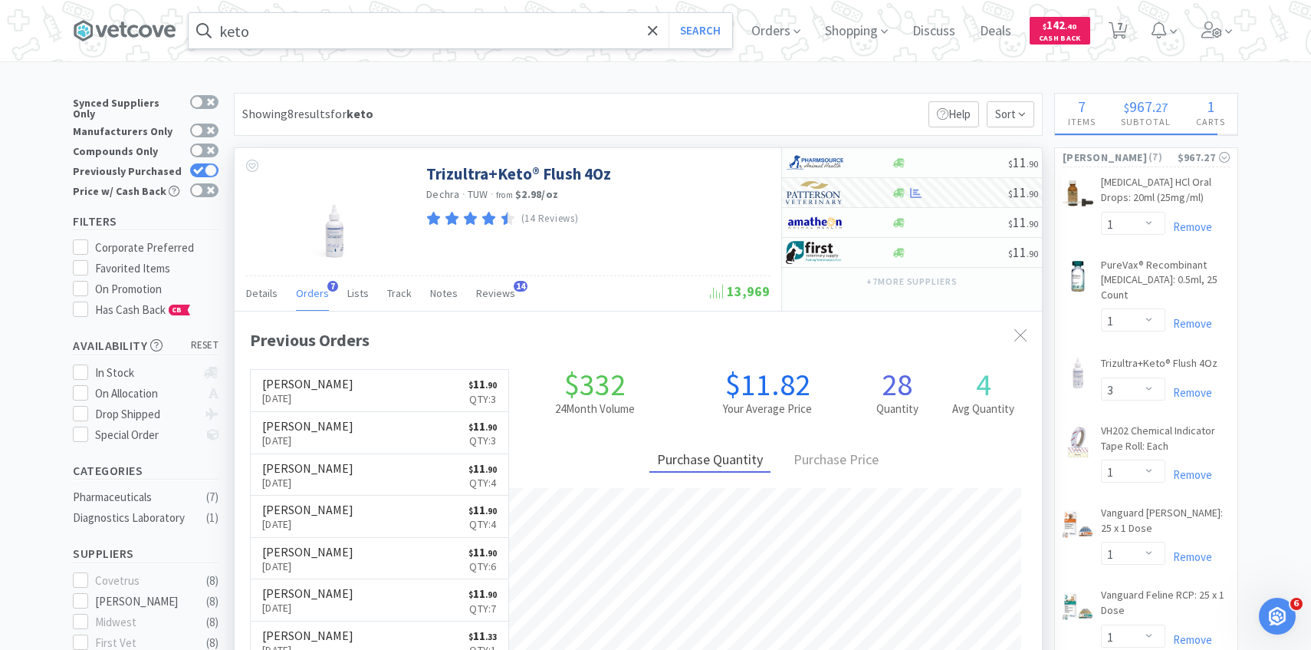
click at [320, 35] on input "keto" at bounding box center [461, 30] width 544 height 35
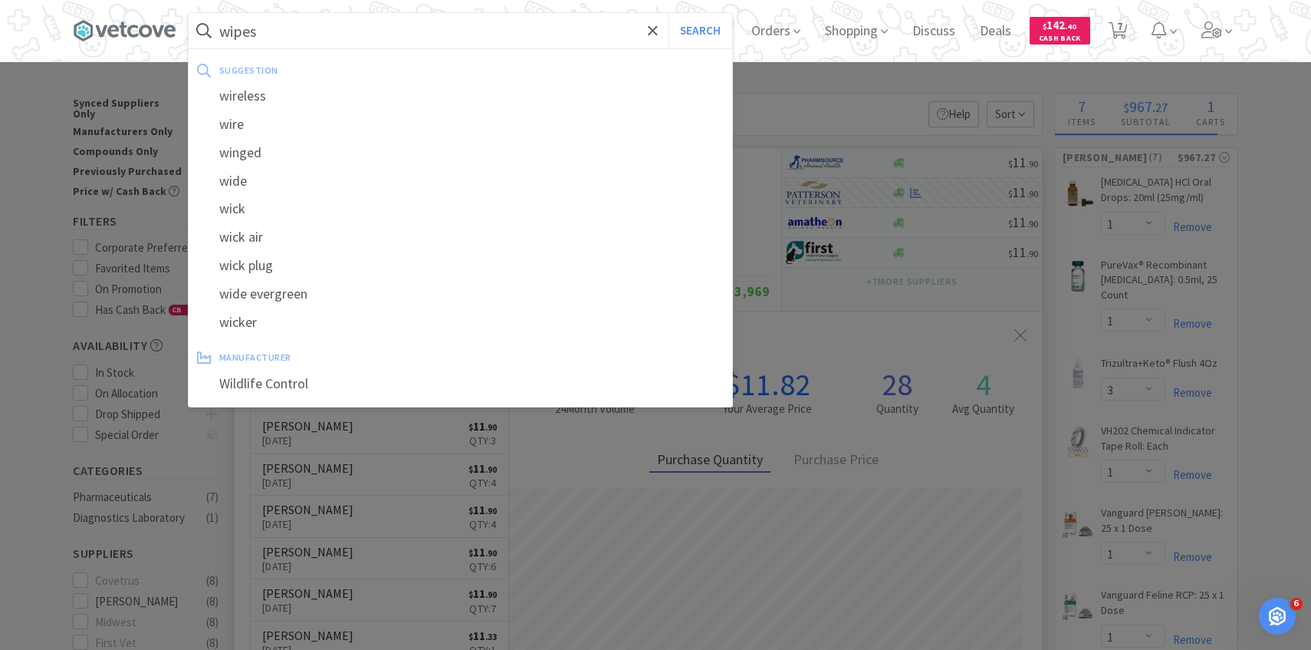
type input "wipes"
click at [669, 13] on button "Search" at bounding box center [701, 30] width 64 height 35
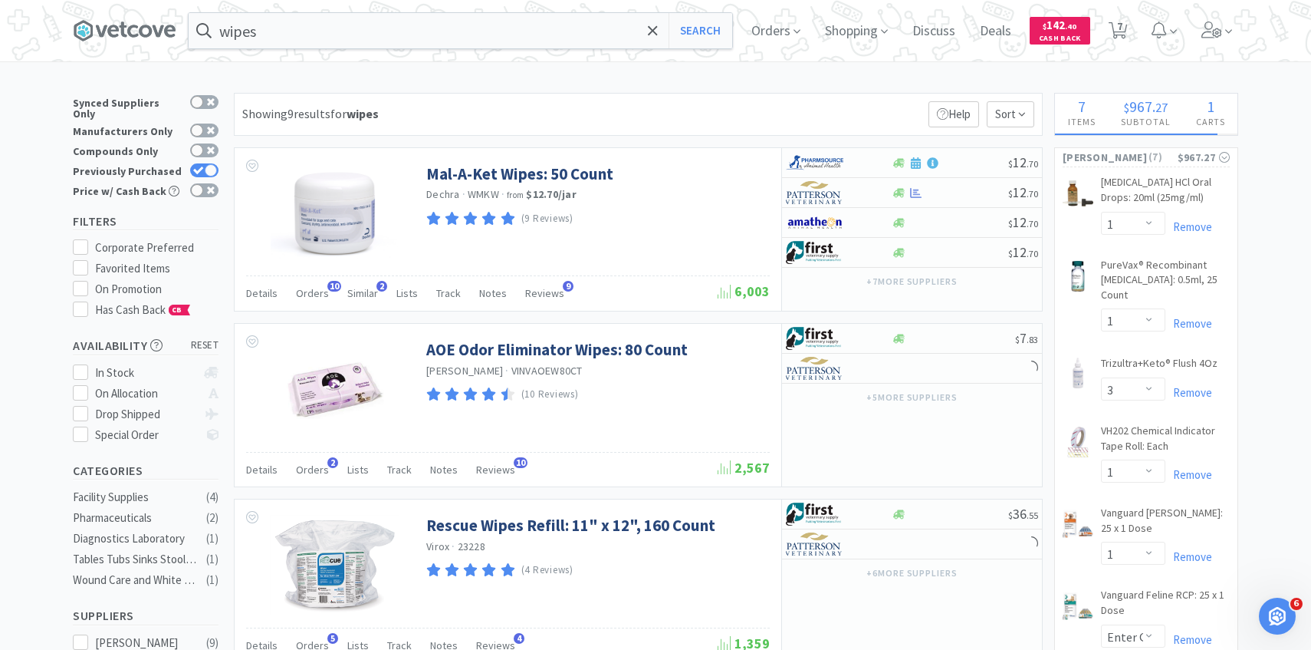
scroll to position [8, 0]
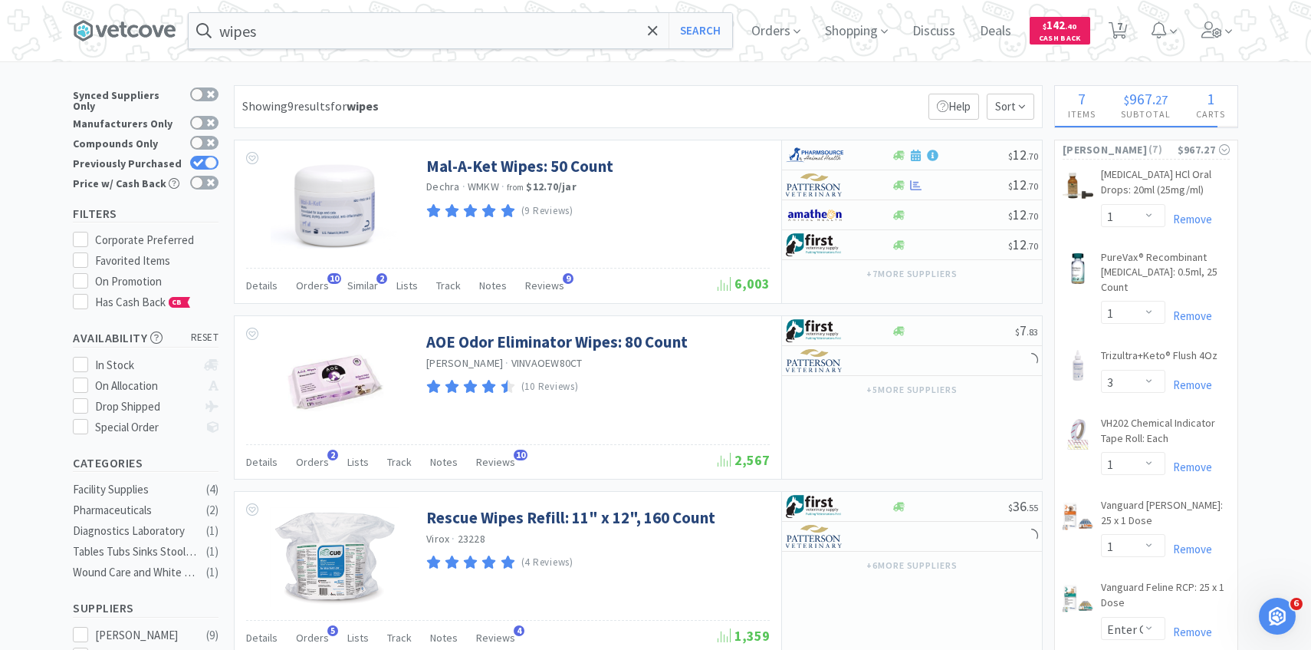
click at [319, 288] on span "Orders" at bounding box center [312, 285] width 33 height 14
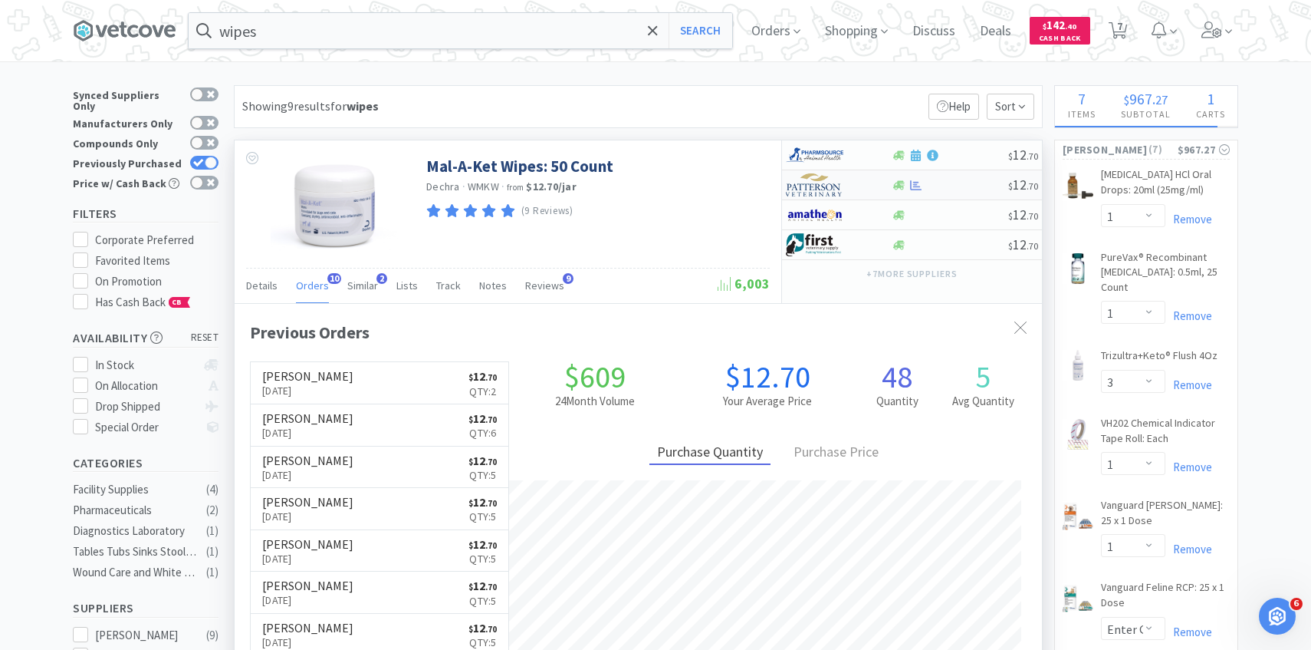
scroll to position [411, 807]
click at [818, 186] on img at bounding box center [815, 184] width 58 height 23
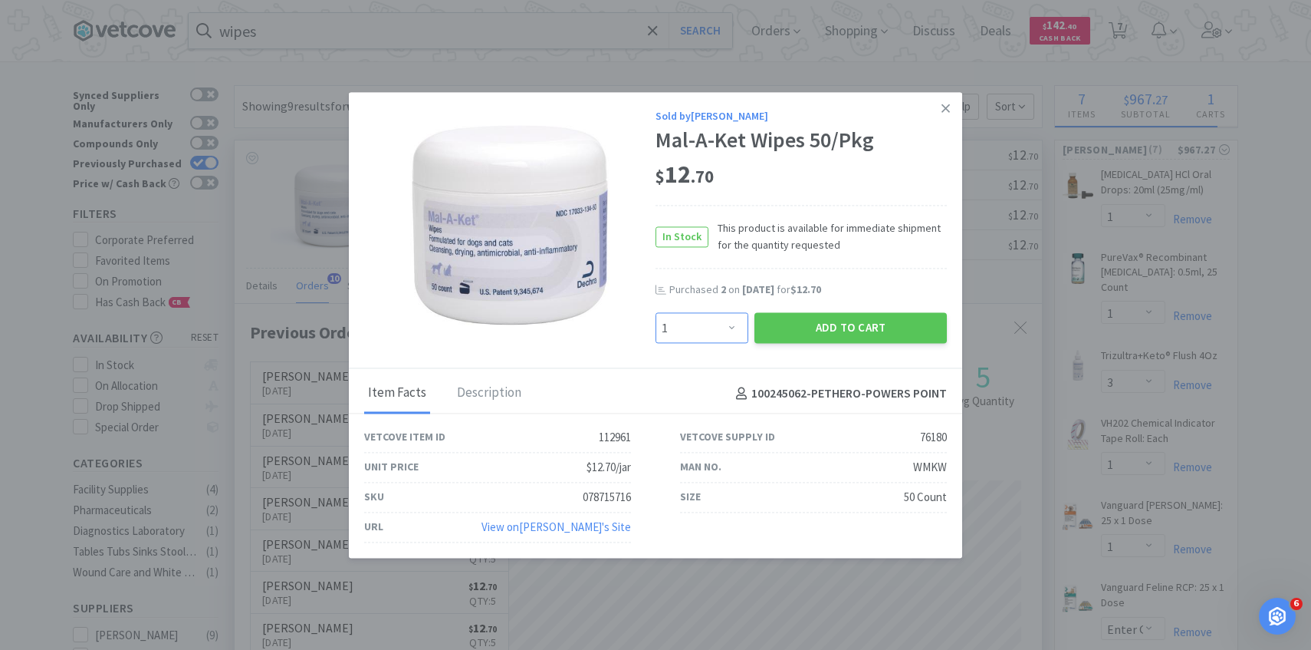
click at [661, 331] on select "Enter Quantity 1 2 3 4 5 6 7 8 9 10 11 12 13 14 15 16 17 18 19 20 Enter Quantity" at bounding box center [702, 328] width 93 height 31
select select "6"
click at [656, 313] on select "Enter Quantity 1 2 3 4 5 6 7 8 9 10 11 12 13 14 15 16 17 18 19 20 Enter Quantity" at bounding box center [702, 328] width 93 height 31
click at [872, 327] on button "Add to Cart" at bounding box center [851, 328] width 192 height 31
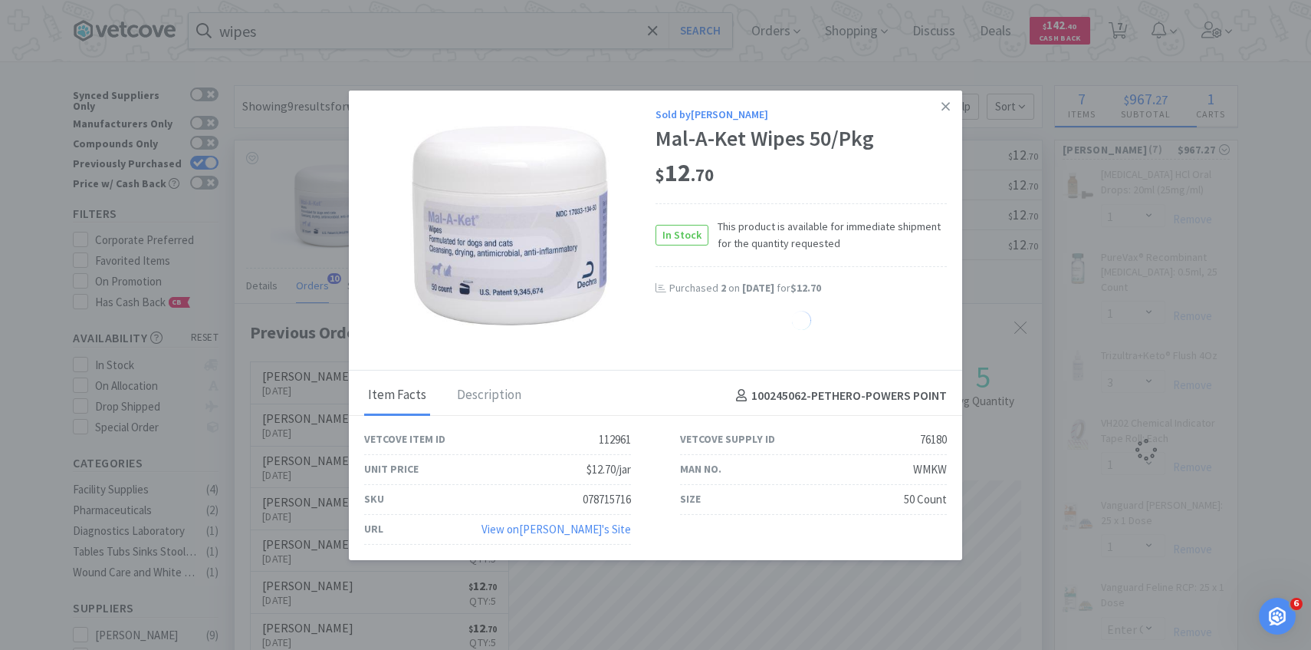
select select "6"
select select "1"
select select "3"
select select "1"
select select "2"
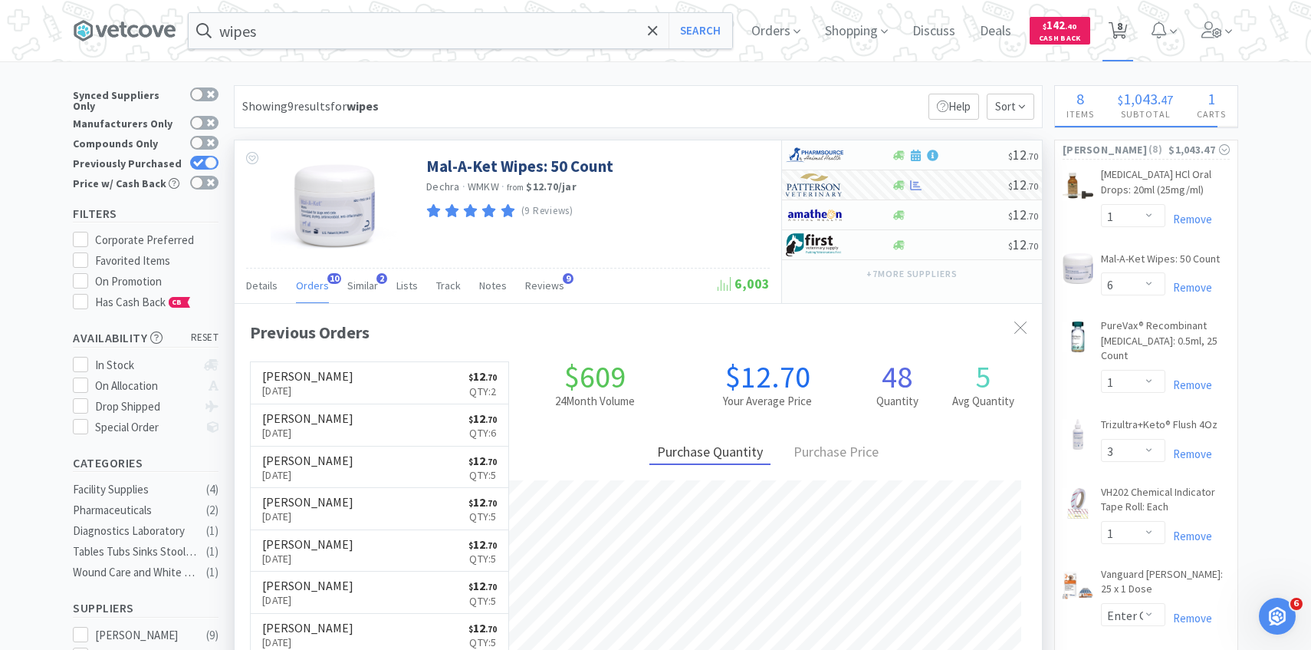
click at [1125, 22] on icon at bounding box center [1118, 30] width 19 height 17
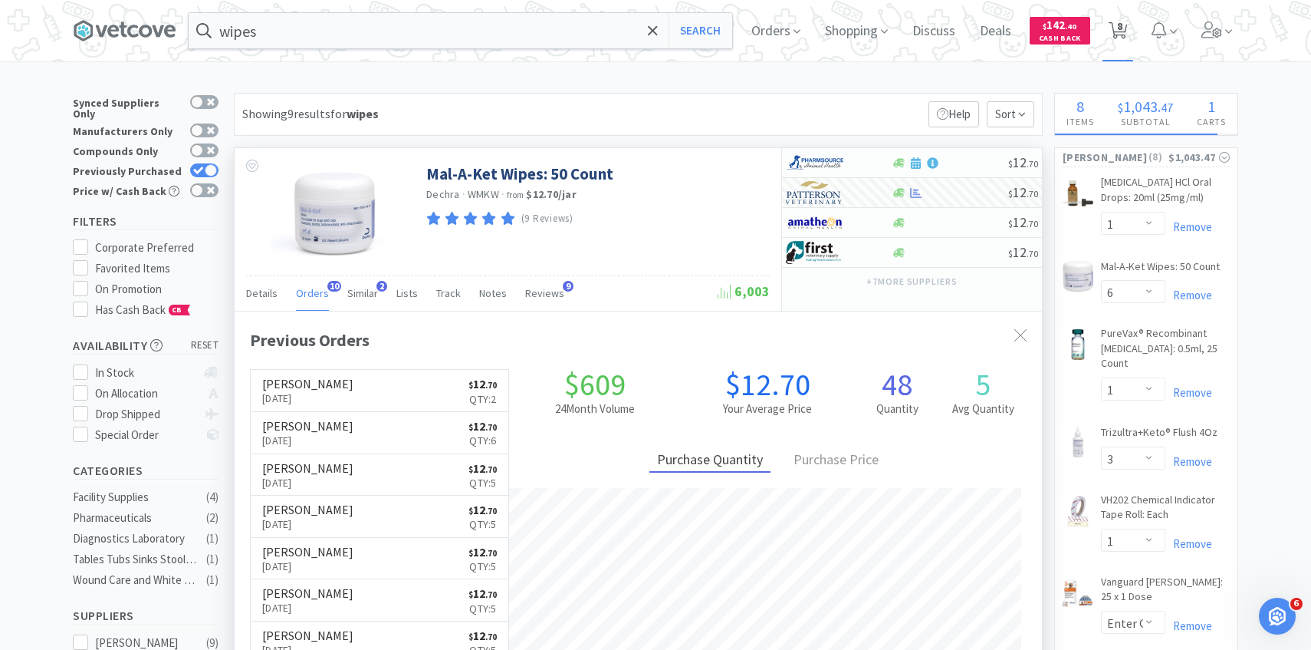
select select "1"
select select "6"
select select "1"
select select "3"
select select "1"
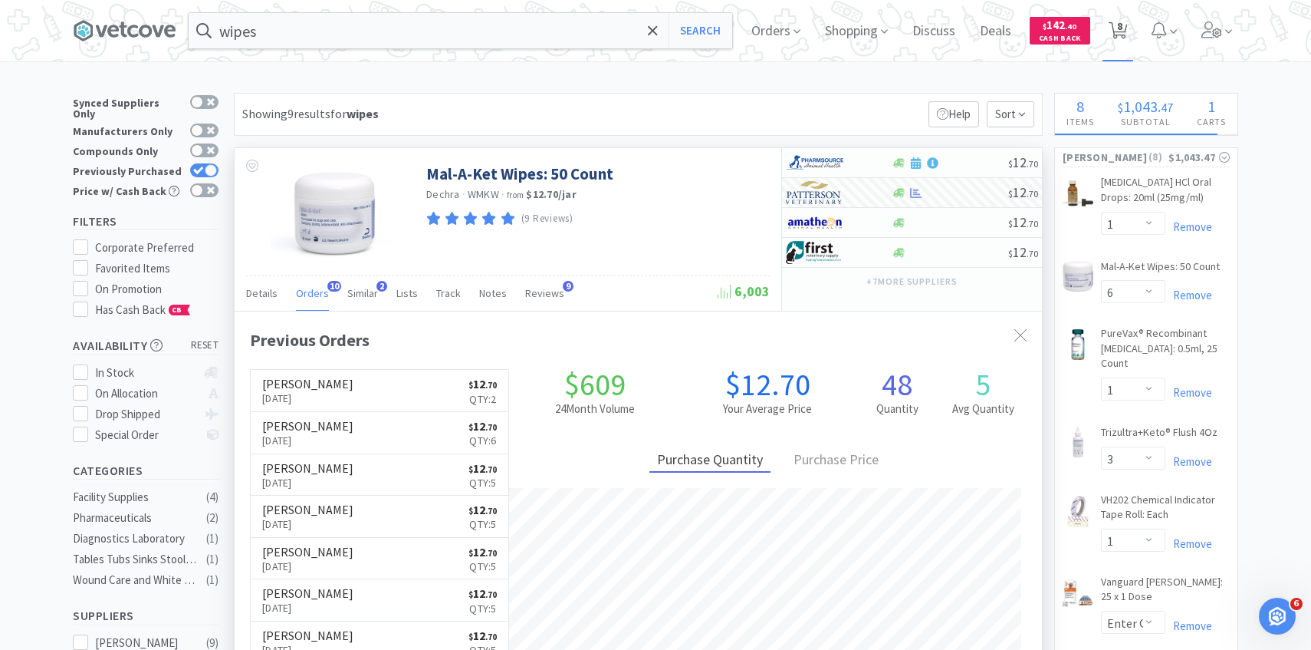
select select "1"
select select "2"
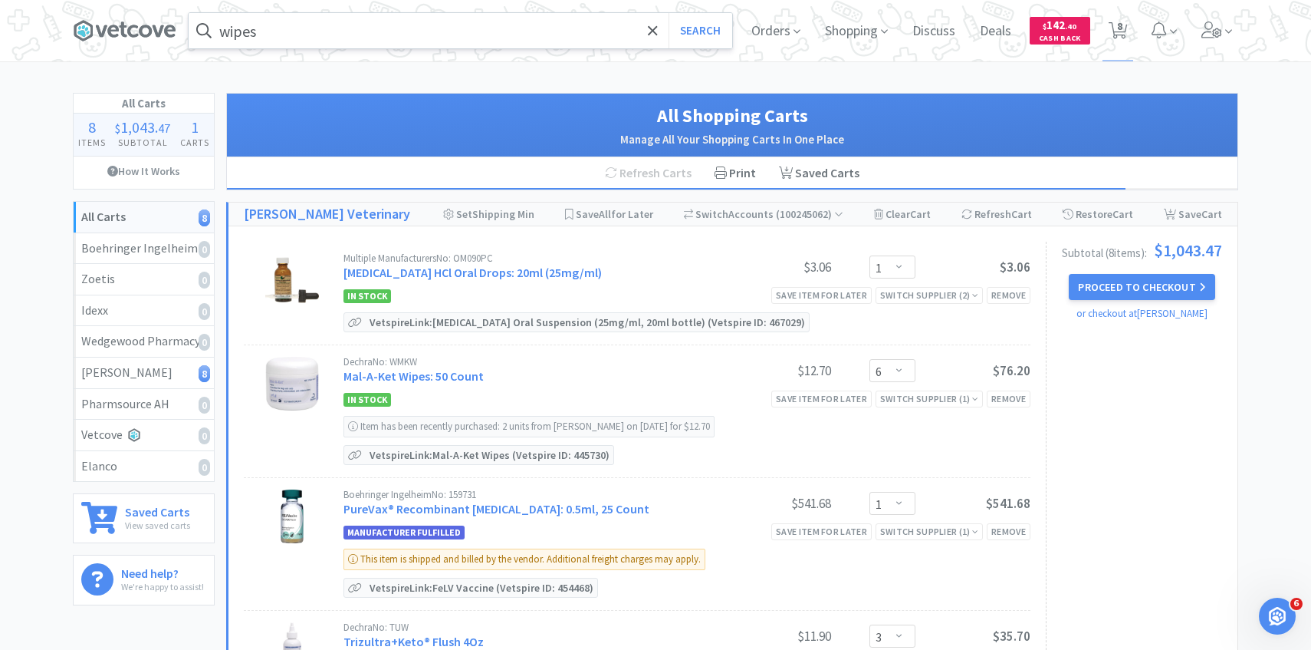
click at [331, 33] on input "wipes" at bounding box center [461, 30] width 544 height 35
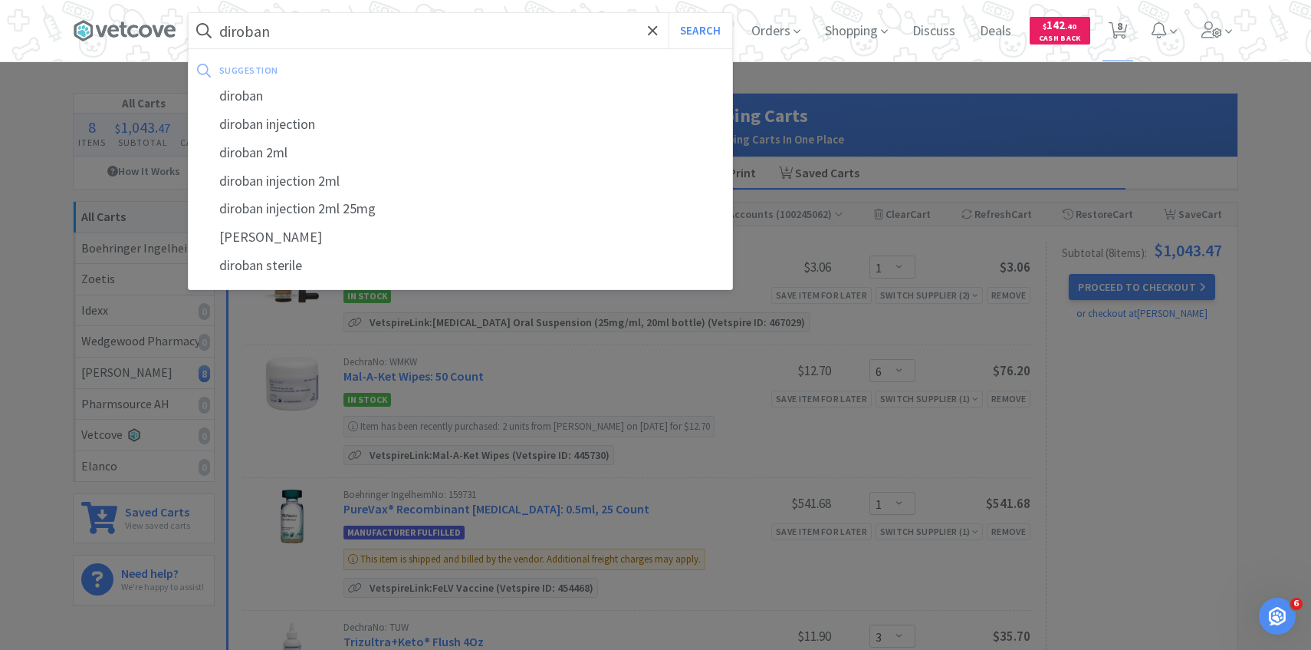
type input "diroban"
click at [669, 13] on button "Search" at bounding box center [701, 30] width 64 height 35
select select "1"
select select "6"
select select "1"
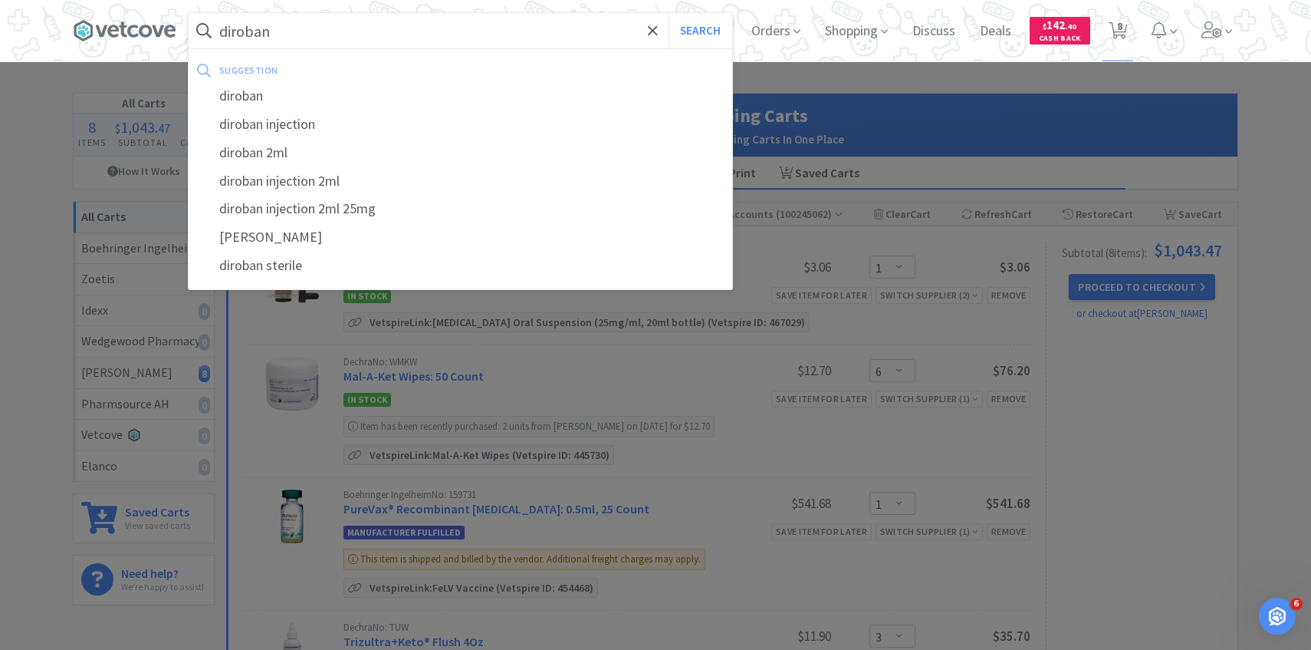
select select "3"
select select "1"
select select "2"
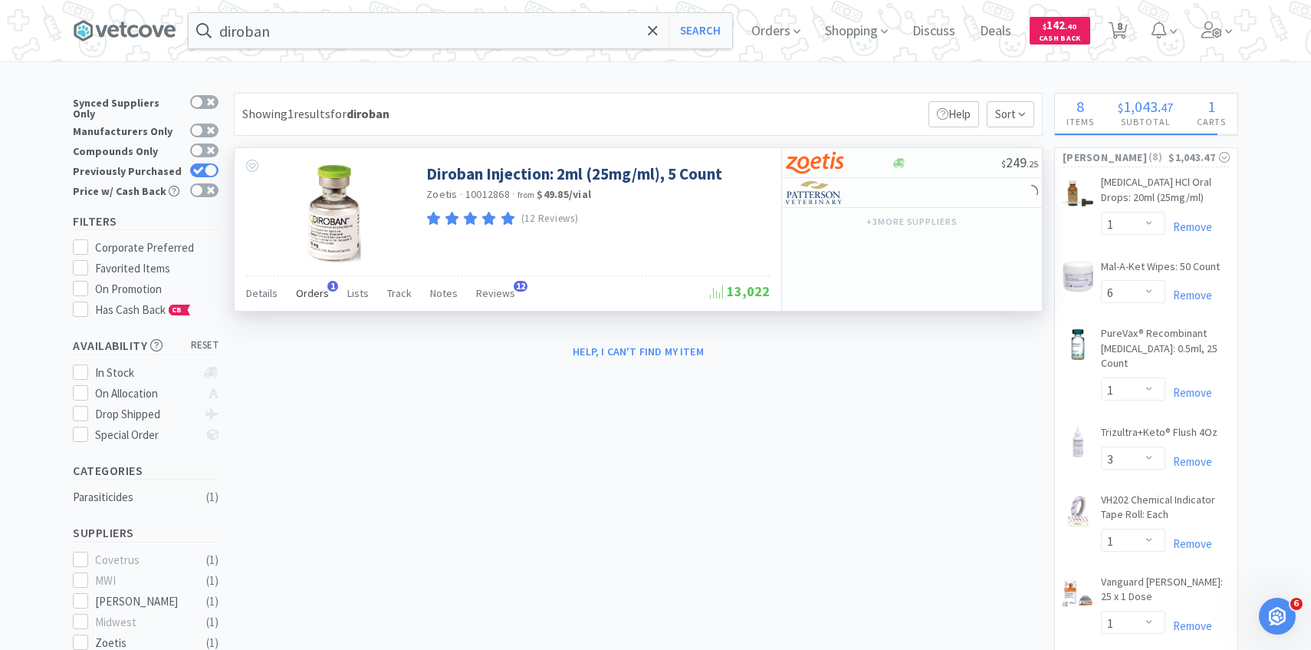
click at [322, 295] on span "Orders" at bounding box center [312, 293] width 33 height 14
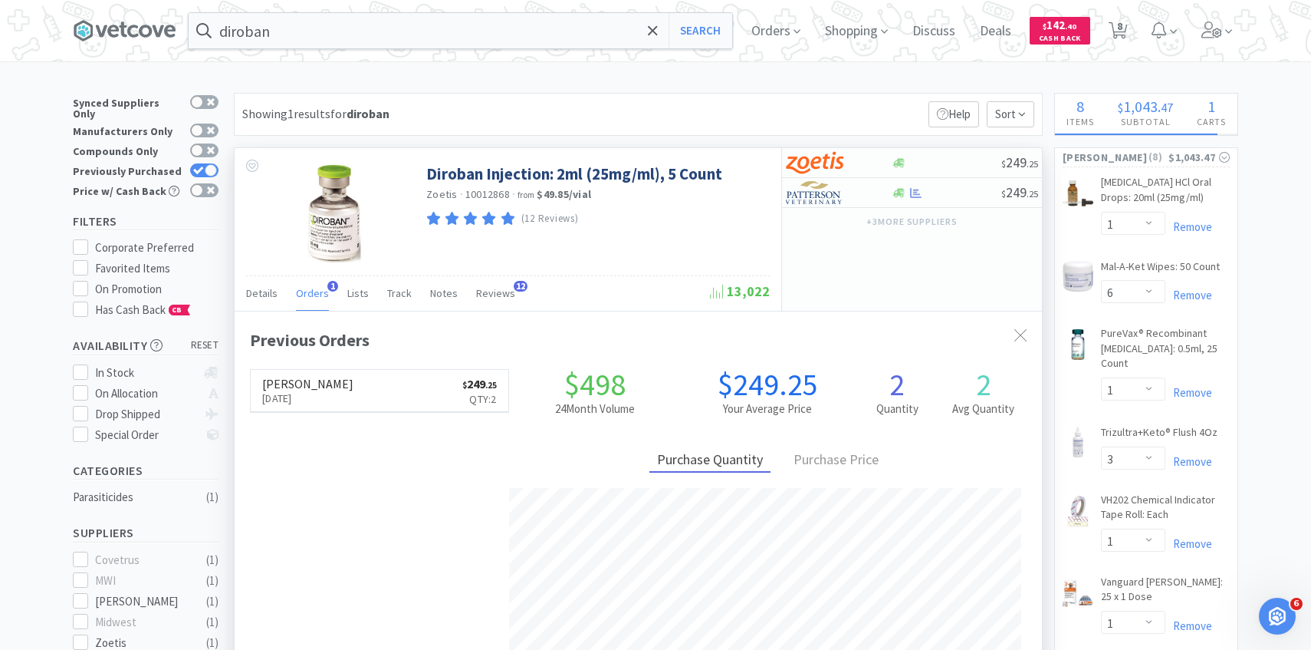
scroll to position [397, 807]
click at [1120, 27] on span "8" at bounding box center [1119, 25] width 5 height 61
select select "1"
select select "6"
select select "1"
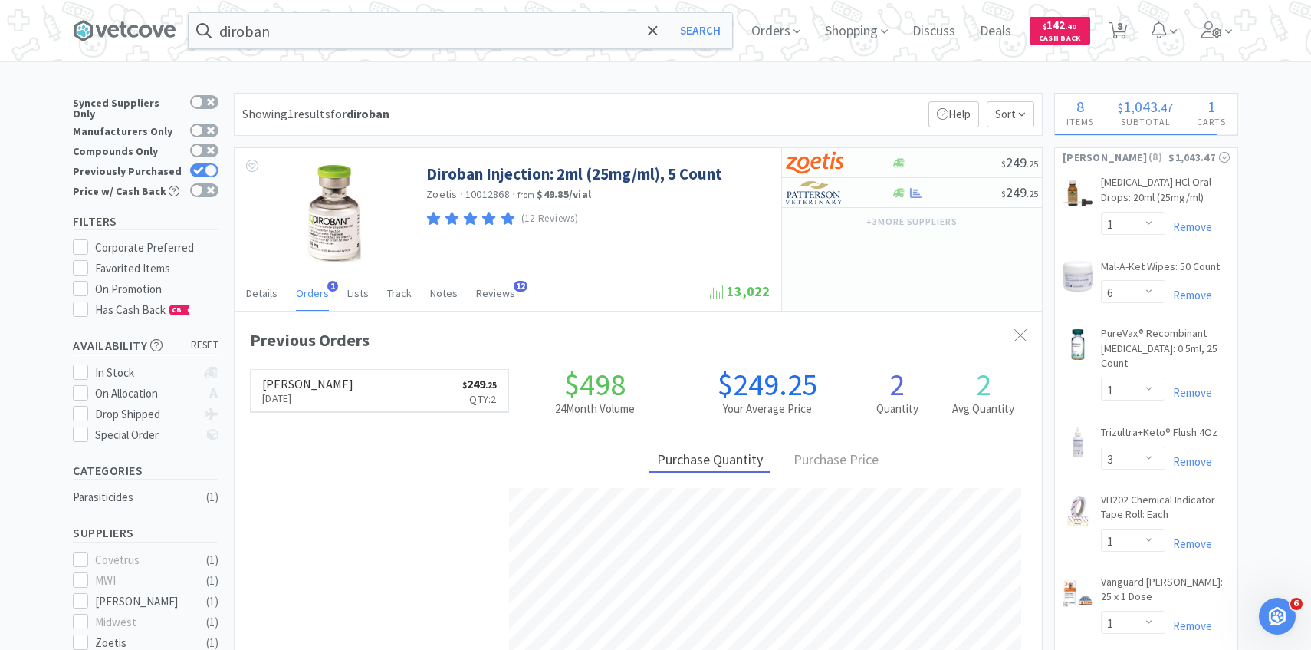
select select "3"
select select "1"
select select "2"
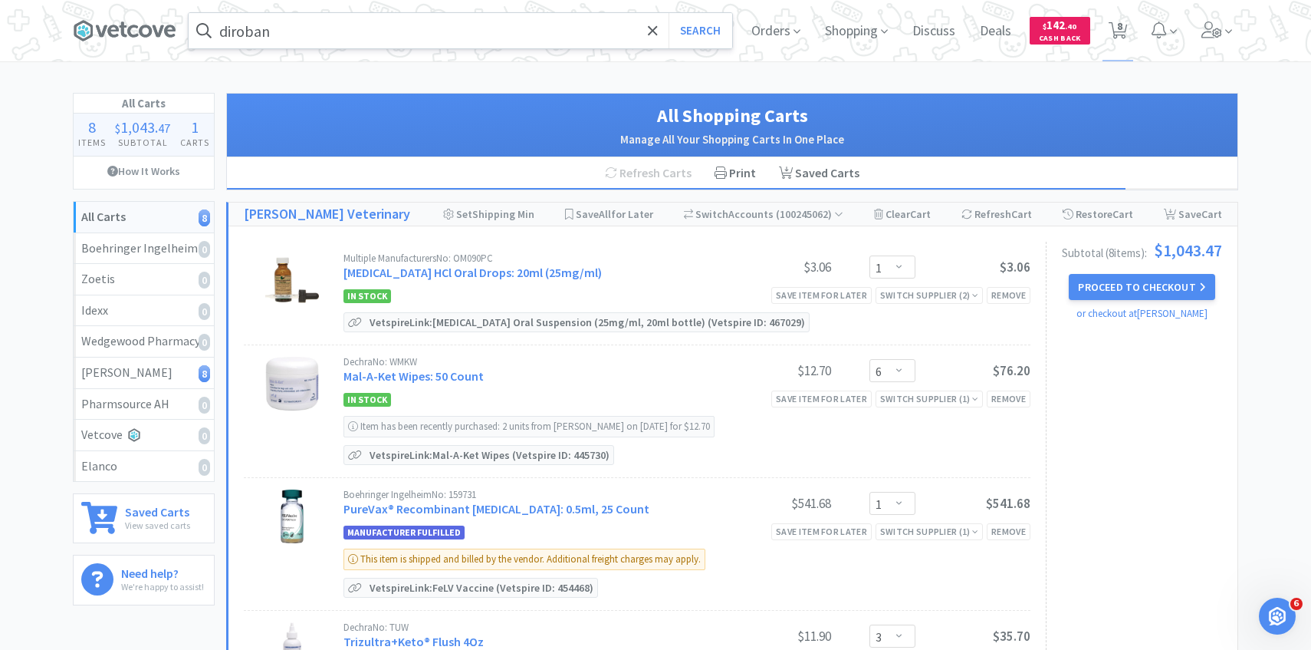
click at [383, 42] on input "diroban" at bounding box center [461, 30] width 544 height 35
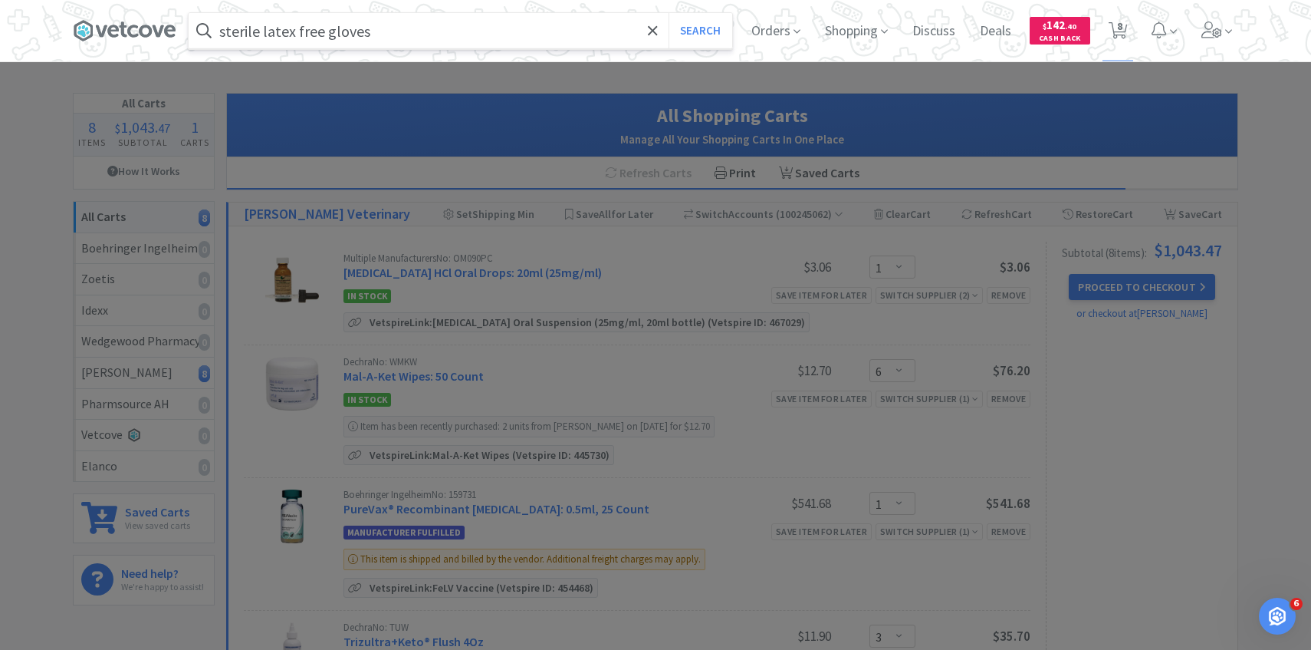
type input "sterile latex free gloves"
click at [669, 13] on button "Search" at bounding box center [701, 30] width 64 height 35
select select "1"
select select "6"
select select "1"
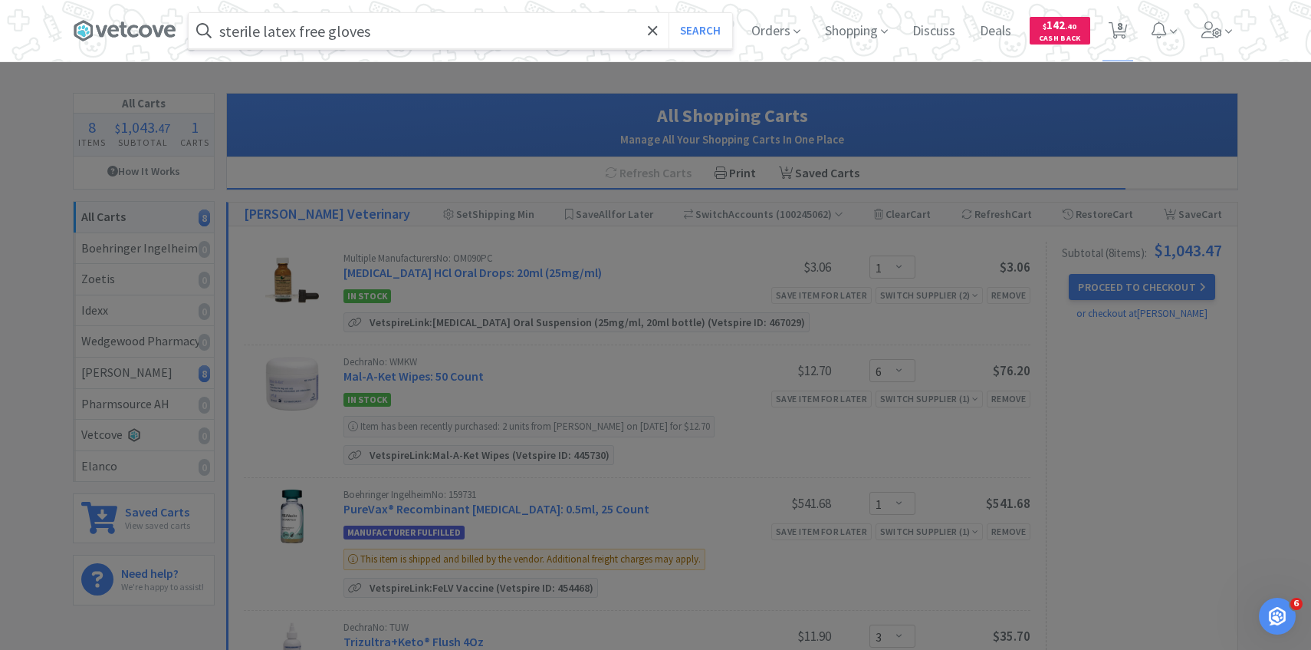
select select "3"
select select "1"
select select "2"
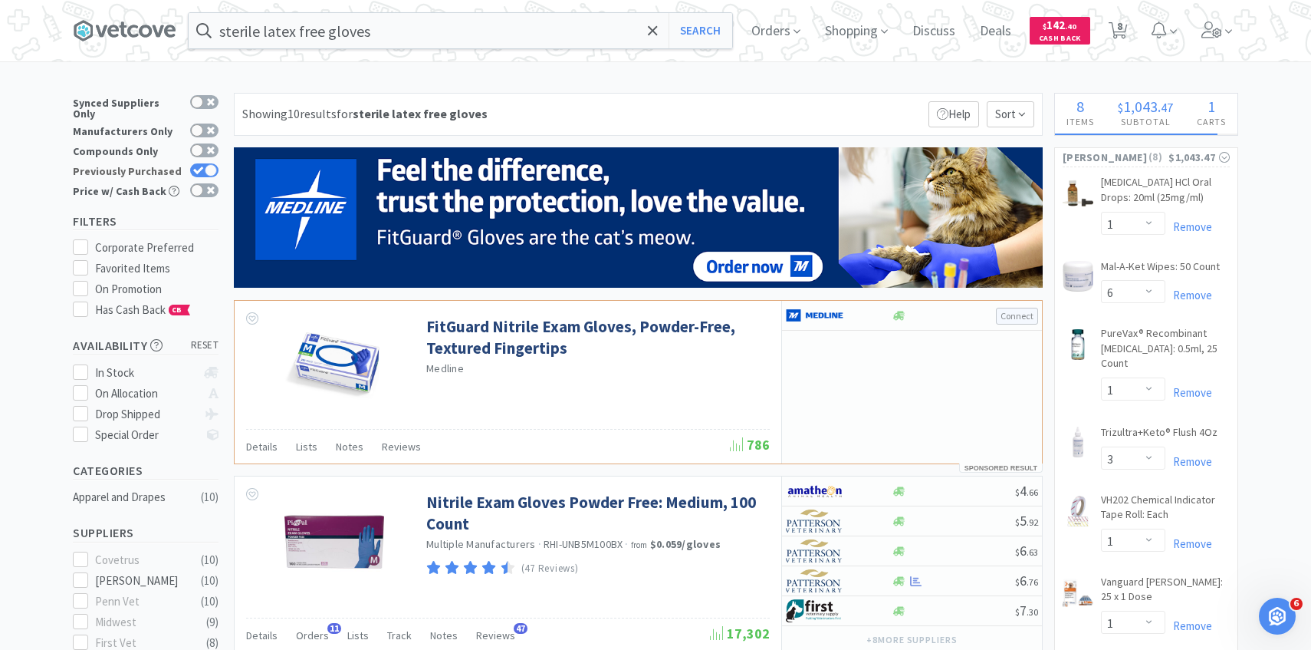
click at [213, 164] on div at bounding box center [211, 170] width 12 height 12
checkbox input "false"
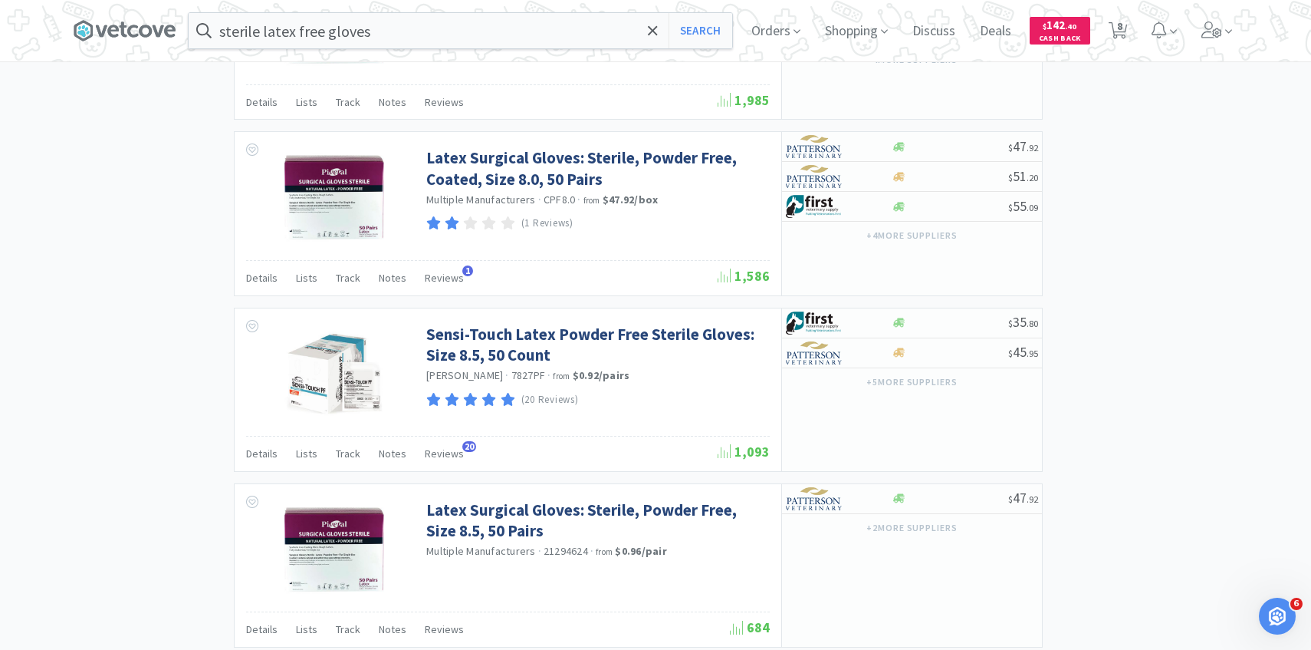
scroll to position [2649, 0]
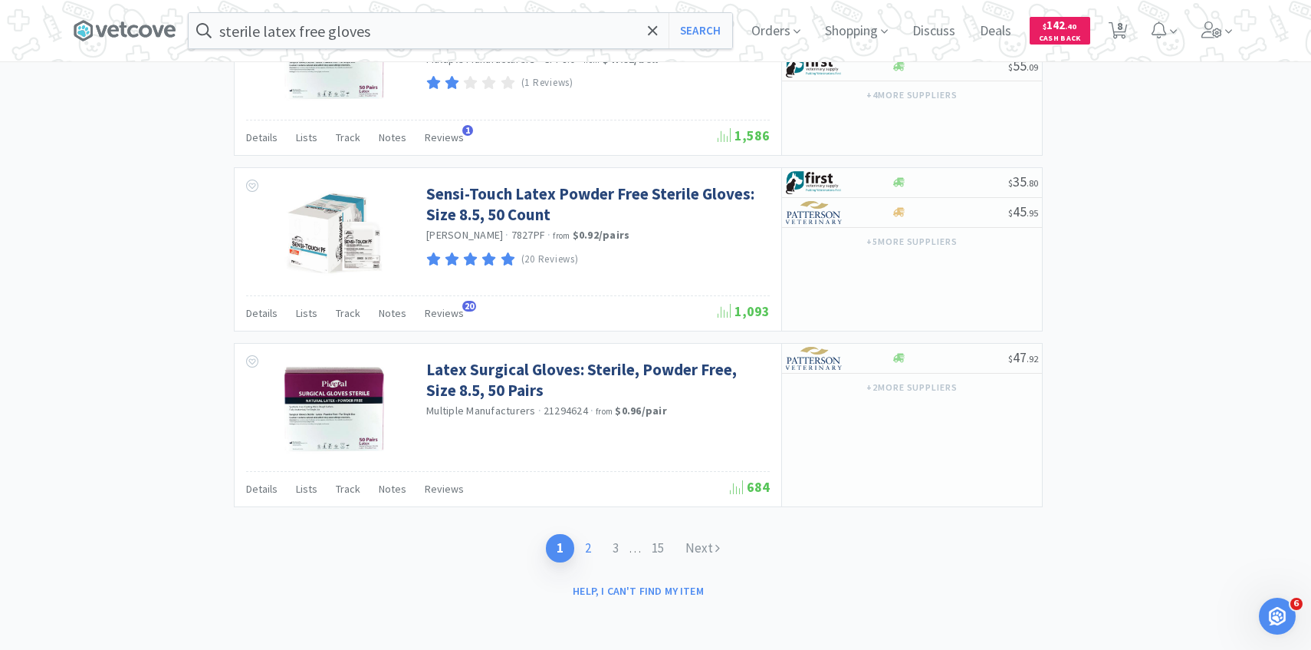
click at [585, 556] on link "2" at bounding box center [588, 548] width 28 height 28
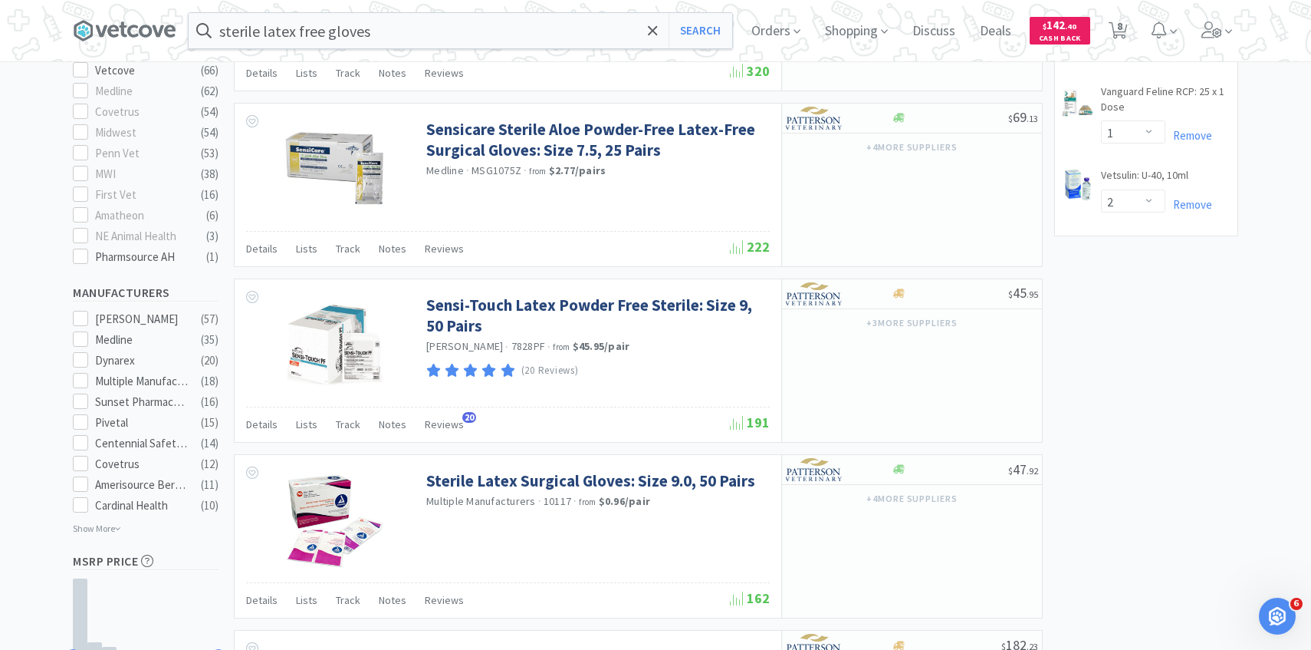
scroll to position [546, 0]
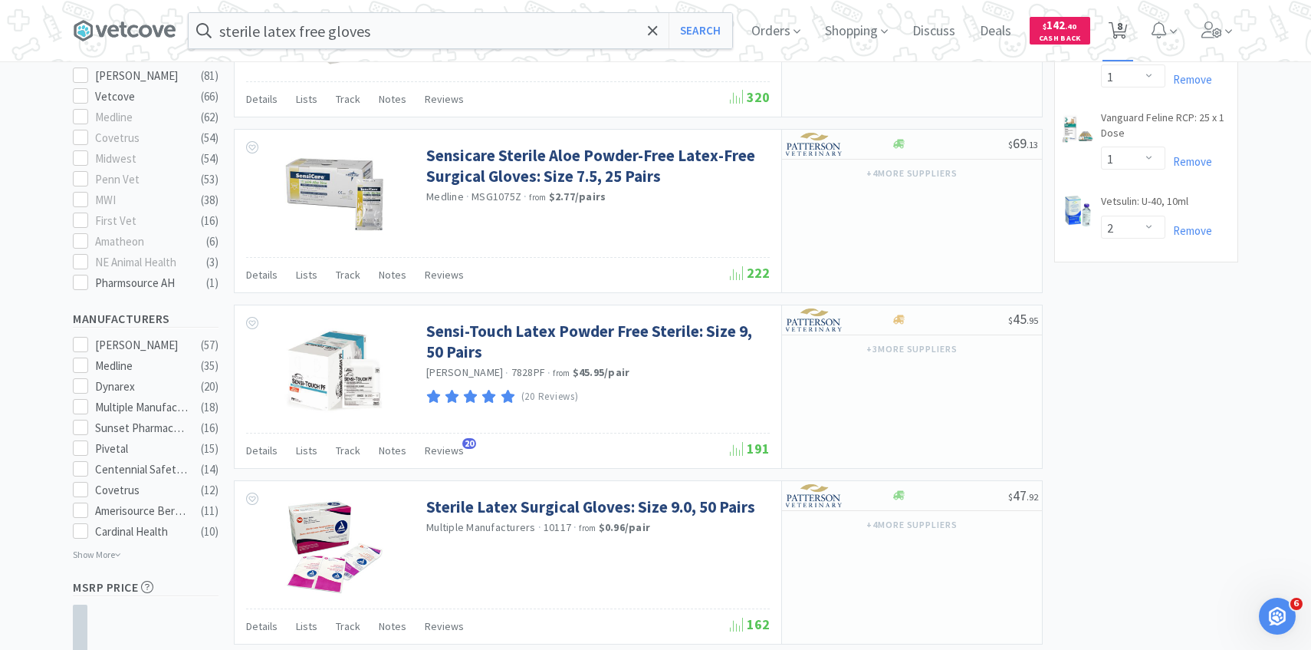
click at [1120, 20] on span "8" at bounding box center [1119, 25] width 5 height 61
select select "1"
select select "6"
select select "1"
select select "3"
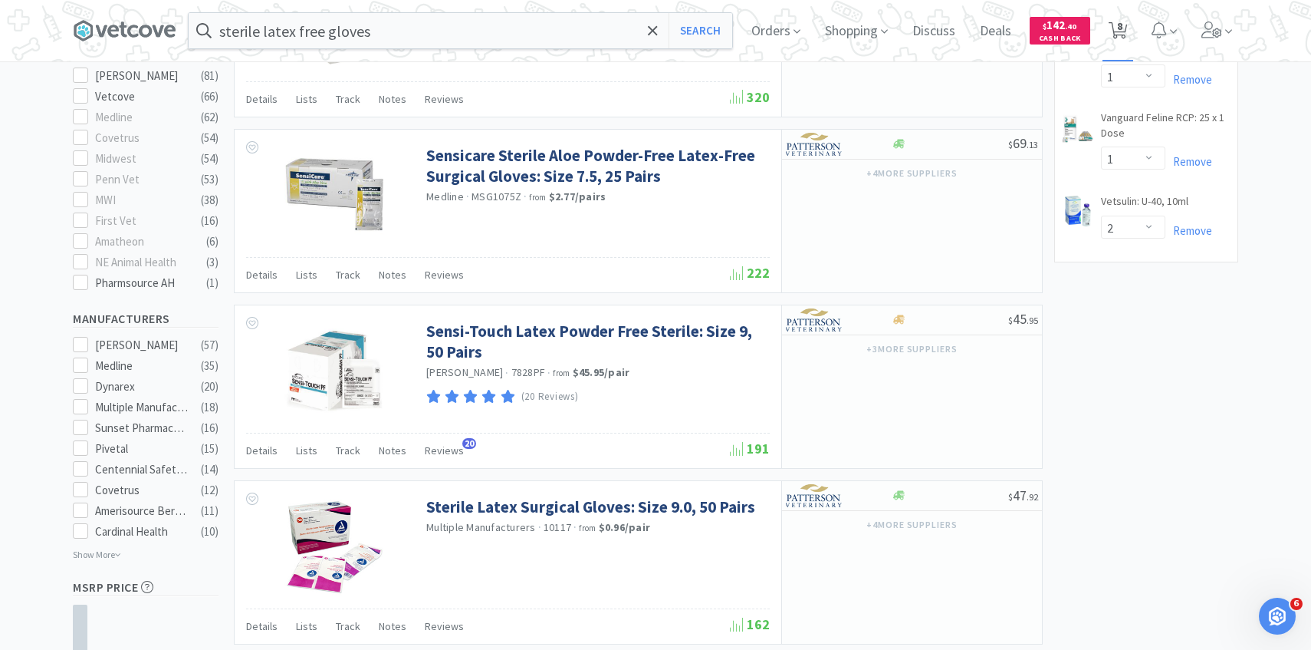
select select "1"
select select "2"
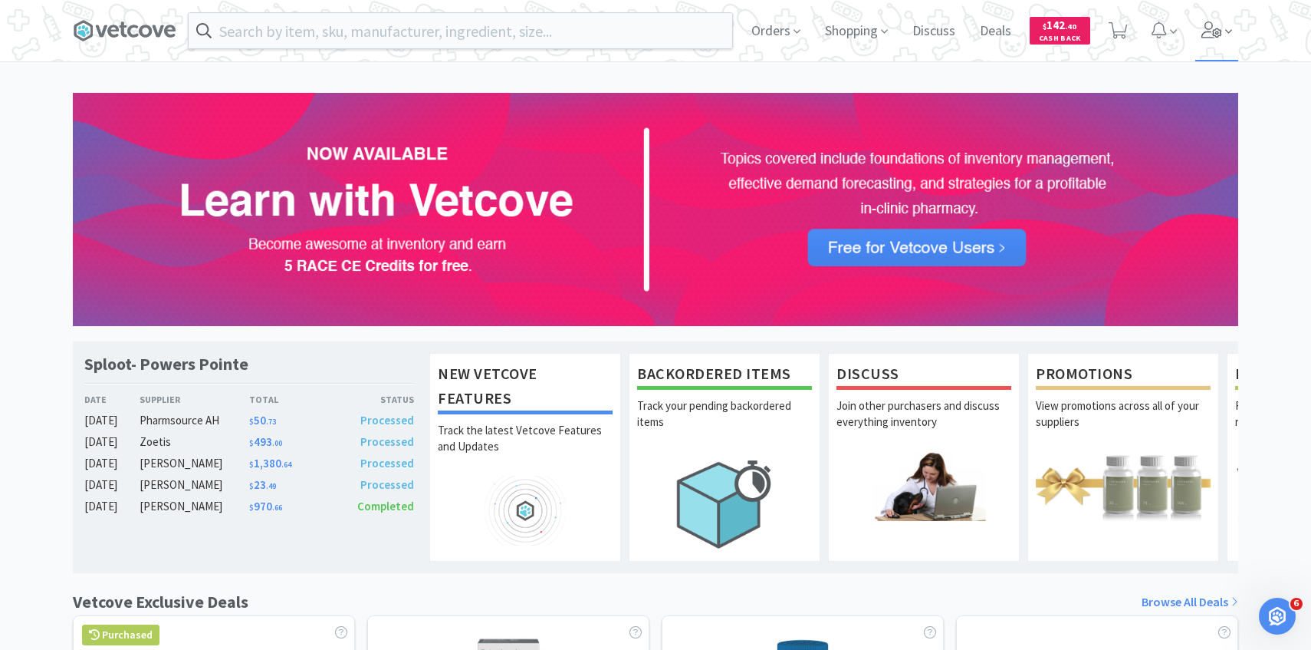
click at [1223, 32] on span at bounding box center [1217, 30] width 44 height 61
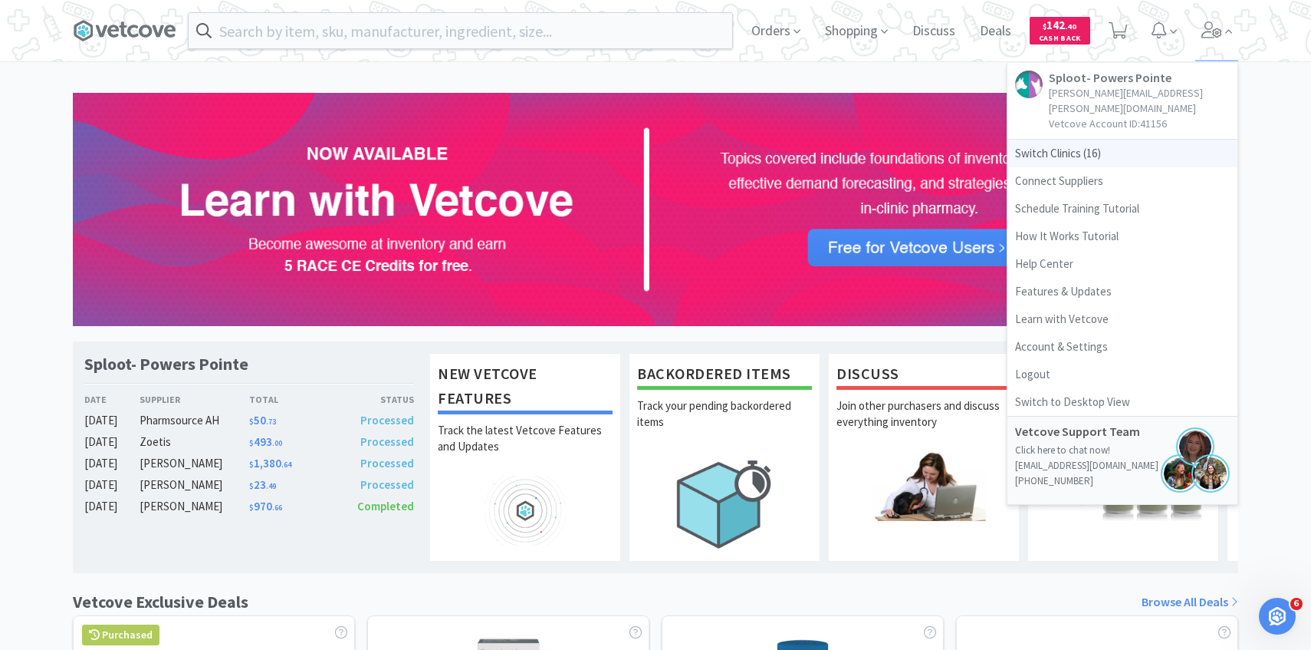
click at [1091, 140] on span "Switch Clinics ( 16 )" at bounding box center [1123, 154] width 230 height 28
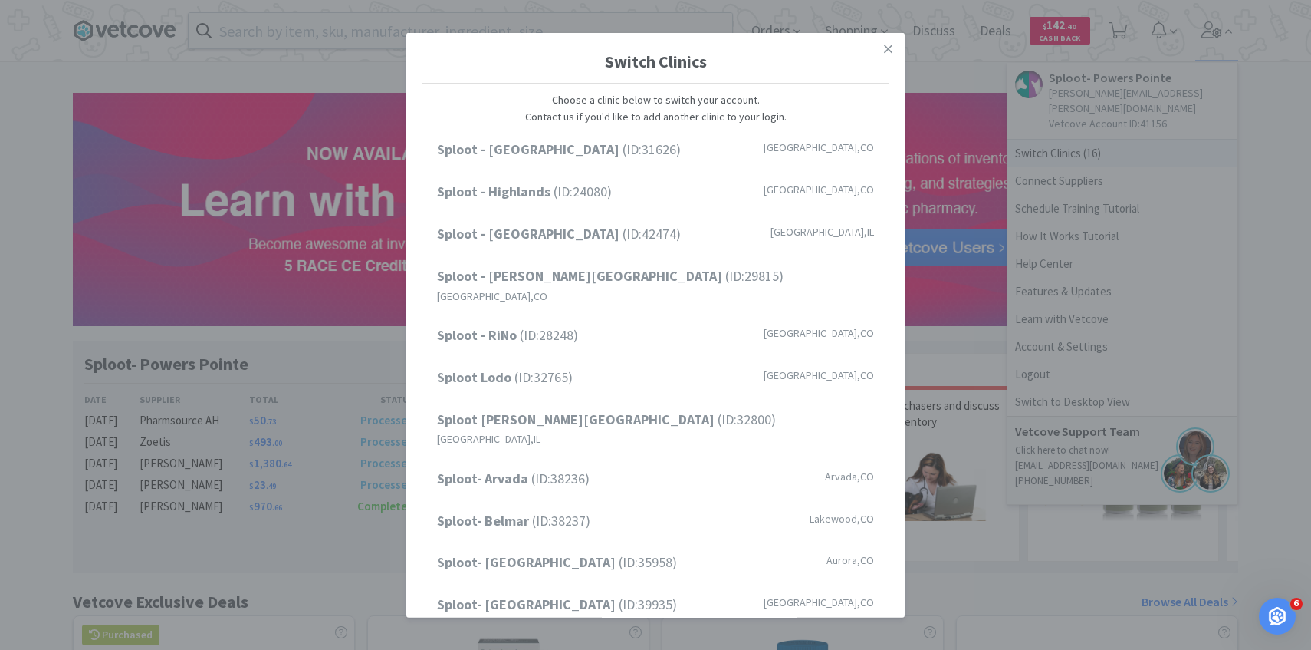
scroll to position [196, 0]
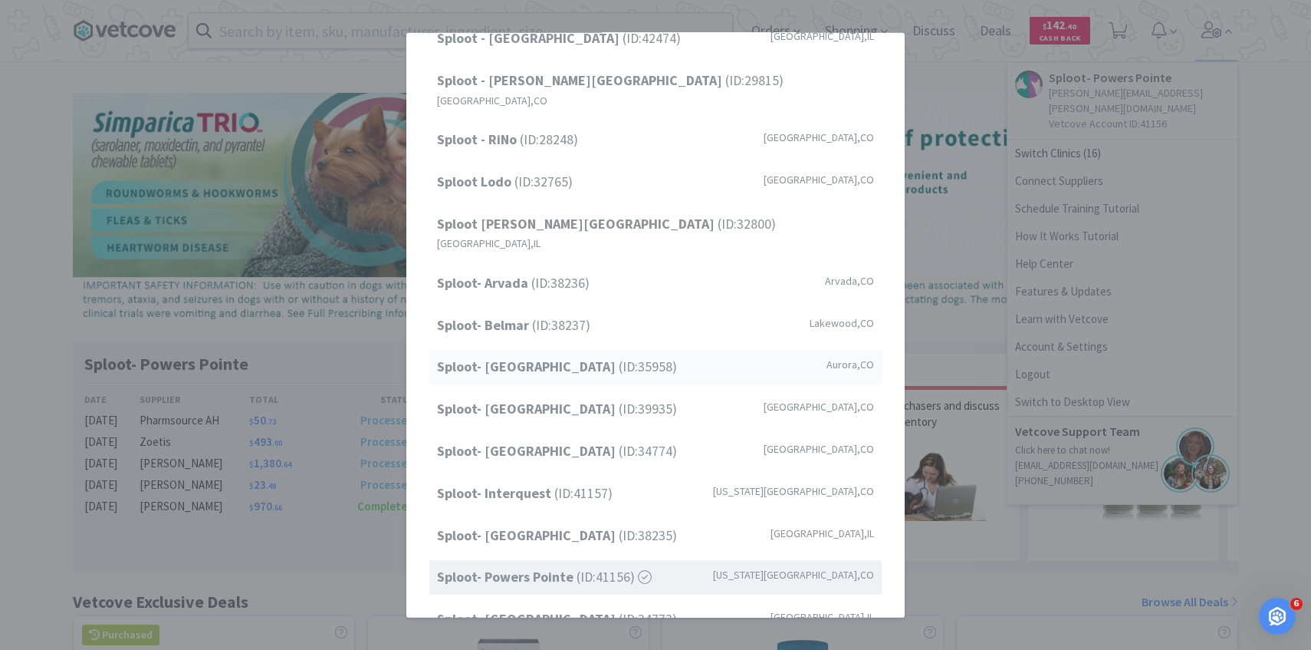
click at [623, 350] on div "Sploot- [GEOGRAPHIC_DATA] (ID: 35958 ) [GEOGRAPHIC_DATA] , [GEOGRAPHIC_DATA]" at bounding box center [655, 367] width 452 height 35
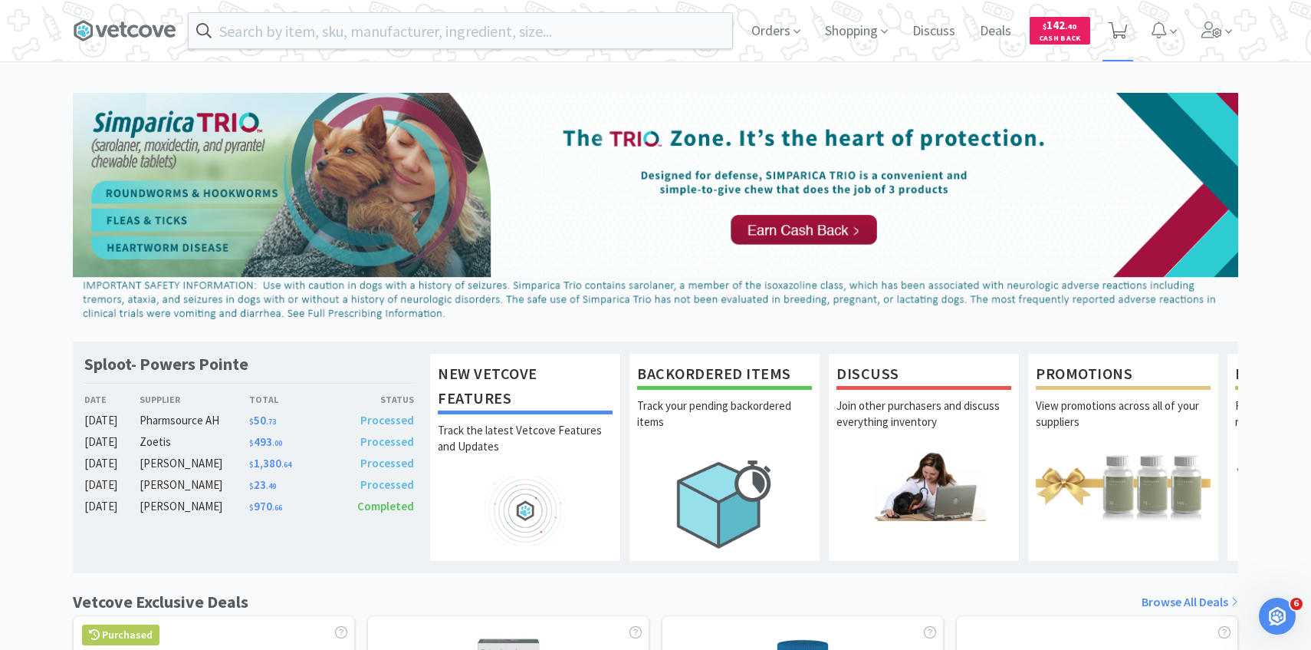
click at [1119, 36] on icon at bounding box center [1118, 30] width 19 height 17
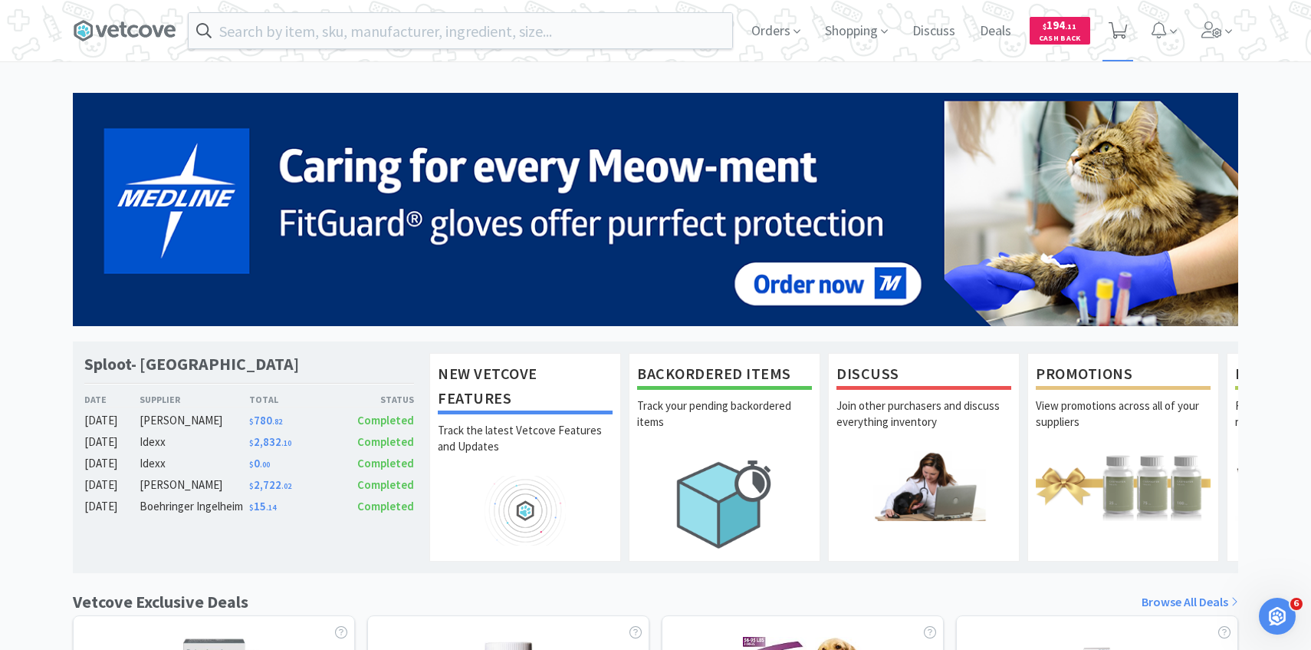
click at [1124, 31] on icon at bounding box center [1118, 30] width 19 height 17
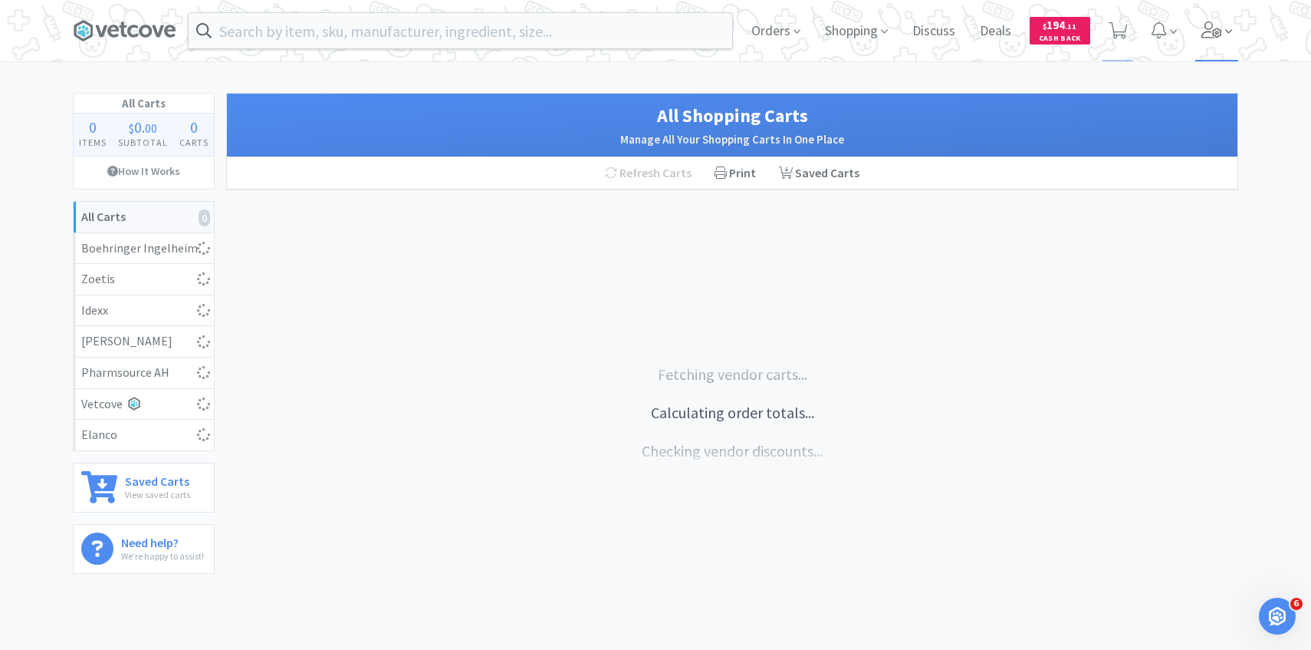
click at [1230, 58] on span at bounding box center [1217, 30] width 44 height 61
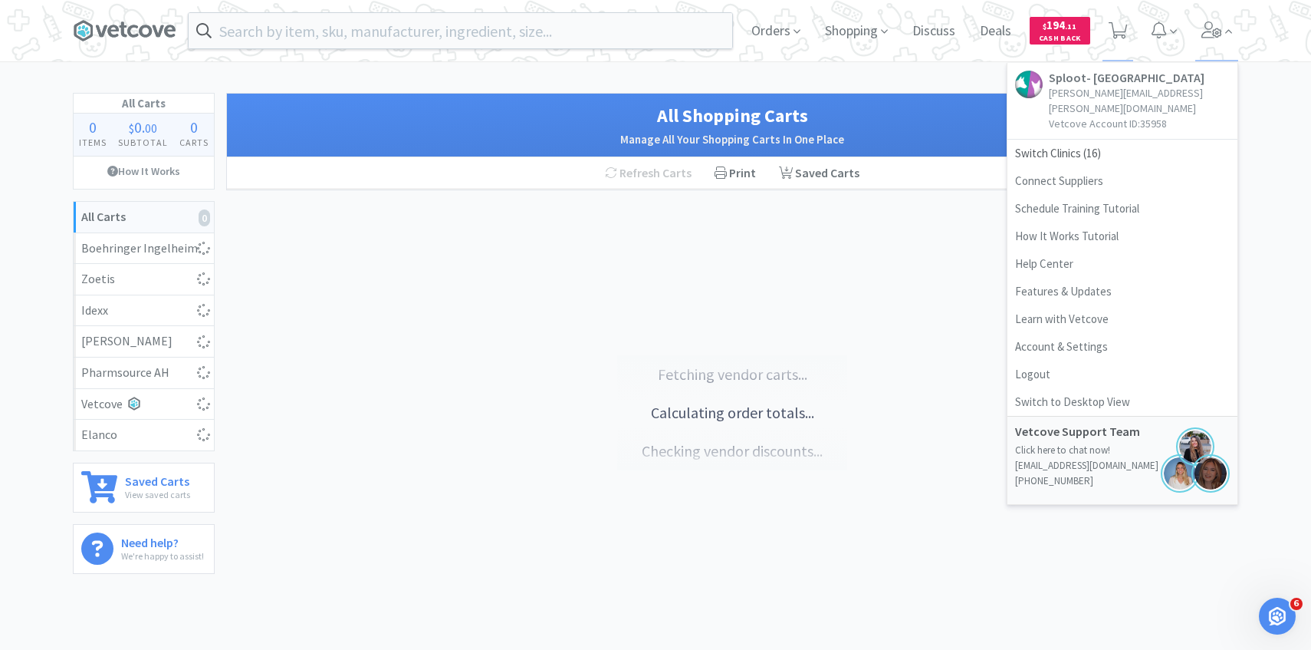
select select "1"
select select "3"
select select "1"
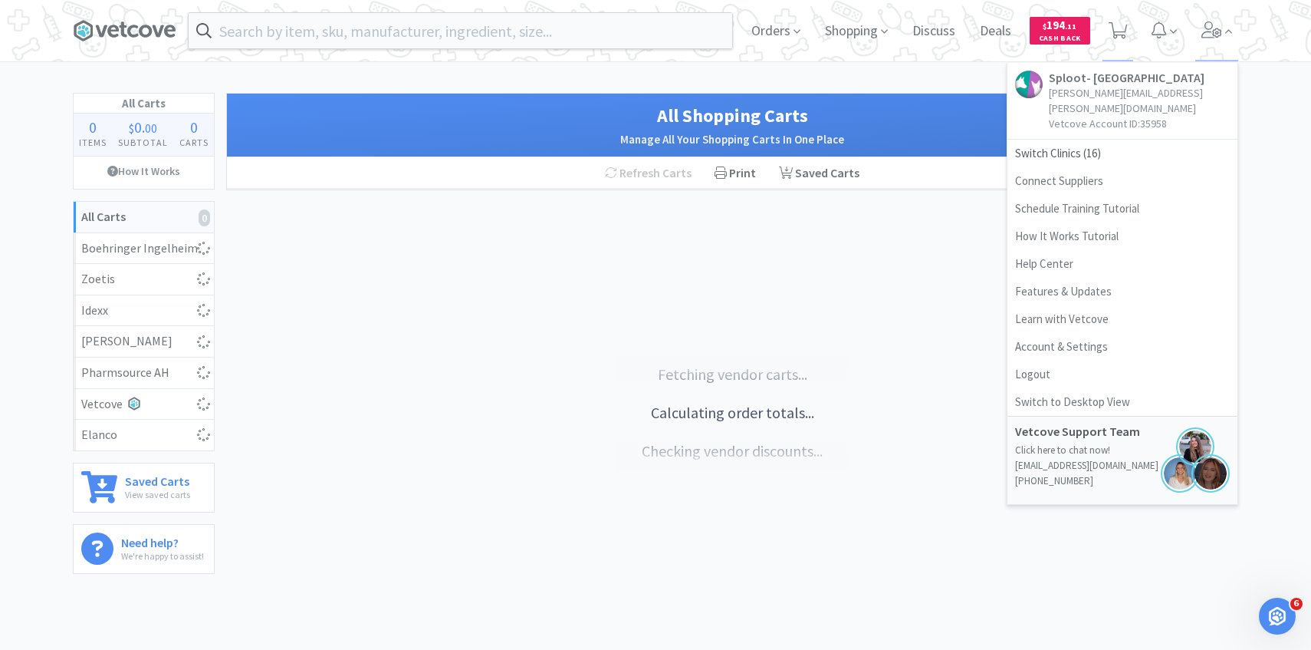
select select "10"
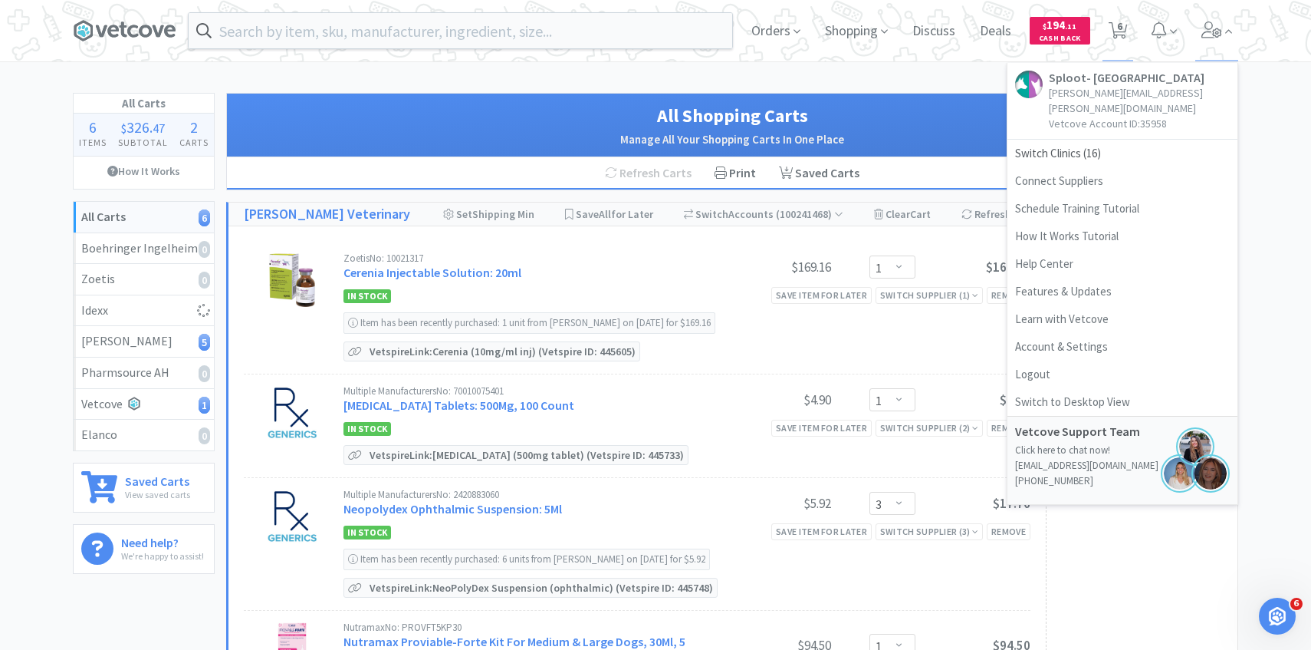
click at [515, 78] on div "Orders Shopping Discuss Discuss Deals Deals $ 194 . 11 Cash Back 6 6 Sploot- Ce…" at bounding box center [655, 635] width 1311 height 1271
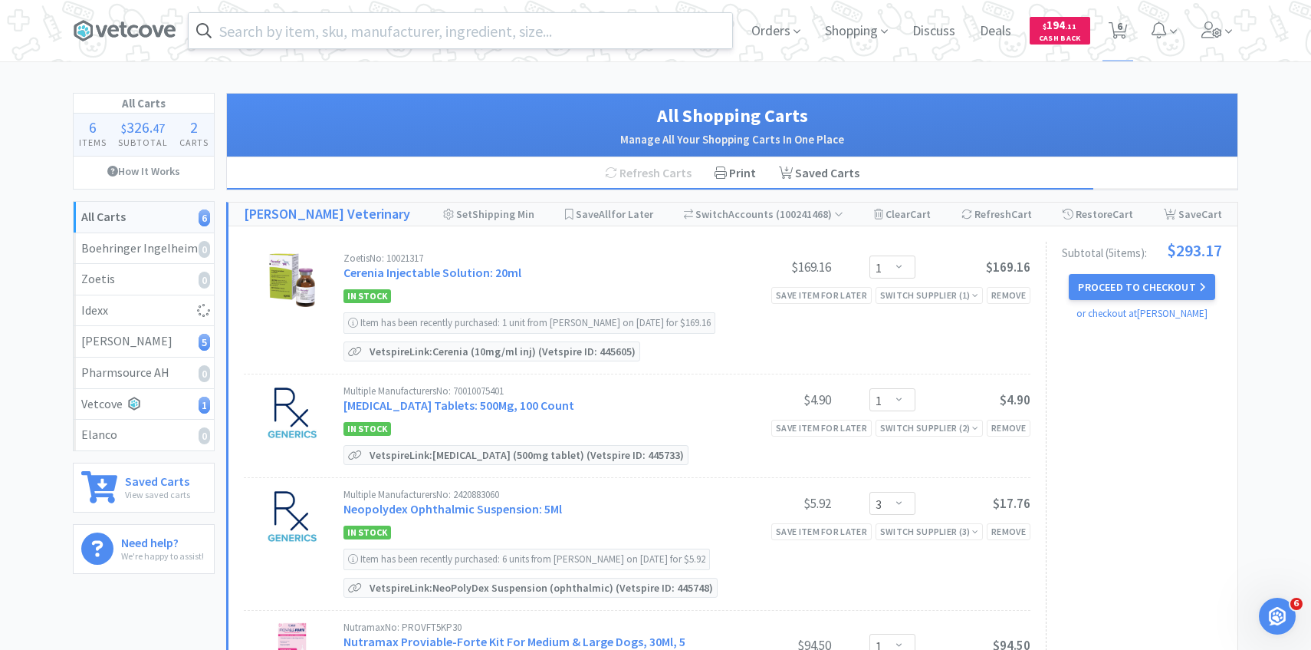
select select "1"
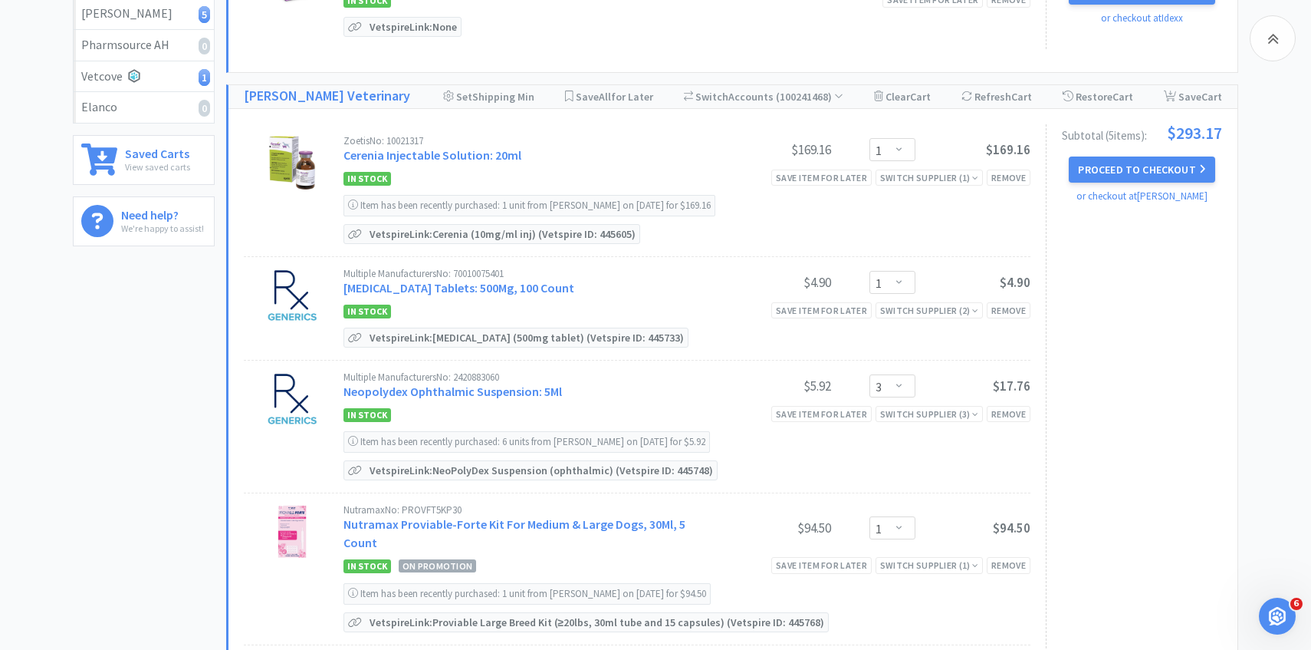
scroll to position [501, 0]
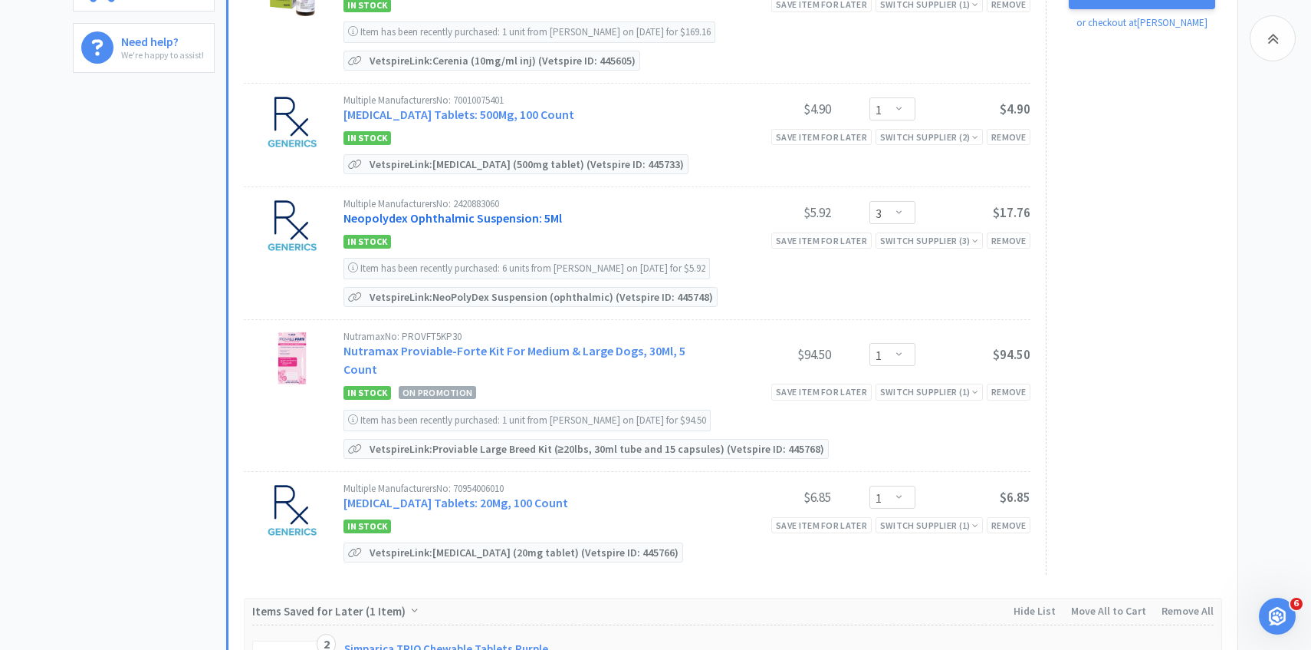
click at [521, 220] on link "Neopolydex Ophthalmic Suspension: 5Ml" at bounding box center [453, 217] width 219 height 15
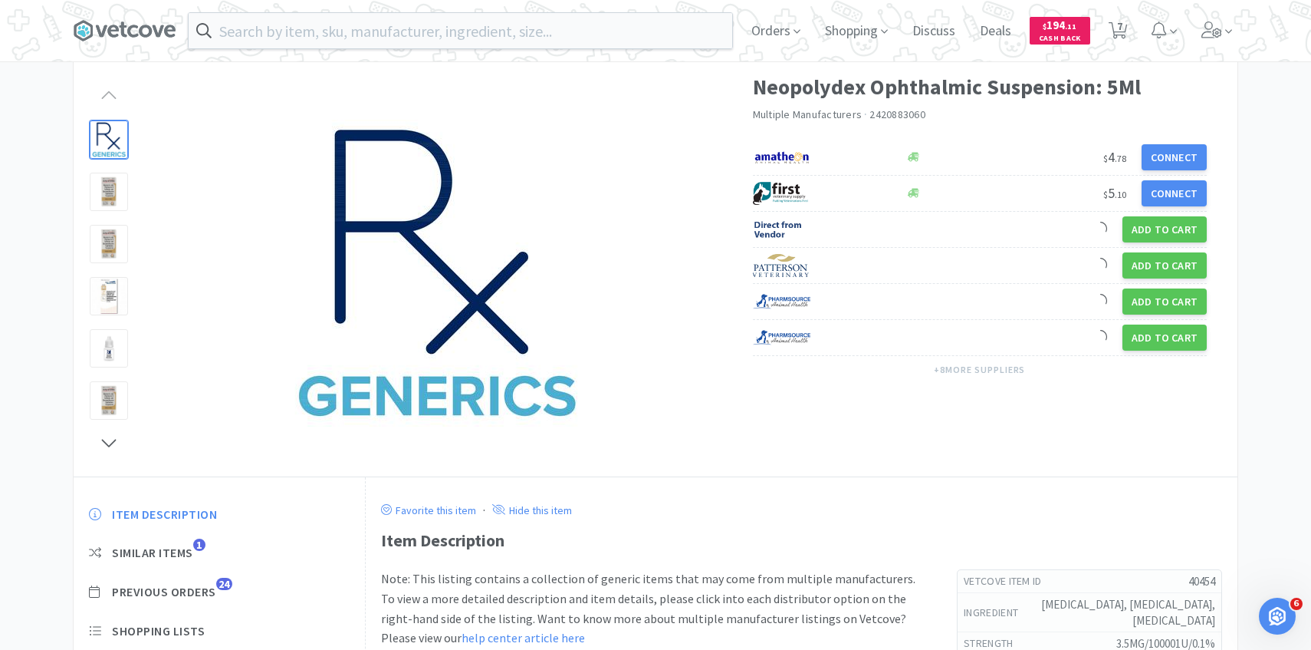
scroll to position [153, 0]
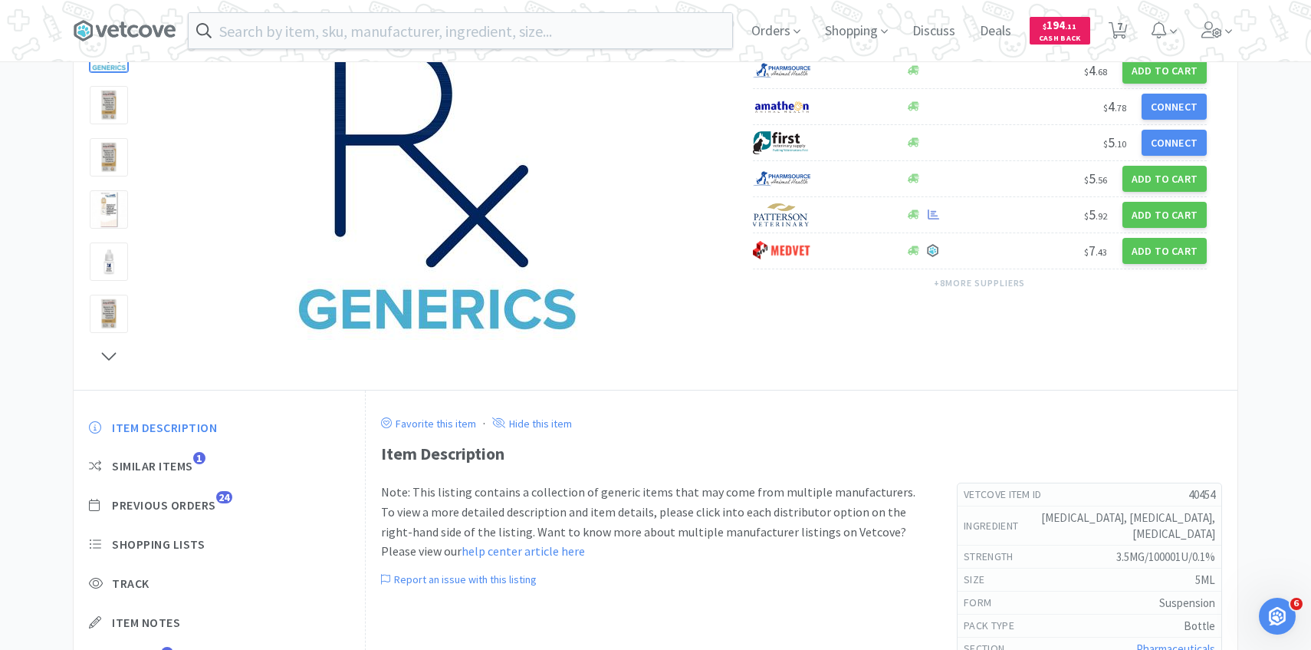
click at [216, 491] on div "Item Description Similar Items 1 Previous Orders 24 Shopping Lists Track Item N…" at bounding box center [219, 556] width 291 height 304
click at [216, 505] on span "Previous Orders" at bounding box center [164, 505] width 104 height 16
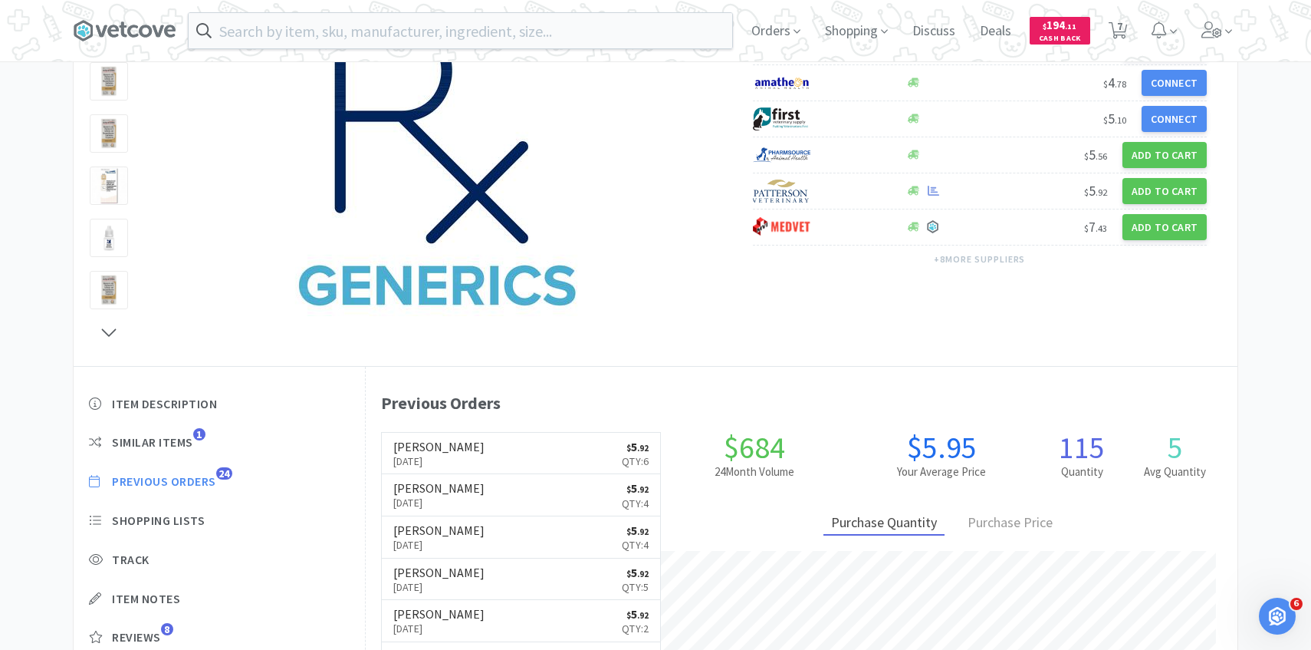
scroll to position [178, 0]
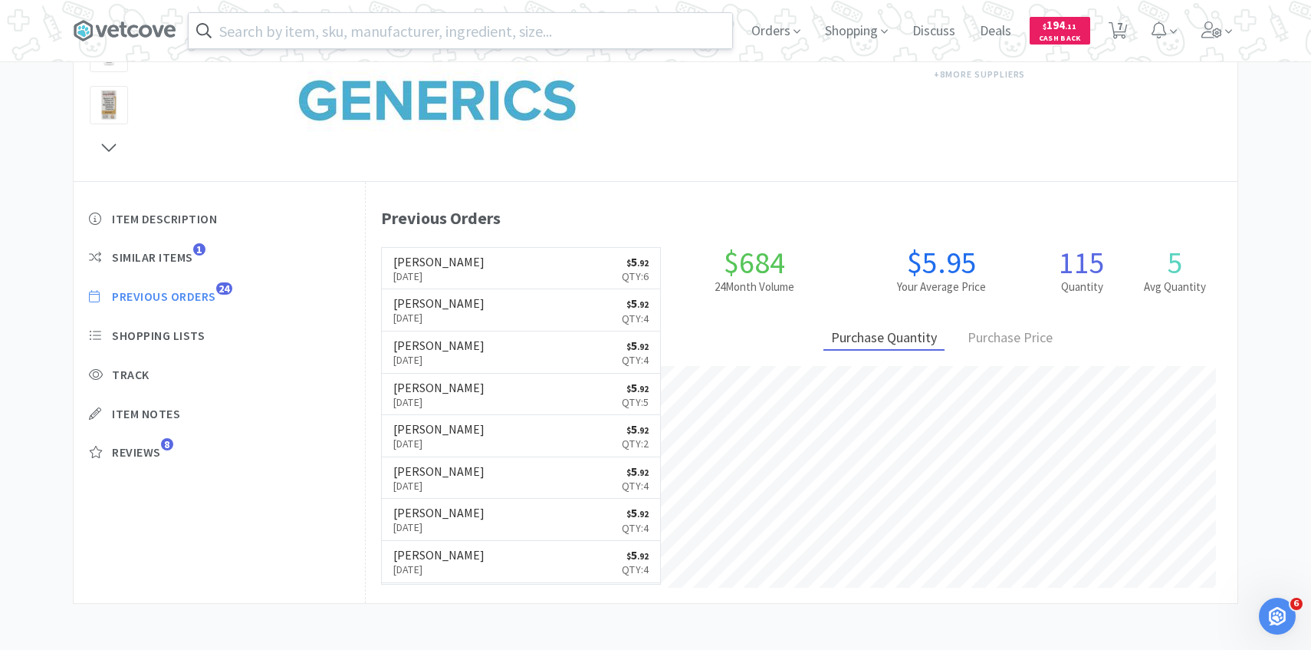
select select "1"
select select "3"
select select "1"
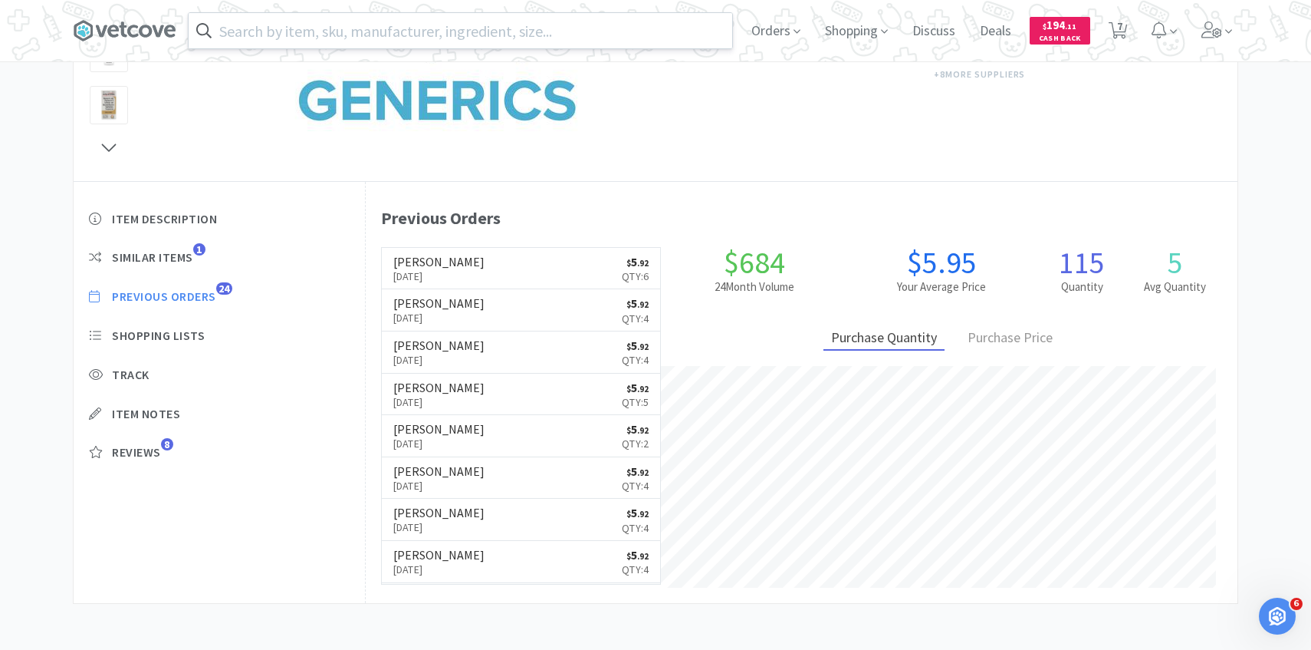
select select "1"
select select "10"
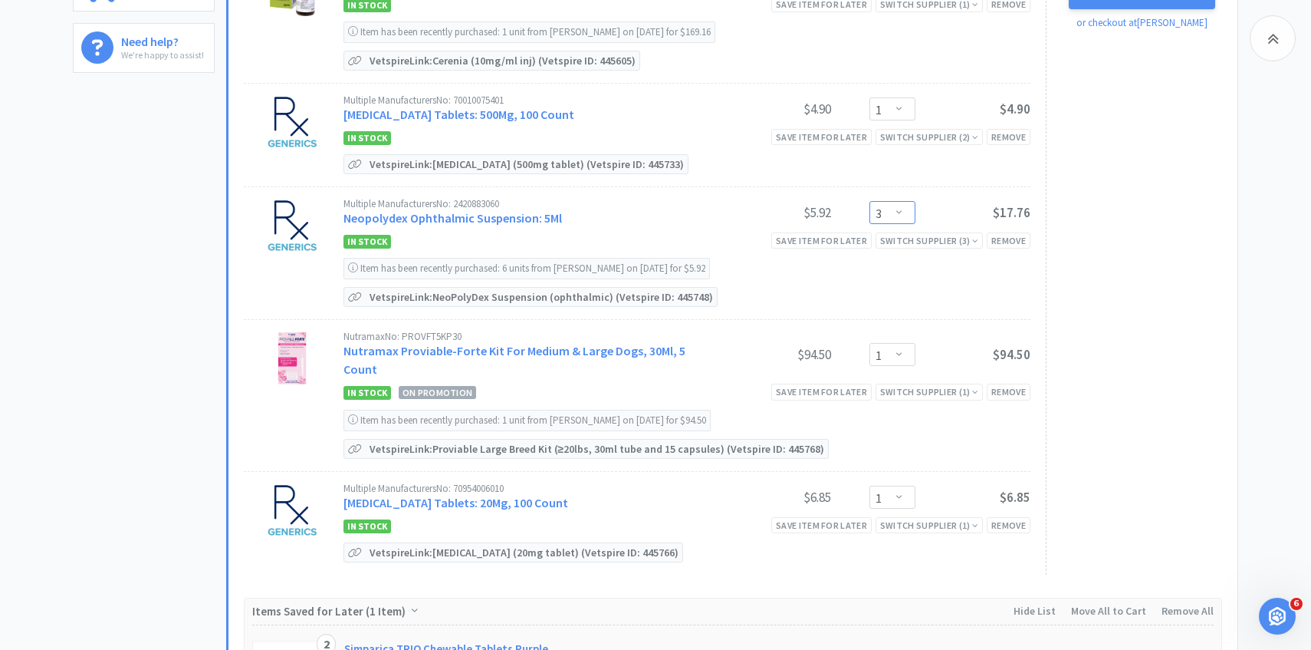
click at [887, 219] on select "Enter Quantity 1 2 3 4 5 6 7 8 9 10 11 12 13 14 15 16 17 18 19 20 Enter Quantity" at bounding box center [893, 212] width 46 height 23
click at [870, 201] on select "Enter Quantity 1 2 3 4 5 6 7 8 9 10 11 12 13 14 15 16 17 18 19 20 Enter Quantity" at bounding box center [893, 212] width 46 height 23
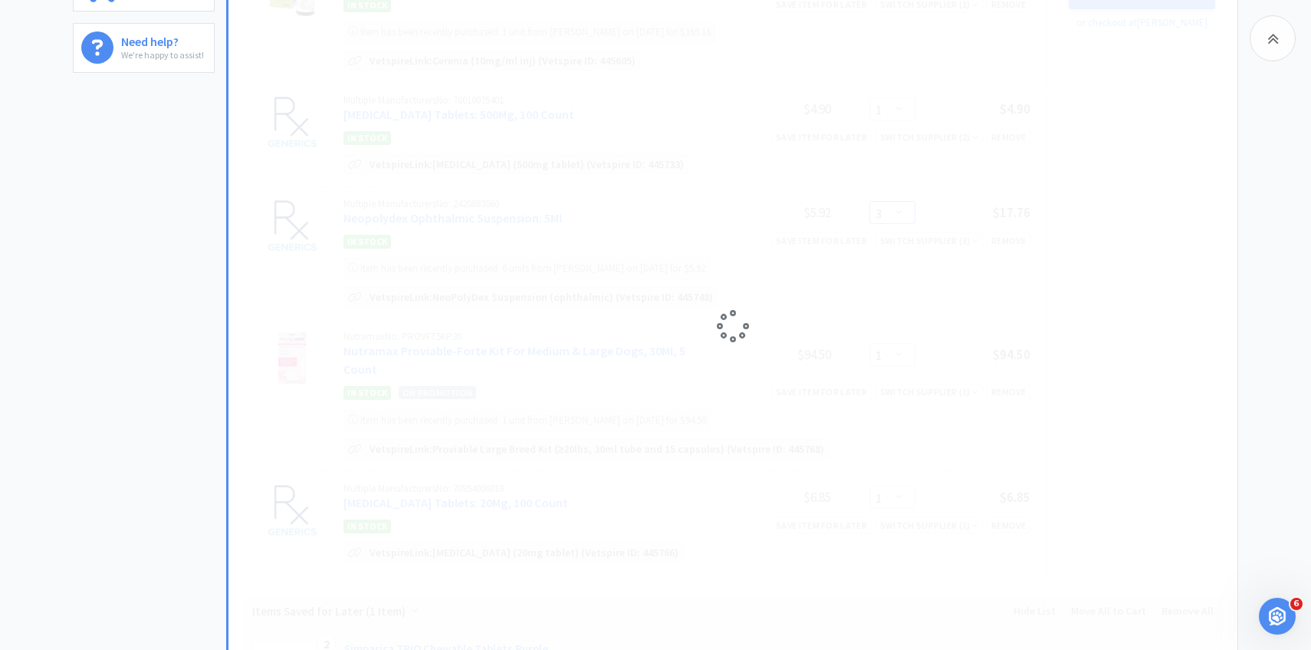
select select "4"
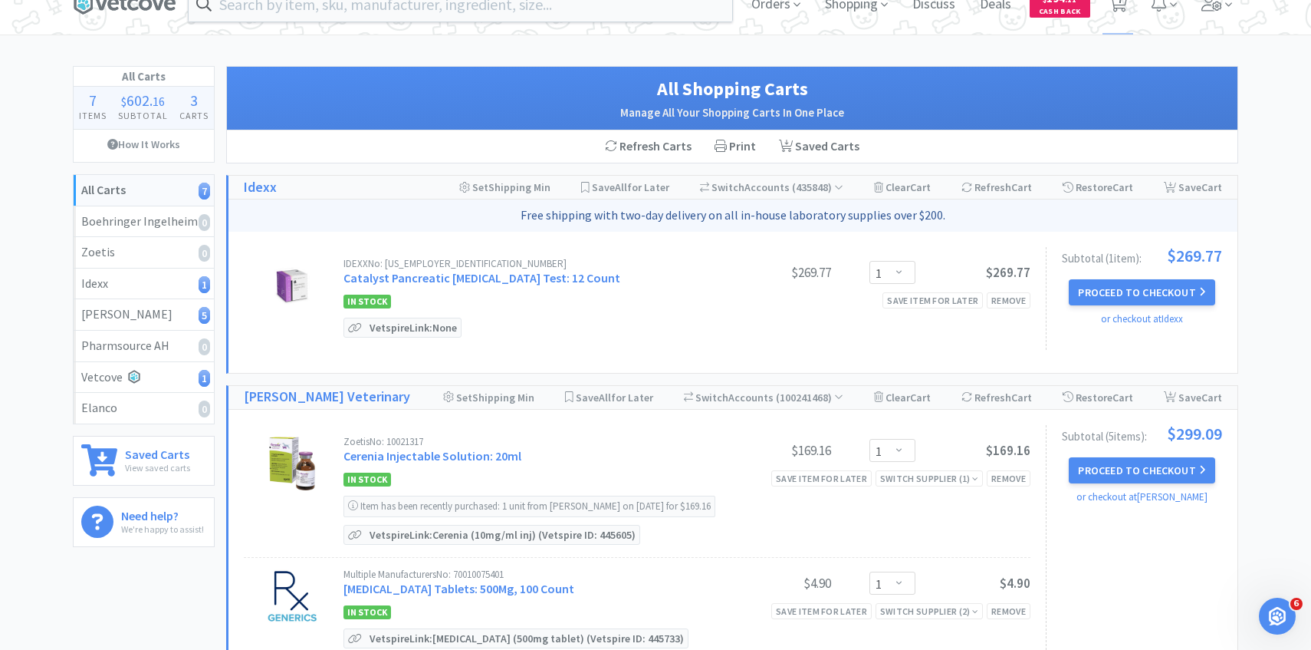
scroll to position [18, 0]
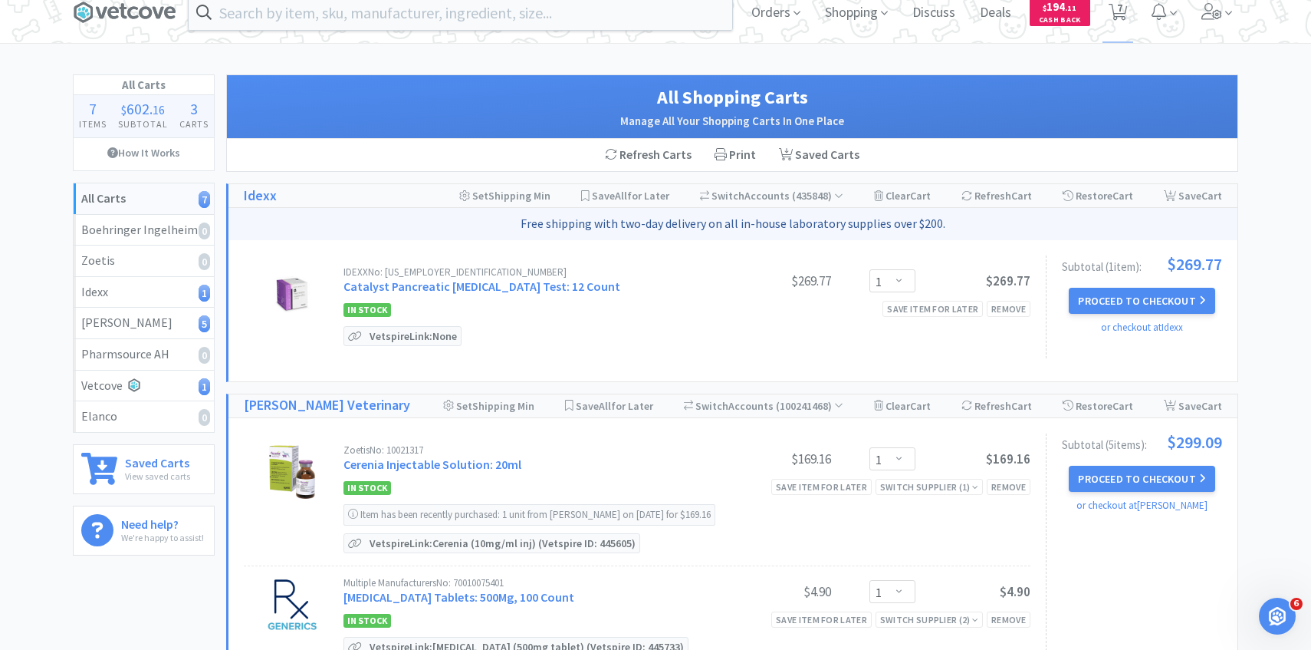
click at [1091, 479] on button "Proceed to Checkout" at bounding box center [1142, 478] width 146 height 26
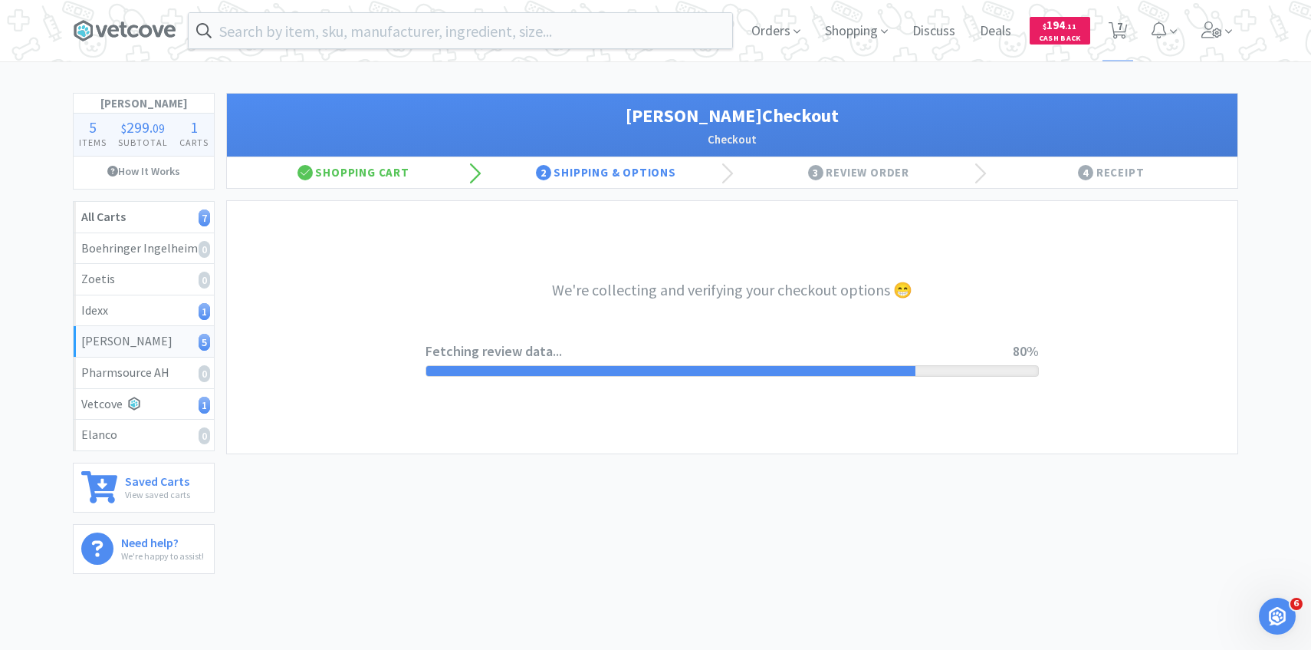
select select "1"
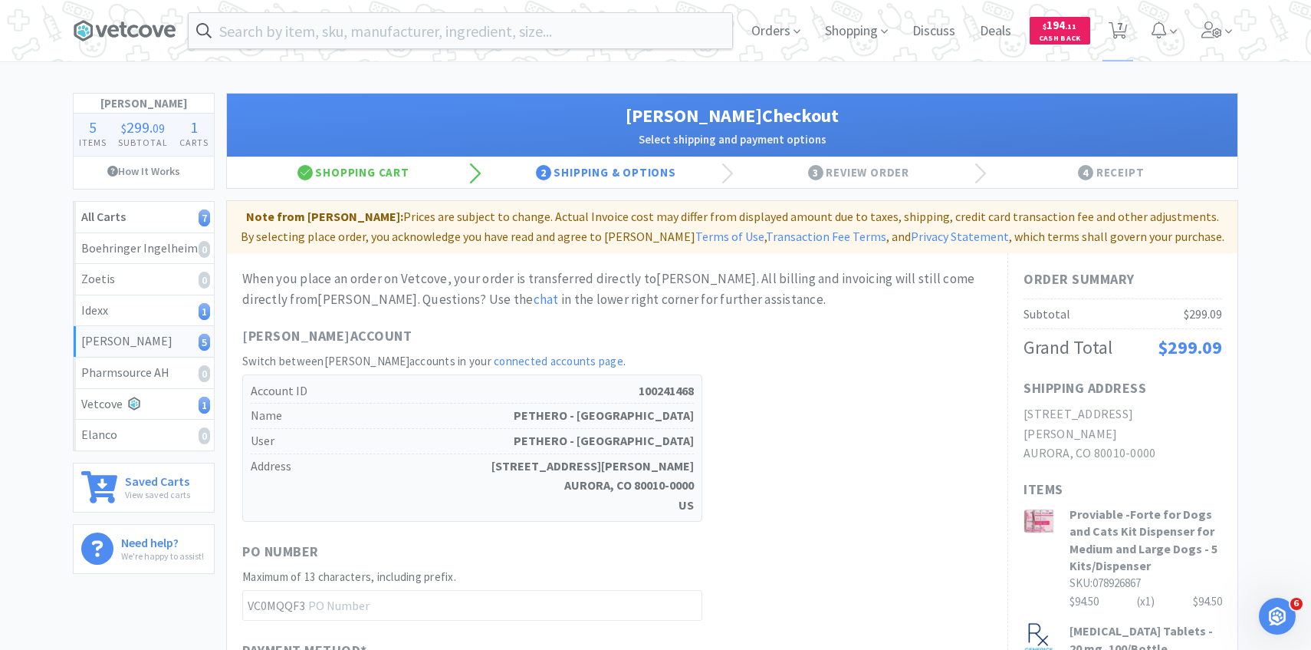
scroll to position [525, 0]
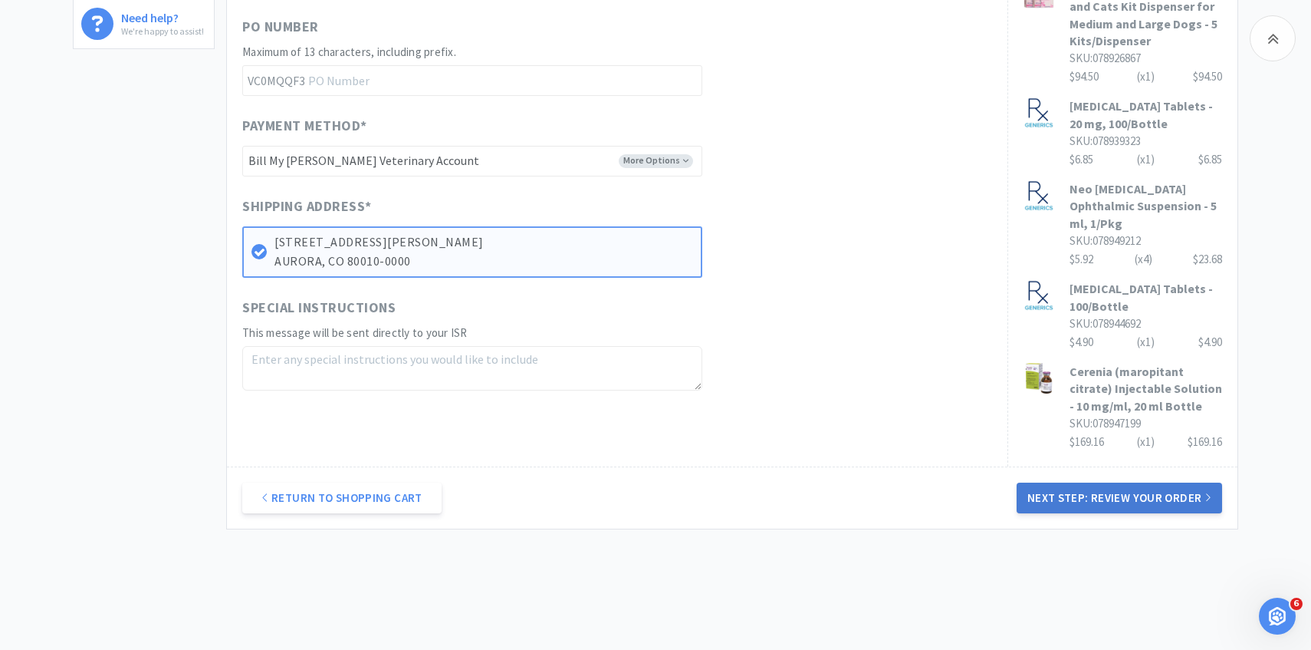
click at [1062, 482] on button "Next Step: Review Your Order" at bounding box center [1120, 497] width 206 height 31
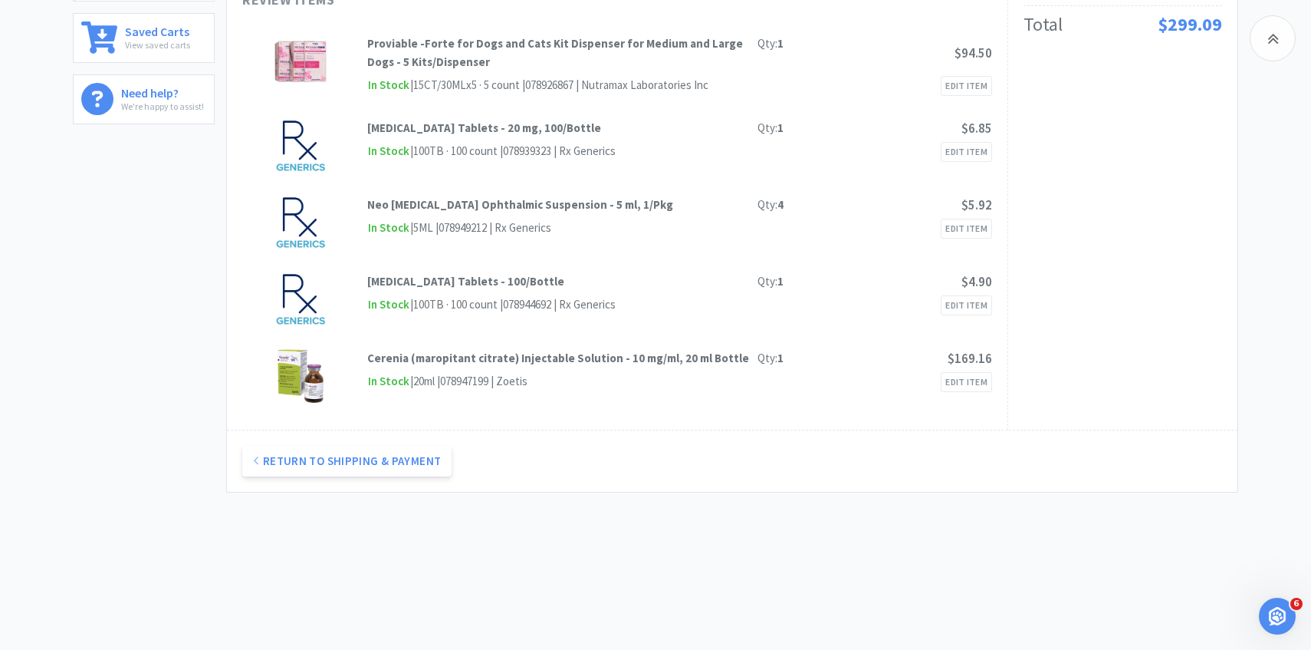
scroll to position [0, 0]
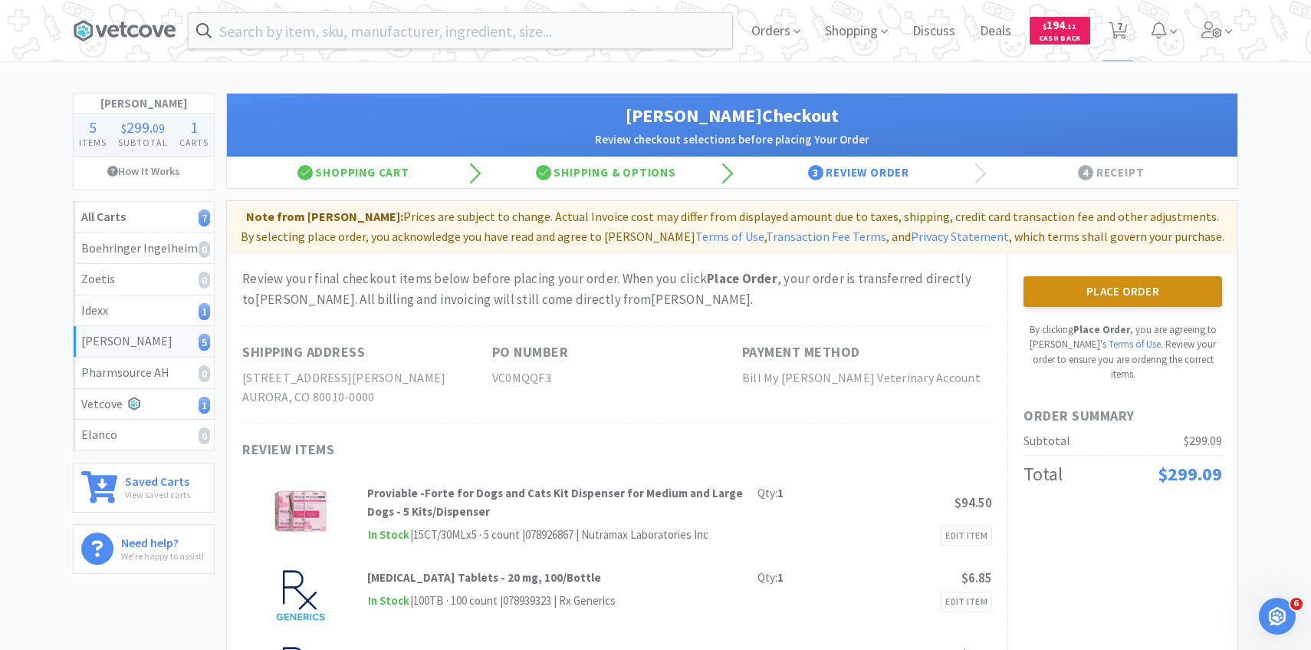
click at [1185, 300] on button "Place Order" at bounding box center [1123, 291] width 199 height 31
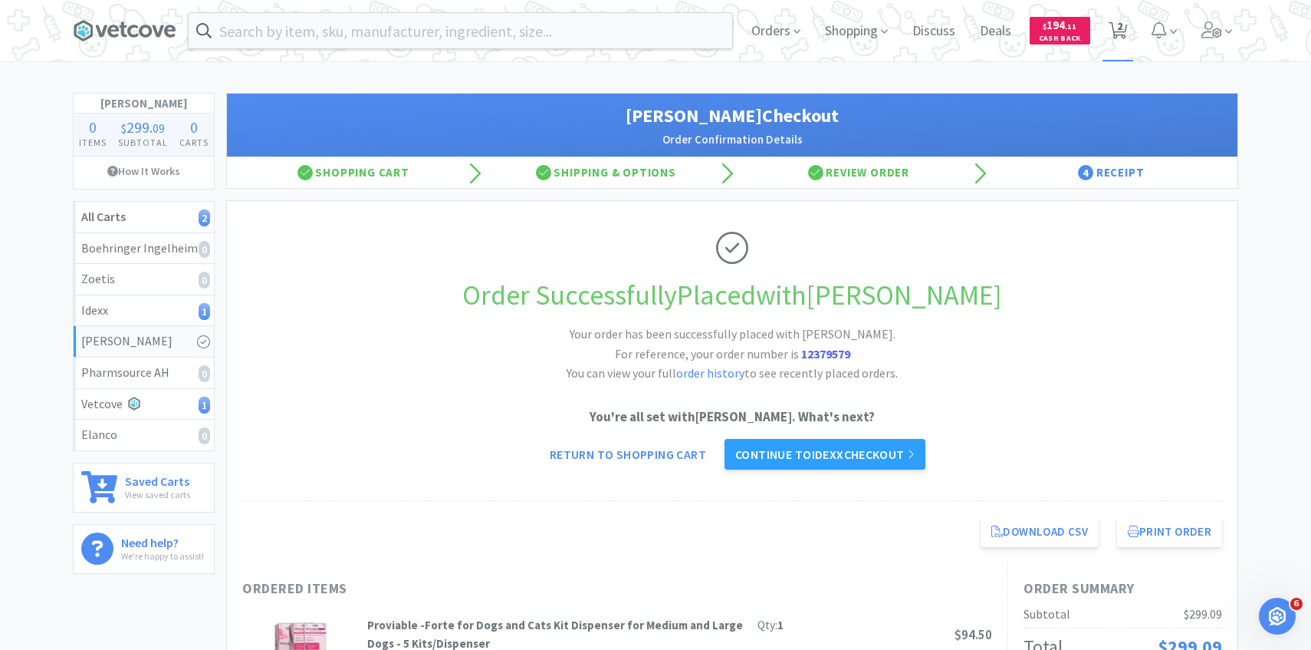
click at [1120, 28] on span "2" at bounding box center [1119, 25] width 5 height 61
select select "1"
select select "10"
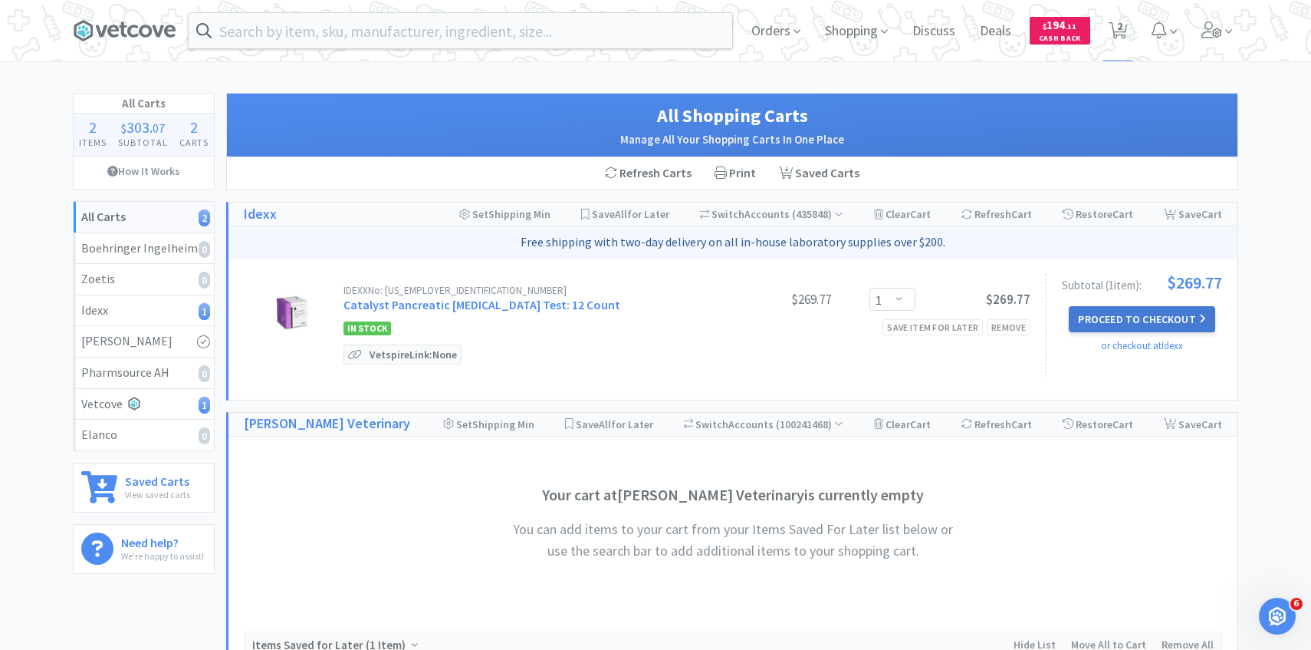
click at [1171, 323] on button "Proceed to Checkout" at bounding box center [1142, 319] width 146 height 26
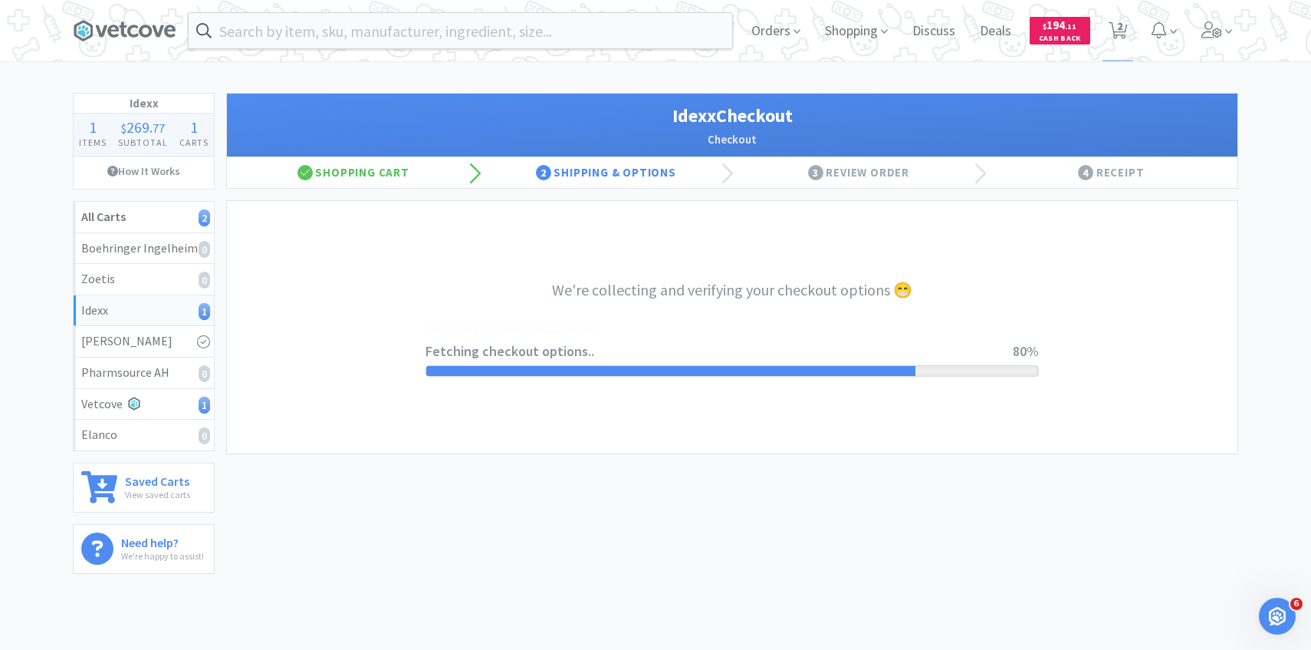
select select "904"
select select "003"
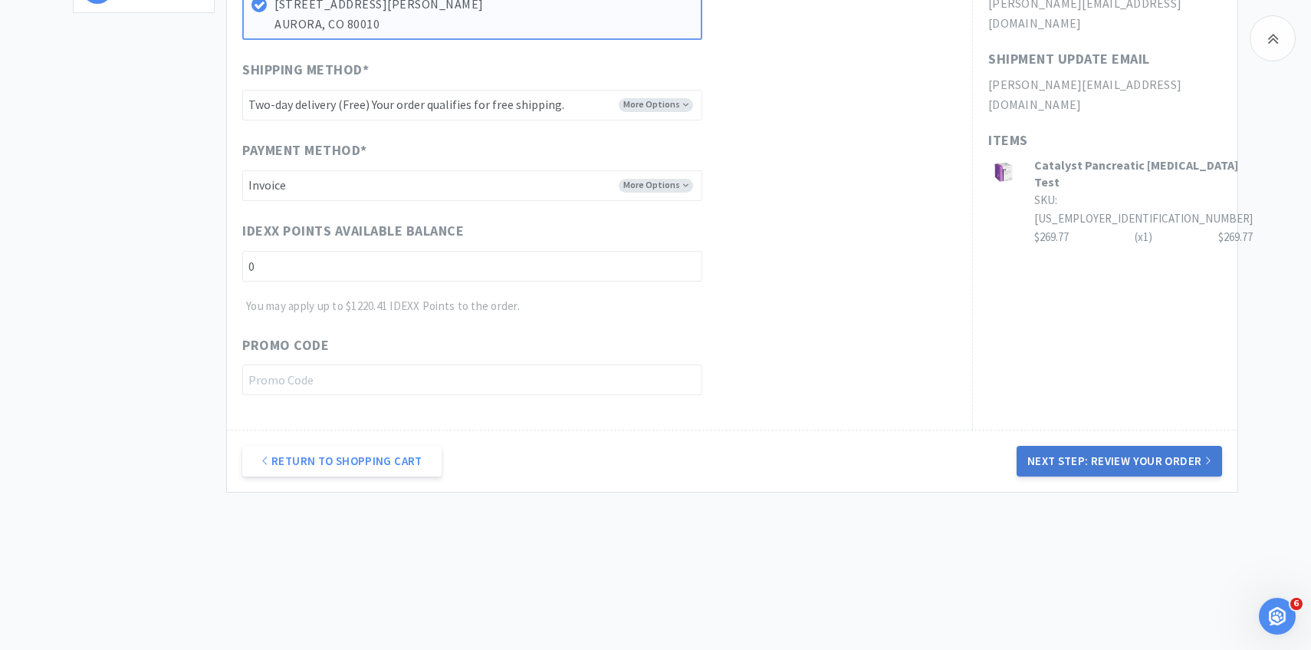
click at [1079, 455] on button "Next Step: Review Your Order" at bounding box center [1120, 461] width 206 height 31
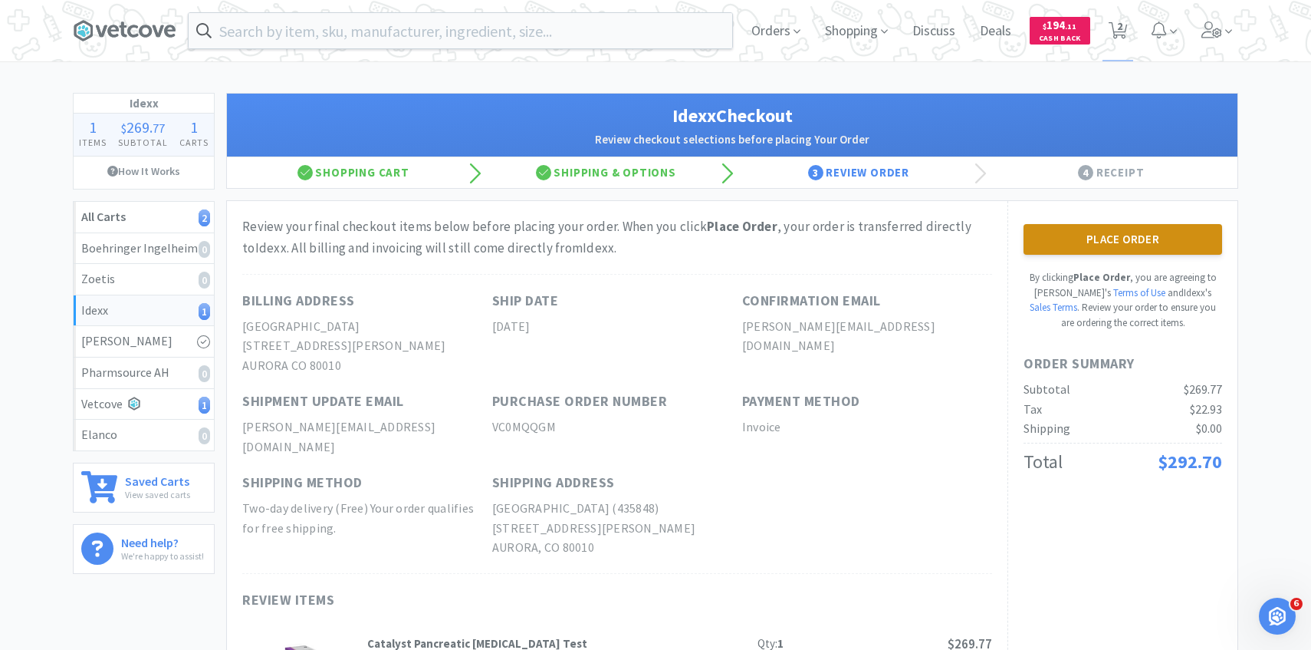
click at [1055, 239] on button "Place Order" at bounding box center [1123, 239] width 199 height 31
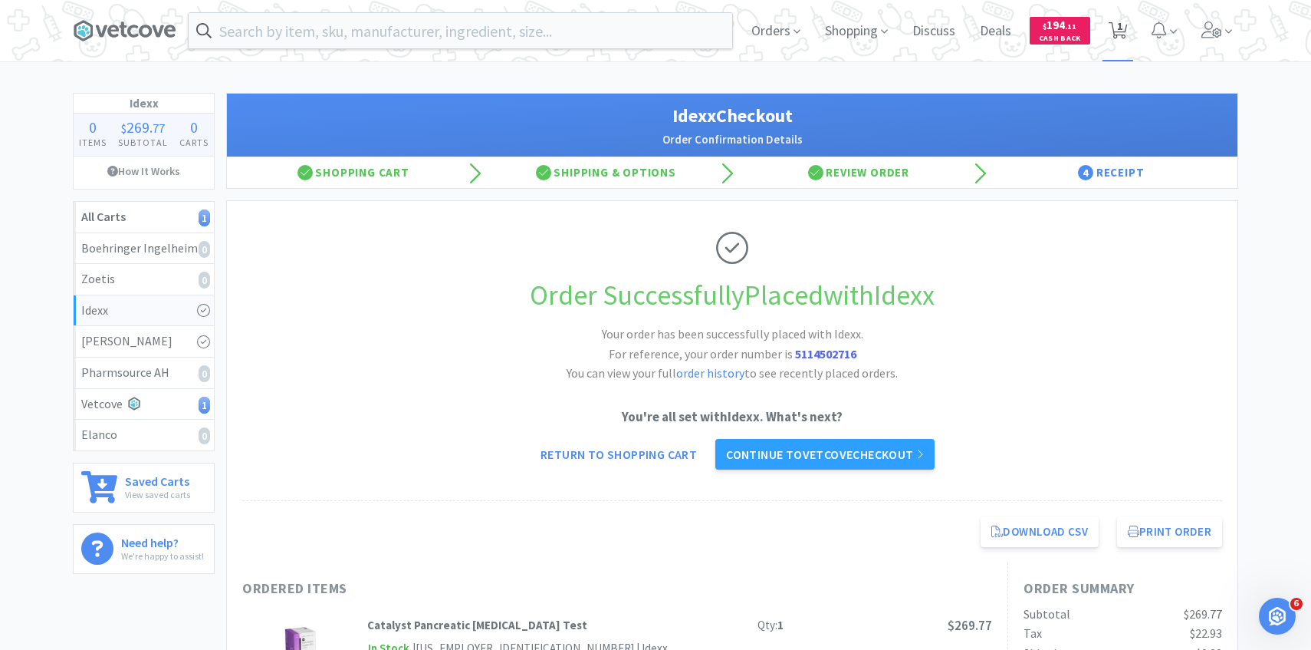
click at [1123, 41] on span "1" at bounding box center [1118, 30] width 19 height 21
select select "10"
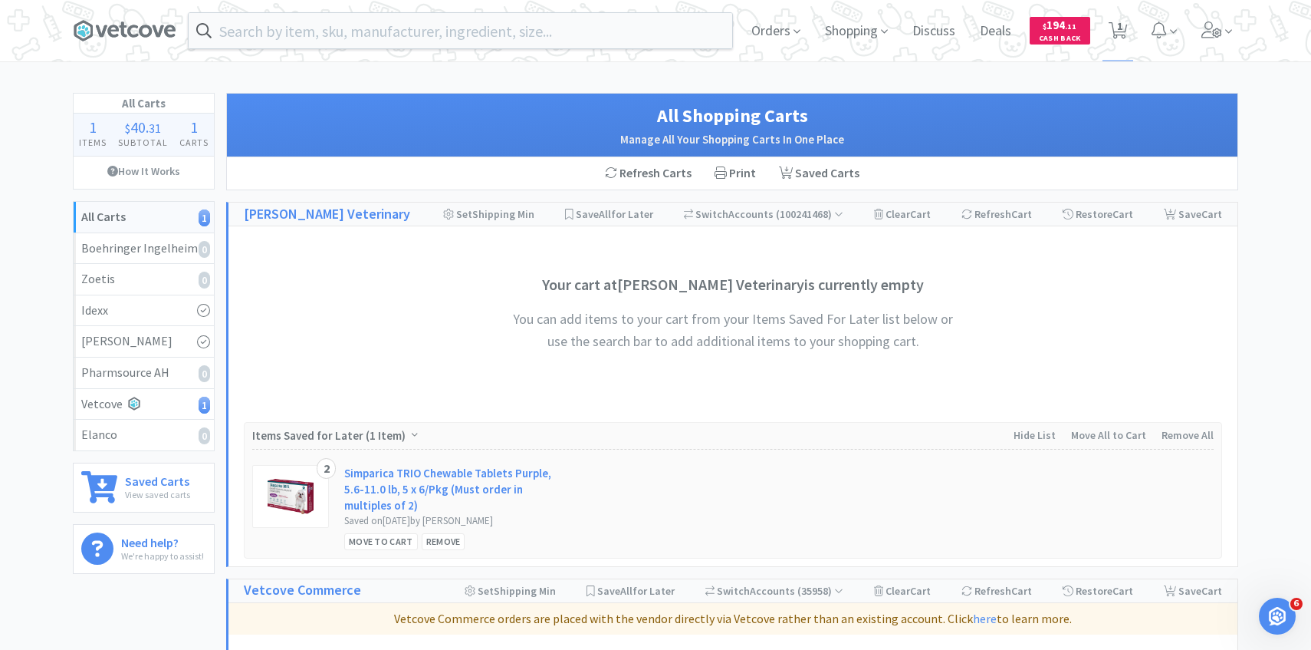
scroll to position [284, 0]
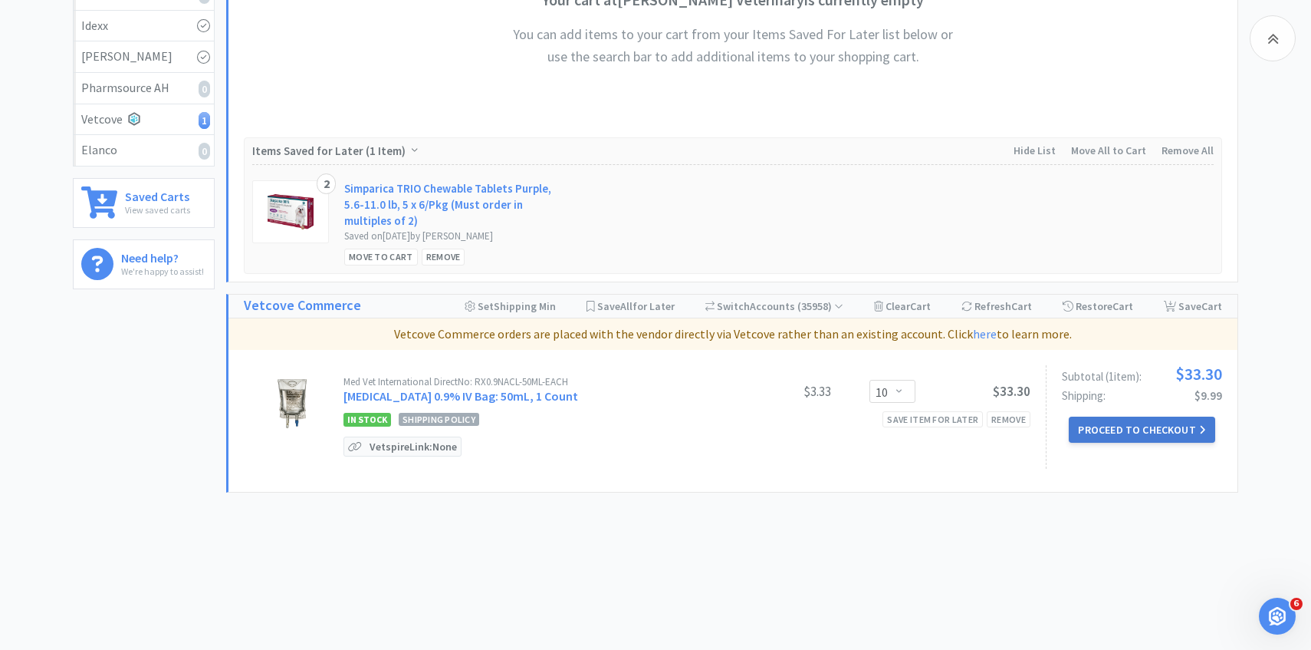
click at [1098, 429] on button "Proceed to Checkout" at bounding box center [1142, 429] width 146 height 26
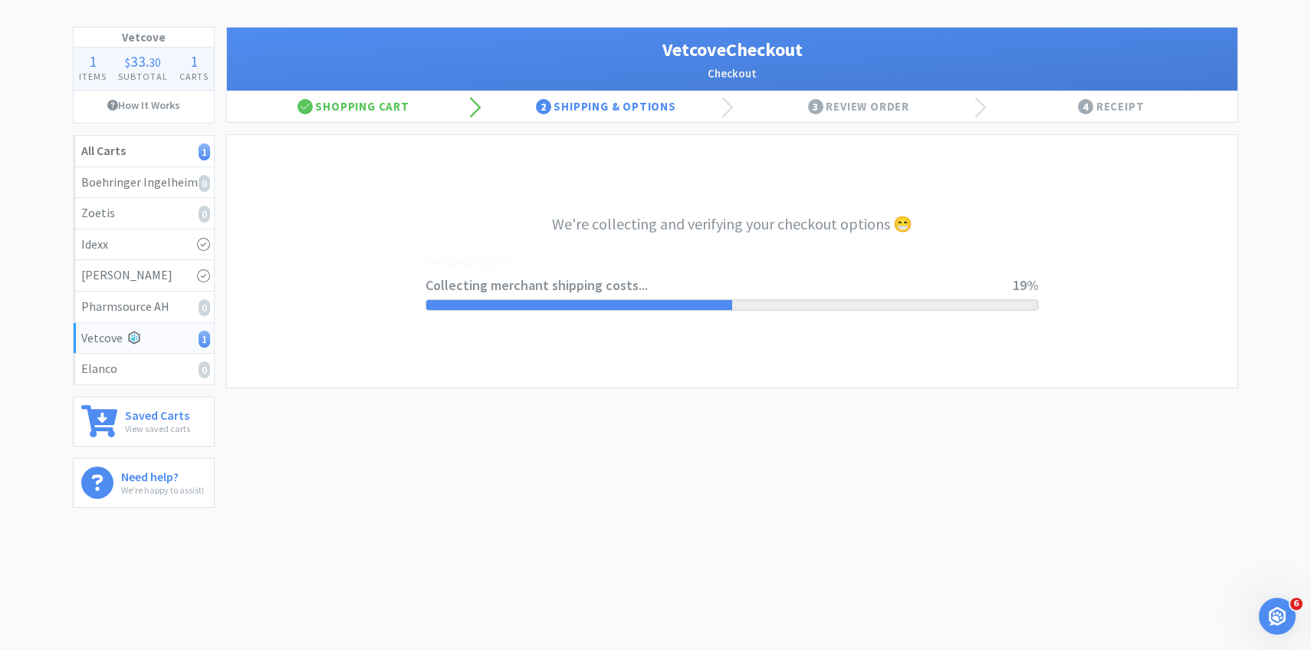
select select "2489"
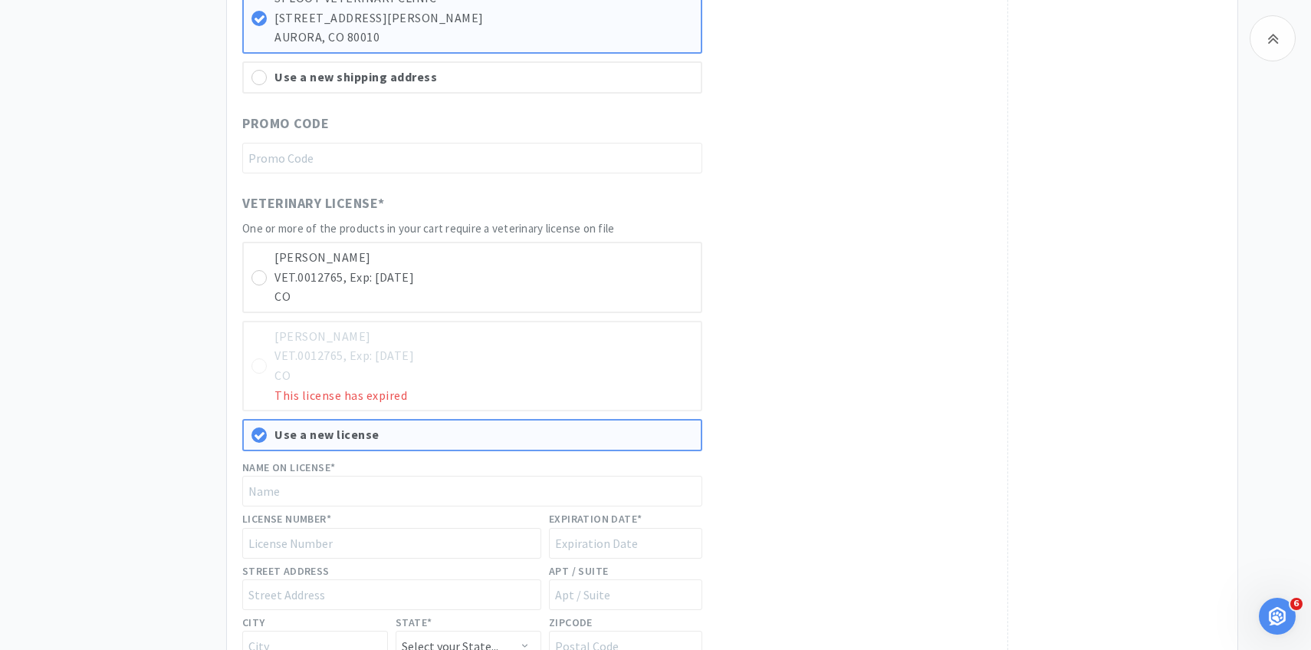
scroll to position [757, 0]
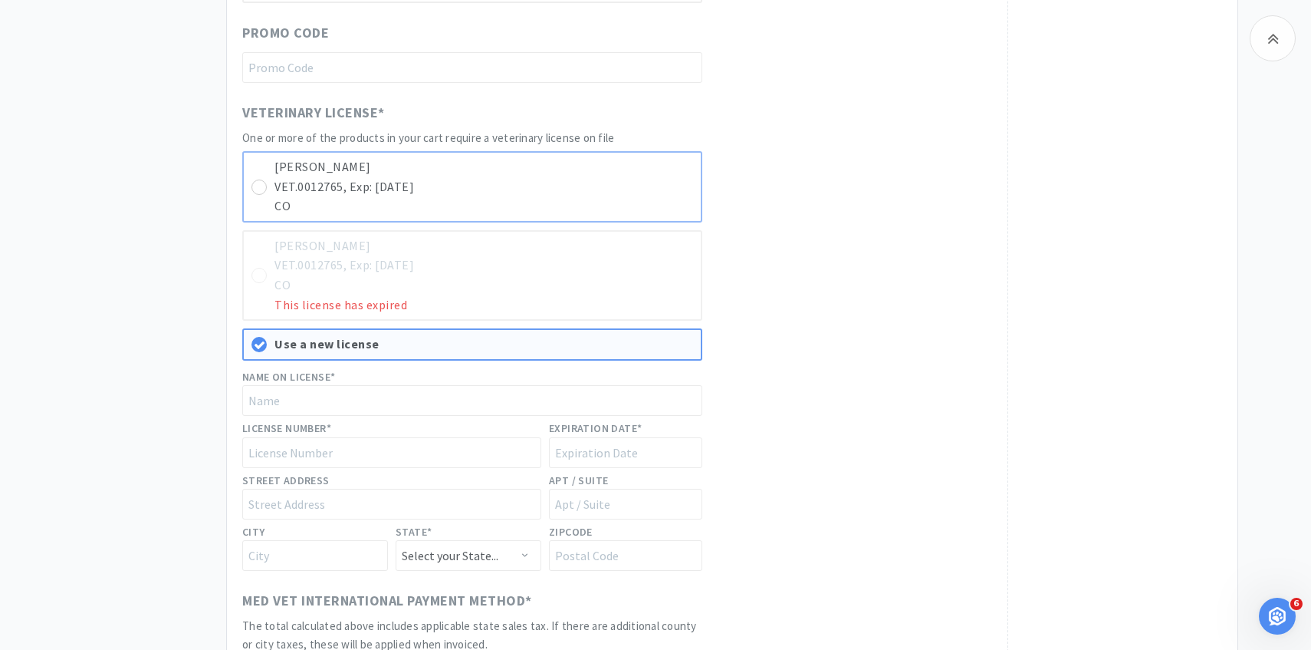
click at [603, 186] on p "VET.0012765, Exp: 10/31/2026" at bounding box center [484, 187] width 419 height 20
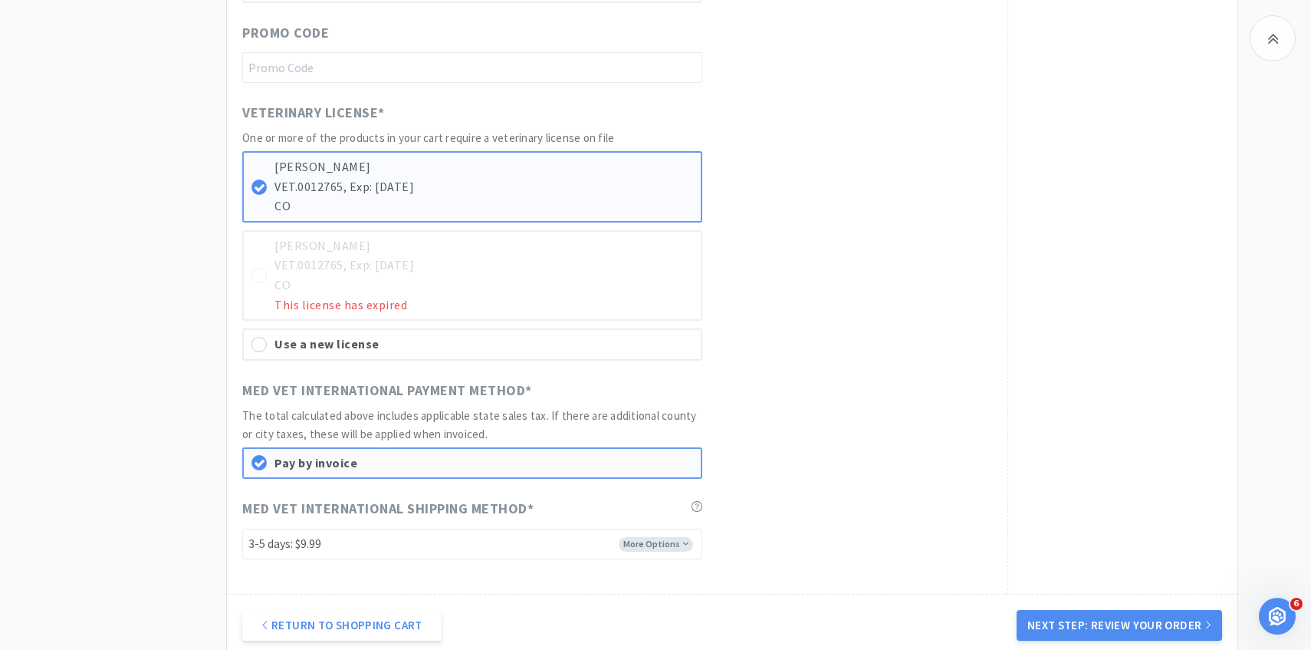
click at [558, 253] on p "Sarah Deluty" at bounding box center [484, 246] width 419 height 20
click at [528, 339] on div "Use a new license" at bounding box center [484, 344] width 419 height 20
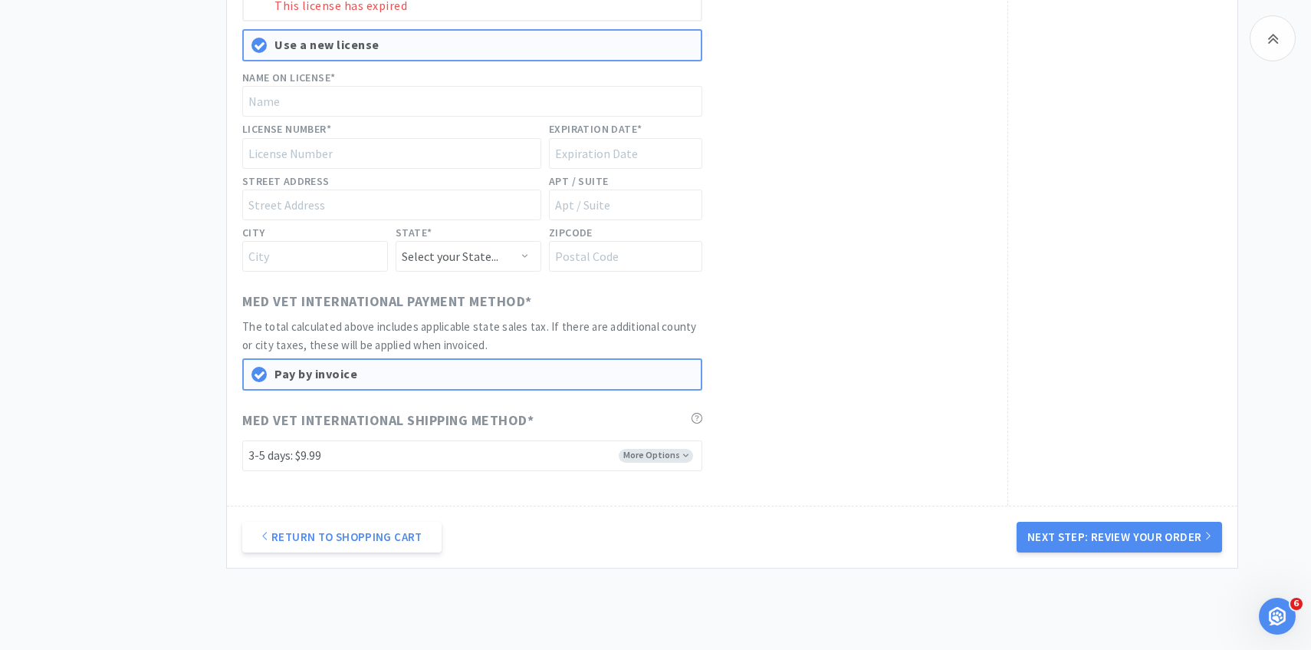
scroll to position [958, 0]
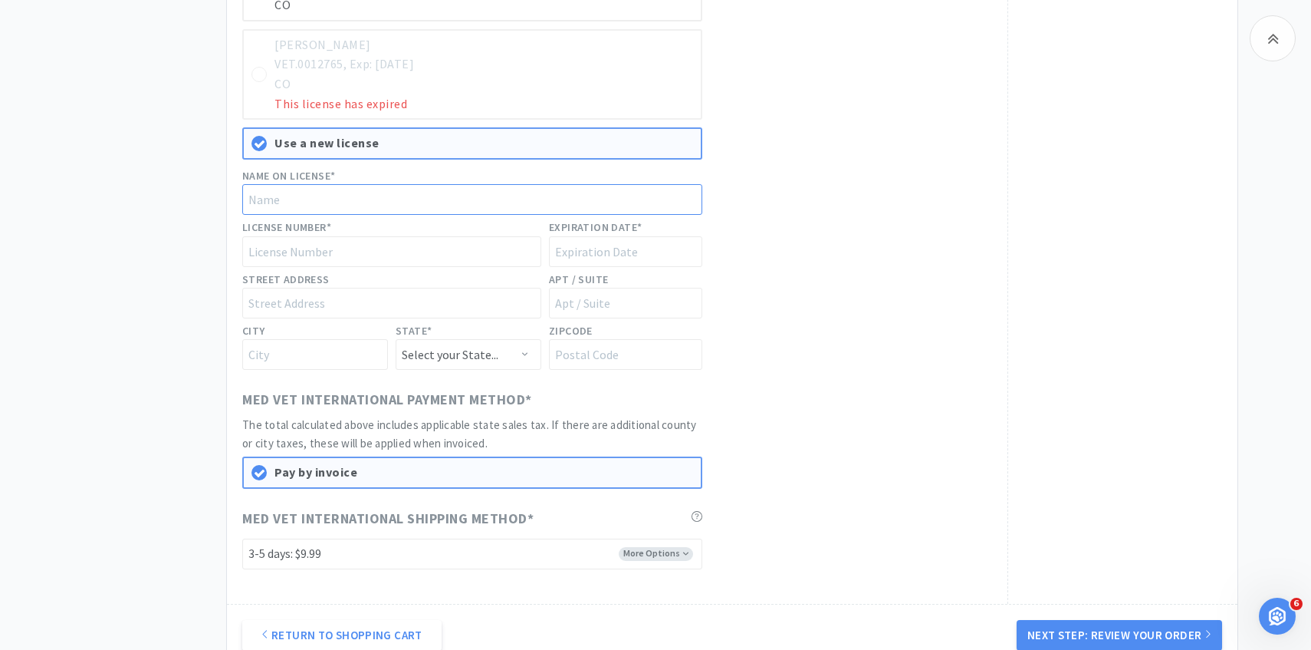
click at [377, 209] on input "text" at bounding box center [472, 199] width 460 height 31
type input "Jessica E Apted"
click at [370, 255] on input "text" at bounding box center [391, 251] width 299 height 31
paste input "0010477"
type input "0010477"
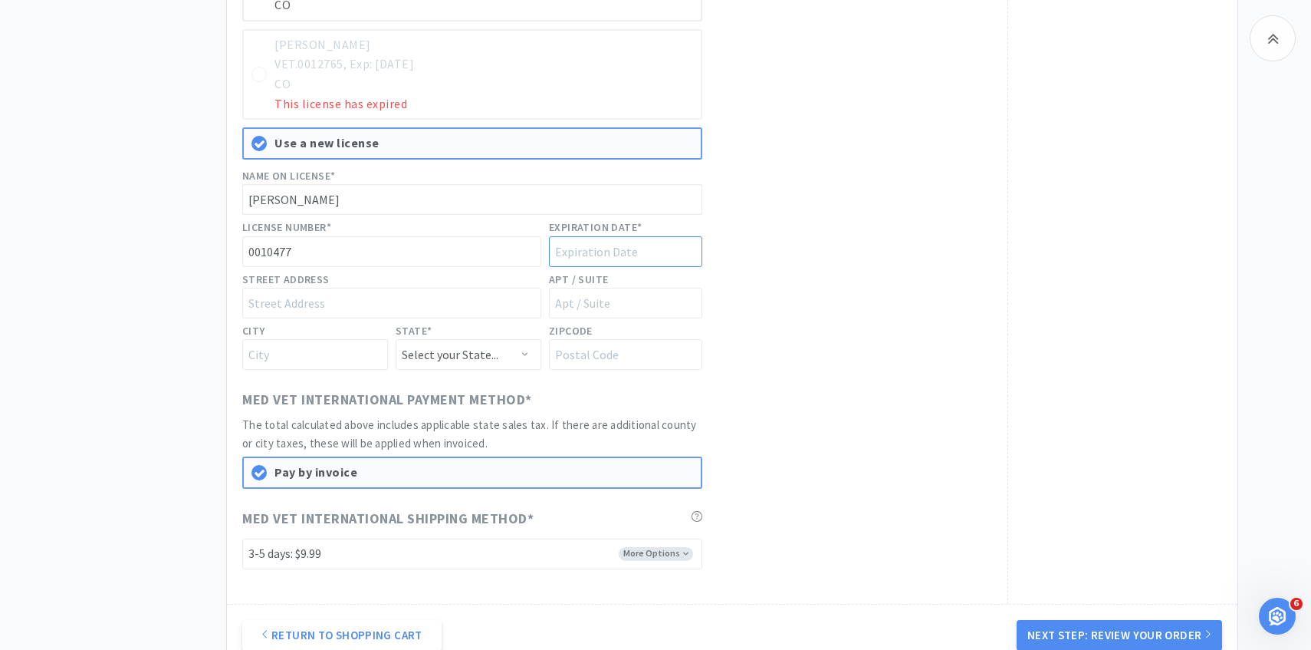
click at [587, 254] on input "text" at bounding box center [625, 251] width 153 height 31
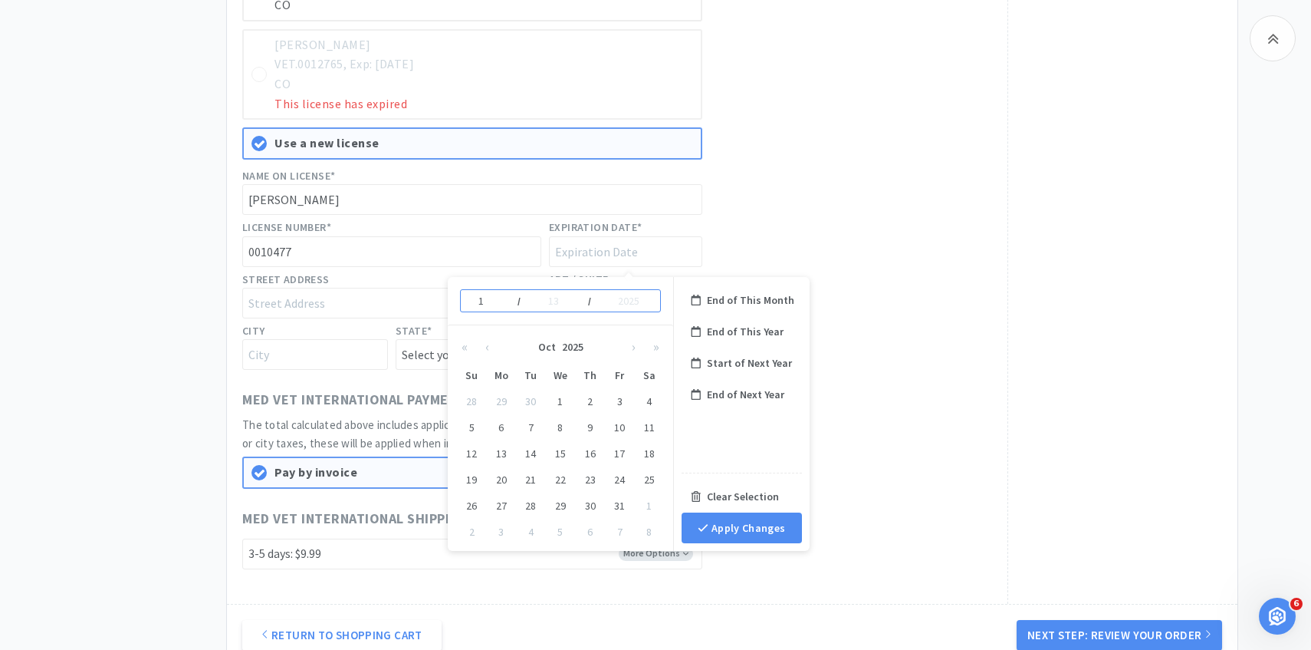
type input "13"
type input "1"
click at [499, 301] on div "13 / 1 /" at bounding box center [560, 300] width 201 height 23
click at [490, 300] on input "13" at bounding box center [484, 300] width 15 height 15
type input "10"
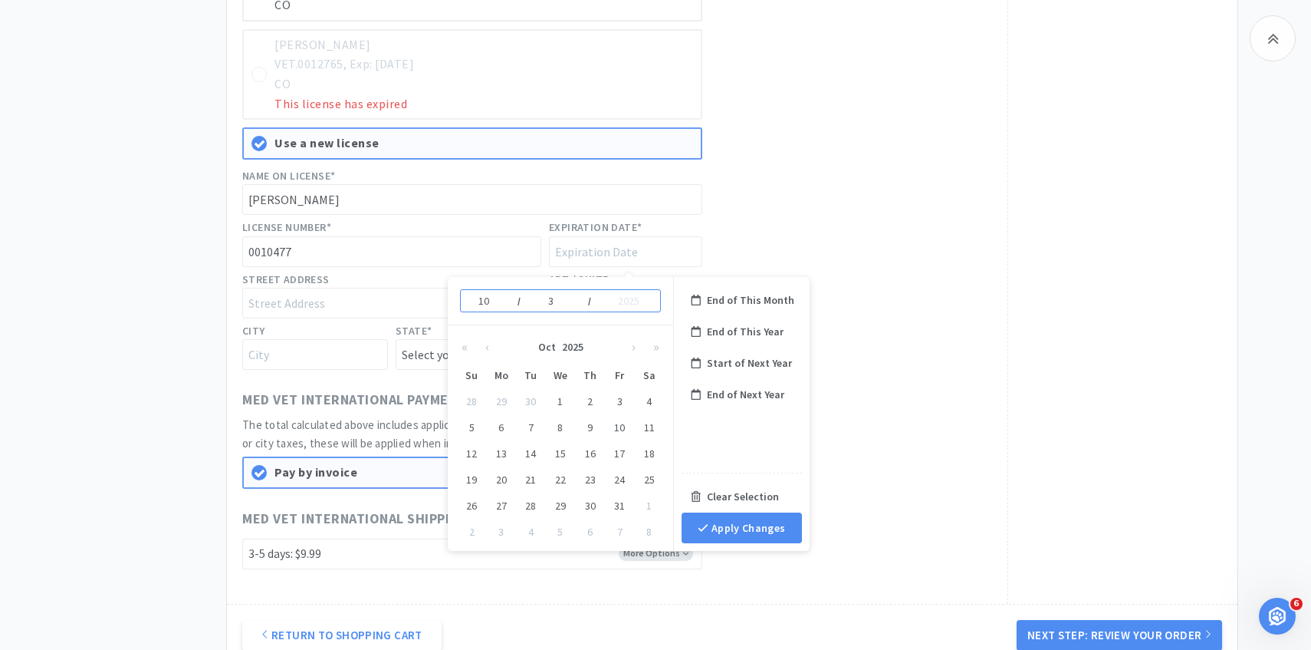
type input "31"
type input "2026"
type input "October 31st 2026"
click at [730, 535] on button "Apply Changes" at bounding box center [742, 527] width 120 height 31
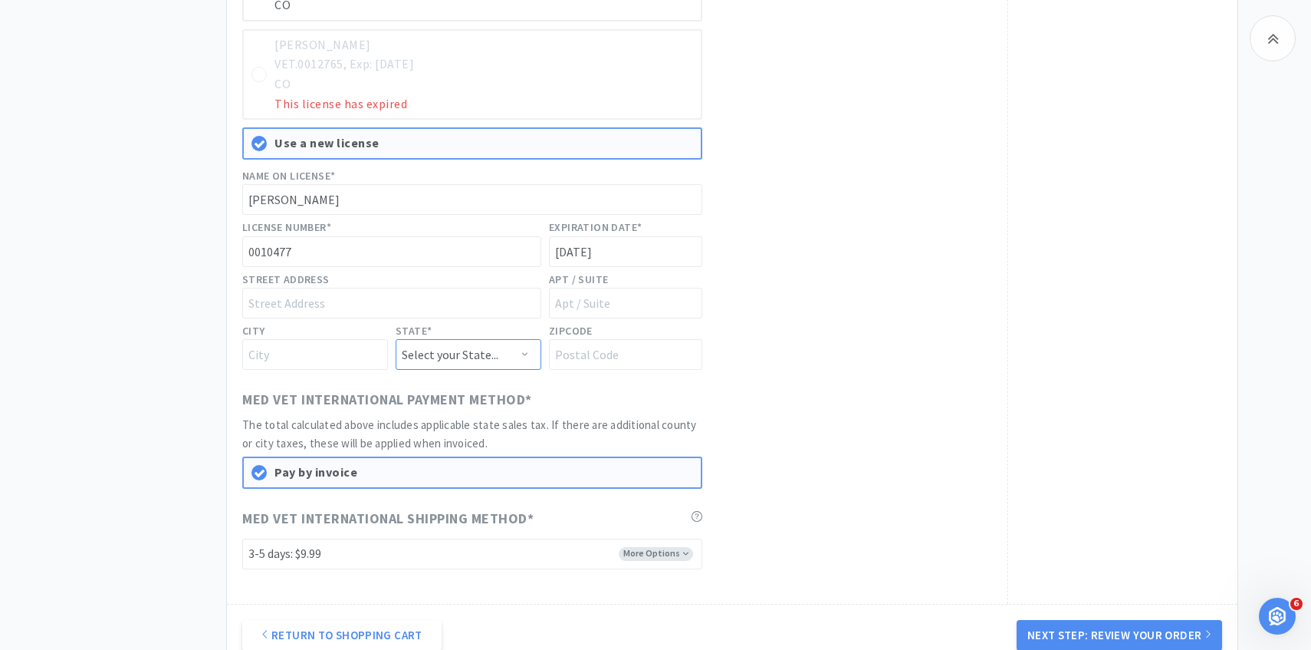
click at [498, 354] on select "Select your State... Alabama Alaska Arizona Arkansas California Colorado Connec…" at bounding box center [469, 354] width 146 height 31
select select "CO"
click at [396, 339] on select "Select your State... Alabama Alaska Arizona Arkansas California Colorado Connec…" at bounding box center [469, 354] width 146 height 31
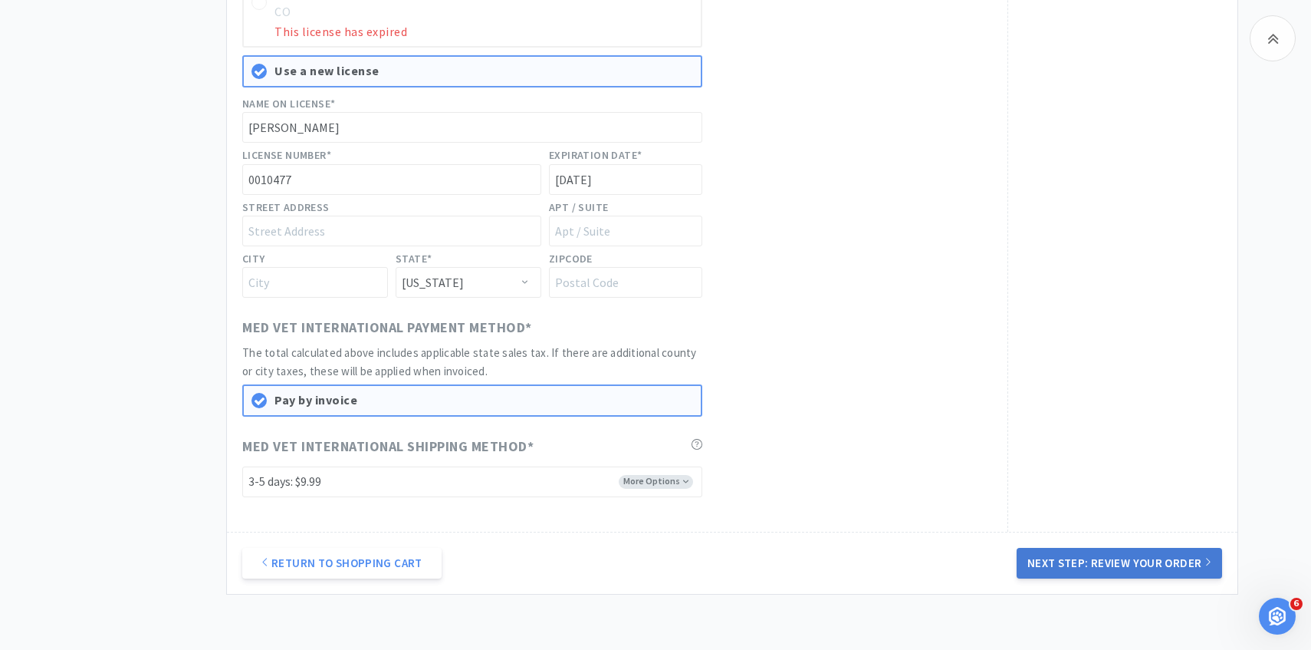
click at [1121, 554] on button "Next Step: Review Your Order" at bounding box center [1120, 563] width 206 height 31
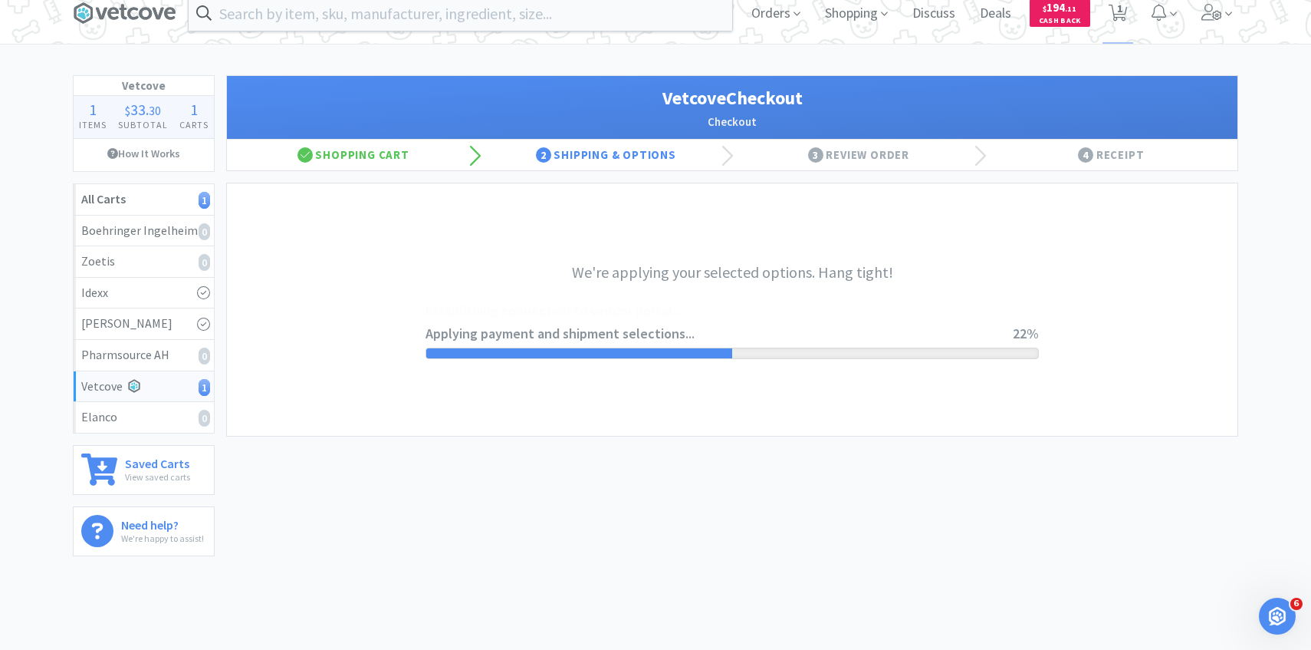
scroll to position [0, 0]
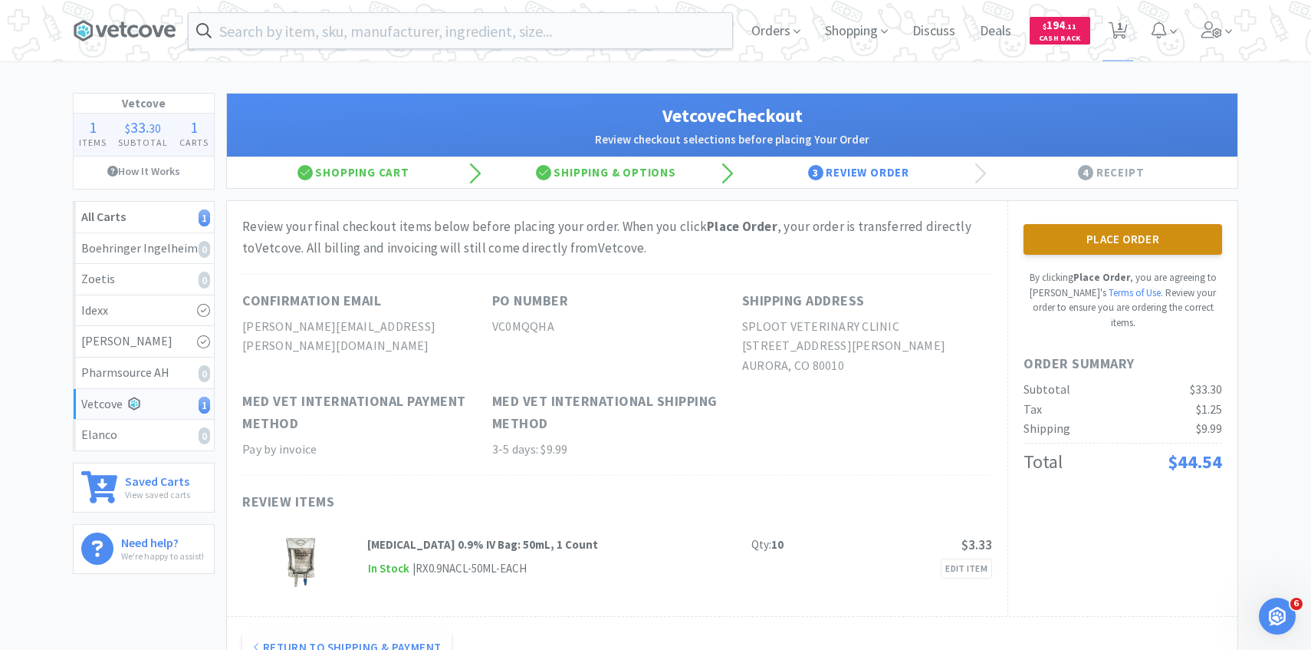
click at [1061, 243] on button "Place Order" at bounding box center [1123, 239] width 199 height 31
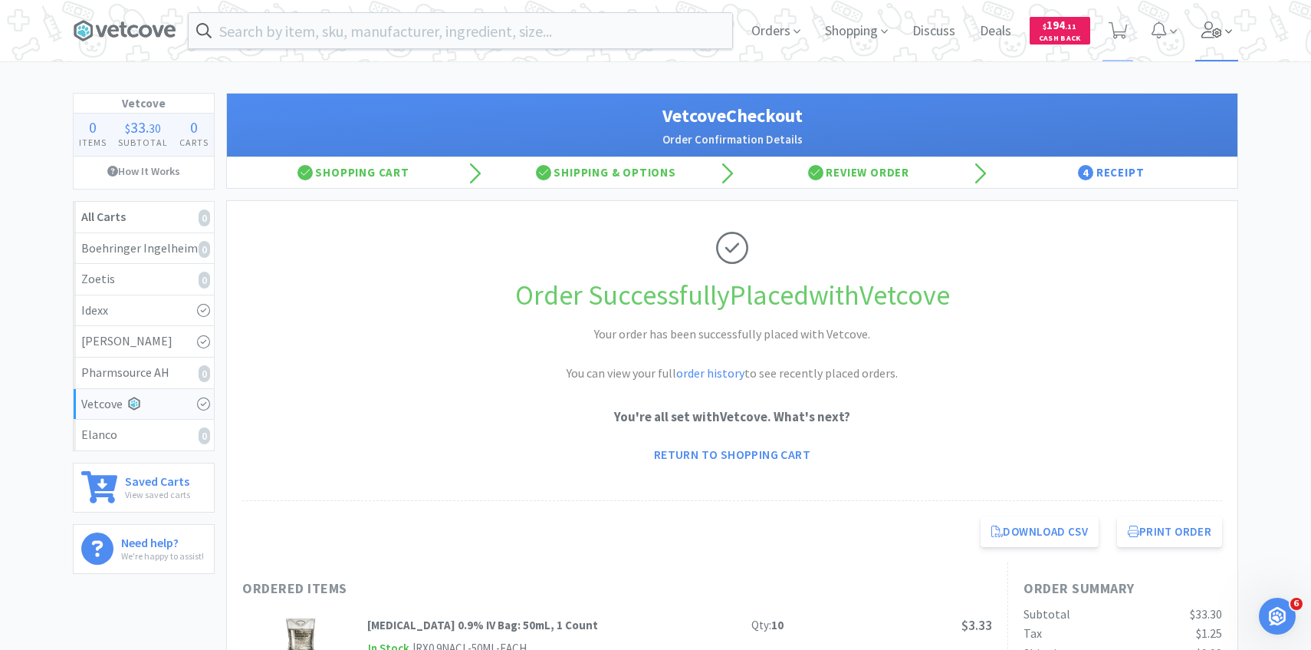
click at [1209, 29] on icon at bounding box center [1212, 29] width 21 height 17
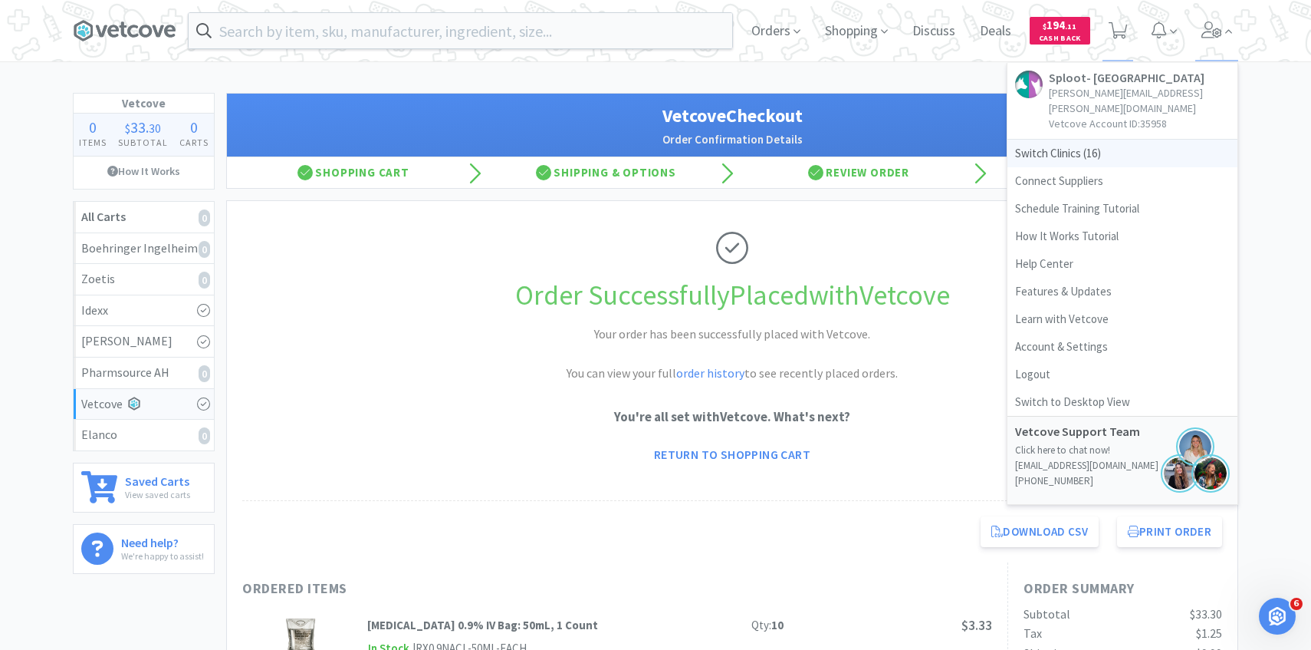
click at [1114, 140] on span "Switch Clinics ( 16 )" at bounding box center [1123, 154] width 230 height 28
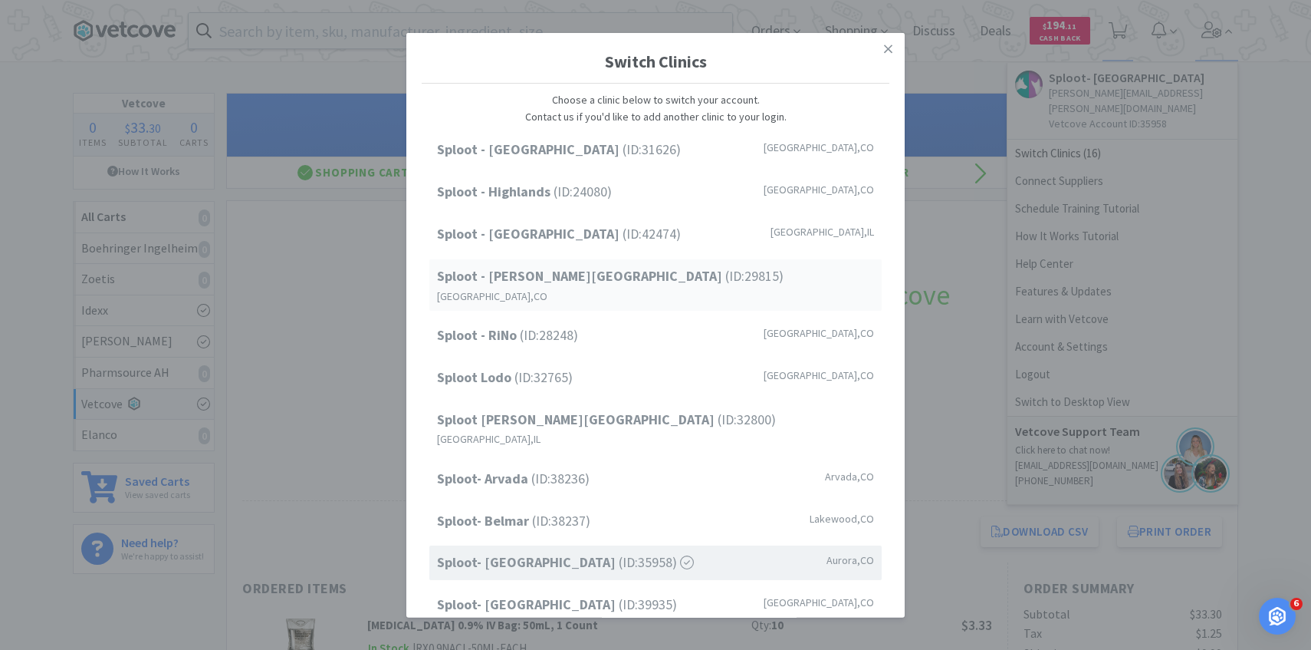
click at [597, 284] on span "Sploot - Platt Park (ID: 29815 )" at bounding box center [610, 276] width 347 height 22
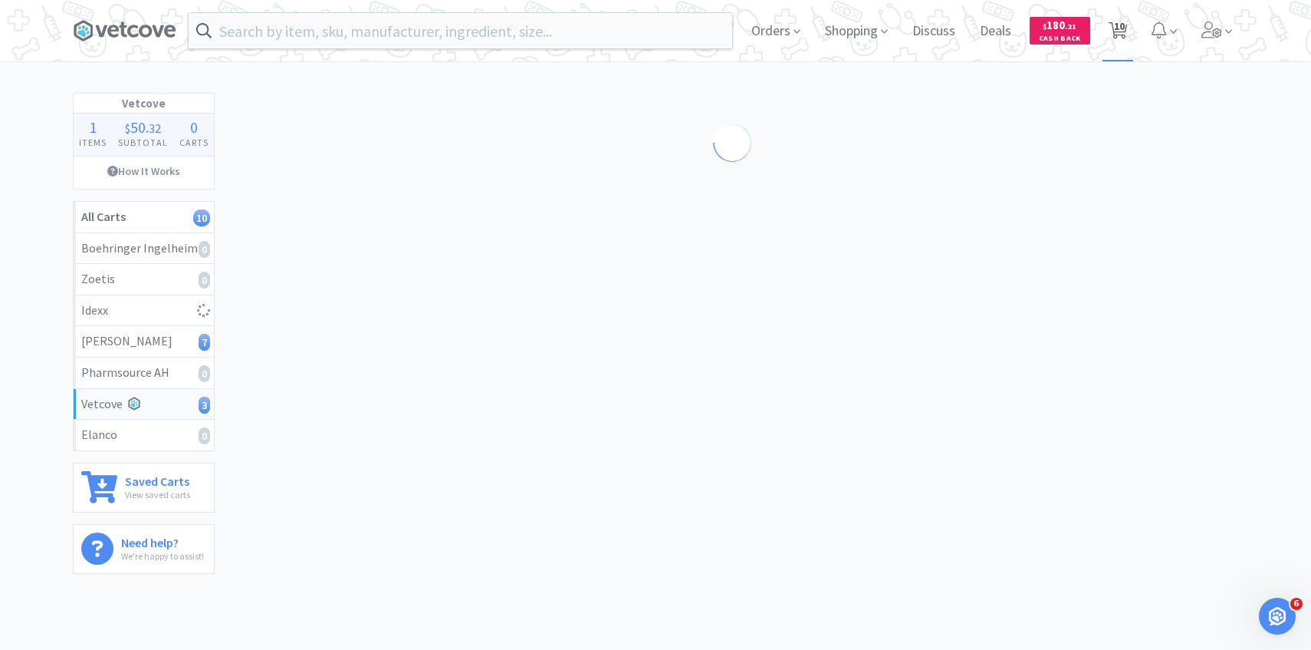
click at [1119, 23] on span "10" at bounding box center [1119, 25] width 11 height 61
select select "1"
select select "2"
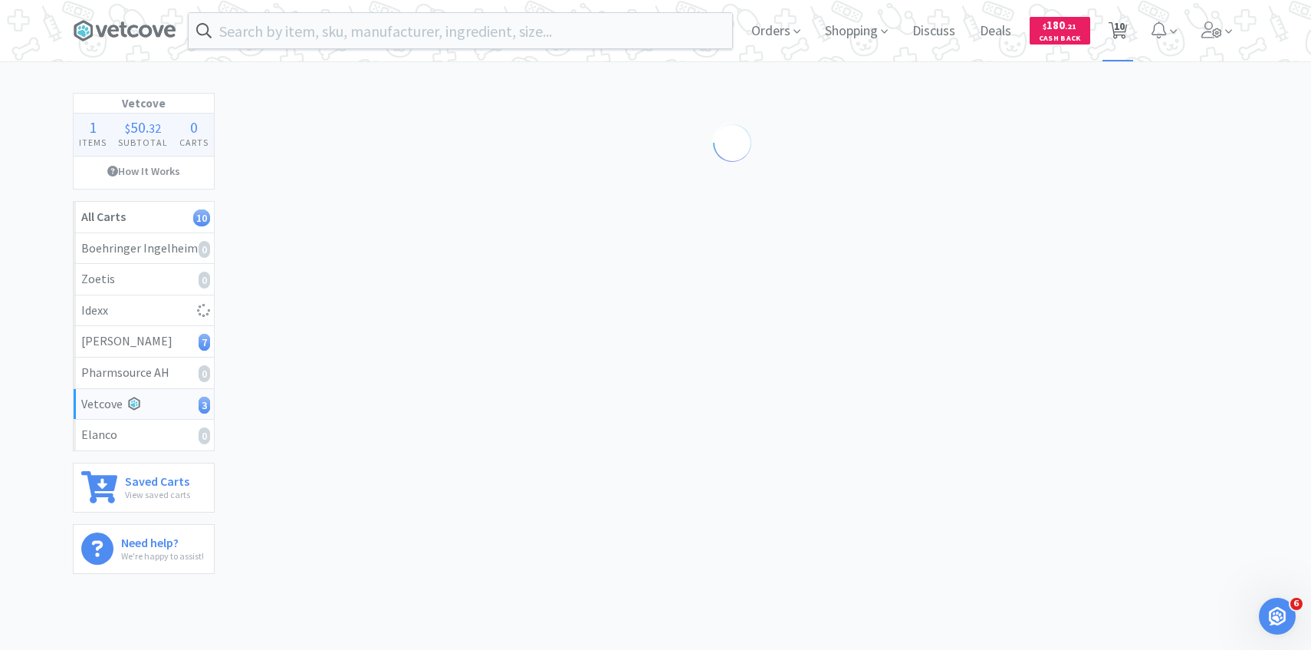
select select "5"
select select "3"
select select "4"
select select "3"
select select "1"
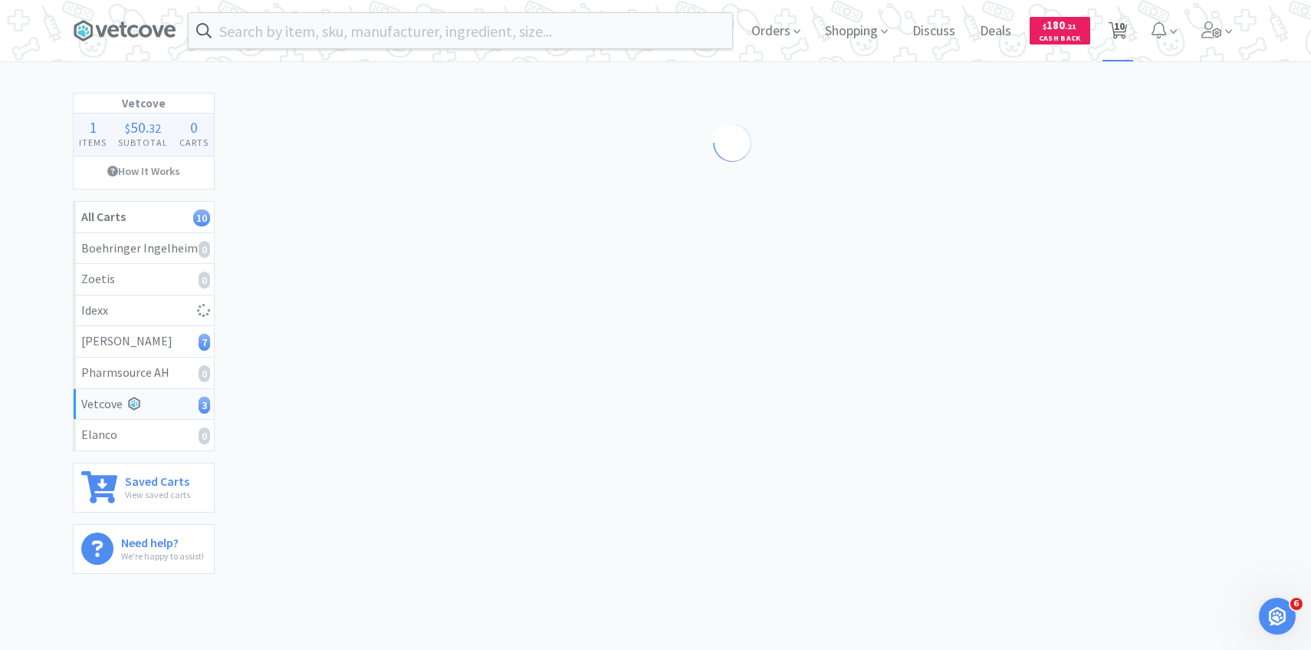
select select "20"
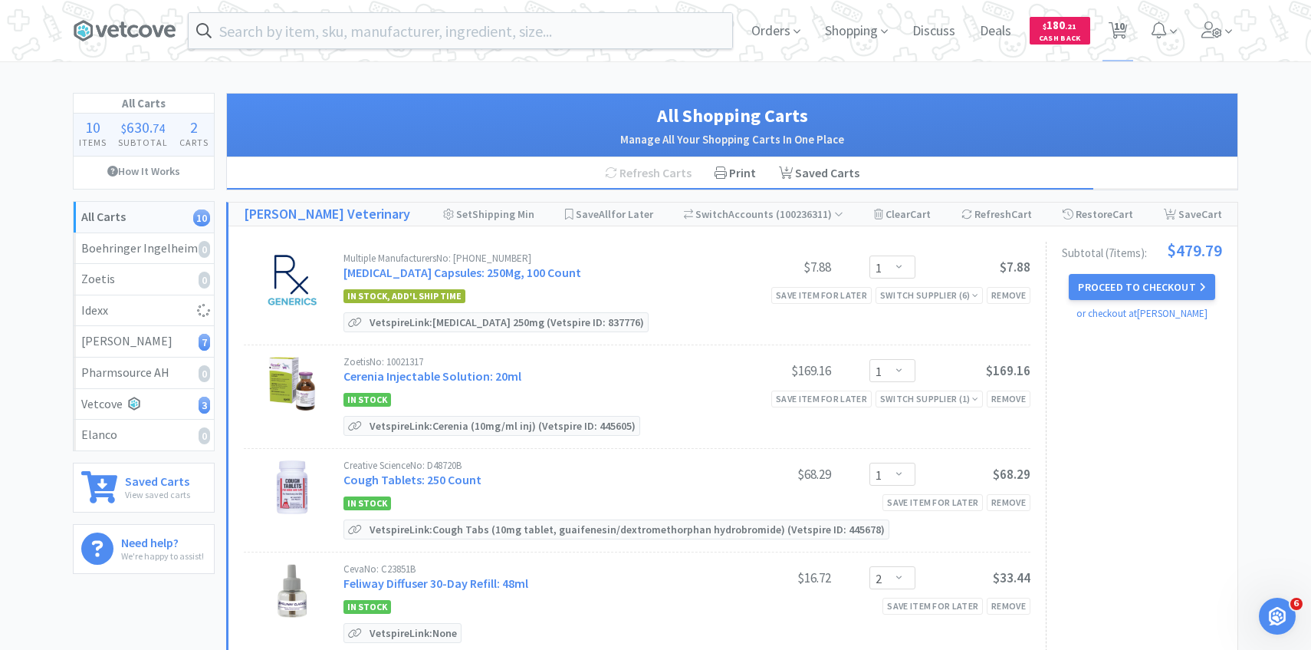
click at [544, 263] on div "Multiple Manufacturers No: [PHONE_NUMBER] [MEDICAL_DATA] Capsules: 250Mg, 100 C…" at bounding box center [530, 267] width 373 height 28
select select "4"
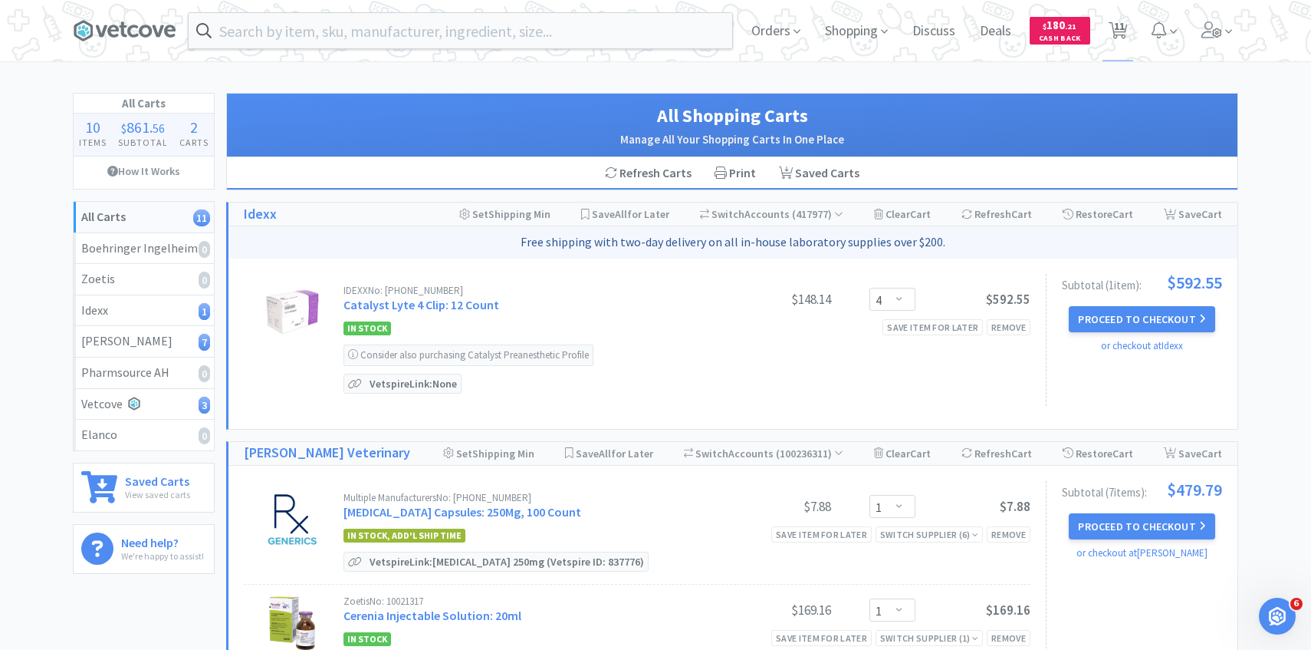
click at [538, 272] on div "IDEXX No: [PHONE_NUMBER] Catalyst Lyte 4 Clip: 12 Count $148.14 Enter Quantity …" at bounding box center [733, 343] width 1009 height 170
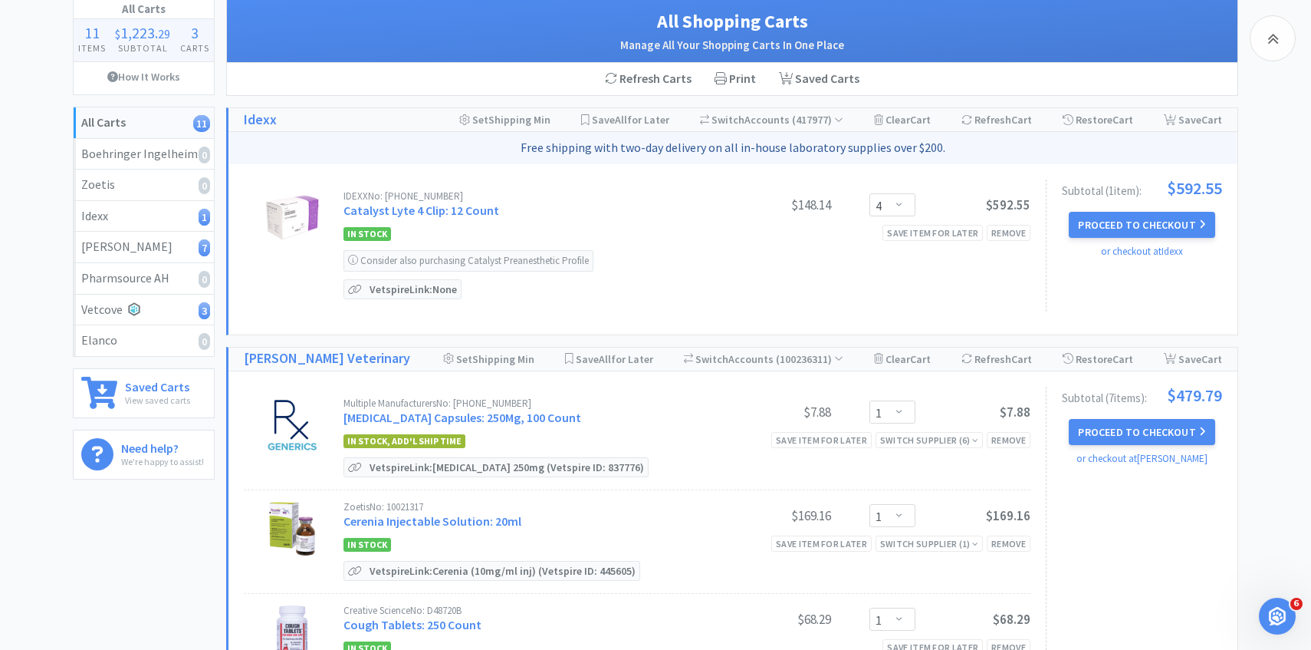
scroll to position [198, 0]
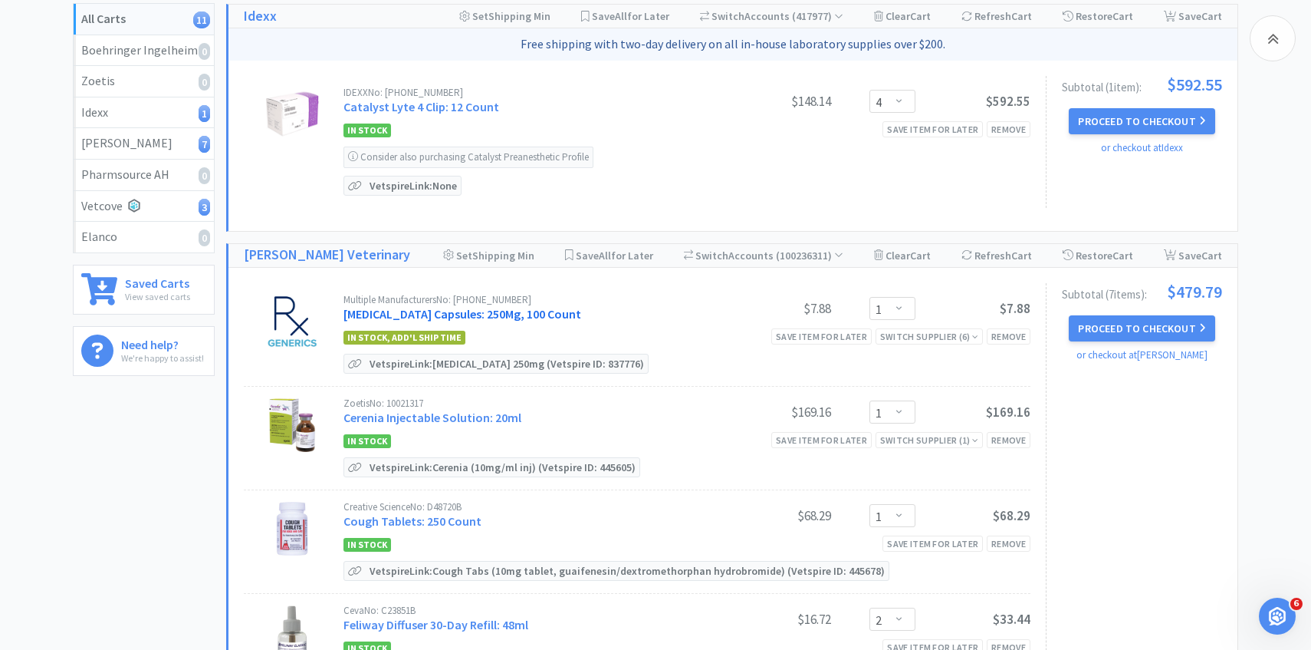
click at [509, 311] on link "[MEDICAL_DATA] Capsules: 250Mg, 100 Count" at bounding box center [463, 313] width 238 height 15
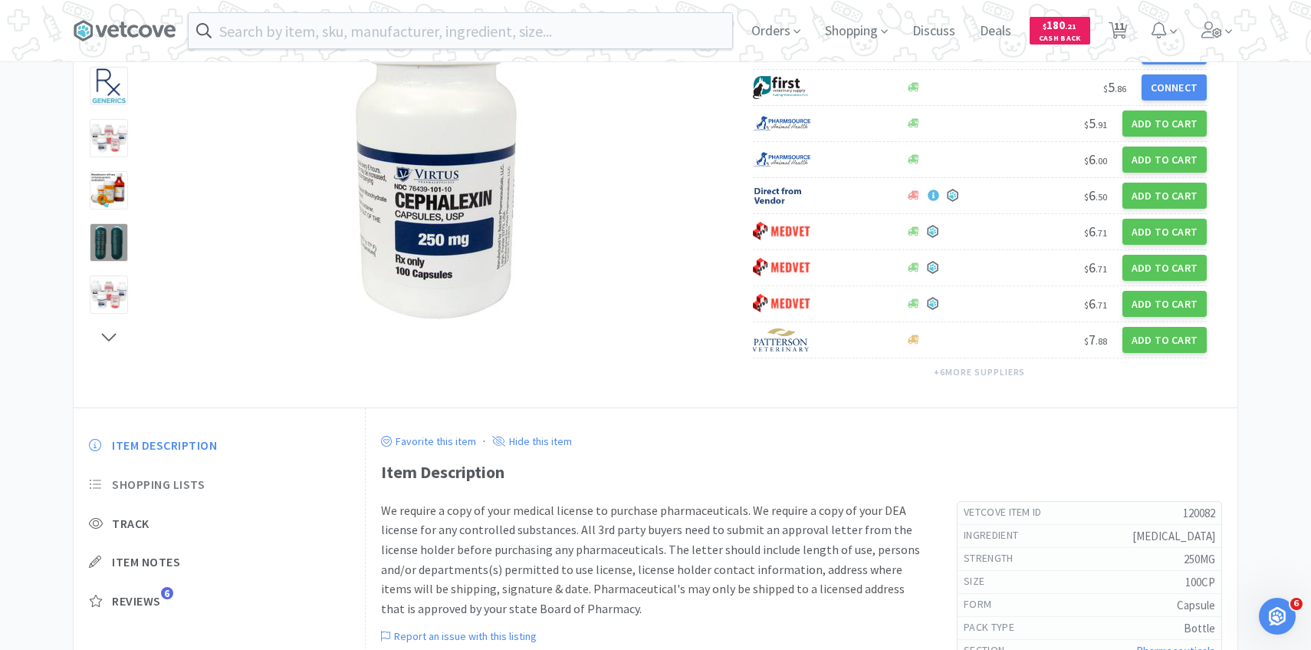
scroll to position [173, 0]
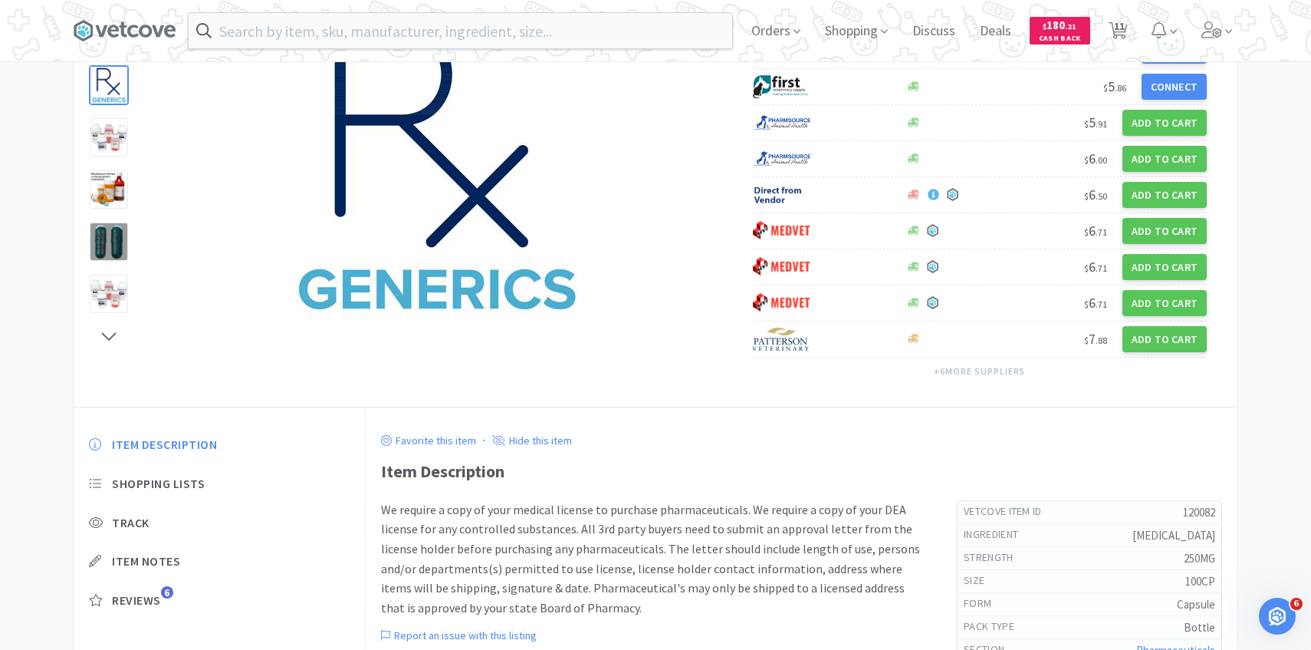
select select "4"
select select "1"
select select "2"
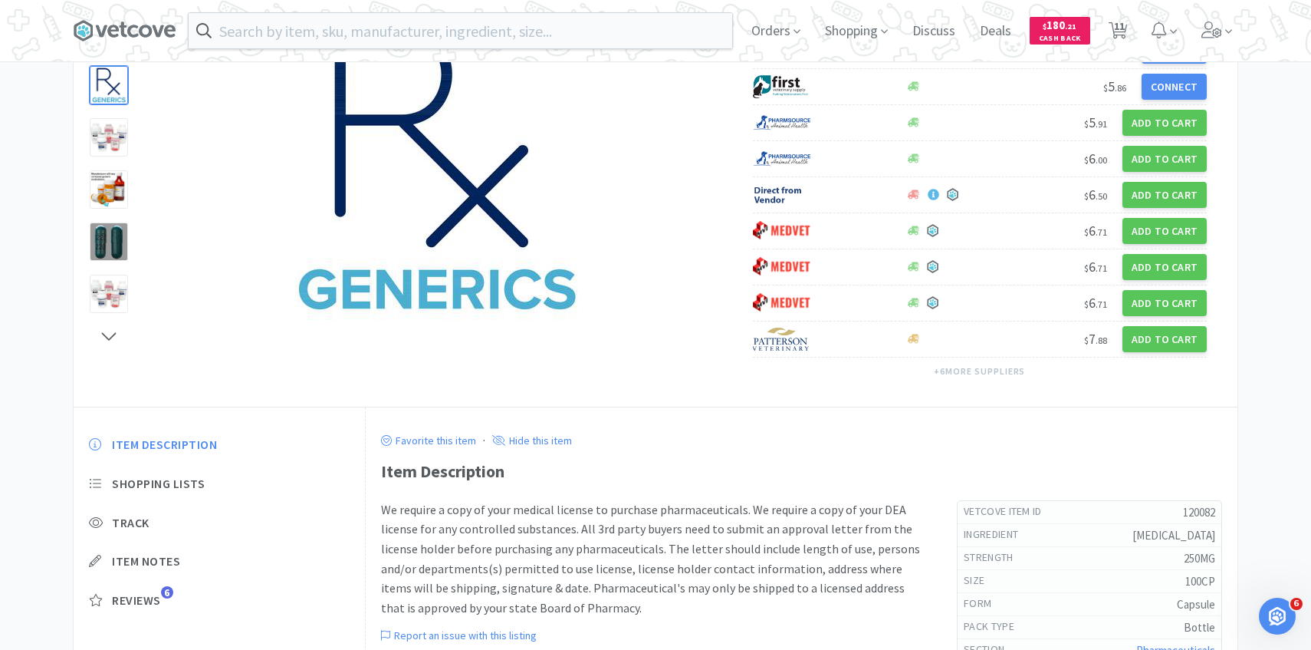
select select "5"
select select "3"
select select "4"
select select "3"
select select "1"
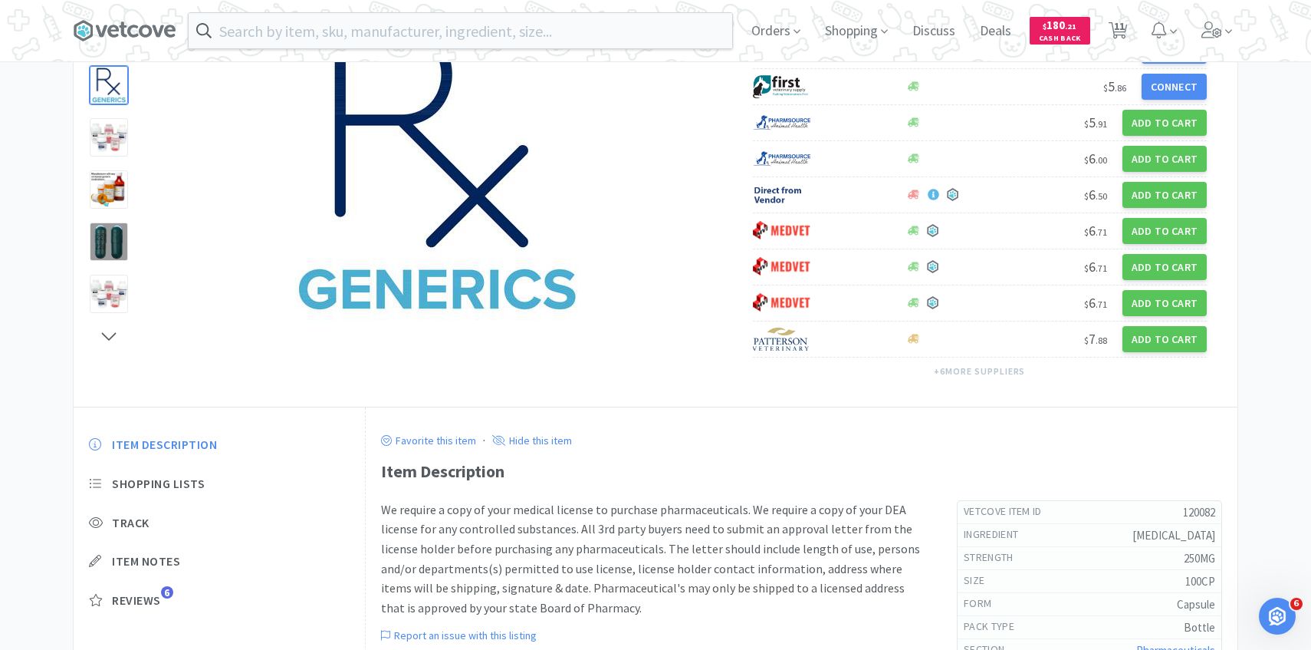
select select "20"
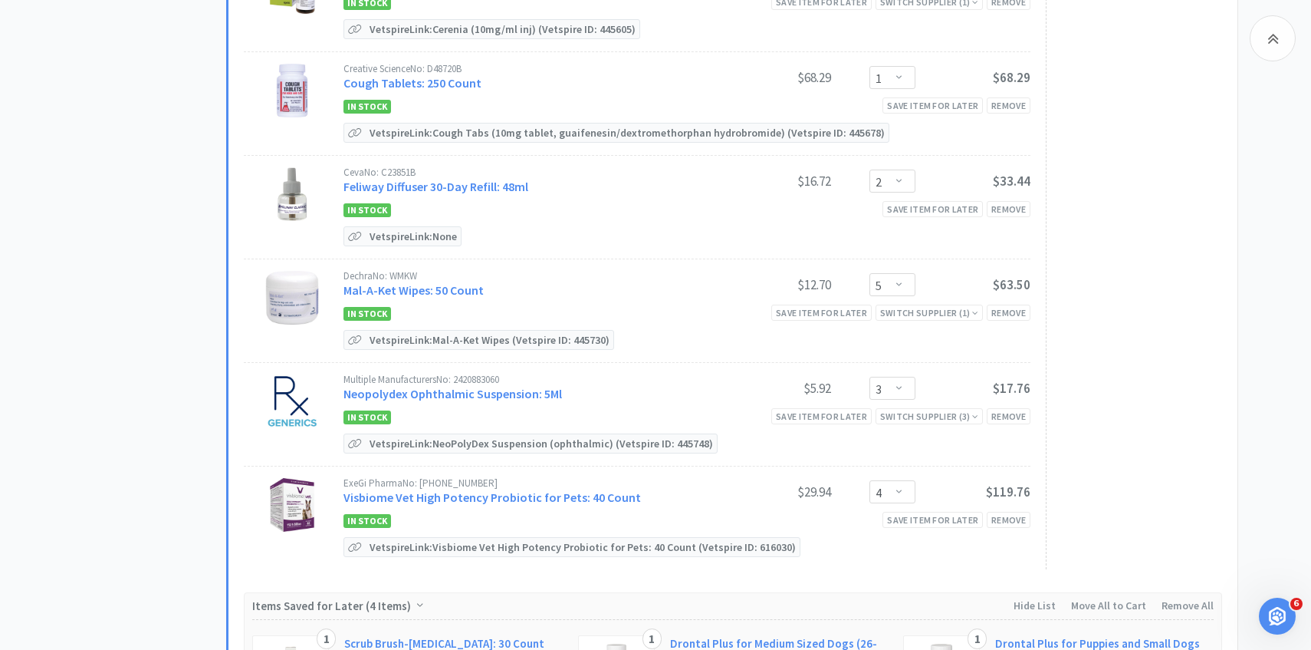
scroll to position [639, 0]
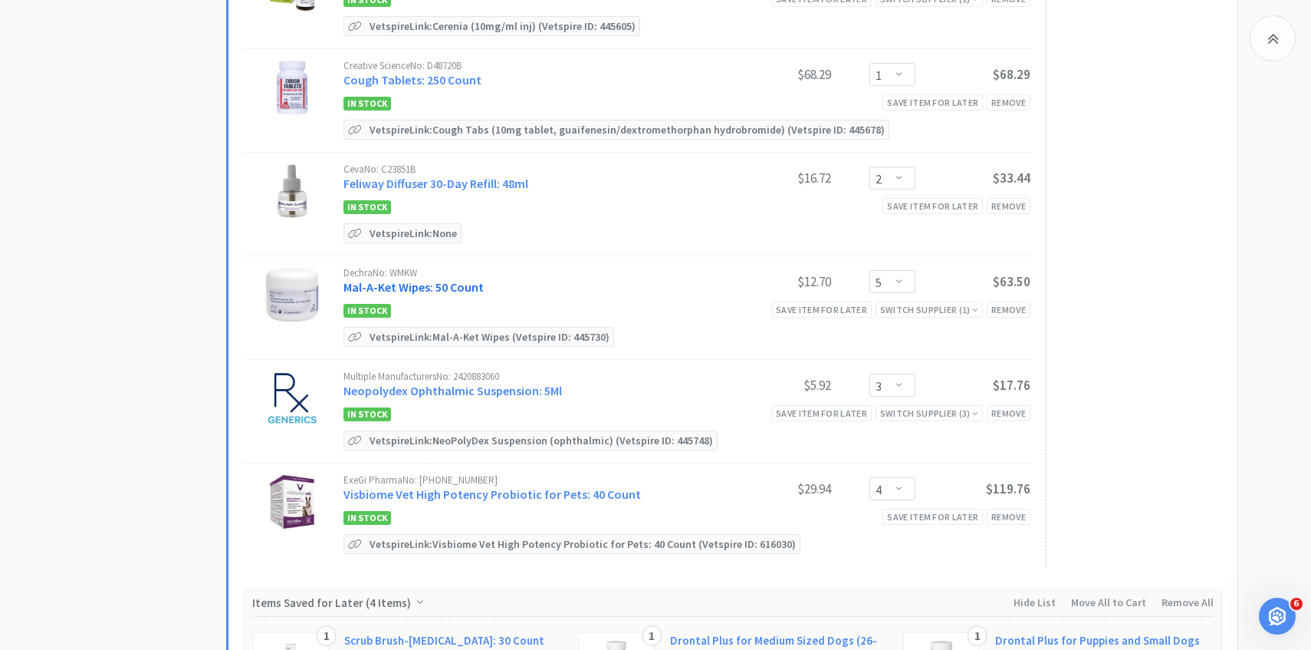
click at [459, 279] on link "Mal-A-Ket Wipes: 50 Count" at bounding box center [414, 286] width 140 height 15
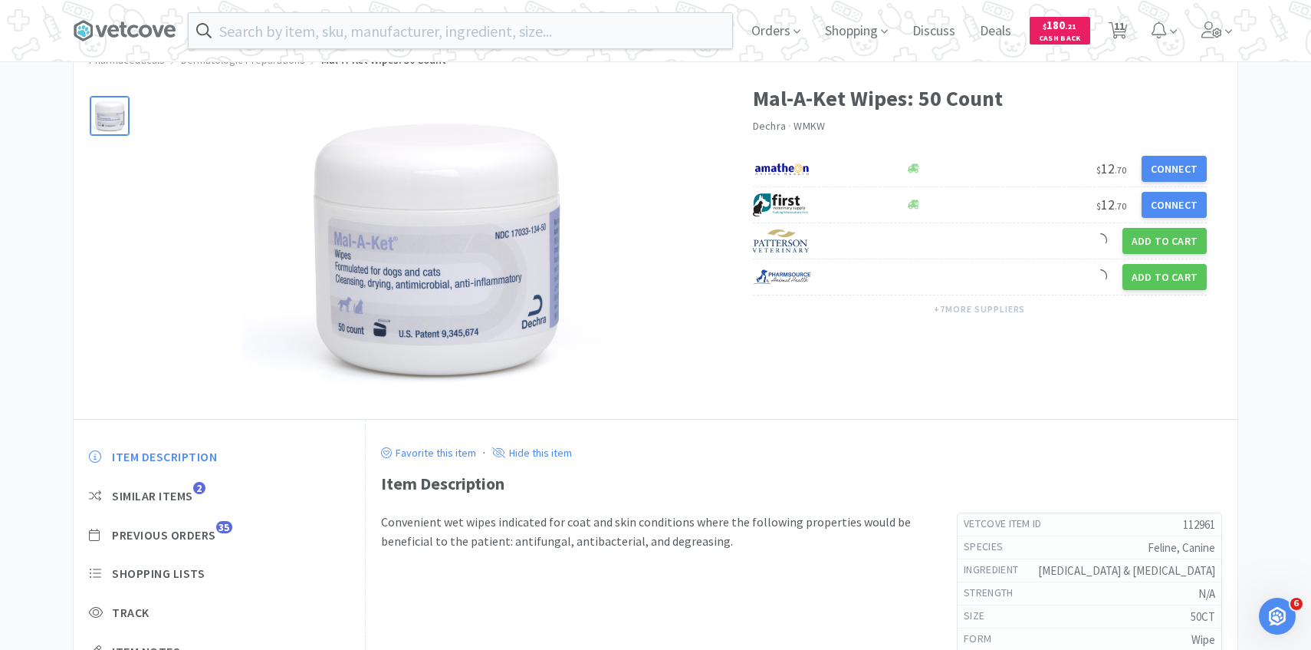
scroll to position [133, 0]
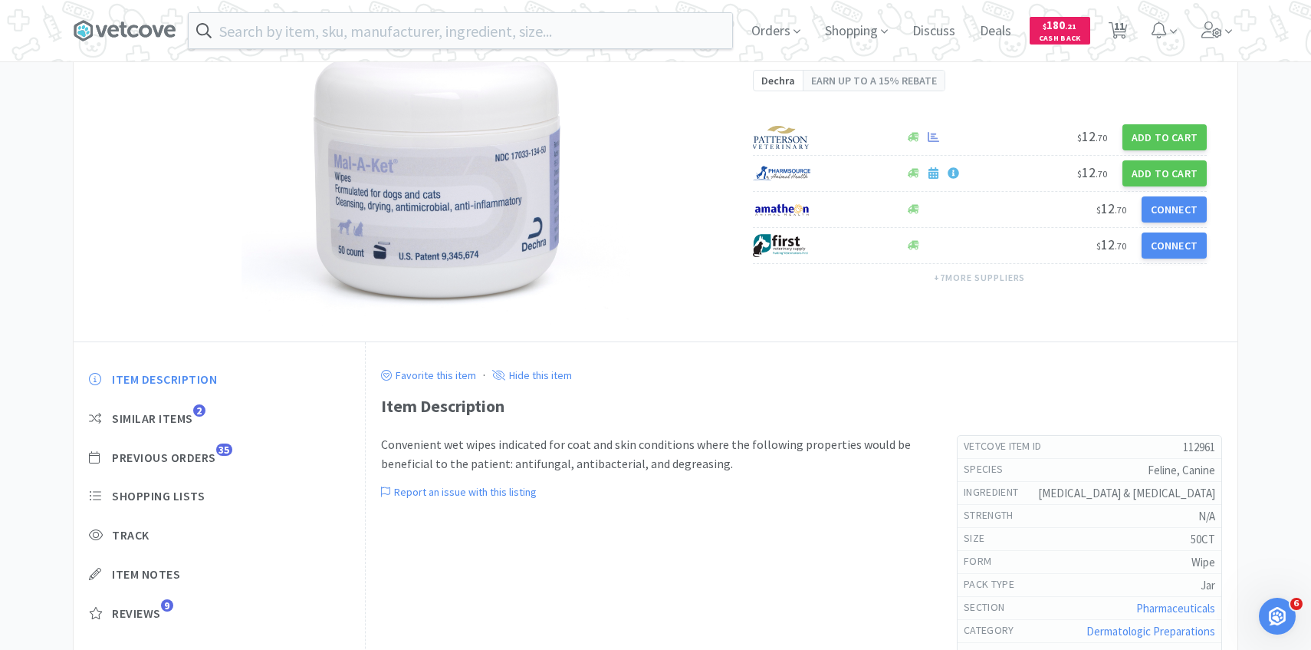
click at [206, 469] on div "Item Description Similar Items 2 Previous Orders 35 Shopping Lists Track Item N…" at bounding box center [219, 508] width 291 height 304
click at [206, 464] on span "Previous Orders" at bounding box center [164, 457] width 104 height 16
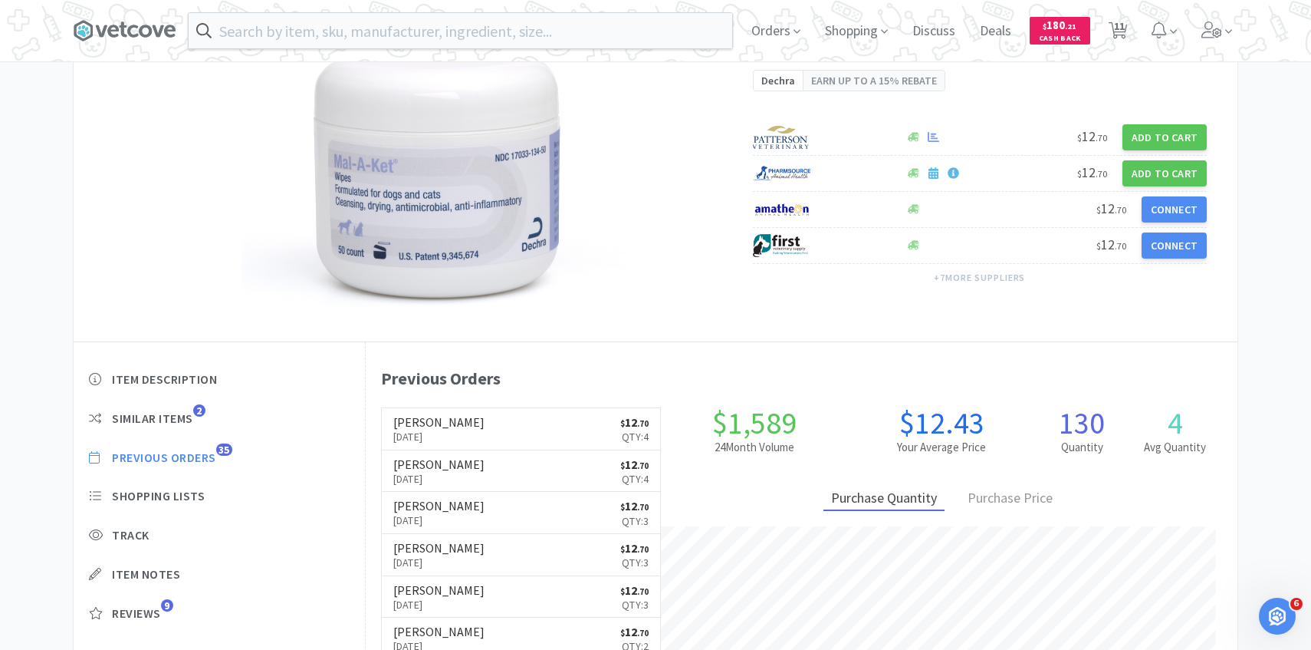
scroll to position [421, 872]
click at [1114, 22] on span "11" at bounding box center [1119, 25] width 11 height 61
select select "4"
select select "1"
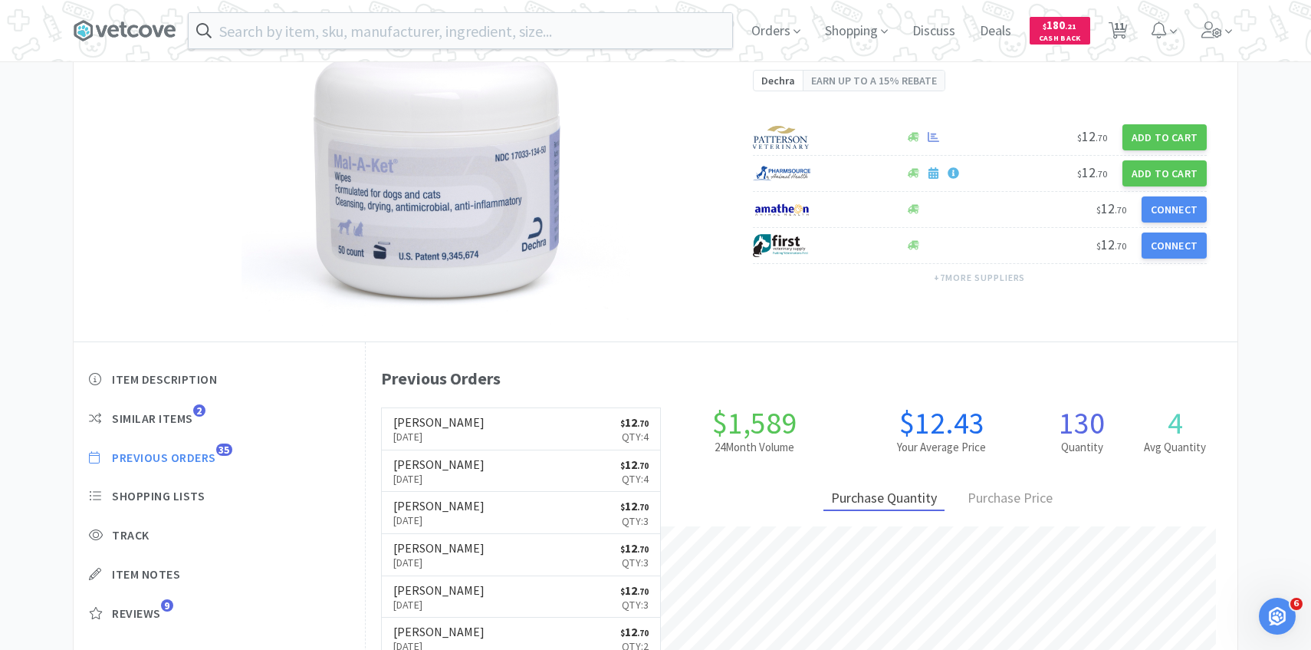
select select "1"
select select "2"
select select "5"
select select "3"
select select "4"
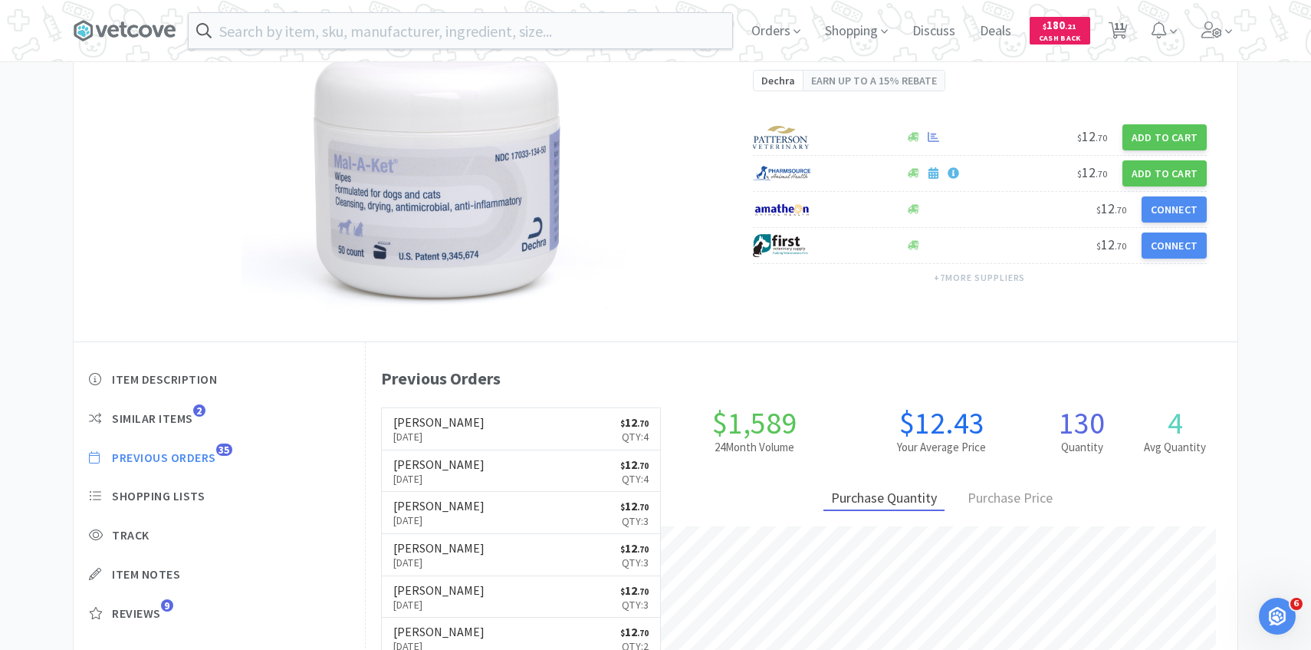
select select "3"
select select "1"
select select "20"
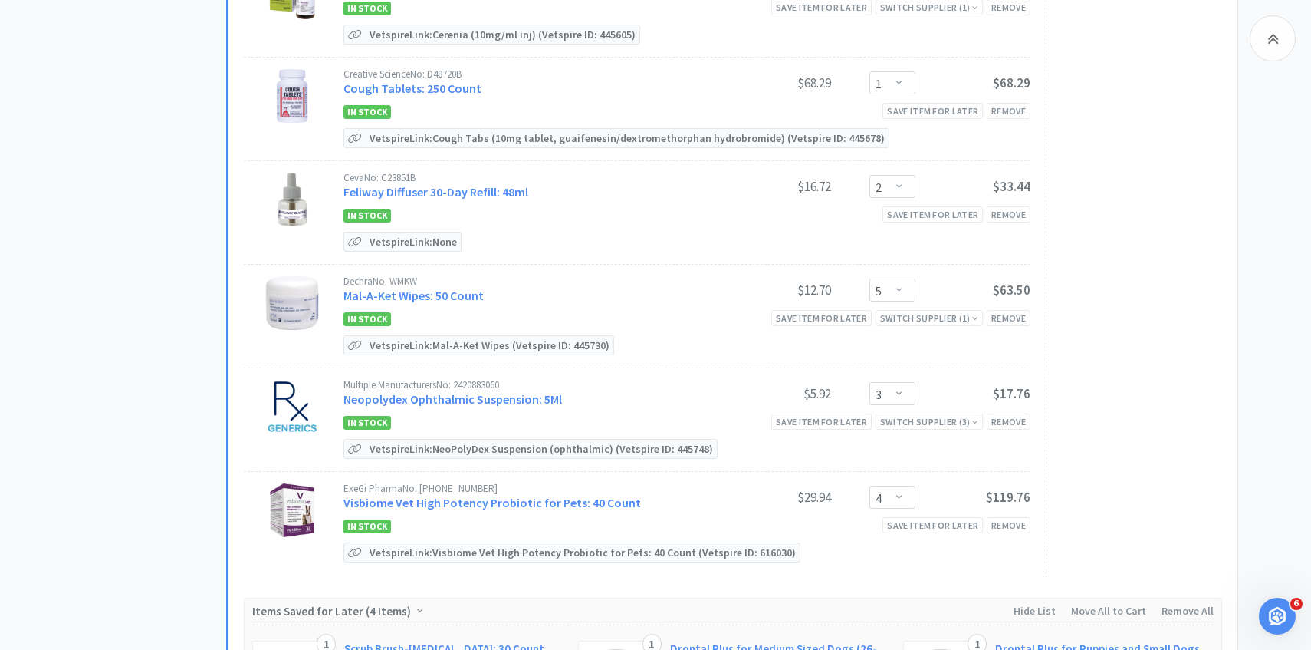
scroll to position [745, 0]
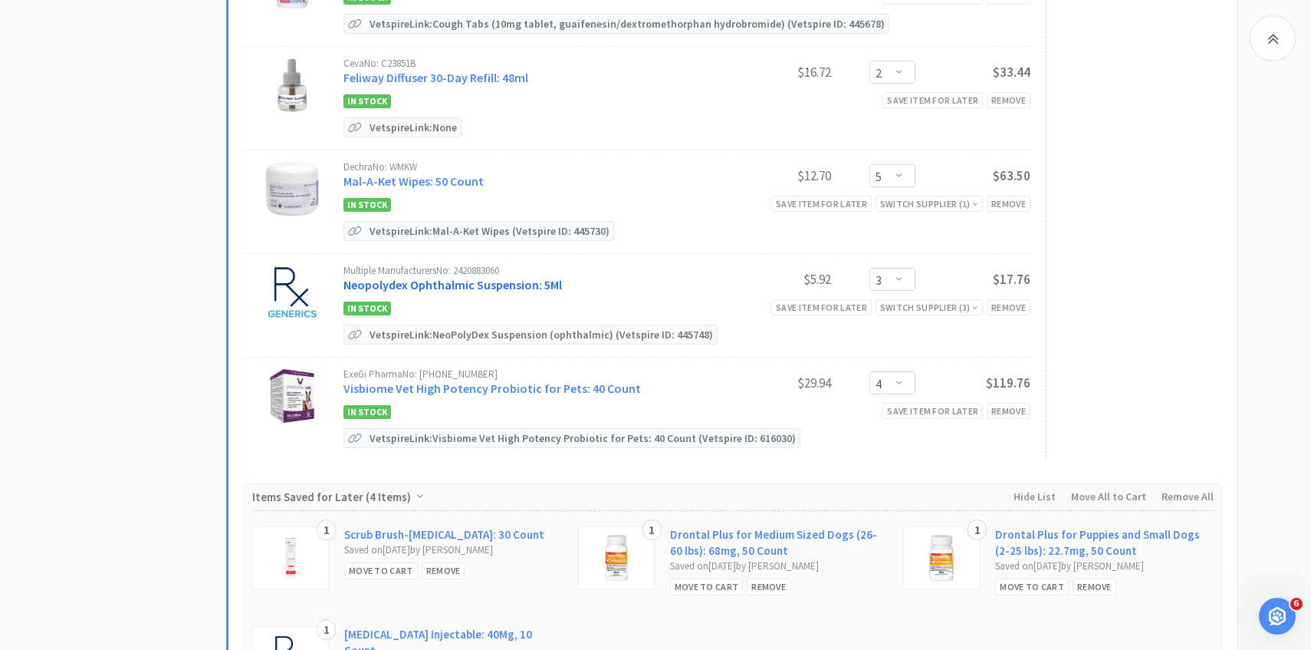
click at [539, 284] on link "Neopolydex Ophthalmic Suspension: 5Ml" at bounding box center [453, 284] width 219 height 15
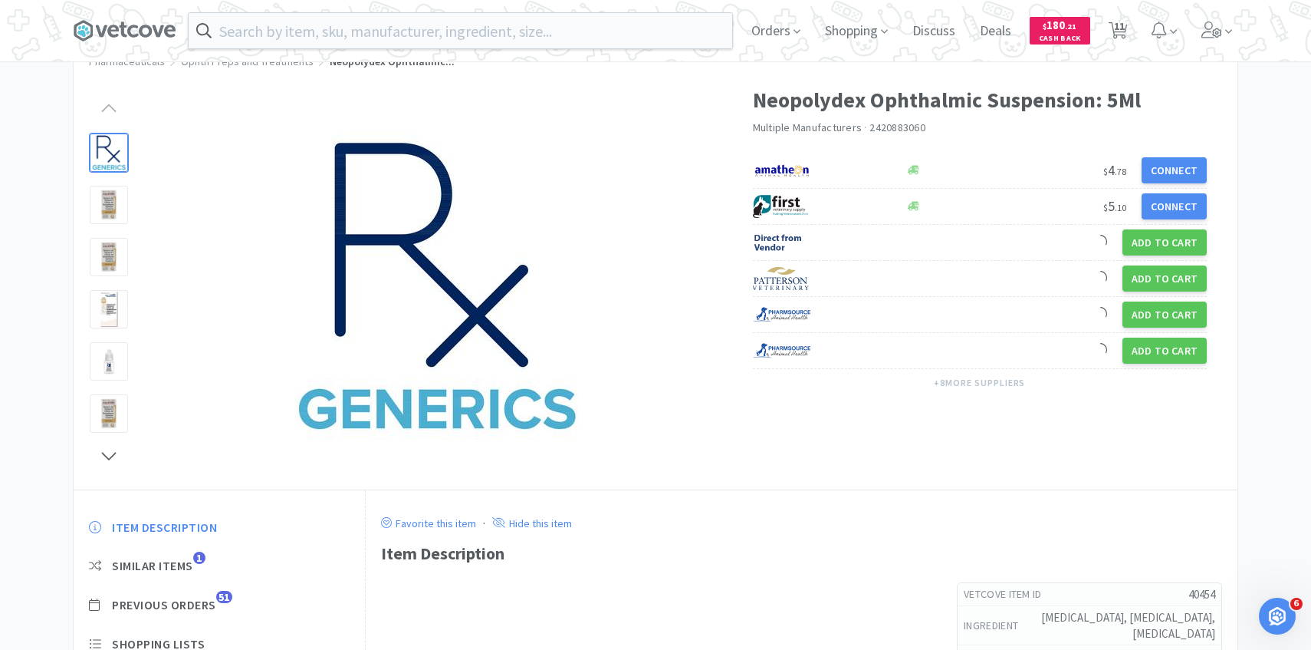
scroll to position [119, 0]
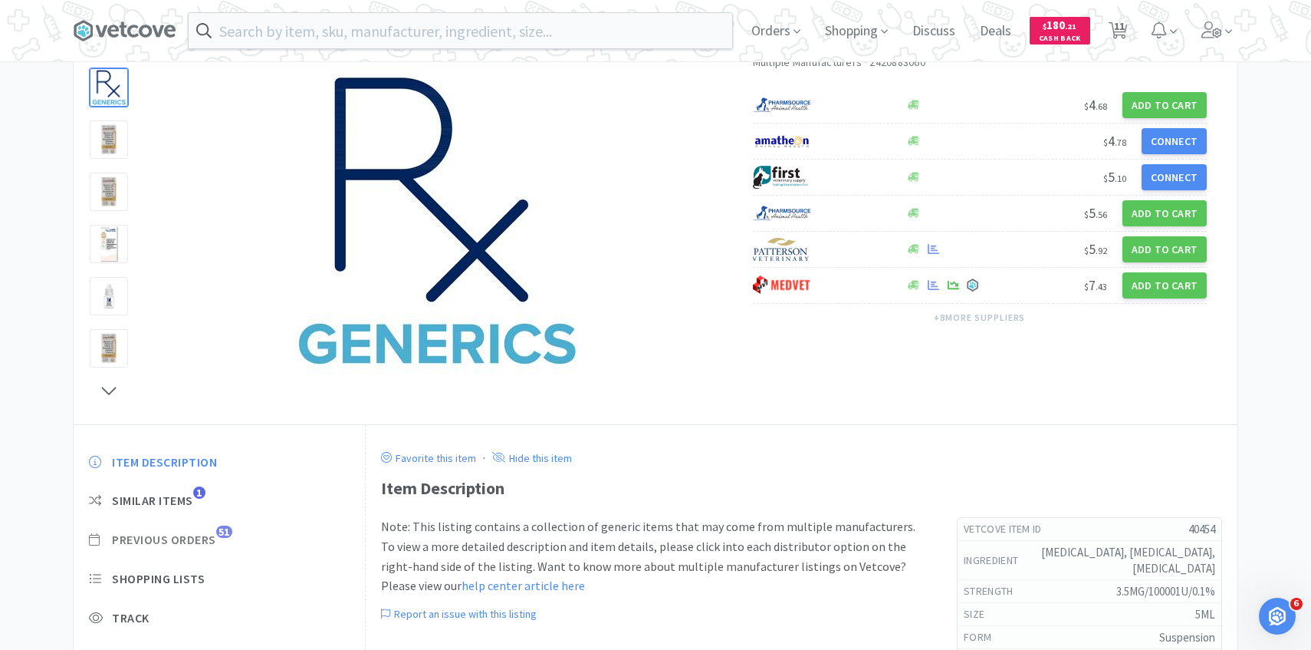
click at [203, 533] on span "Previous Orders" at bounding box center [164, 539] width 104 height 16
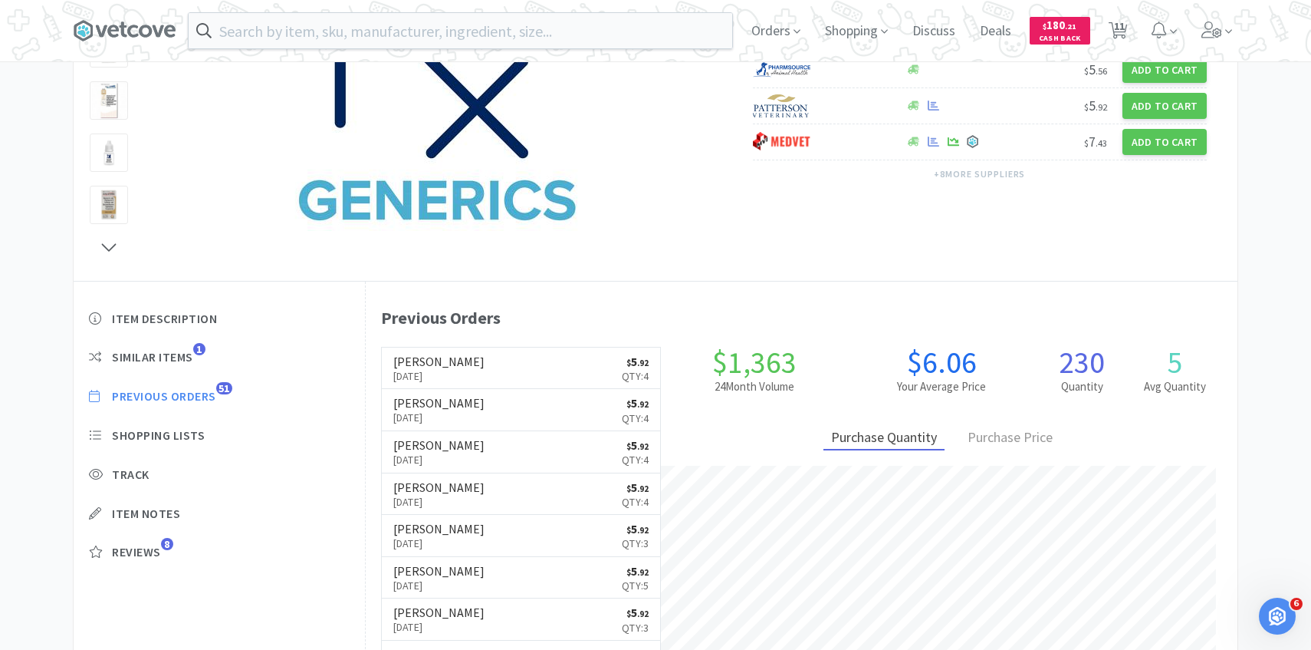
scroll to position [264, 0]
select select "4"
select select "1"
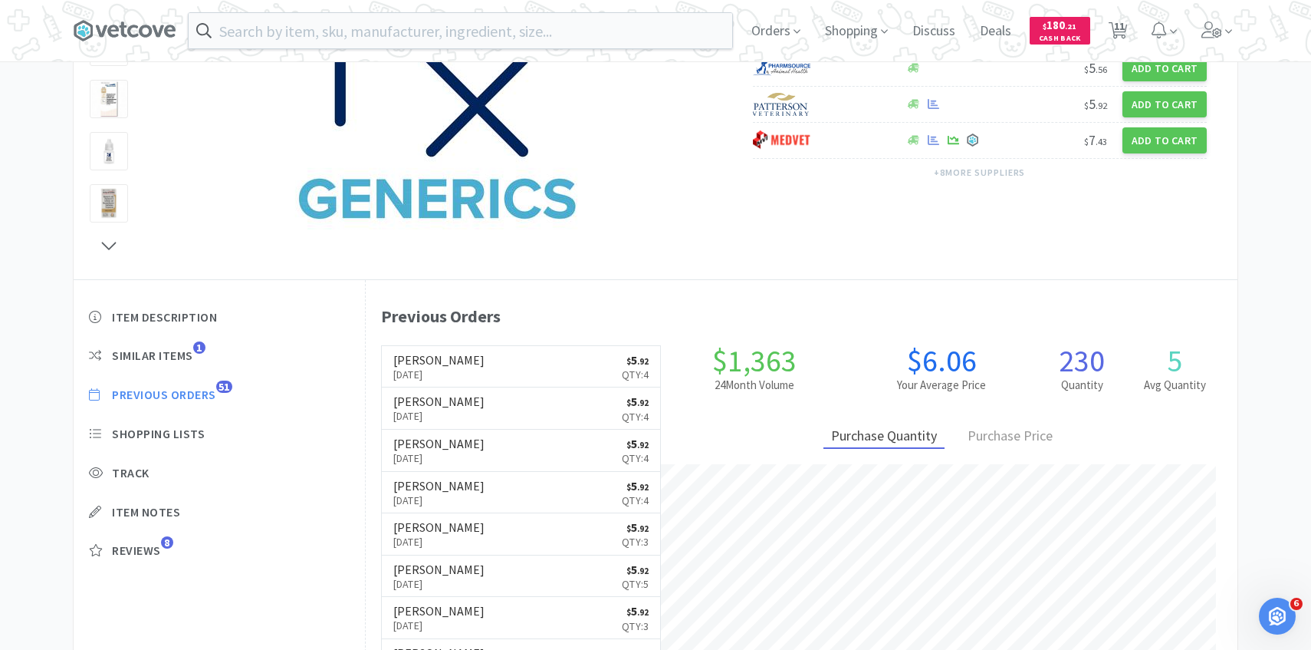
select select "2"
select select "5"
select select "3"
select select "4"
select select "3"
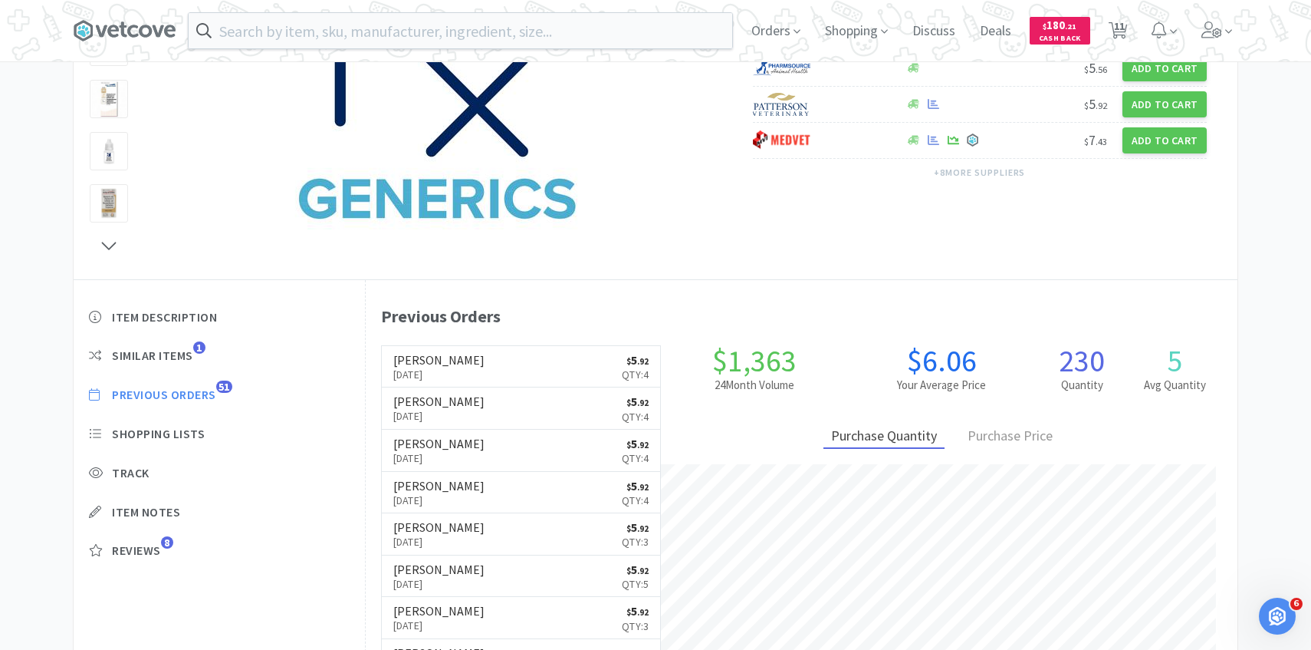
select select "1"
select select "20"
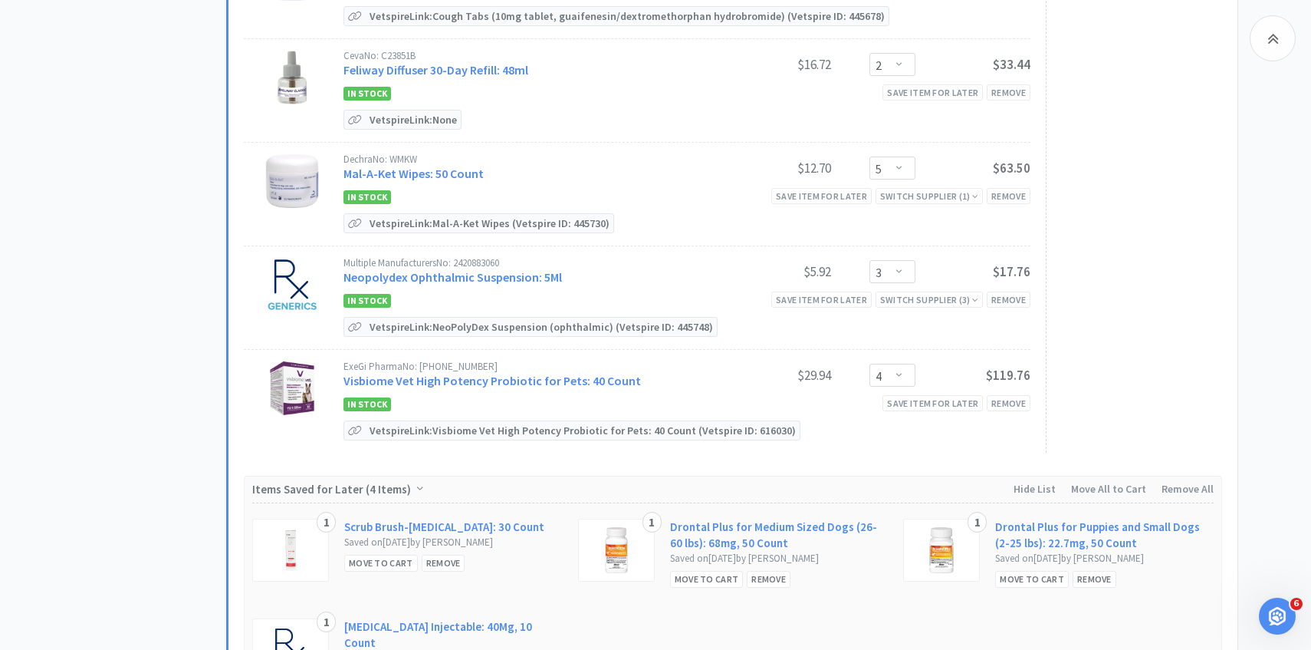
scroll to position [753, 0]
click at [551, 275] on link "Neopolydex Ophthalmic Suspension: 5Ml" at bounding box center [453, 275] width 219 height 15
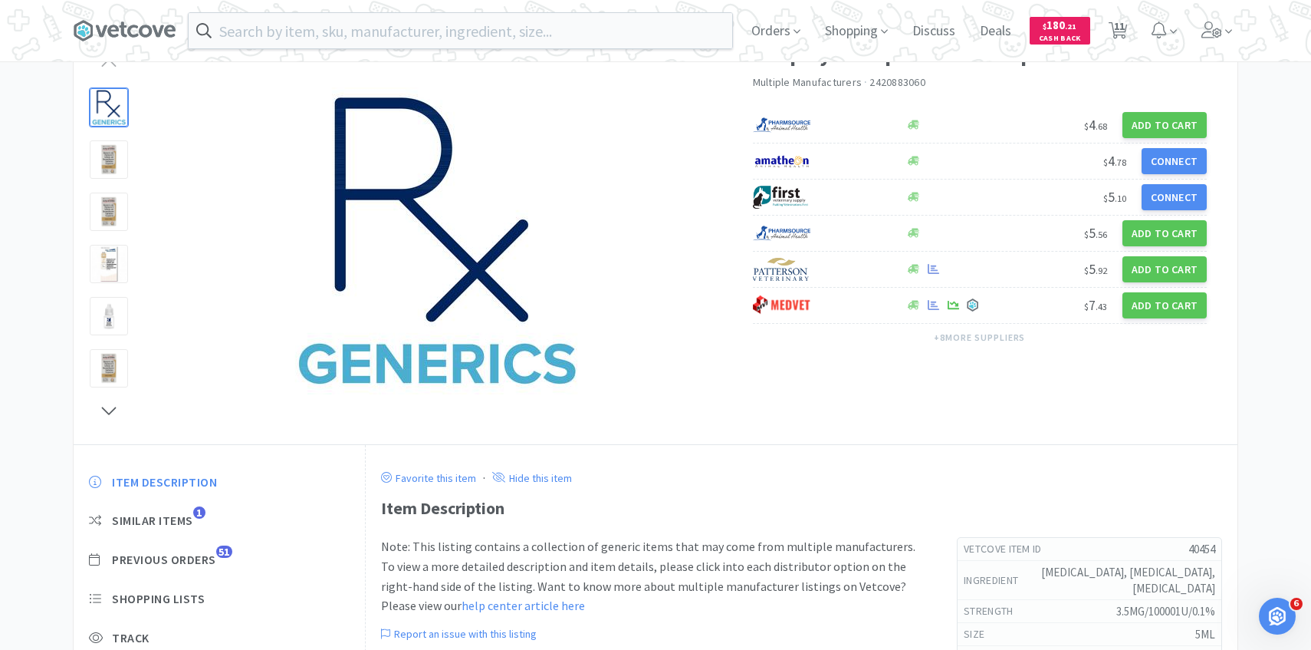
scroll to position [114, 0]
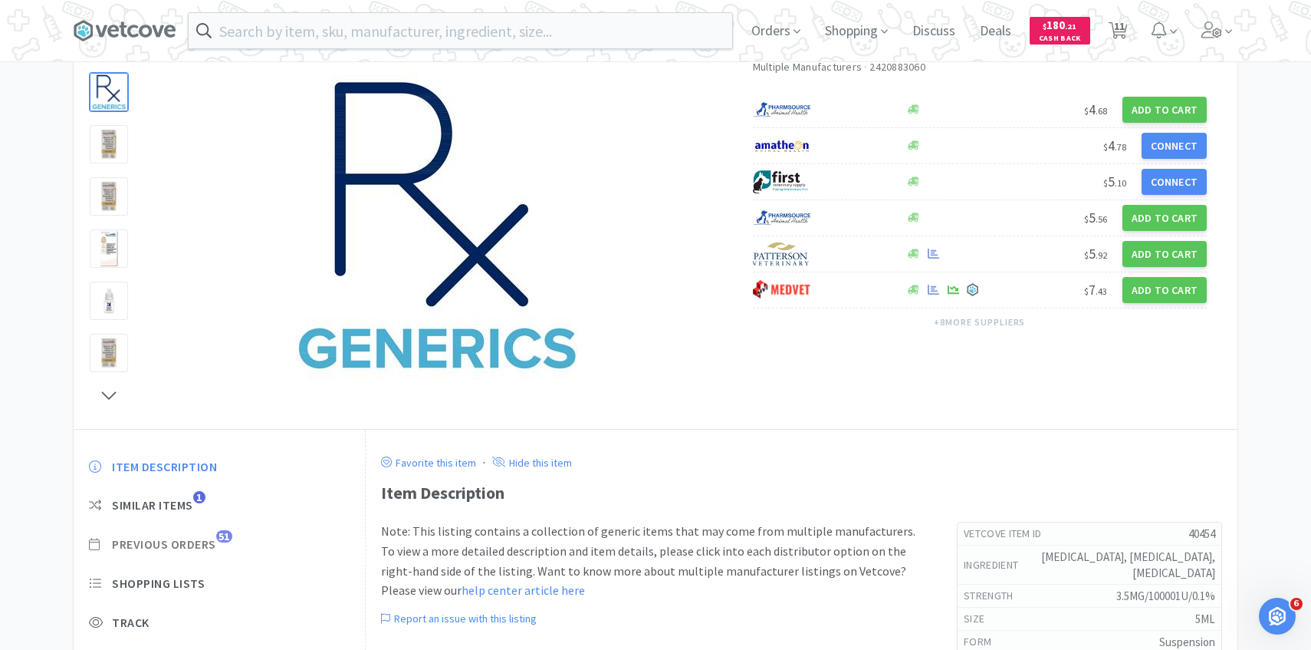
click at [210, 549] on span "Previous Orders" at bounding box center [164, 544] width 104 height 16
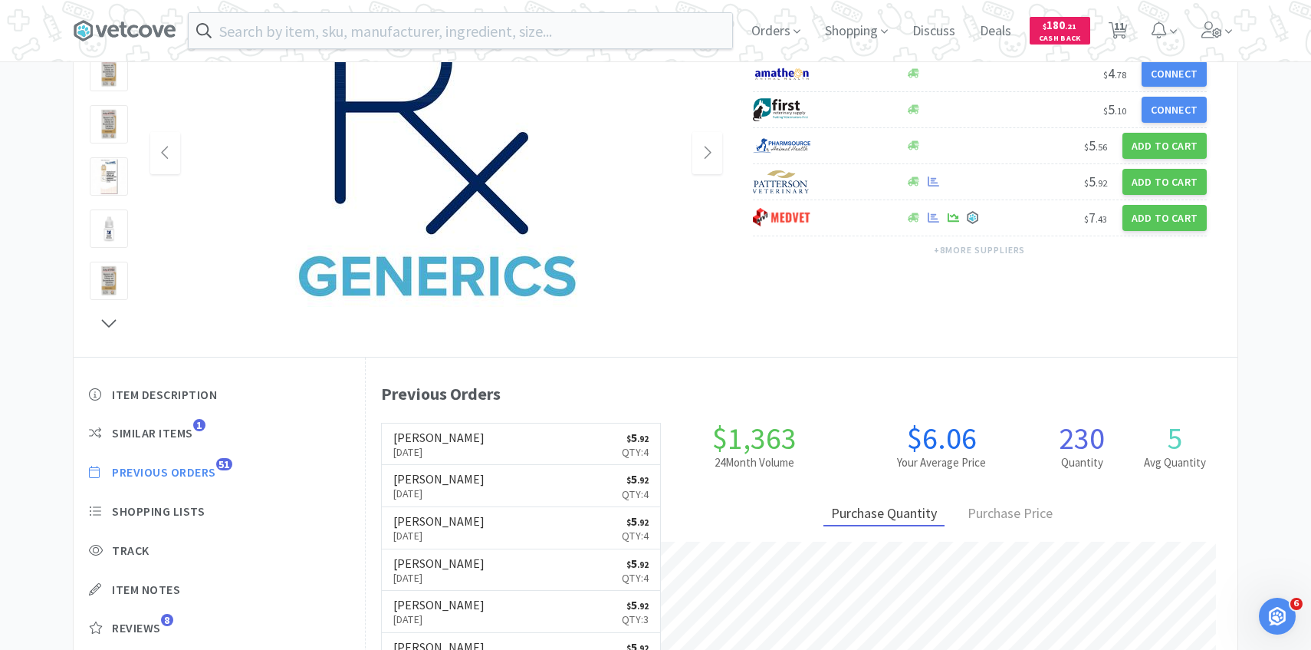
scroll to position [189, 0]
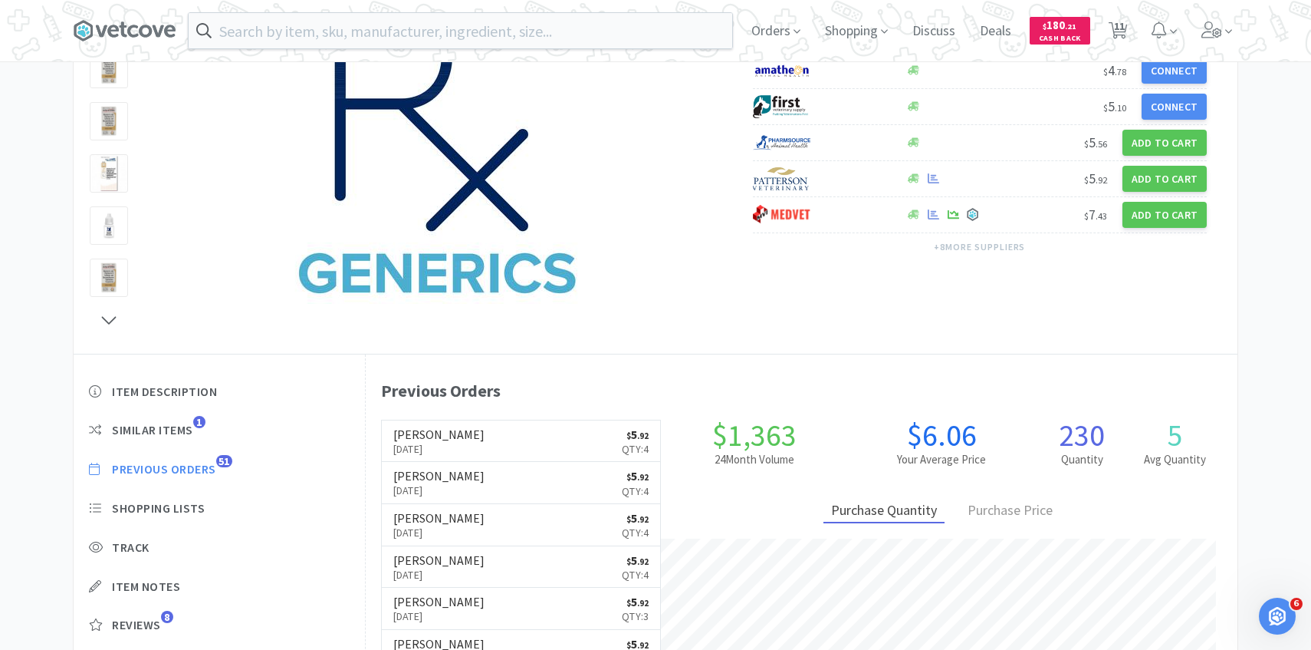
scroll to position [753, 0]
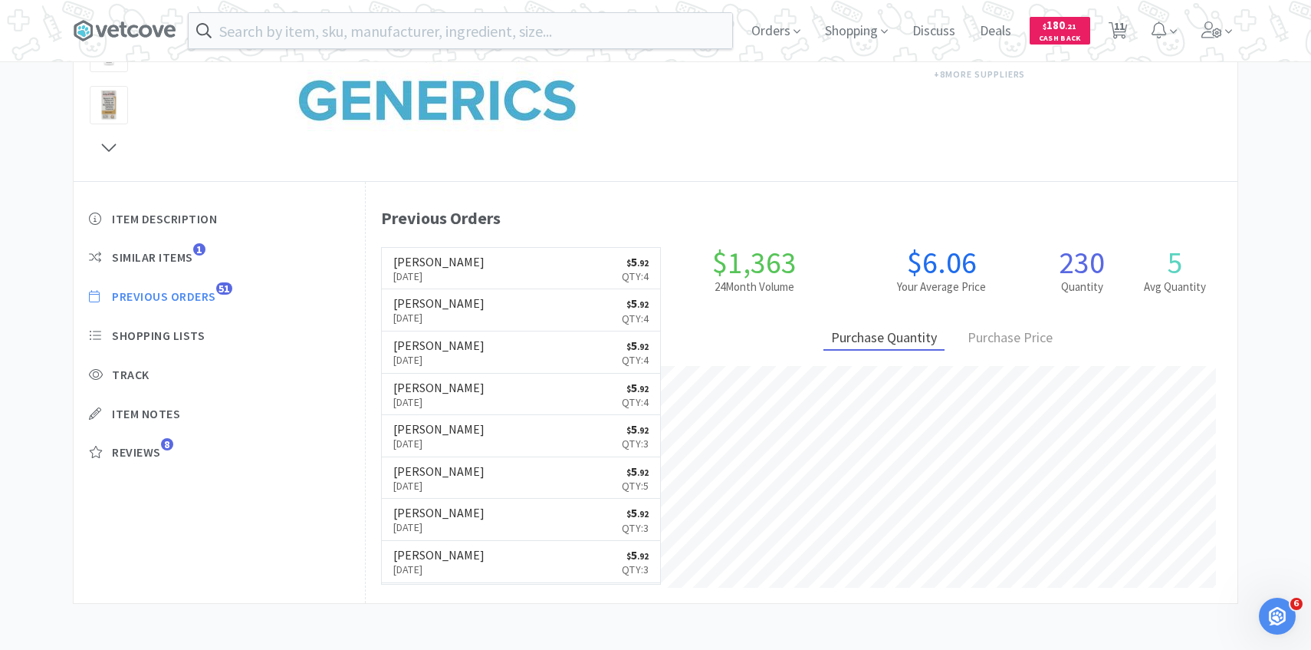
select select "4"
select select "1"
select select "2"
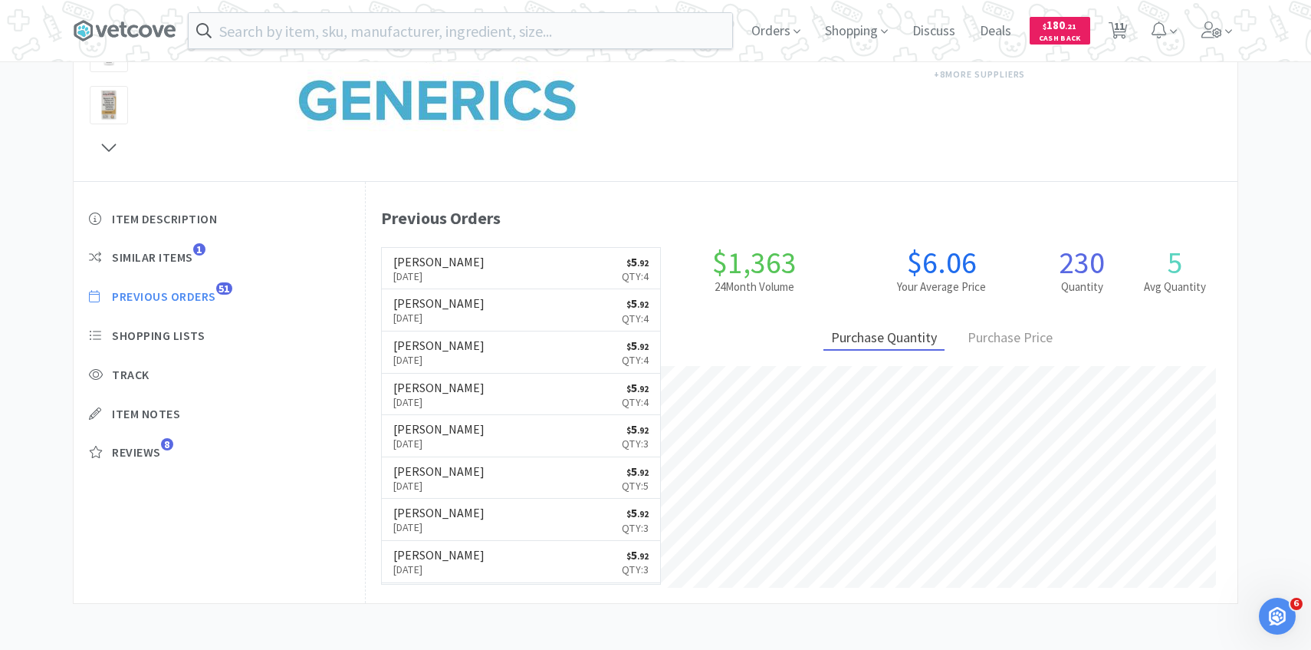
select select "5"
select select "3"
select select "4"
select select "3"
select select "1"
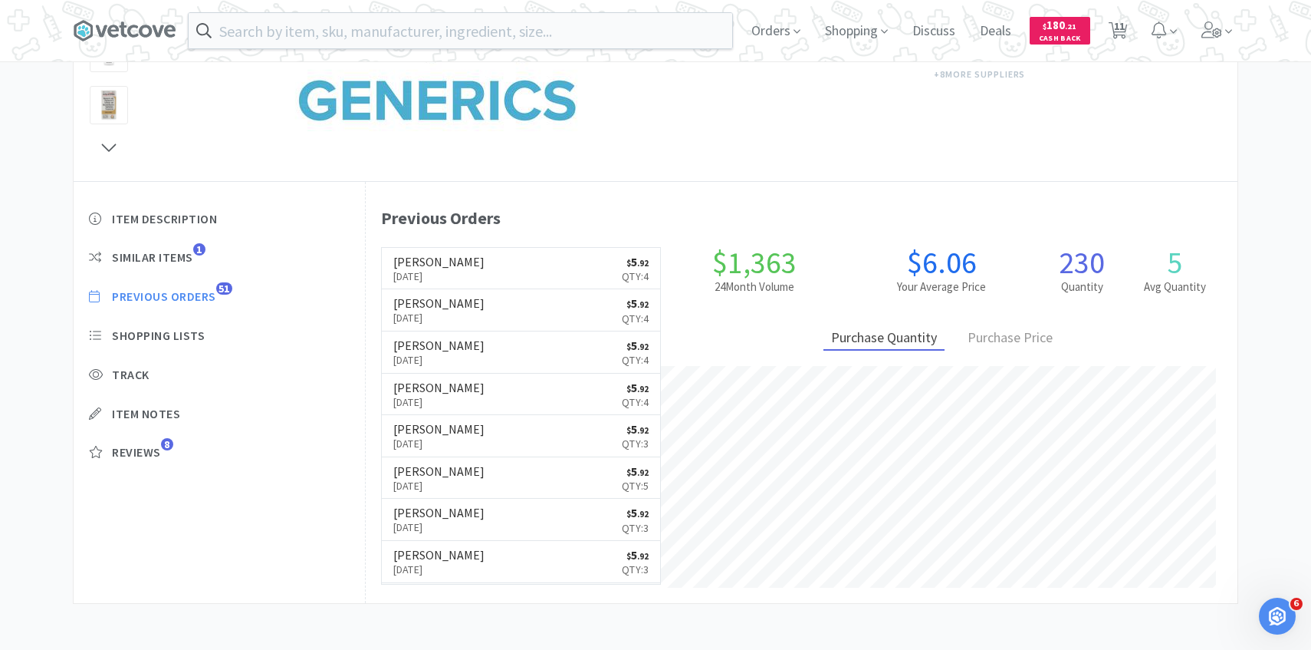
select select "20"
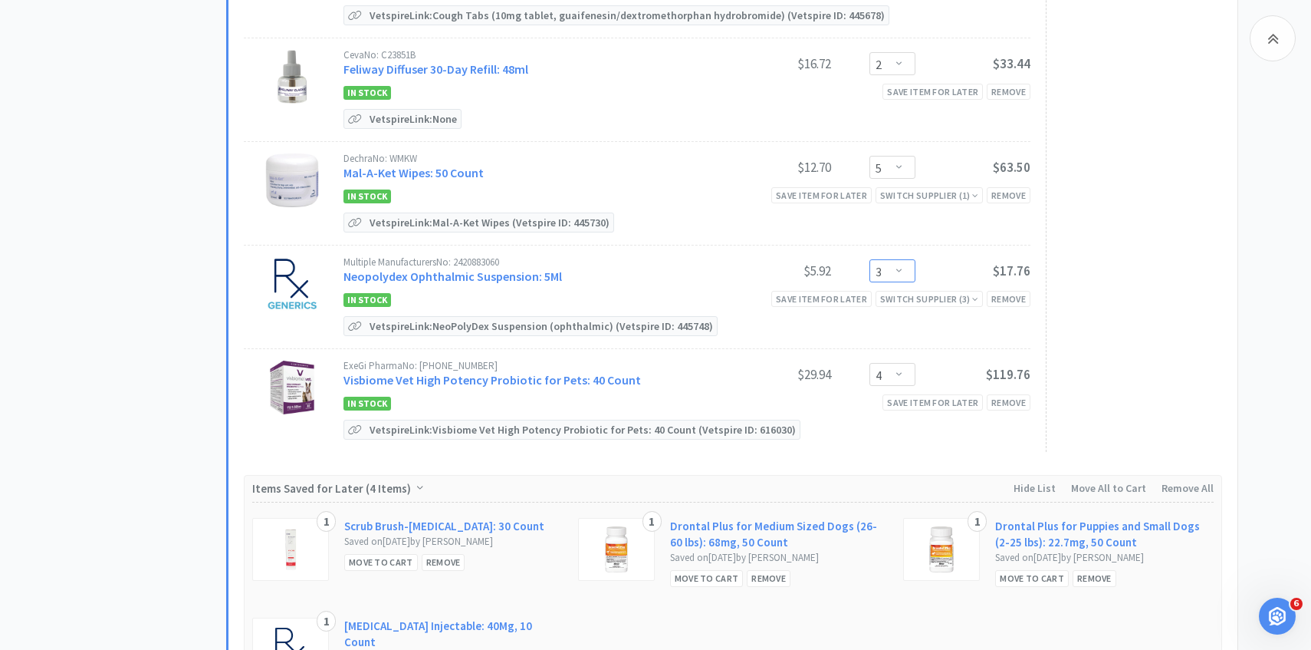
click at [890, 259] on select "Enter Quantity 1 2 3 4 5 6 7 8 9 10 11 12 13 14 15 16 17 18 19 20 Enter Quantity" at bounding box center [893, 270] width 46 height 23
click at [870, 259] on select "Enter Quantity 1 2 3 4 5 6 7 8 9 10 11 12 13 14 15 16 17 18 19 20 Enter Quantity" at bounding box center [893, 270] width 46 height 23
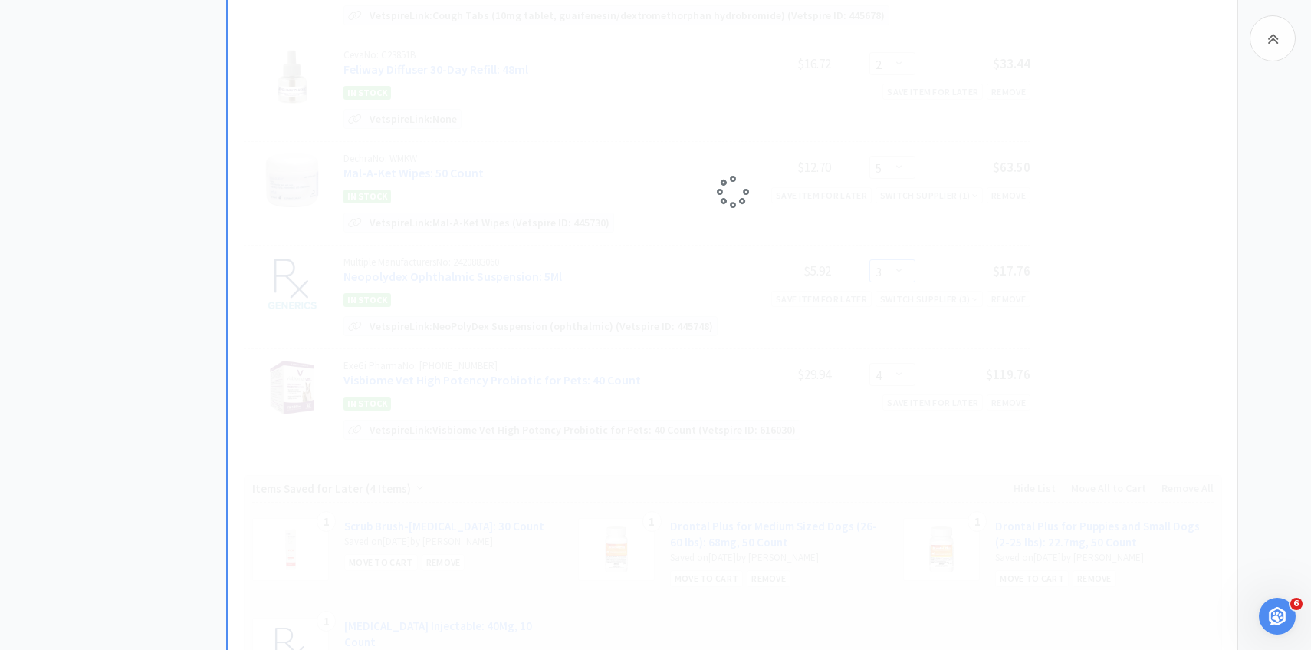
select select "4"
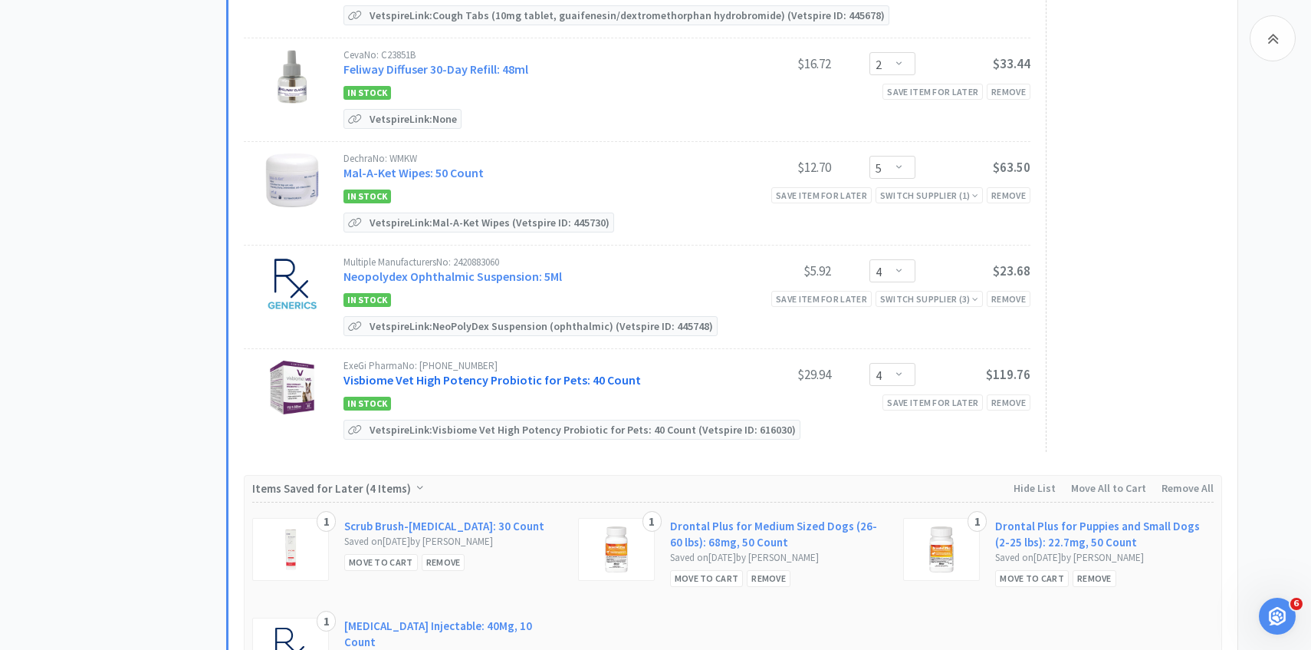
click at [548, 377] on link "Visbiome Vet High Potency Probiotic for Pets: 40 Count" at bounding box center [493, 379] width 298 height 15
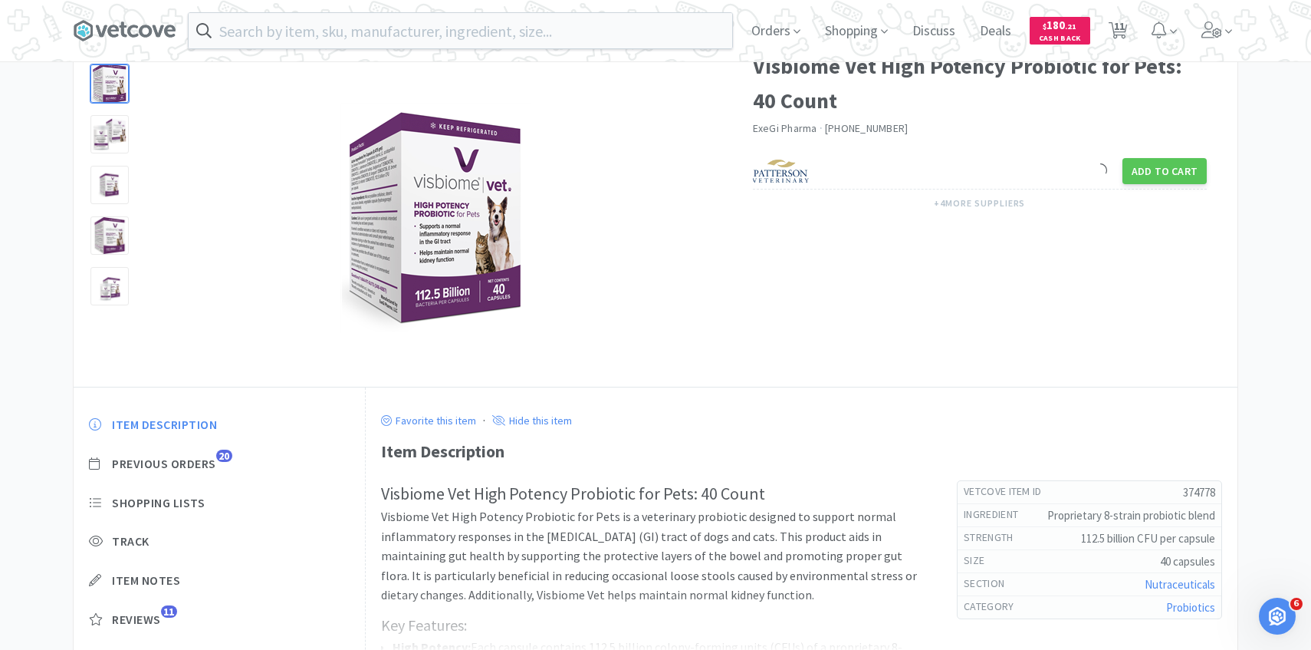
scroll to position [88, 0]
click at [213, 469] on span "Previous Orders" at bounding box center [164, 463] width 104 height 16
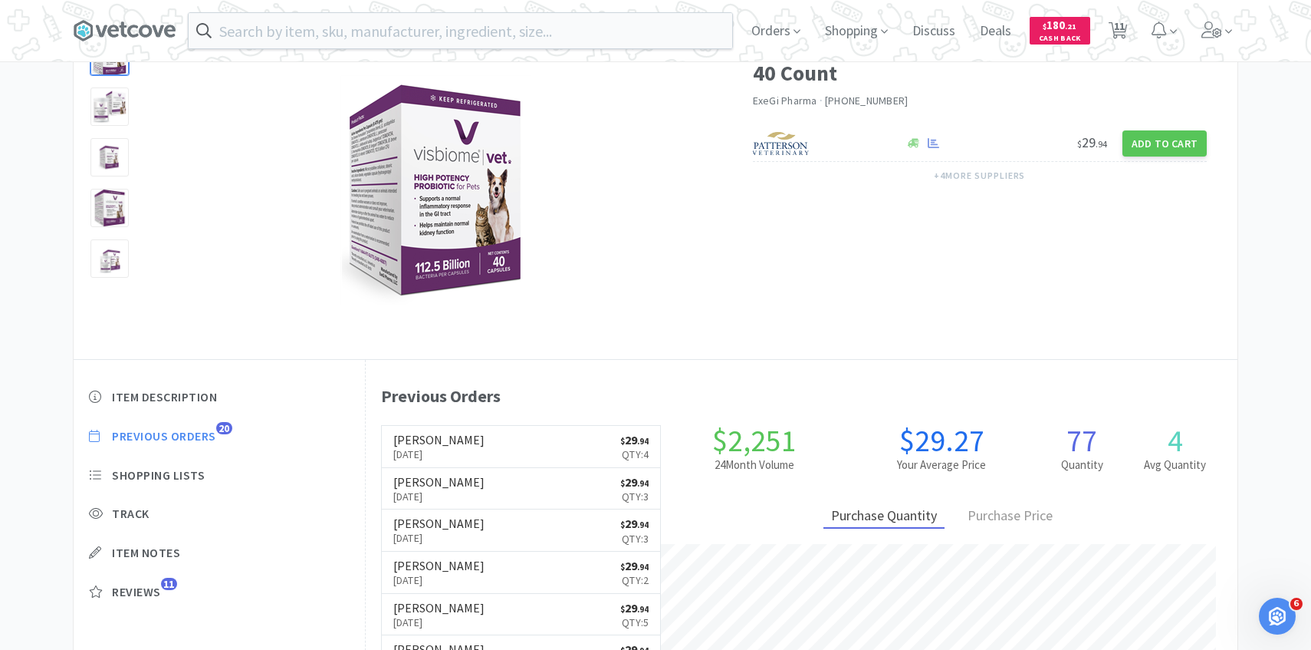
scroll to position [117, 0]
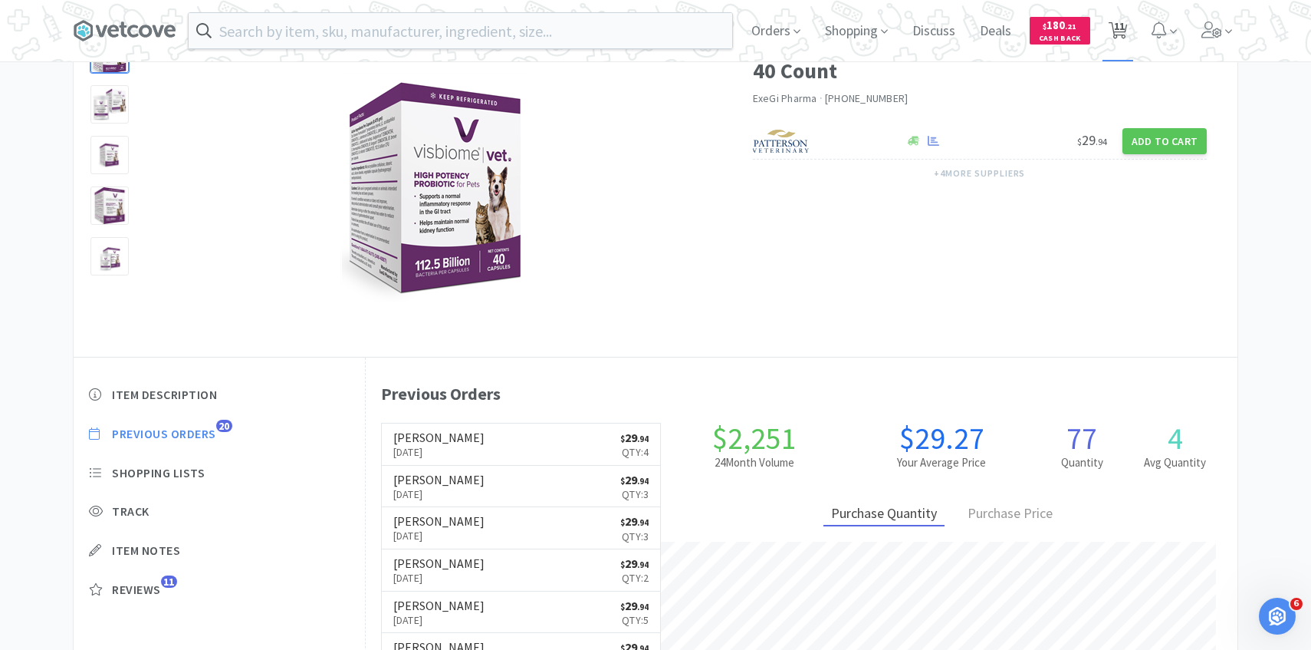
click at [1133, 21] on span "11" at bounding box center [1118, 30] width 31 height 61
select select "4"
select select "1"
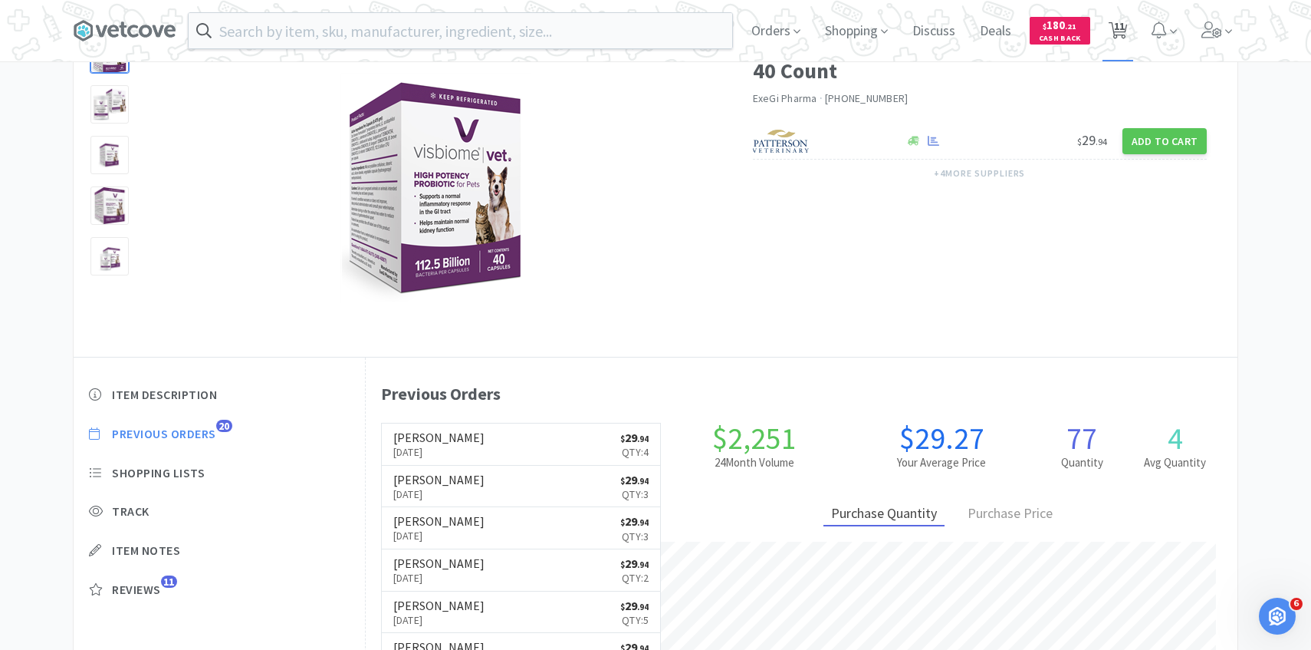
select select "2"
select select "5"
select select "4"
select select "3"
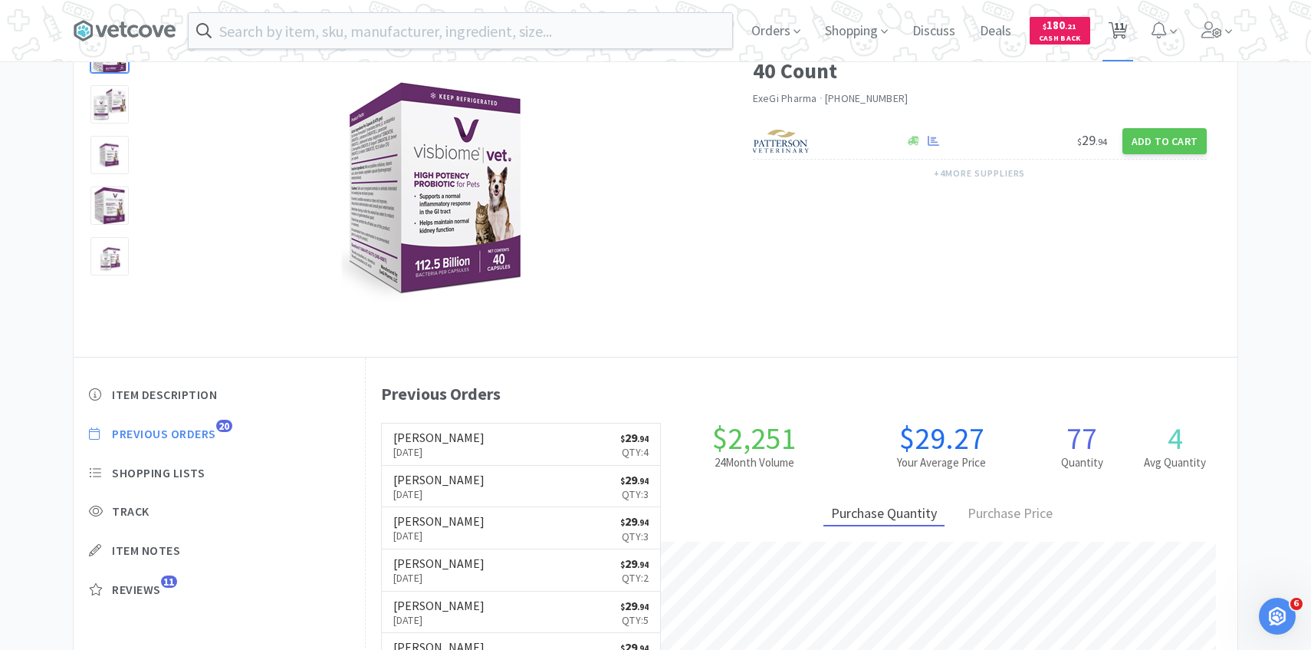
select select "1"
select select "20"
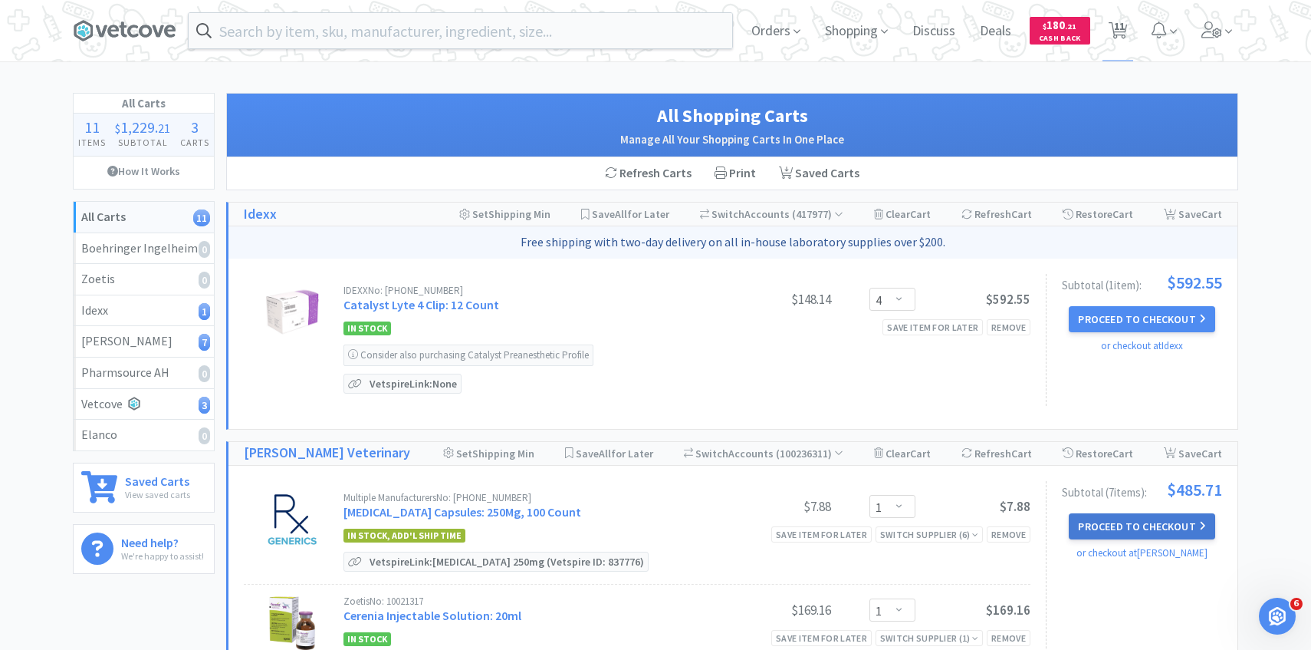
click at [1176, 524] on button "Proceed to Checkout" at bounding box center [1142, 526] width 146 height 26
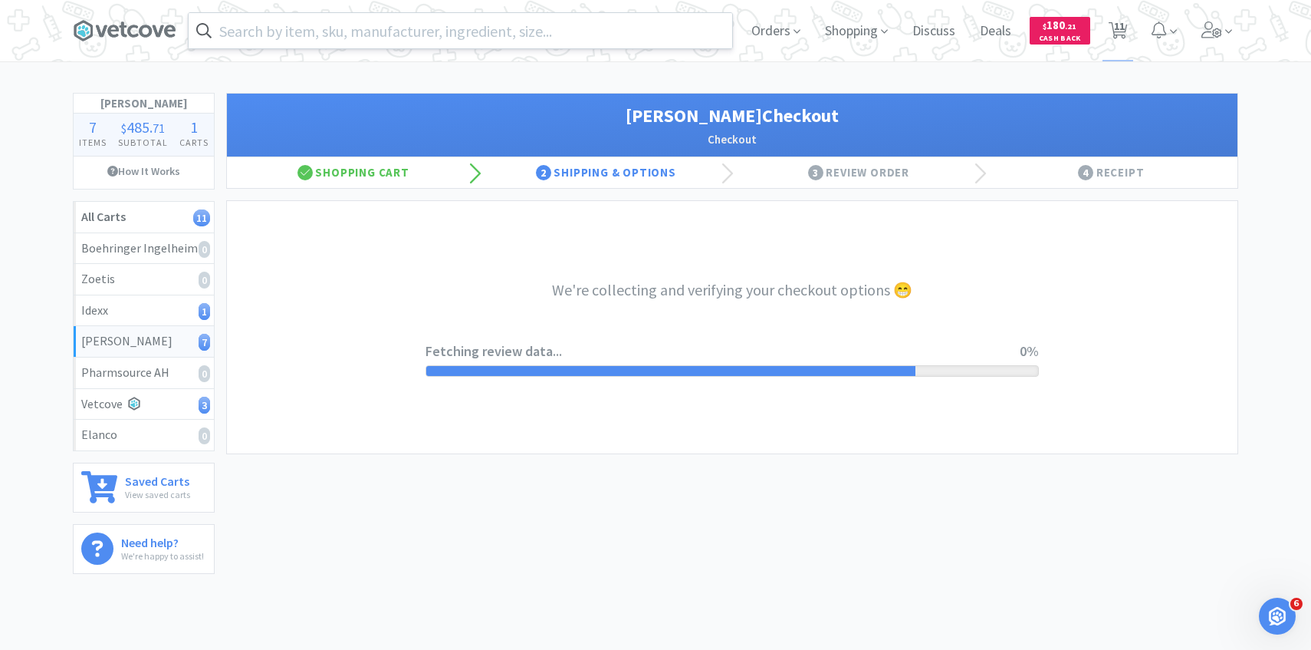
select select "1"
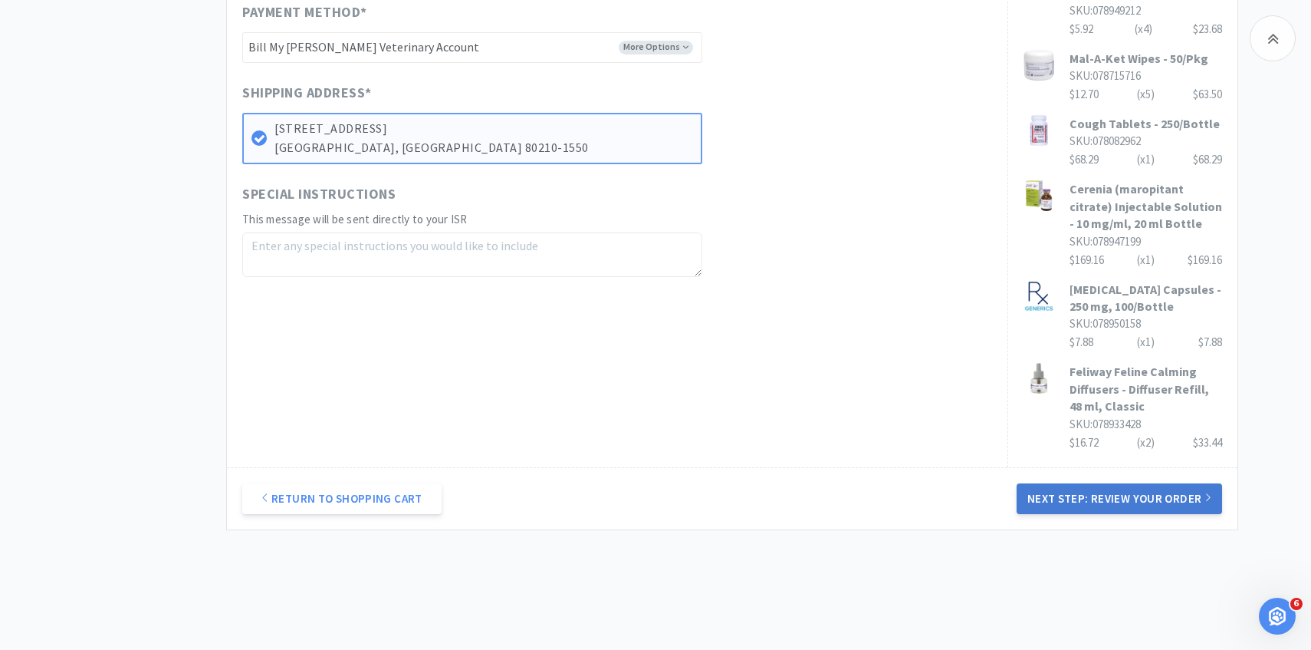
click at [1101, 483] on button "Next Step: Review Your Order" at bounding box center [1120, 498] width 206 height 31
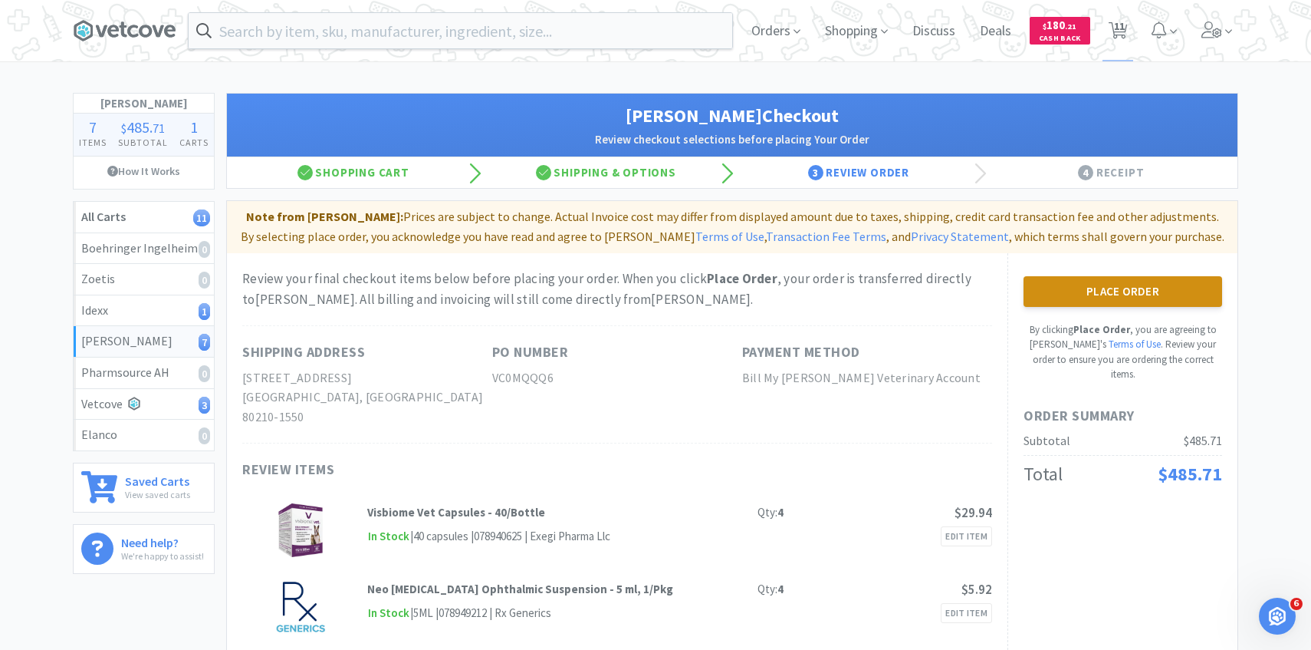
click at [1092, 300] on button "Place Order" at bounding box center [1123, 291] width 199 height 31
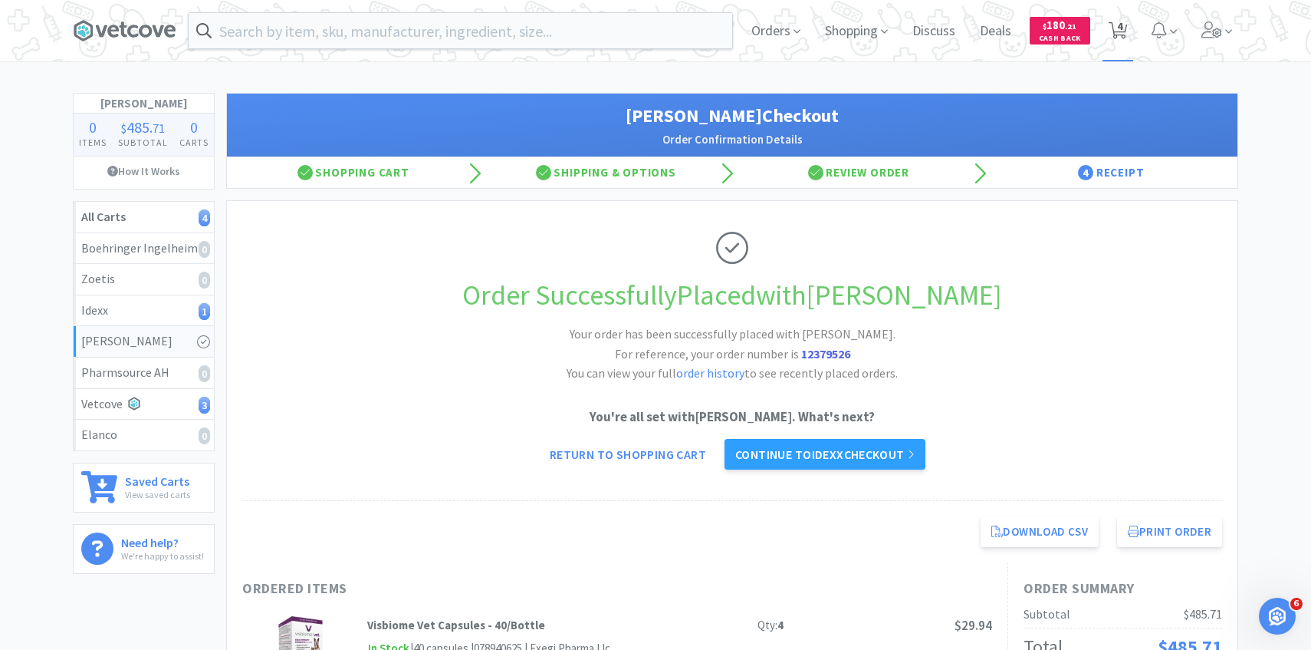
click at [1105, 27] on span "4" at bounding box center [1118, 30] width 31 height 61
select select "4"
select select "3"
select select "1"
select select "20"
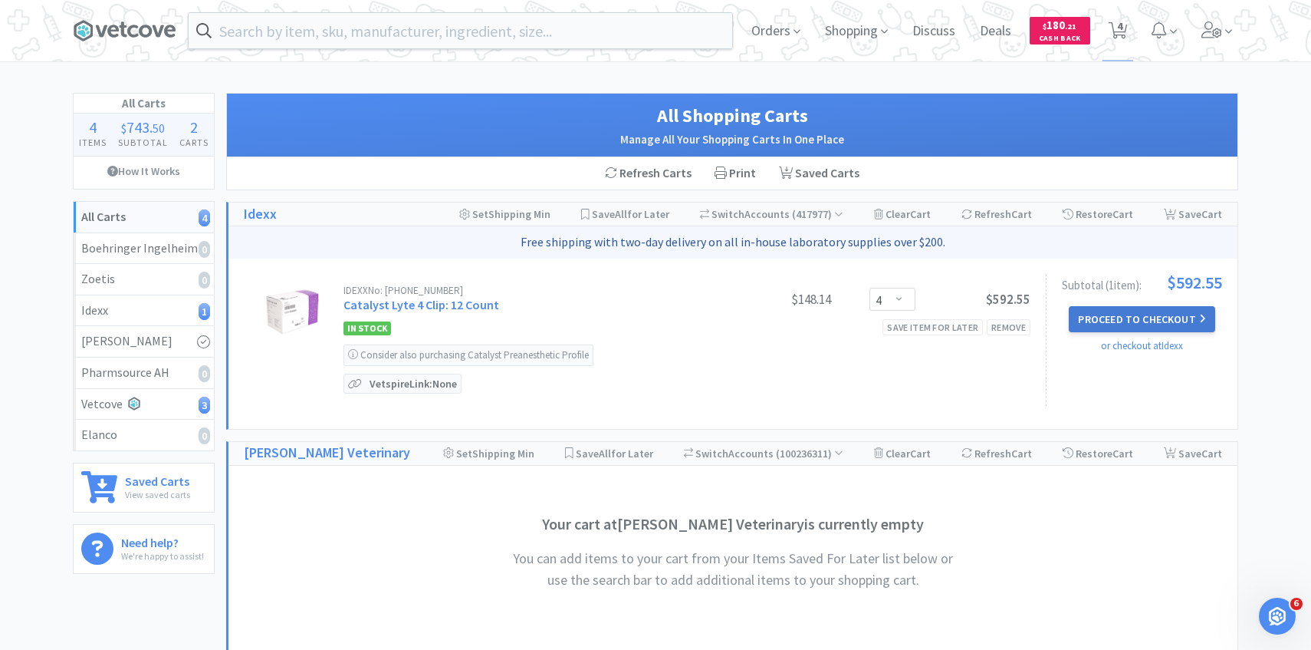
click at [1172, 308] on button "Proceed to Checkout" at bounding box center [1142, 319] width 146 height 26
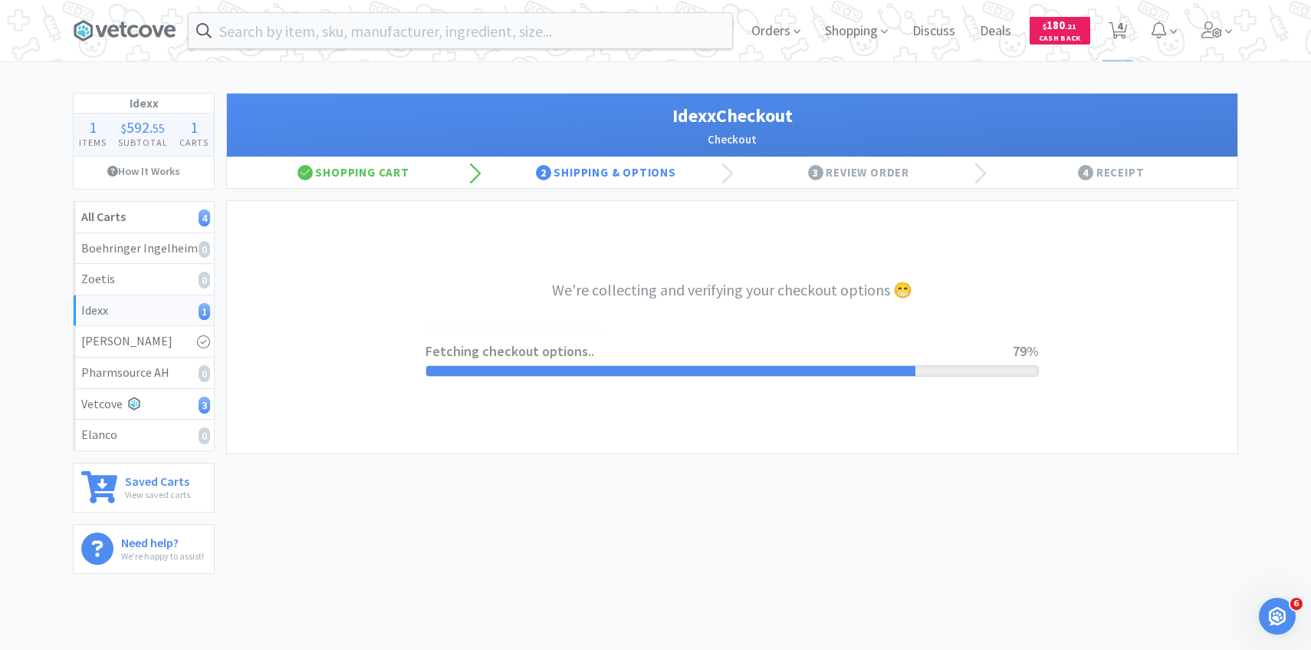
select select "904"
select select "003"
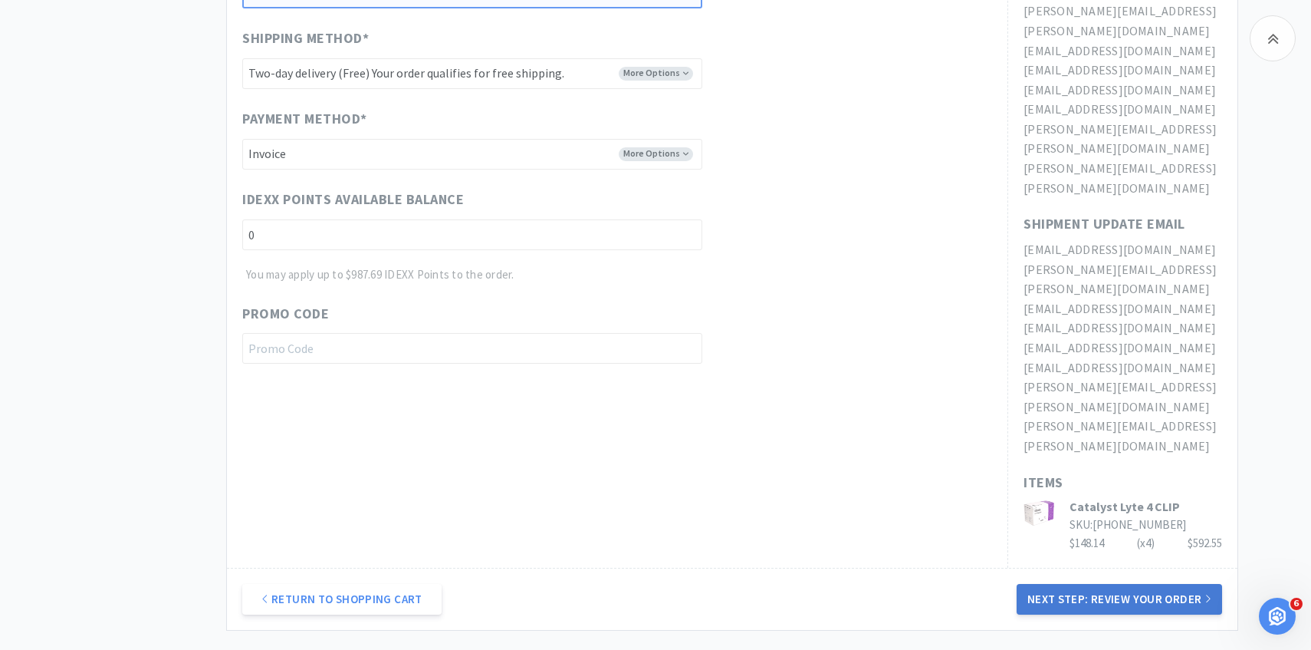
click at [1066, 584] on button "Next Step: Review Your Order" at bounding box center [1120, 599] width 206 height 31
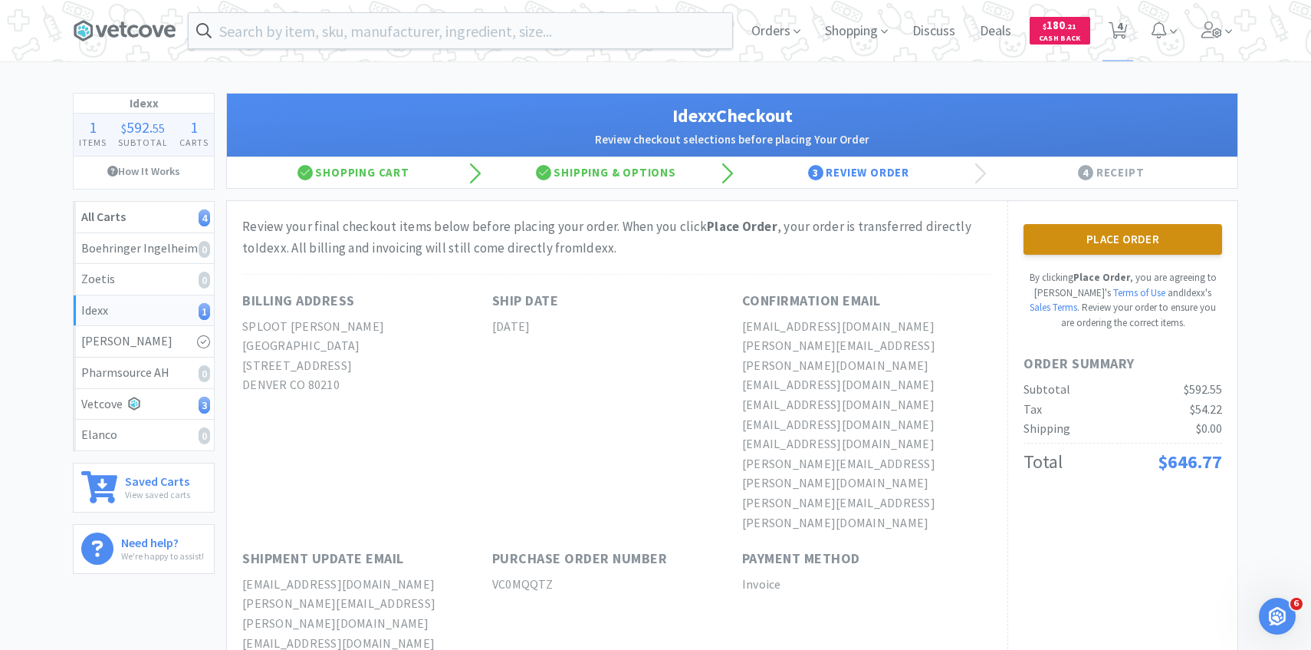
click at [1133, 248] on button "Place Order" at bounding box center [1123, 239] width 199 height 31
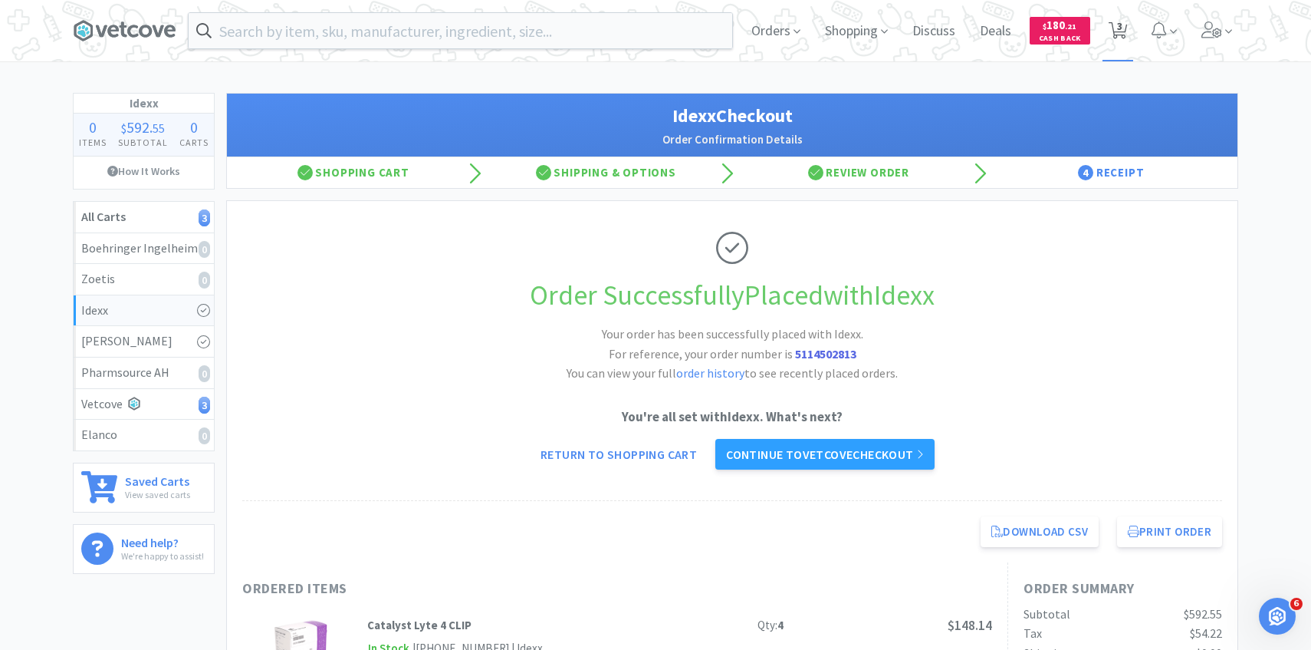
click at [1129, 31] on span "3" at bounding box center [1118, 30] width 31 height 61
select select "3"
select select "1"
select select "20"
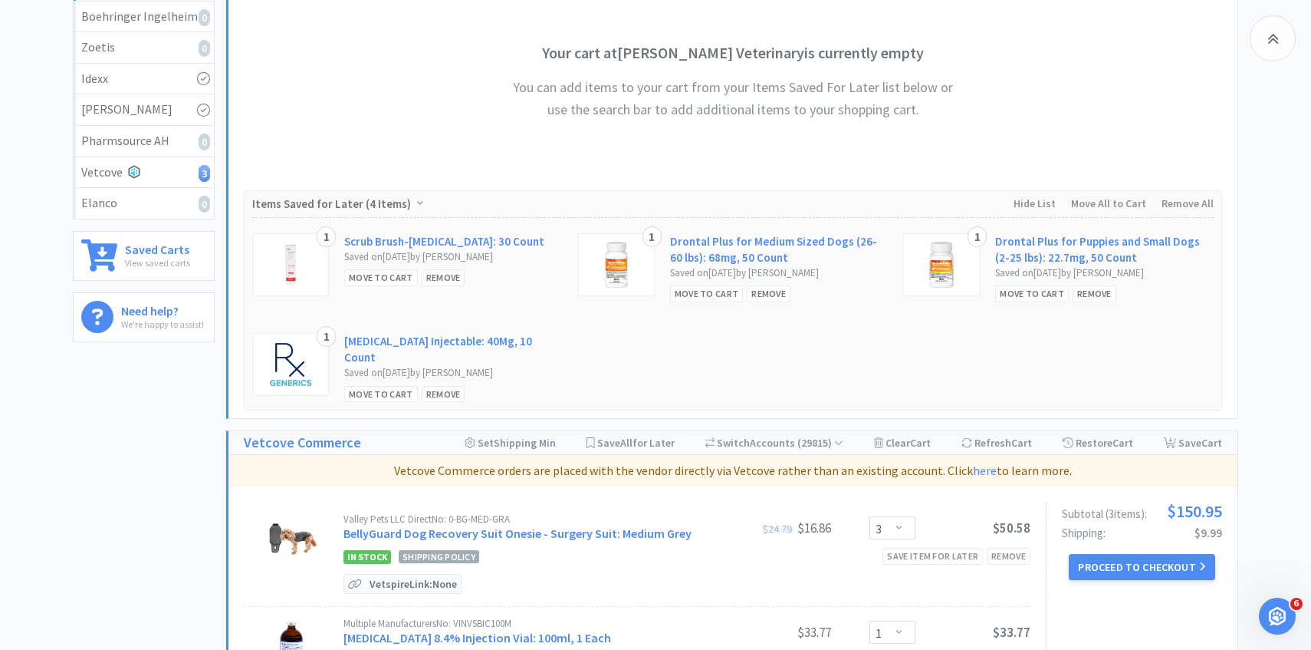
scroll to position [571, 0]
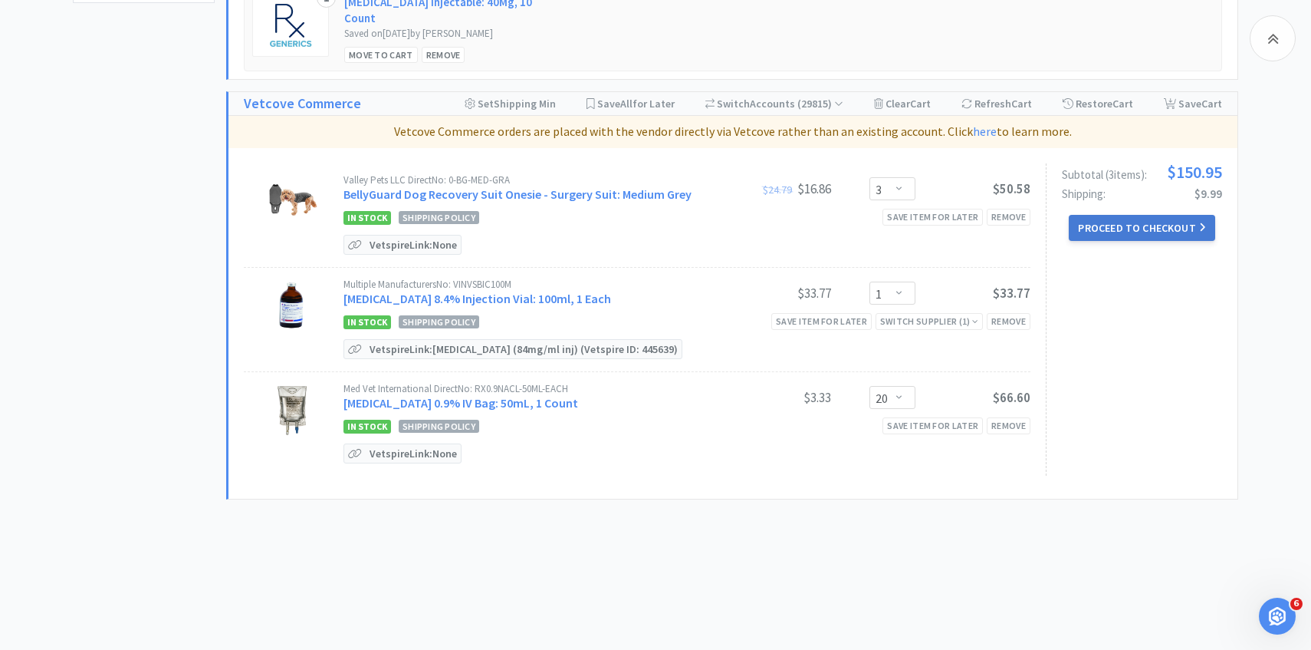
click at [1136, 230] on button "Proceed to Checkout" at bounding box center [1142, 228] width 146 height 26
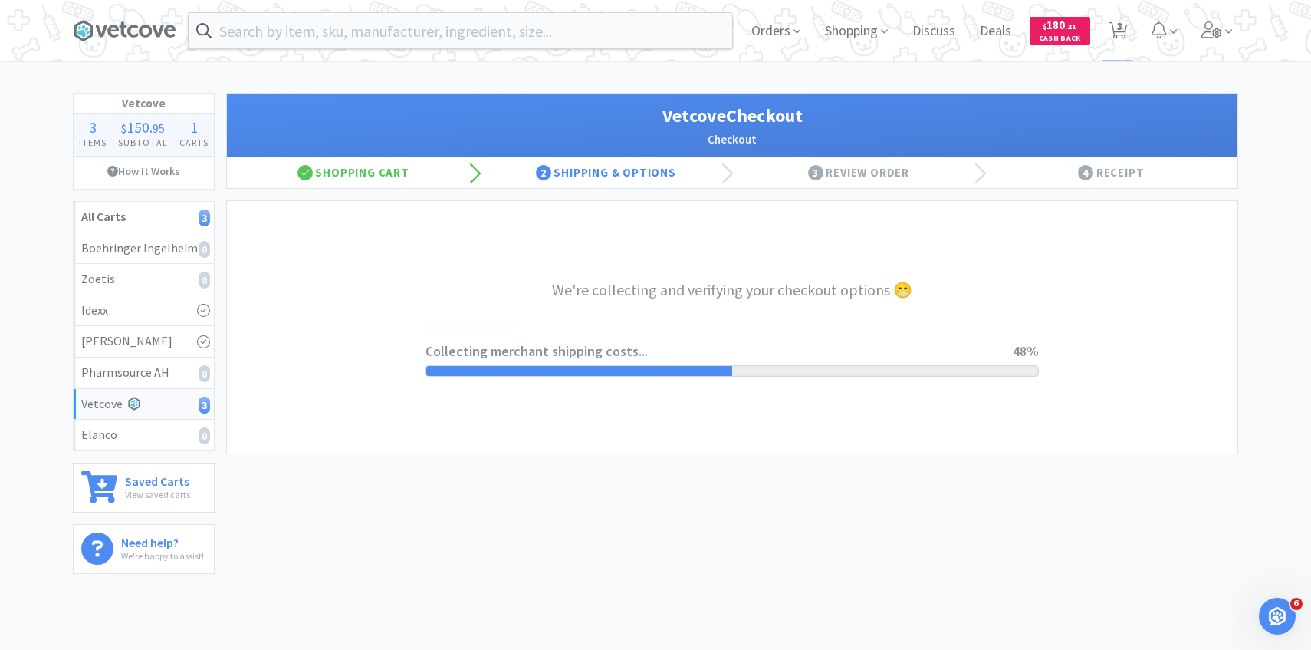
select select "2489"
select select "1904"
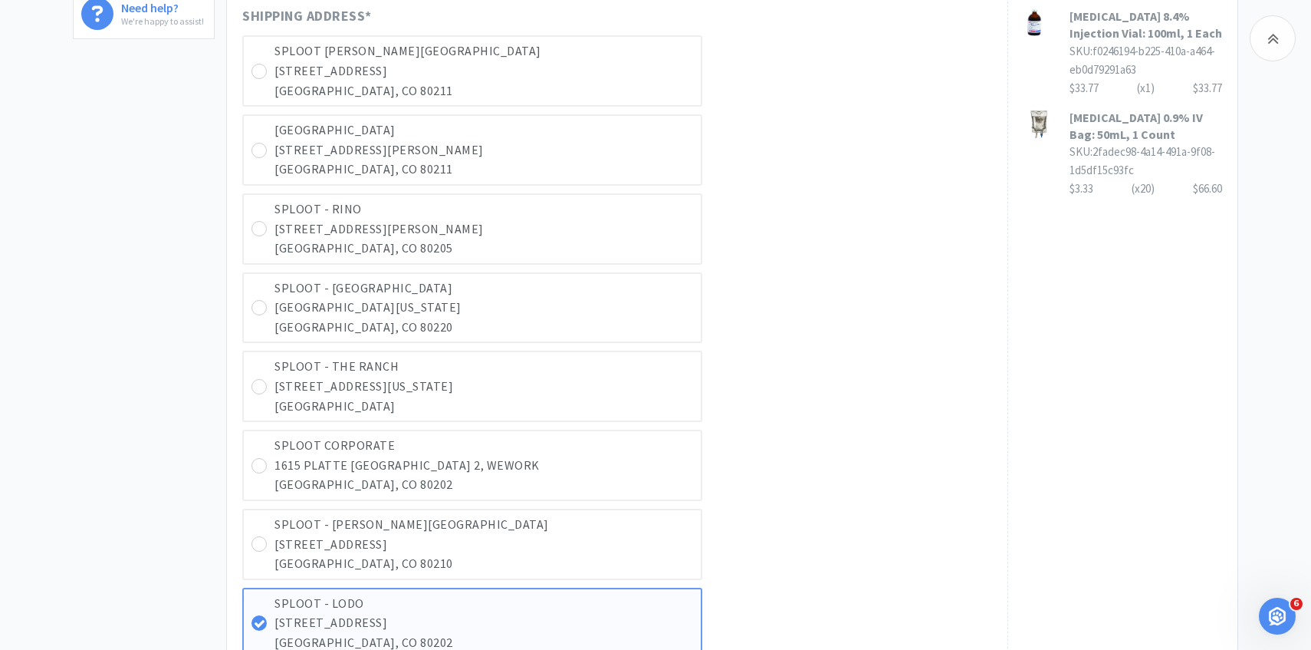
scroll to position [534, 0]
click at [566, 527] on p "SPLOOT - [PERSON_NAME][GEOGRAPHIC_DATA]" at bounding box center [484, 525] width 419 height 20
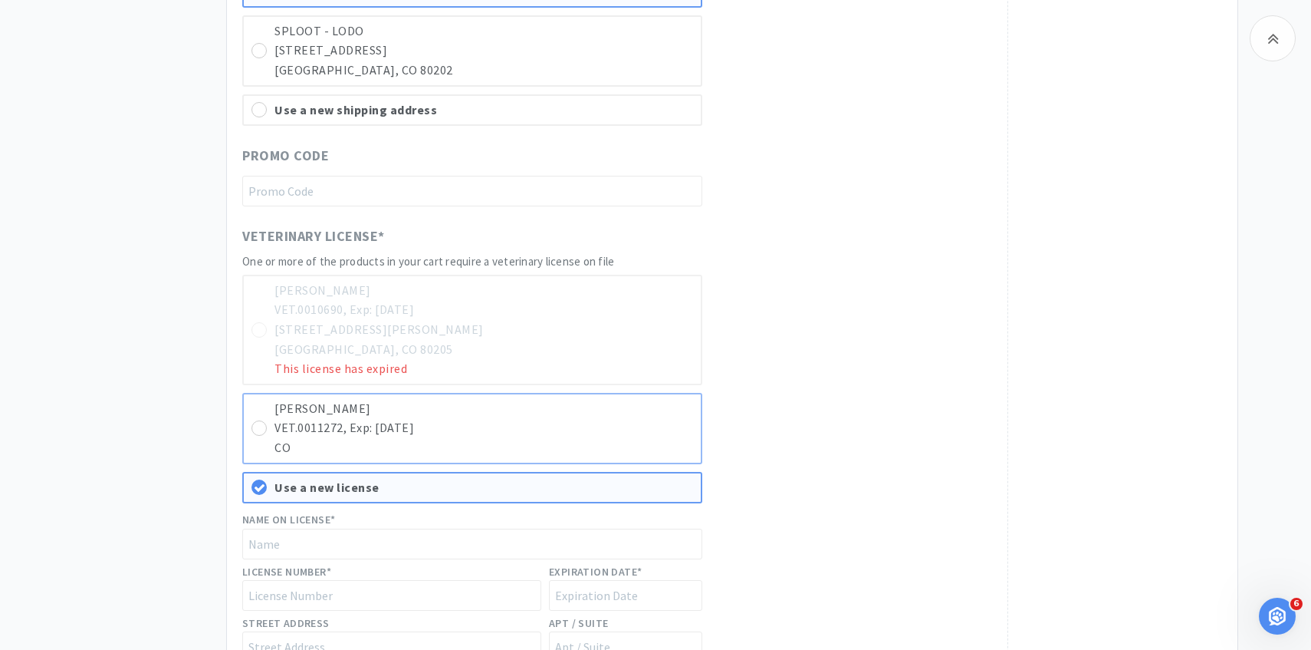
click at [559, 418] on p "VET.0011272, Exp: [DATE]" at bounding box center [484, 428] width 419 height 20
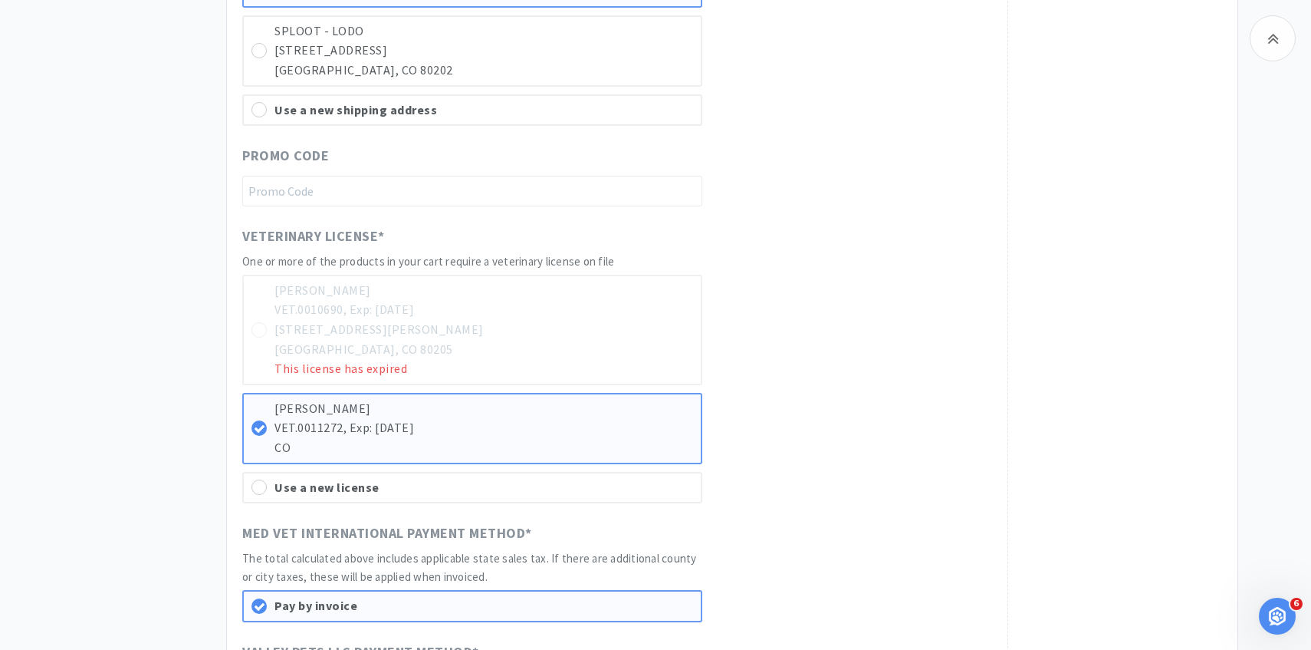
scroll to position [1673, 0]
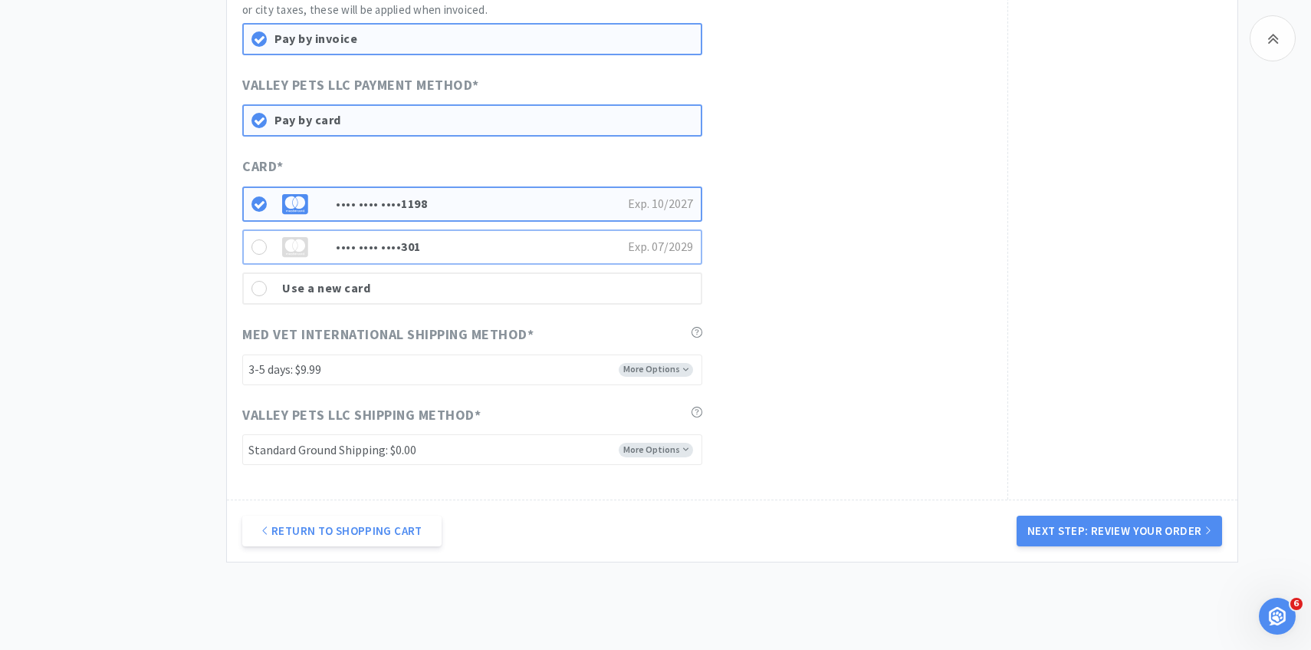
click at [653, 247] on div "Exp. 07 / 2029" at bounding box center [660, 247] width 65 height 20
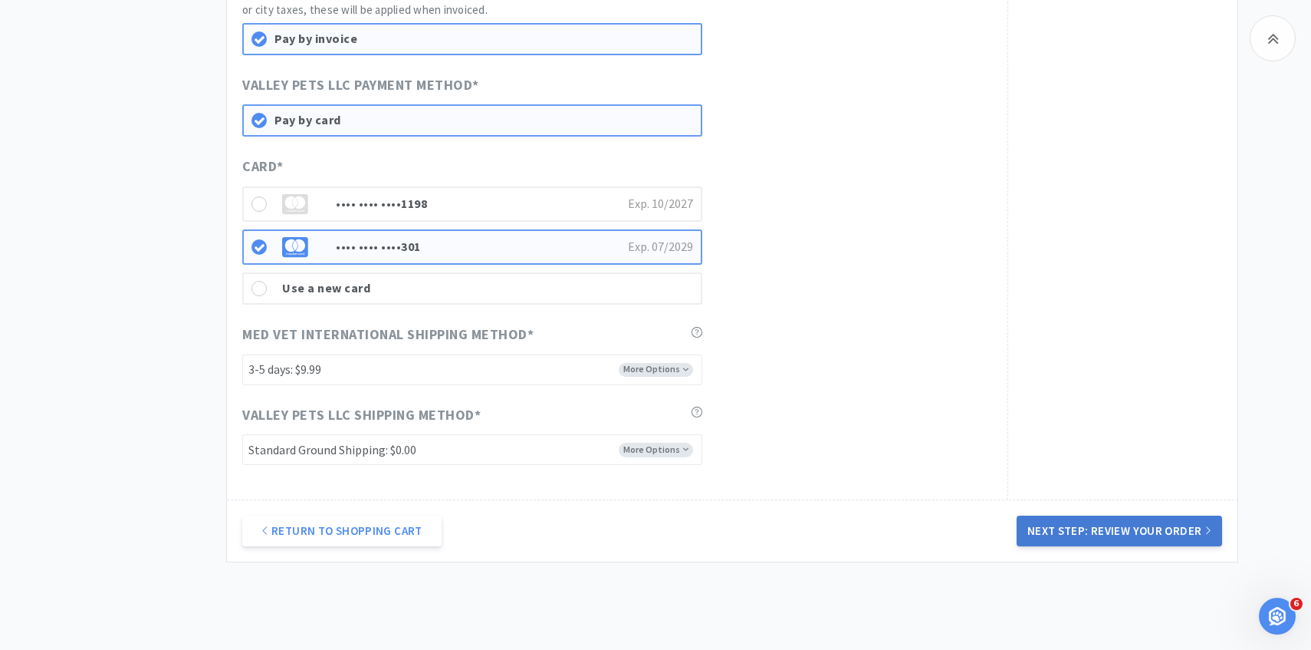
click at [1038, 533] on button "Next Step: Review Your Order" at bounding box center [1120, 530] width 206 height 31
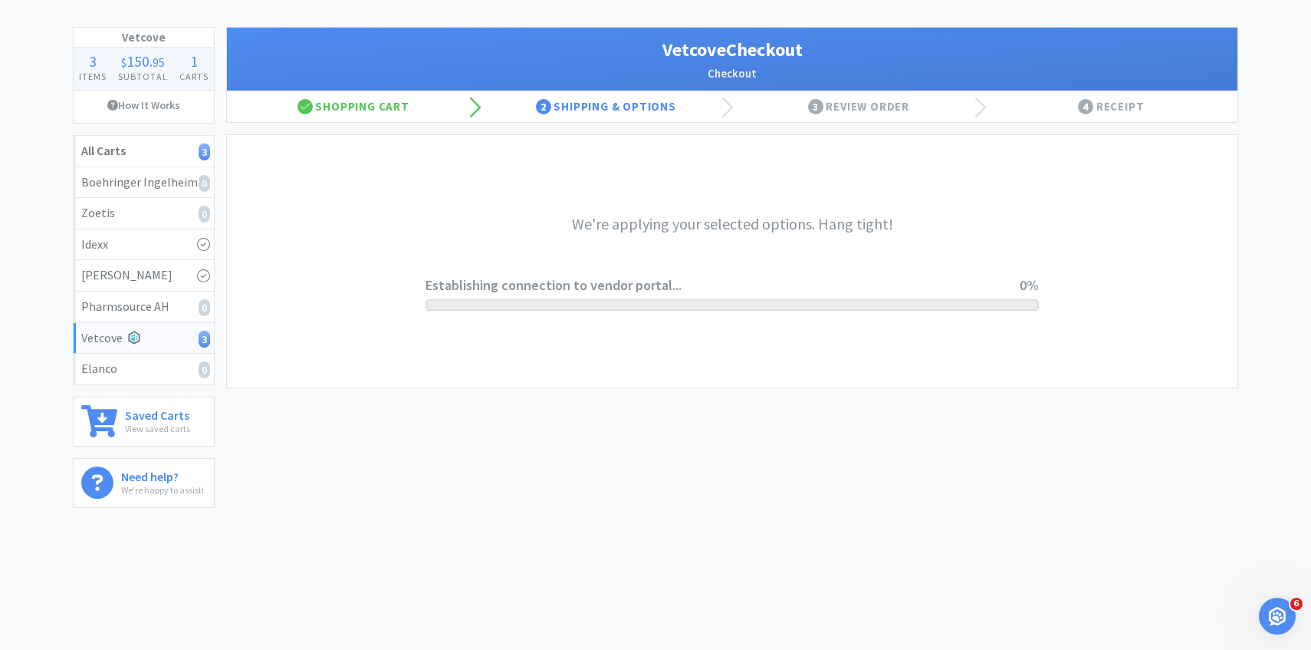
scroll to position [0, 0]
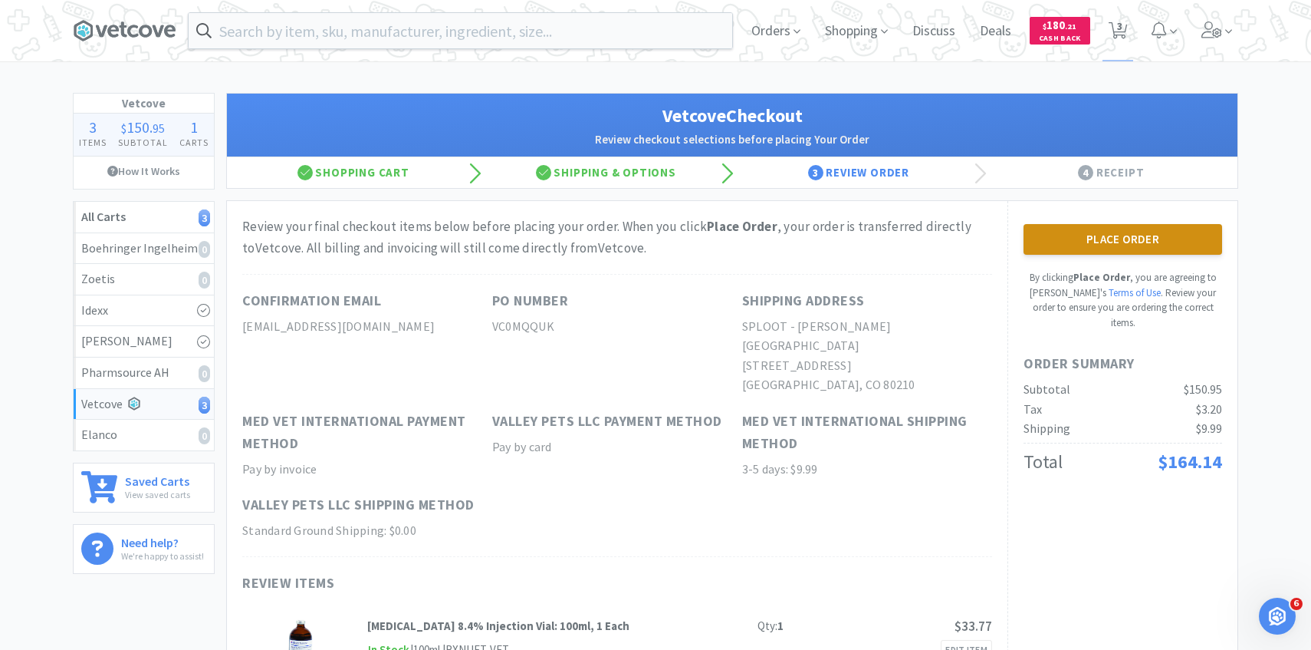
click at [1099, 232] on button "Place Order" at bounding box center [1123, 239] width 199 height 31
